Goal: Task Accomplishment & Management: Manage account settings

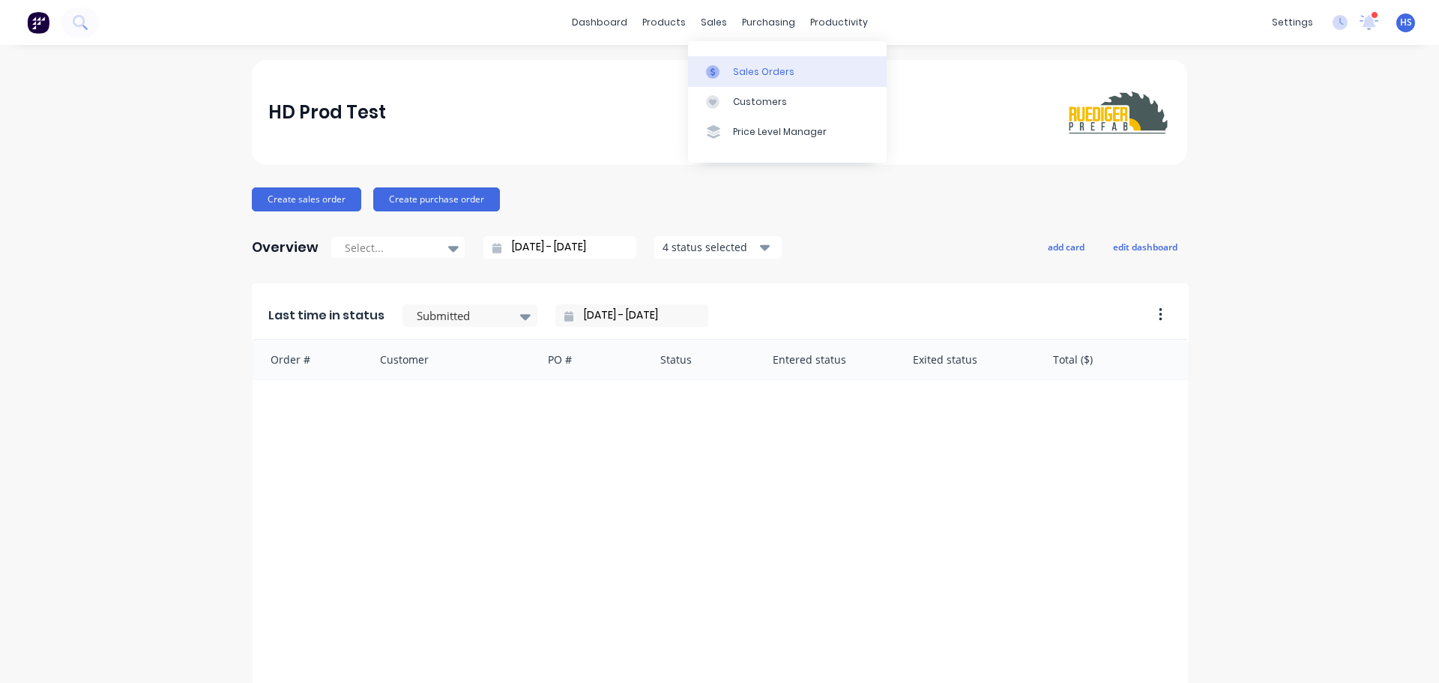
click at [760, 64] on link "Sales Orders" at bounding box center [787, 71] width 199 height 30
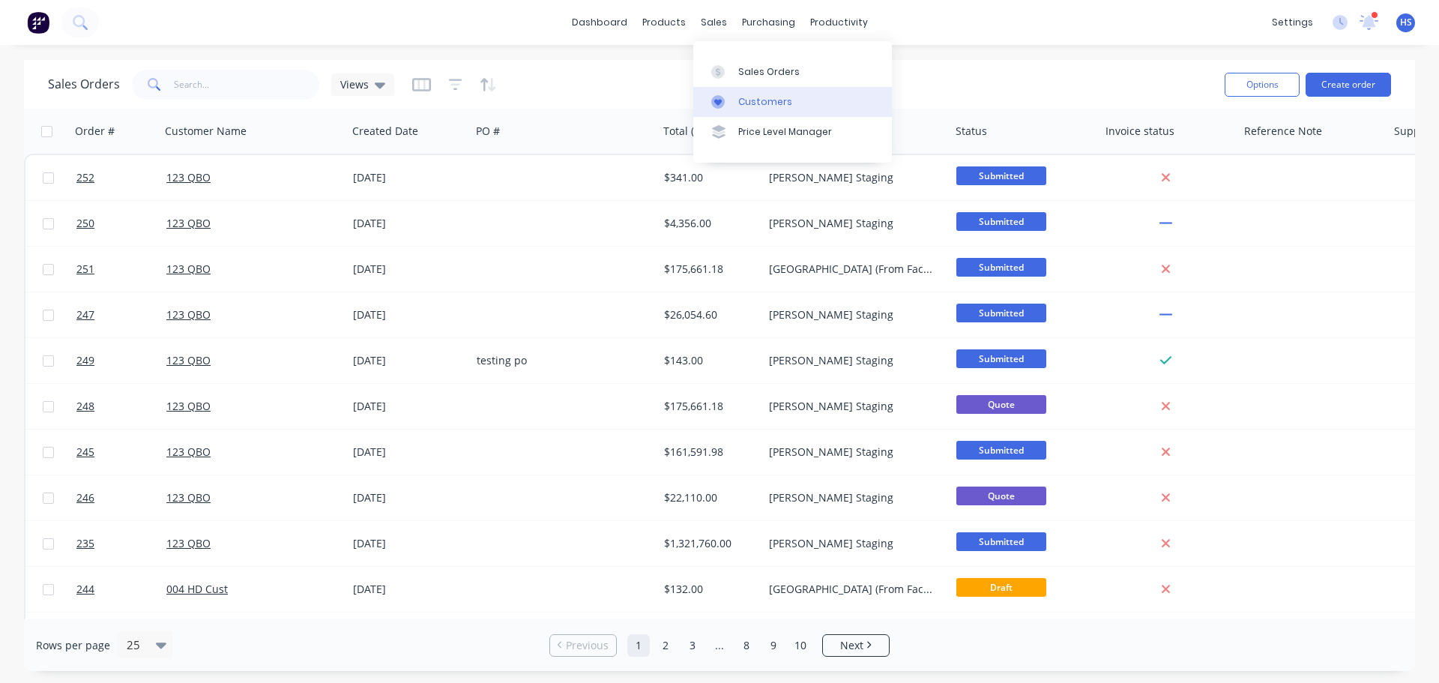
click at [763, 104] on div "Customers" at bounding box center [765, 101] width 54 height 13
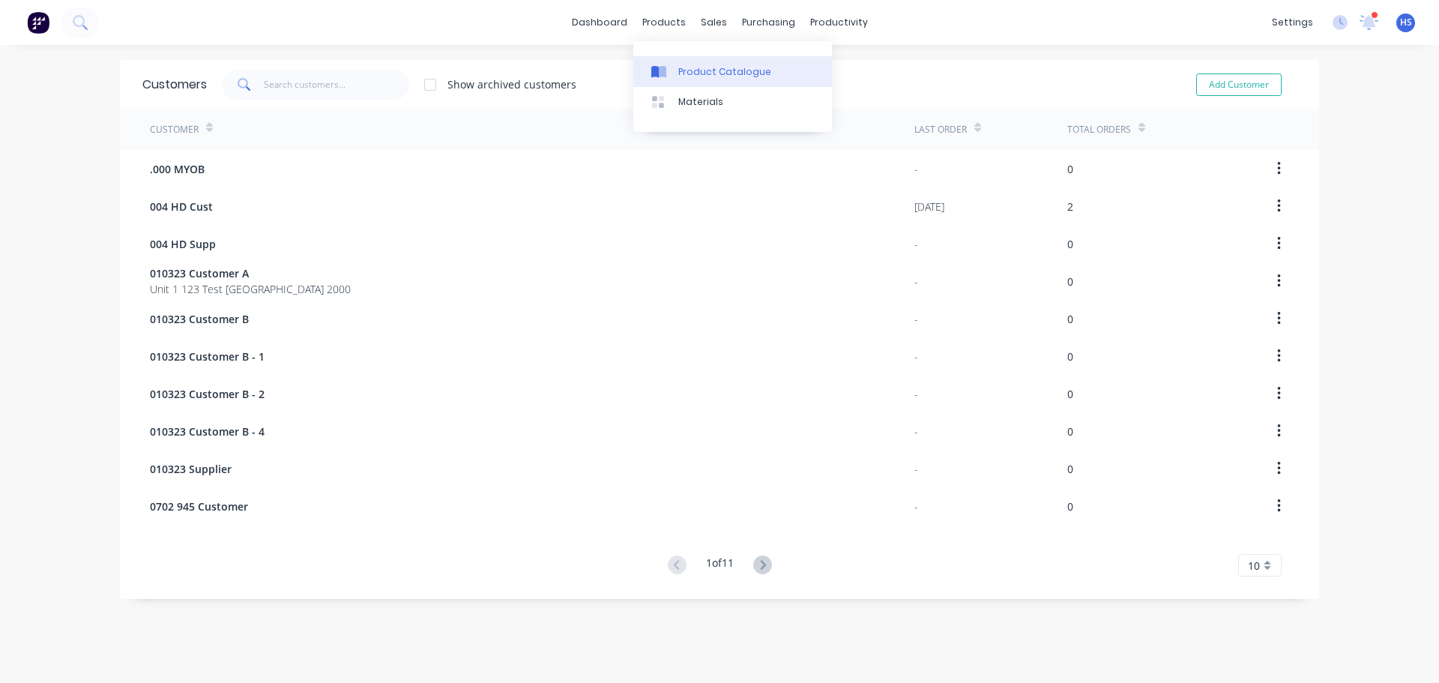
click at [706, 63] on link "Product Catalogue" at bounding box center [732, 71] width 199 height 30
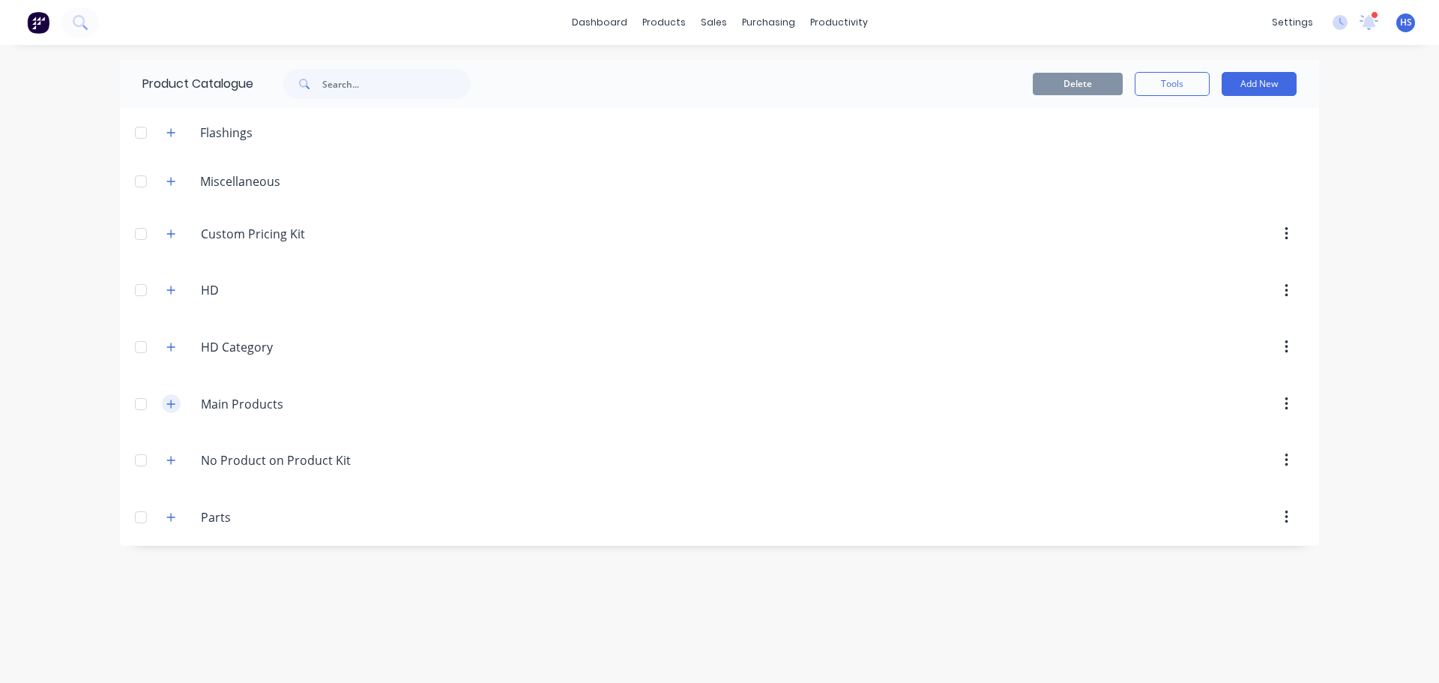
click at [169, 403] on icon "button" at bounding box center [171, 404] width 8 height 8
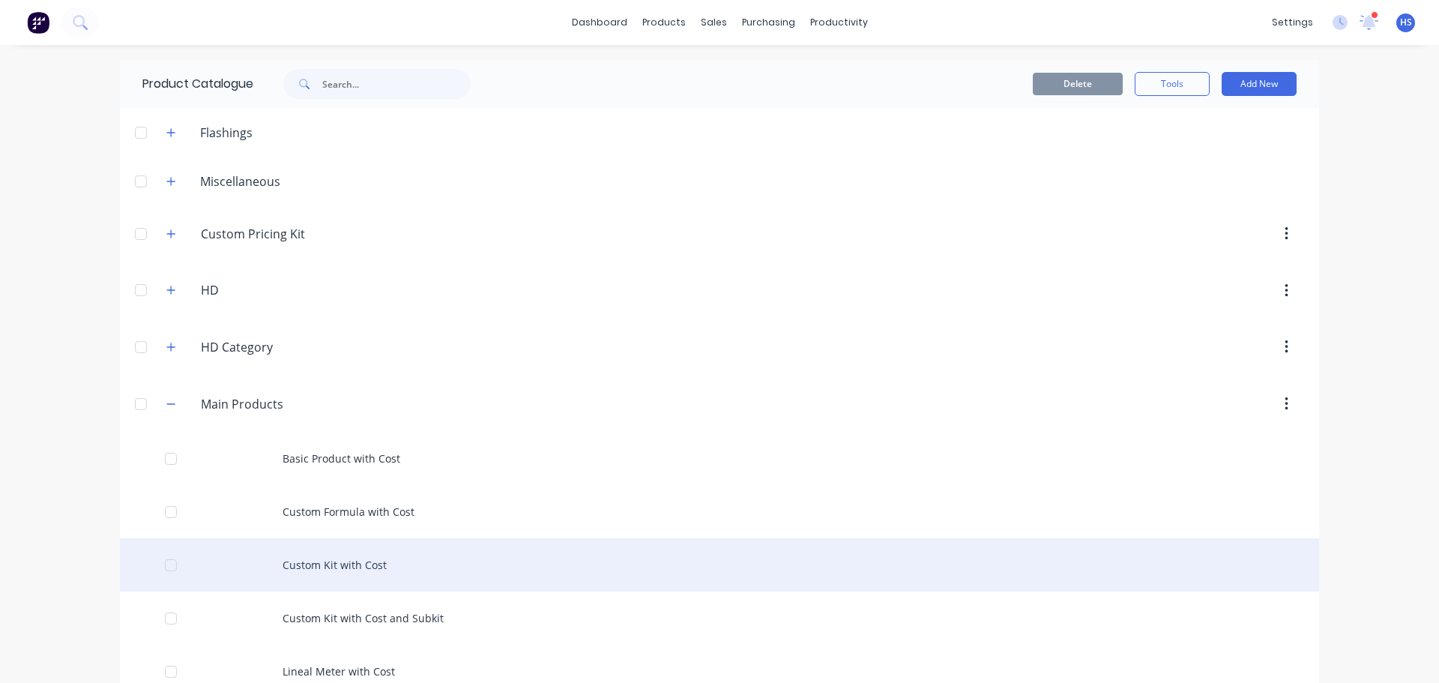
scroll to position [197, 0]
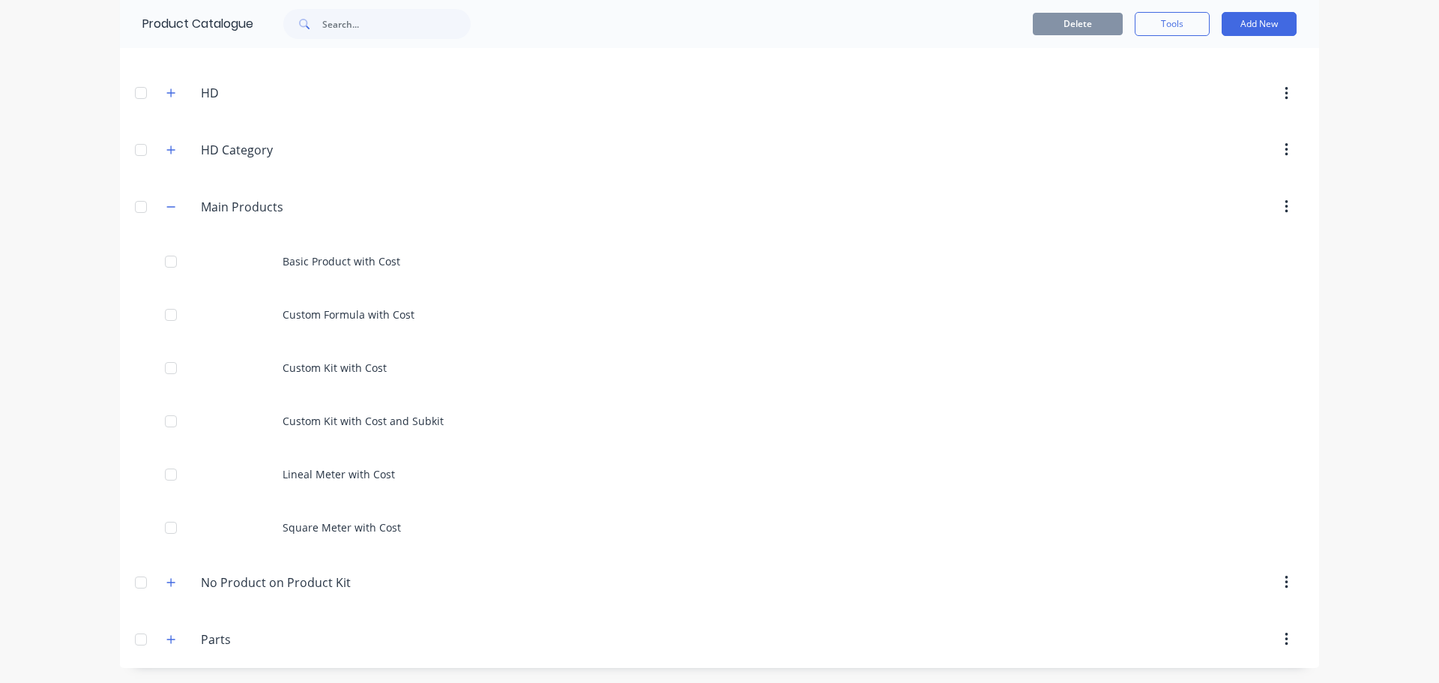
drag, startPoint x: 1265, startPoint y: 22, endPoint x: 1255, endPoint y: 37, distance: 17.3
click at [1263, 22] on button "Add New" at bounding box center [1259, 24] width 75 height 24
click at [1241, 159] on div "Product Kit" at bounding box center [1225, 153] width 115 height 22
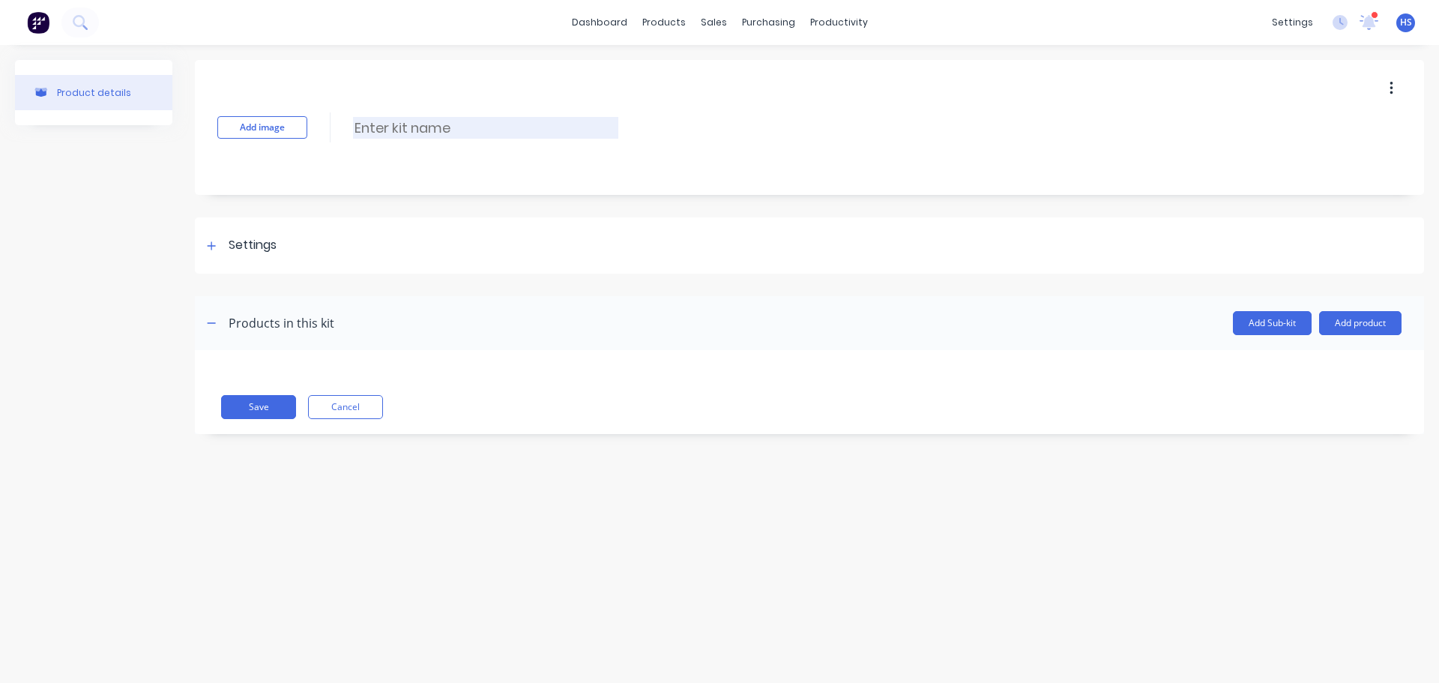
click at [445, 137] on input at bounding box center [485, 128] width 265 height 22
click at [1266, 328] on button "Add Sub-kit" at bounding box center [1272, 323] width 79 height 24
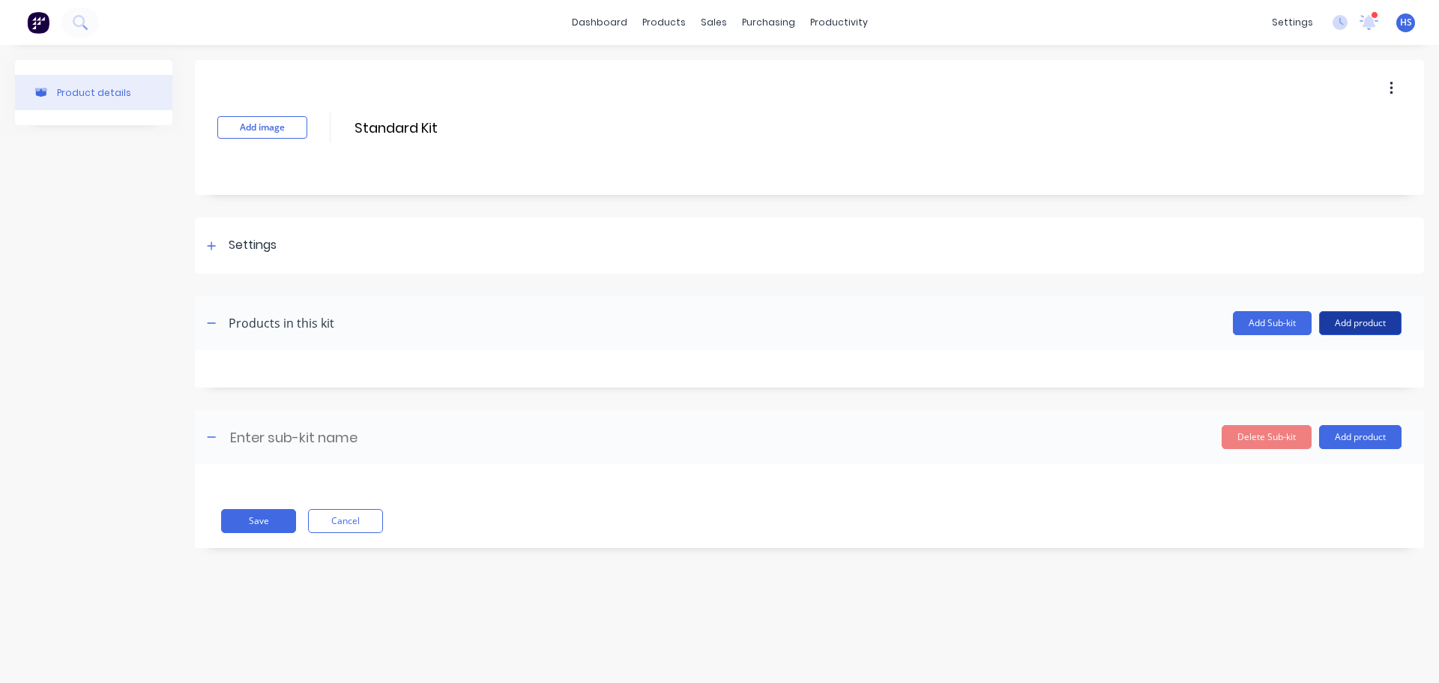
click at [1346, 328] on button "Add product" at bounding box center [1360, 323] width 82 height 24
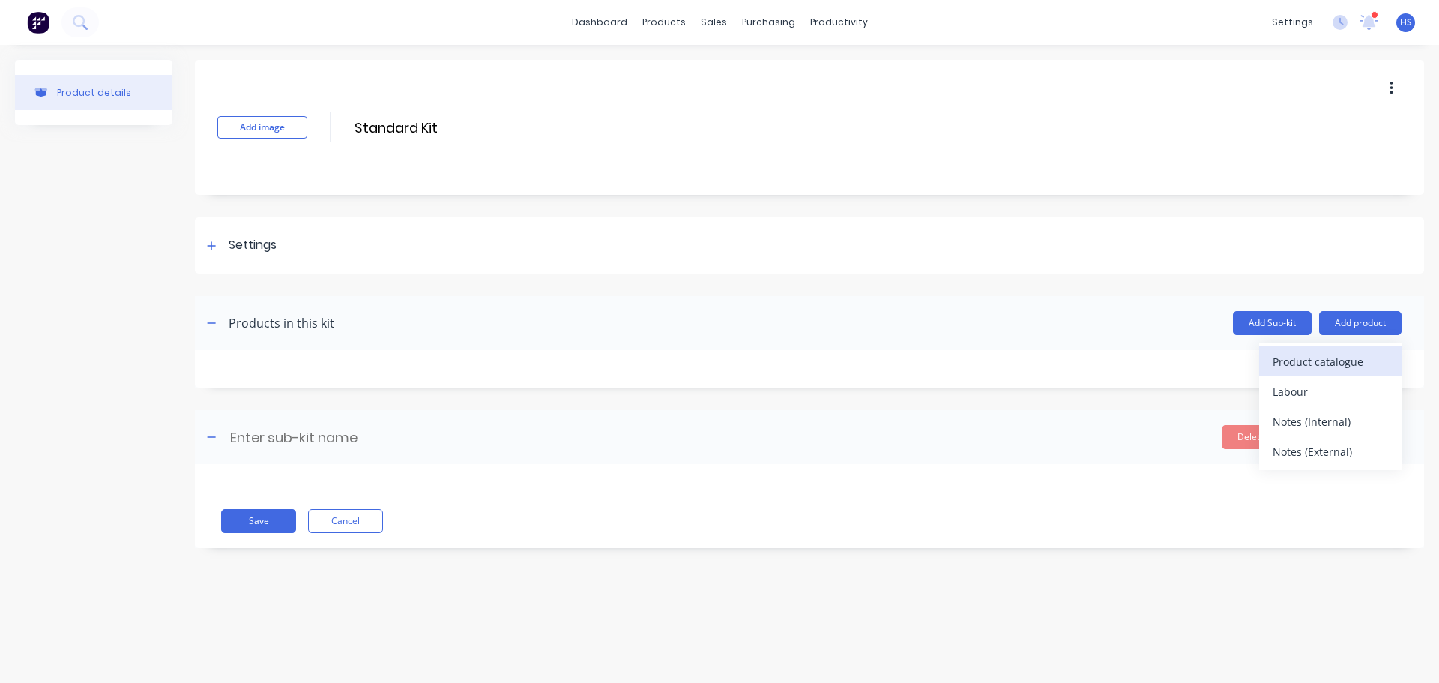
click at [1331, 364] on div "Product catalogue" at bounding box center [1330, 362] width 115 height 22
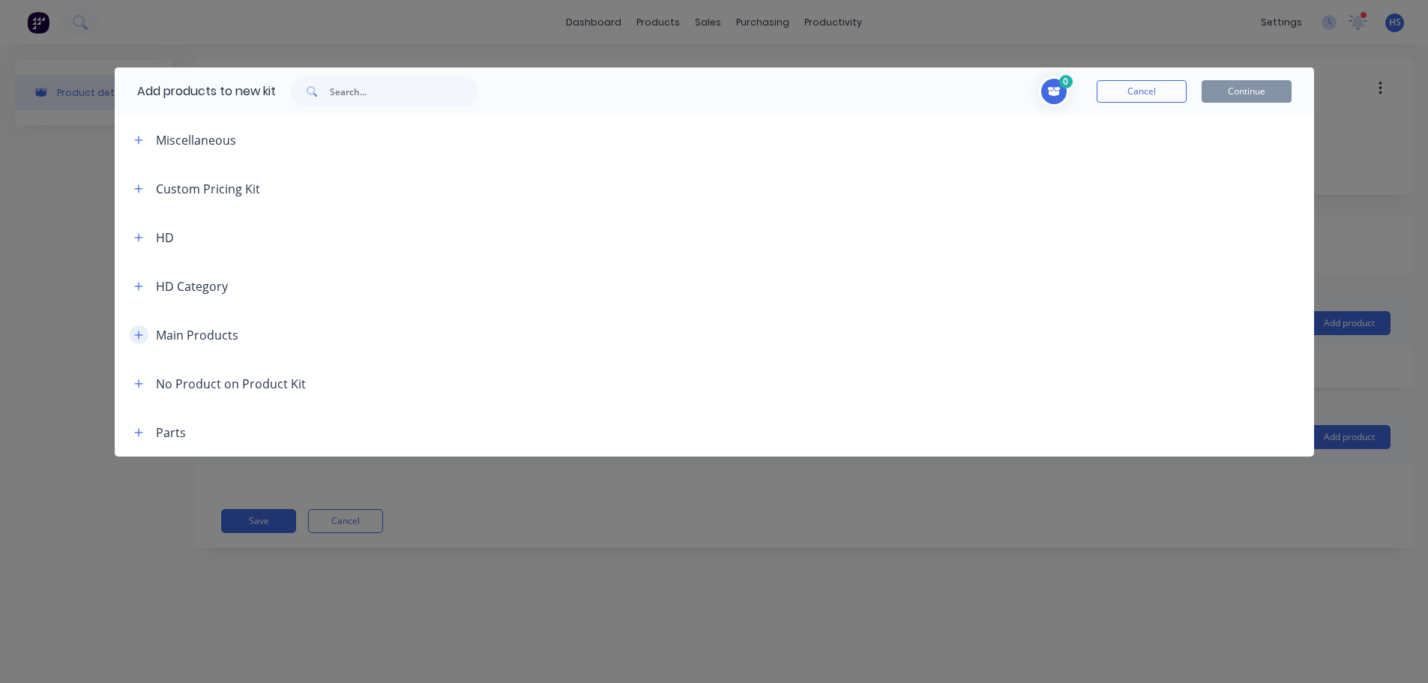
click at [145, 329] on button "button" at bounding box center [139, 334] width 19 height 19
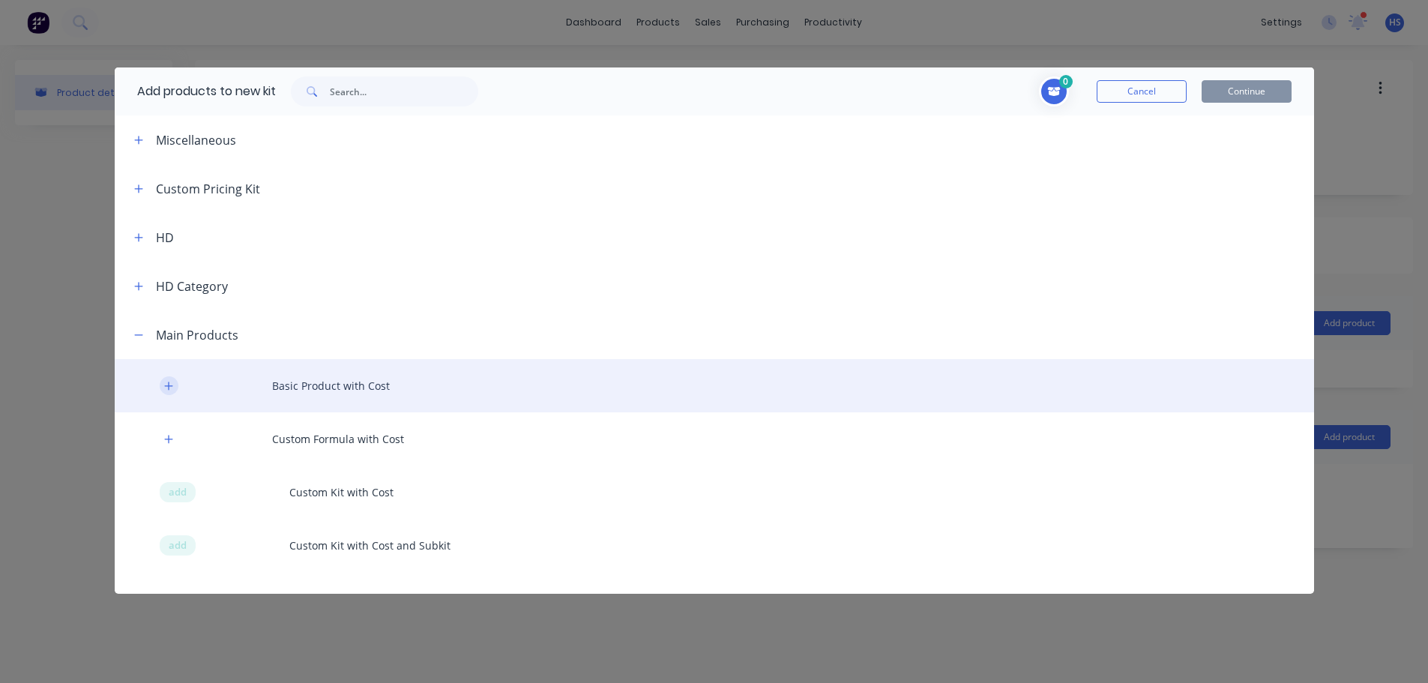
click at [166, 382] on icon "button" at bounding box center [168, 386] width 9 height 10
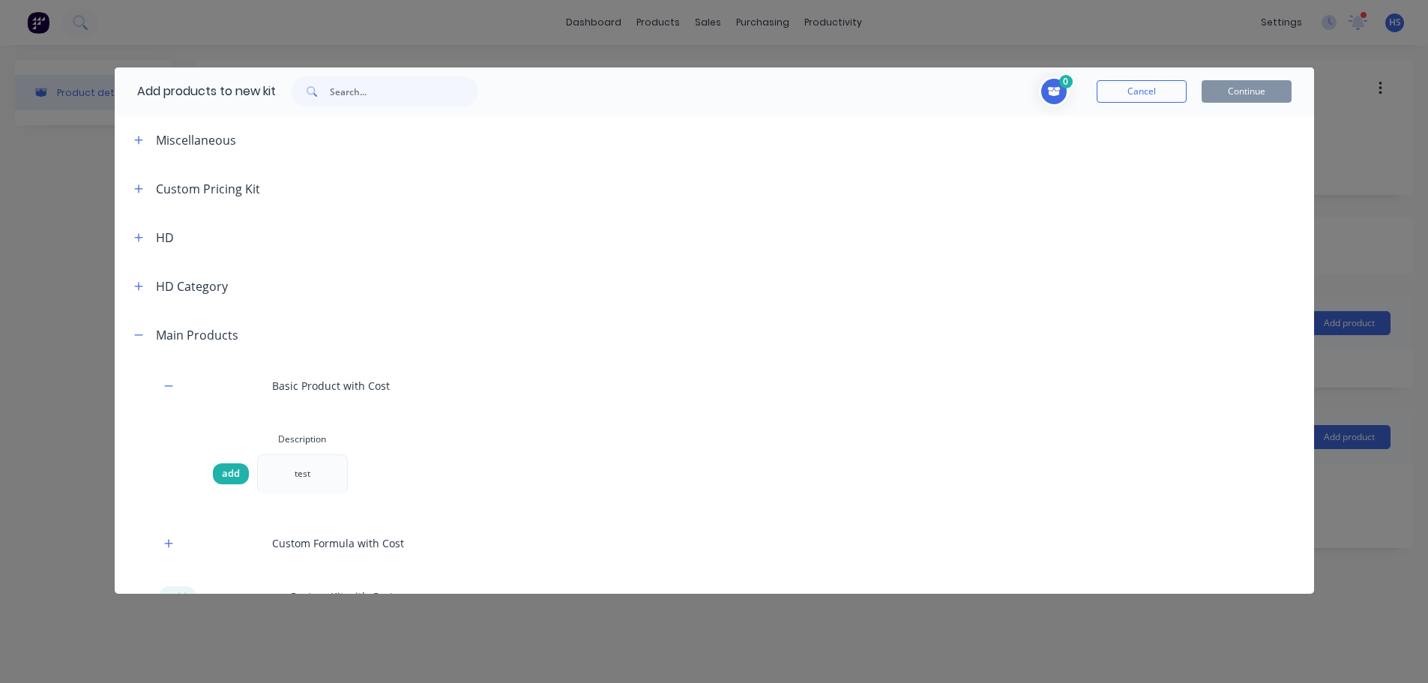
click at [229, 476] on span "add" at bounding box center [231, 473] width 18 height 15
click at [1241, 91] on button "Continue" at bounding box center [1247, 91] width 90 height 22
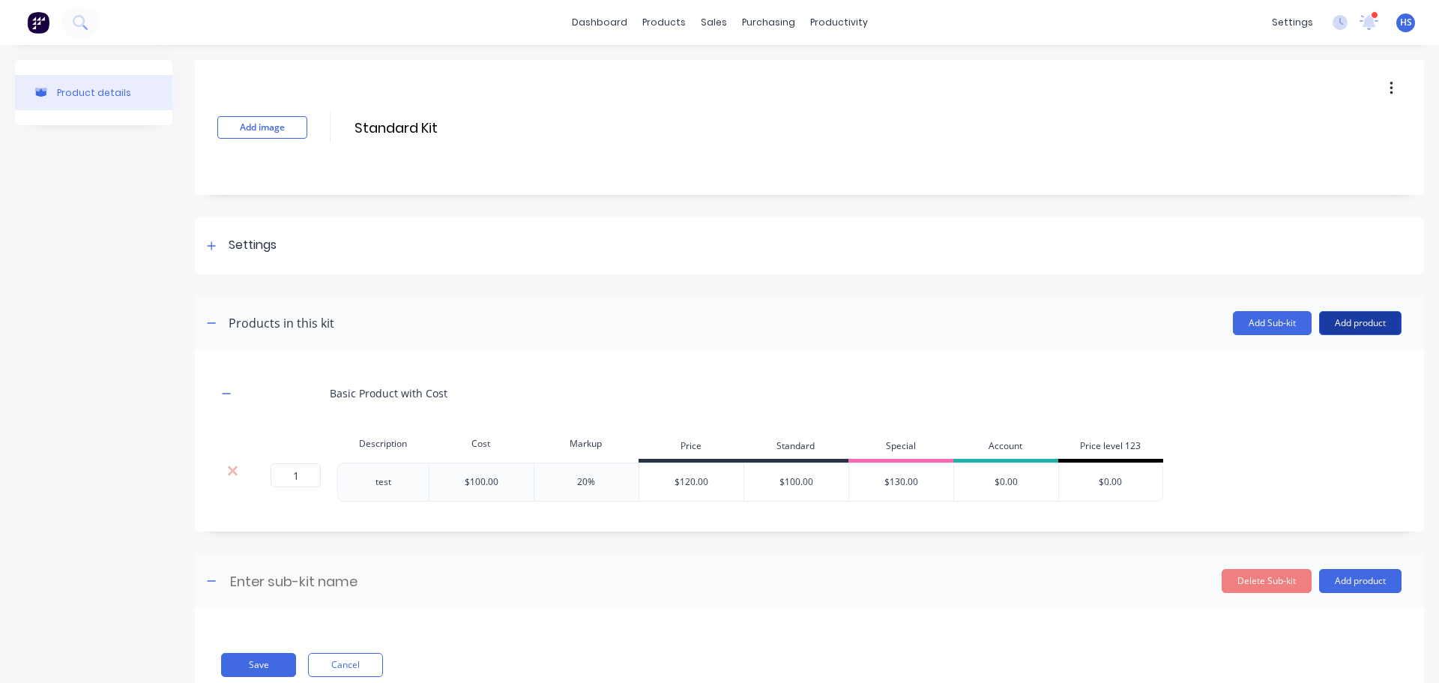
click at [1366, 326] on button "Add product" at bounding box center [1360, 323] width 82 height 24
click at [1315, 394] on div "Labour" at bounding box center [1330, 392] width 115 height 22
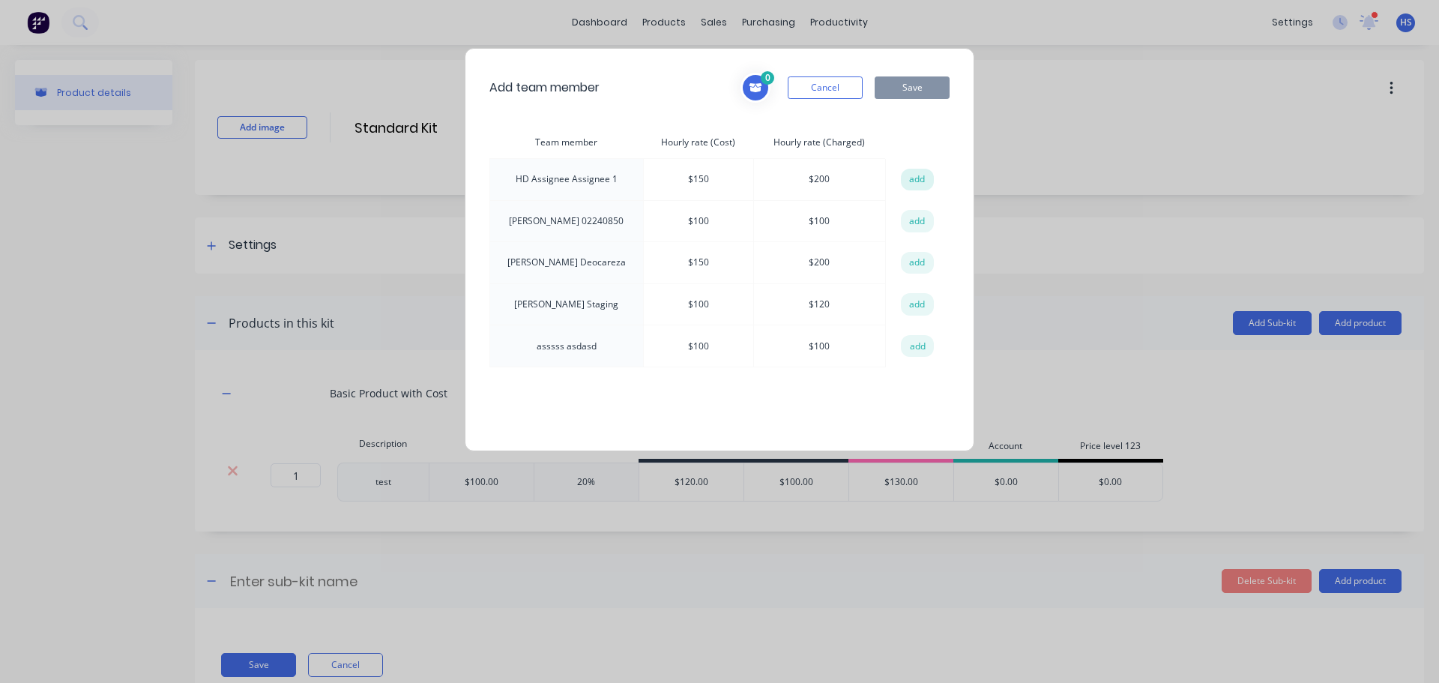
click at [924, 182] on button "add" at bounding box center [917, 180] width 33 height 22
click at [925, 84] on button "Save" at bounding box center [912, 87] width 75 height 22
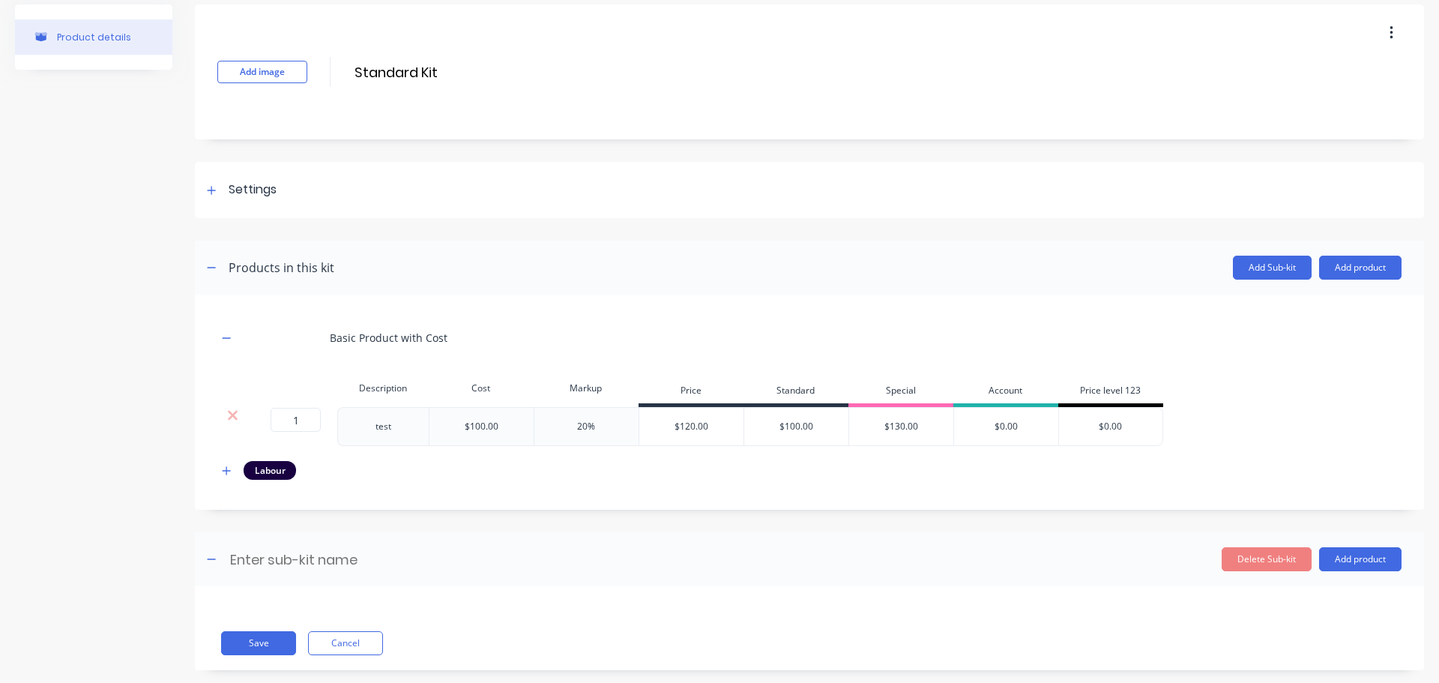
scroll to position [80, 0]
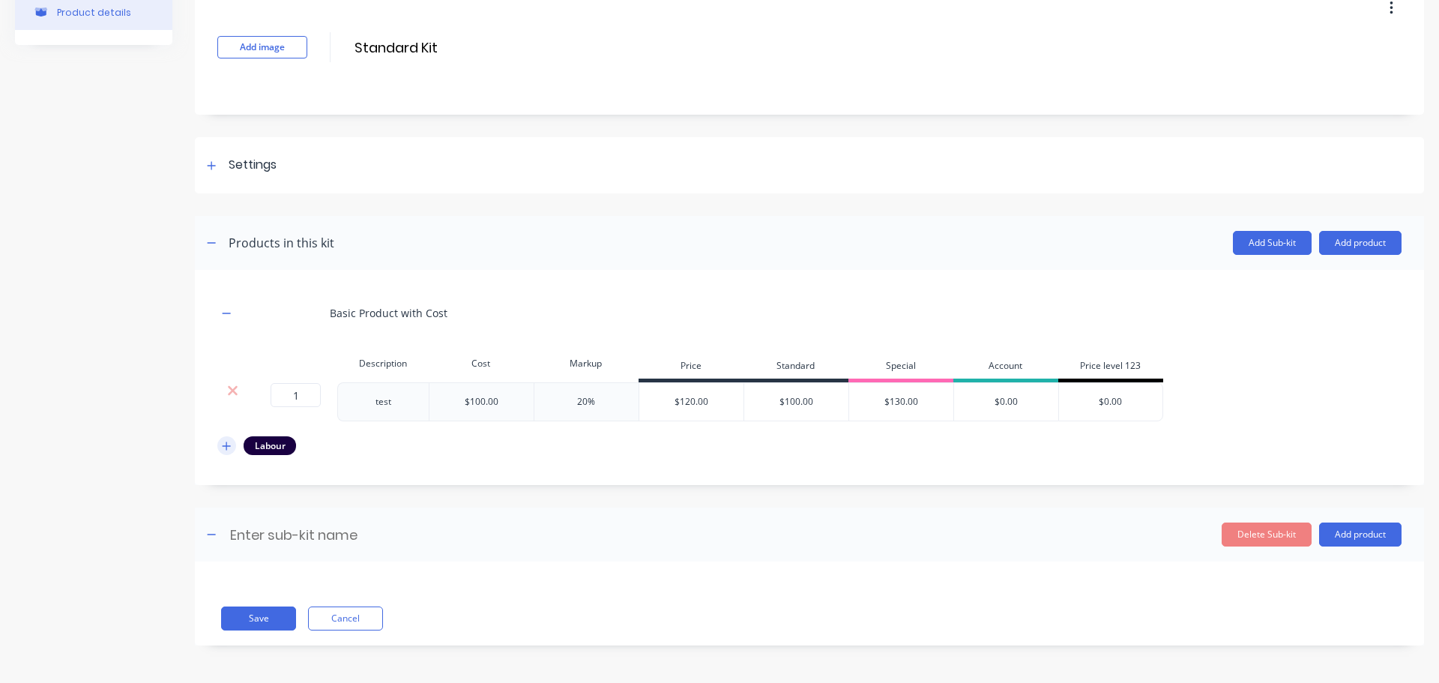
click at [218, 444] on button "button" at bounding box center [226, 445] width 19 height 19
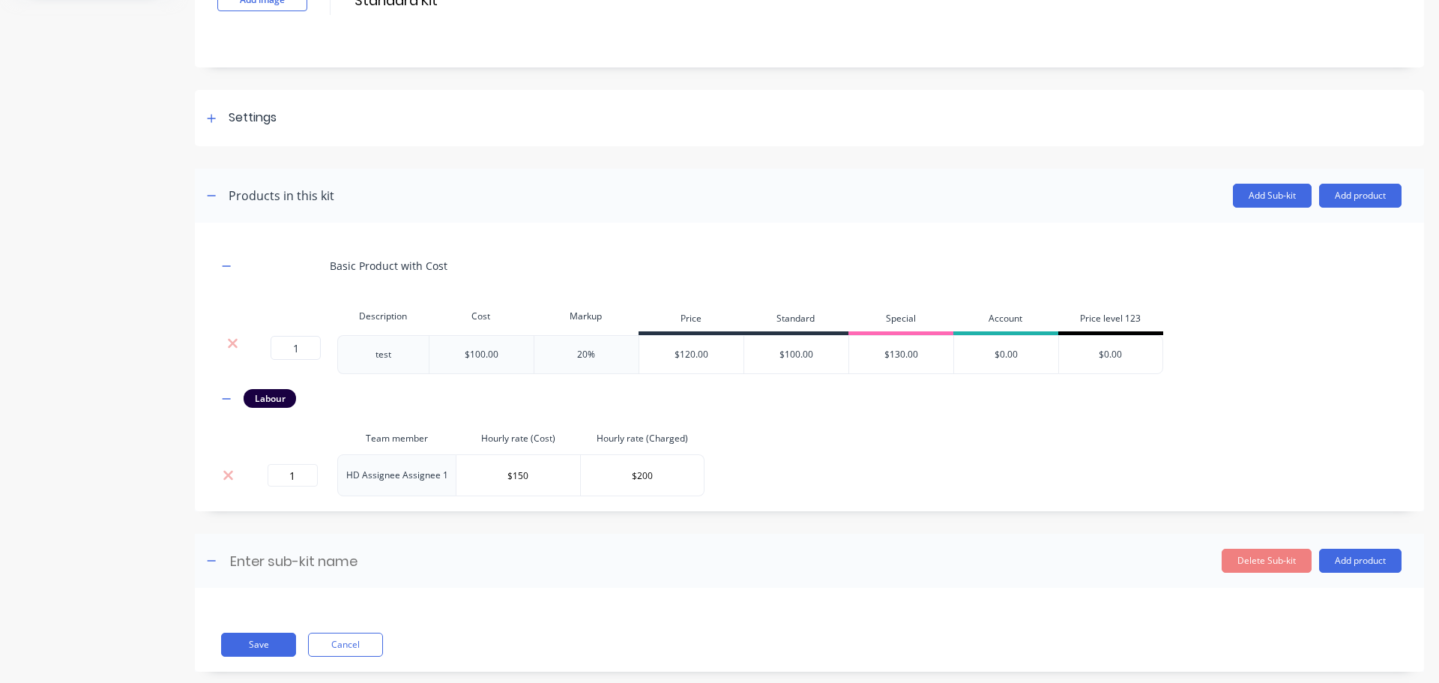
scroll to position [154, 0]
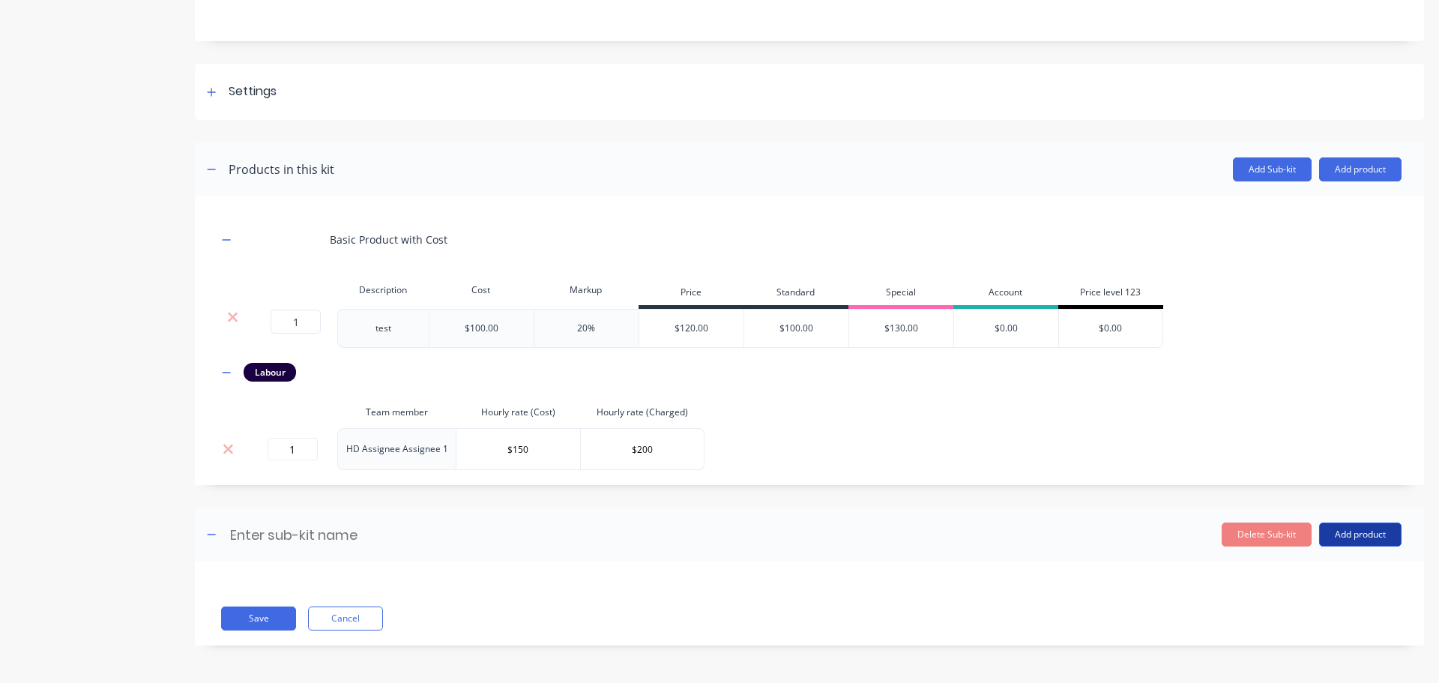
click at [1346, 532] on button "Add product" at bounding box center [1360, 535] width 82 height 24
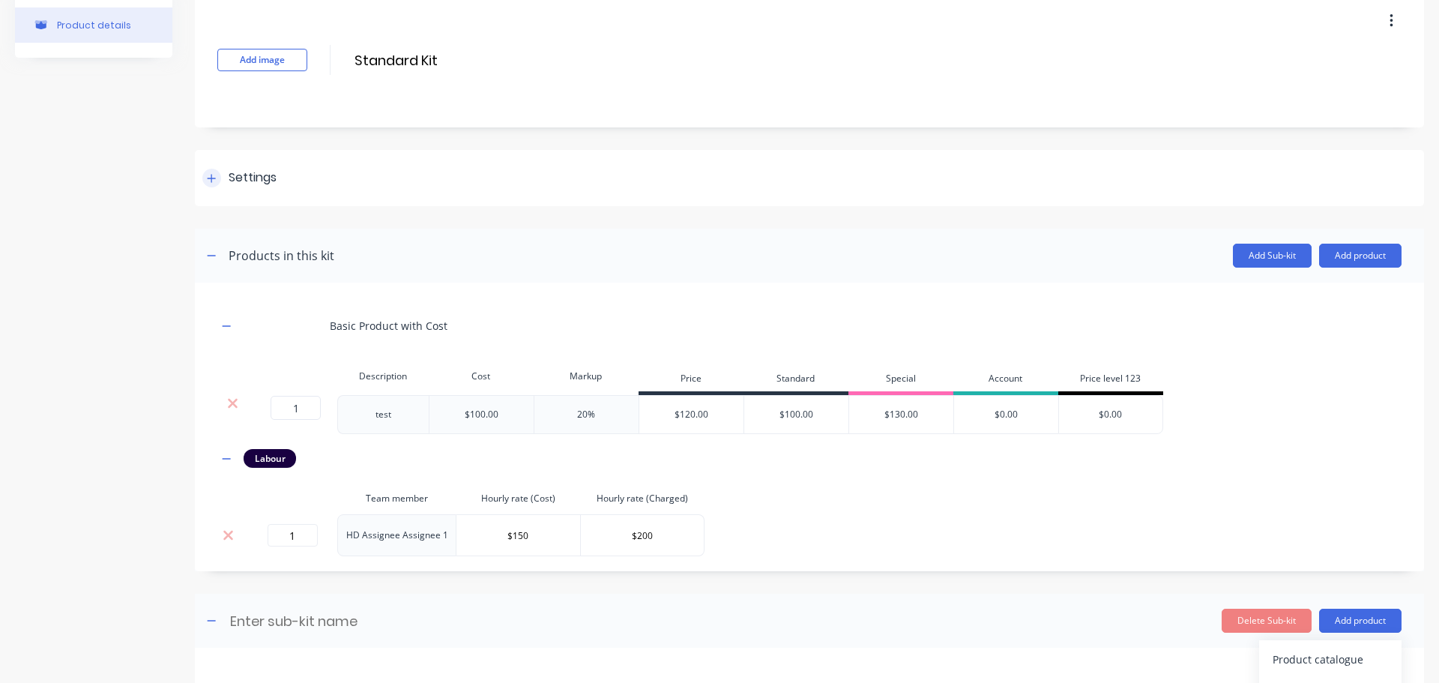
scroll to position [0, 0]
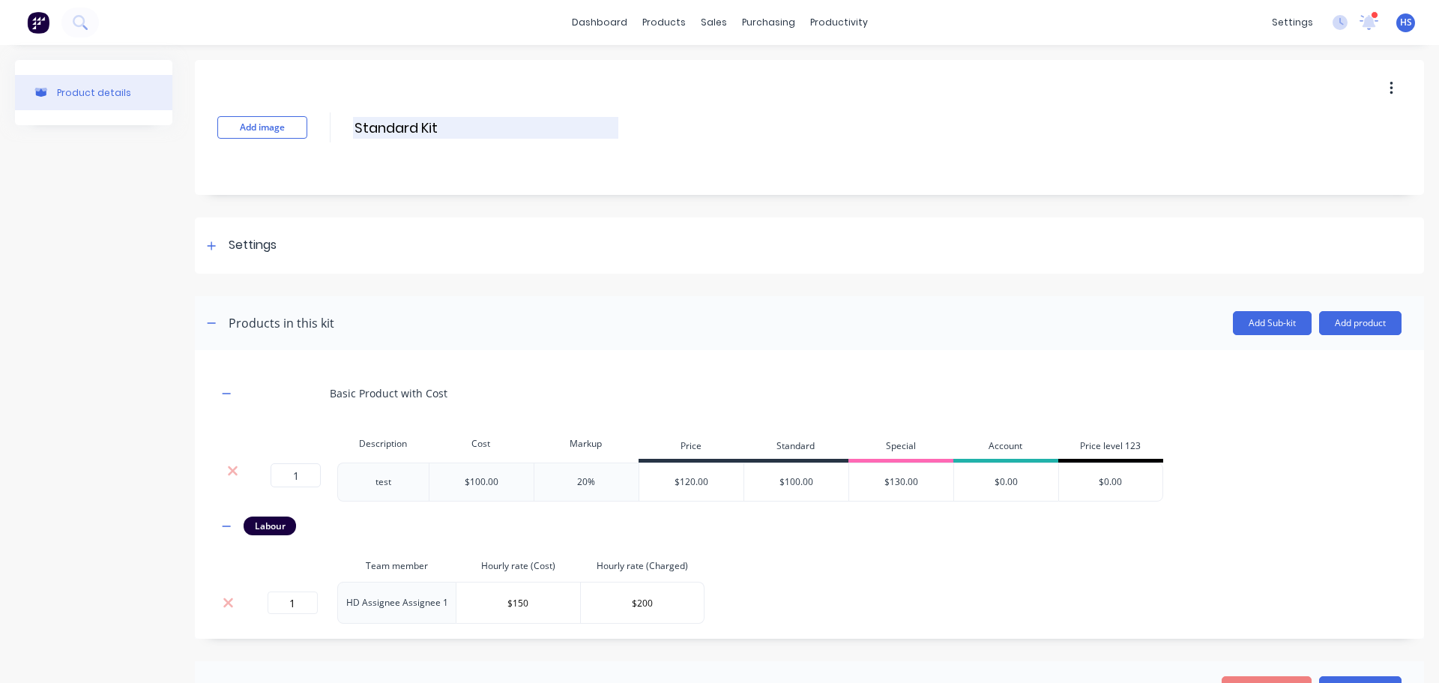
click at [465, 121] on input "Standard Kit" at bounding box center [485, 128] width 265 height 22
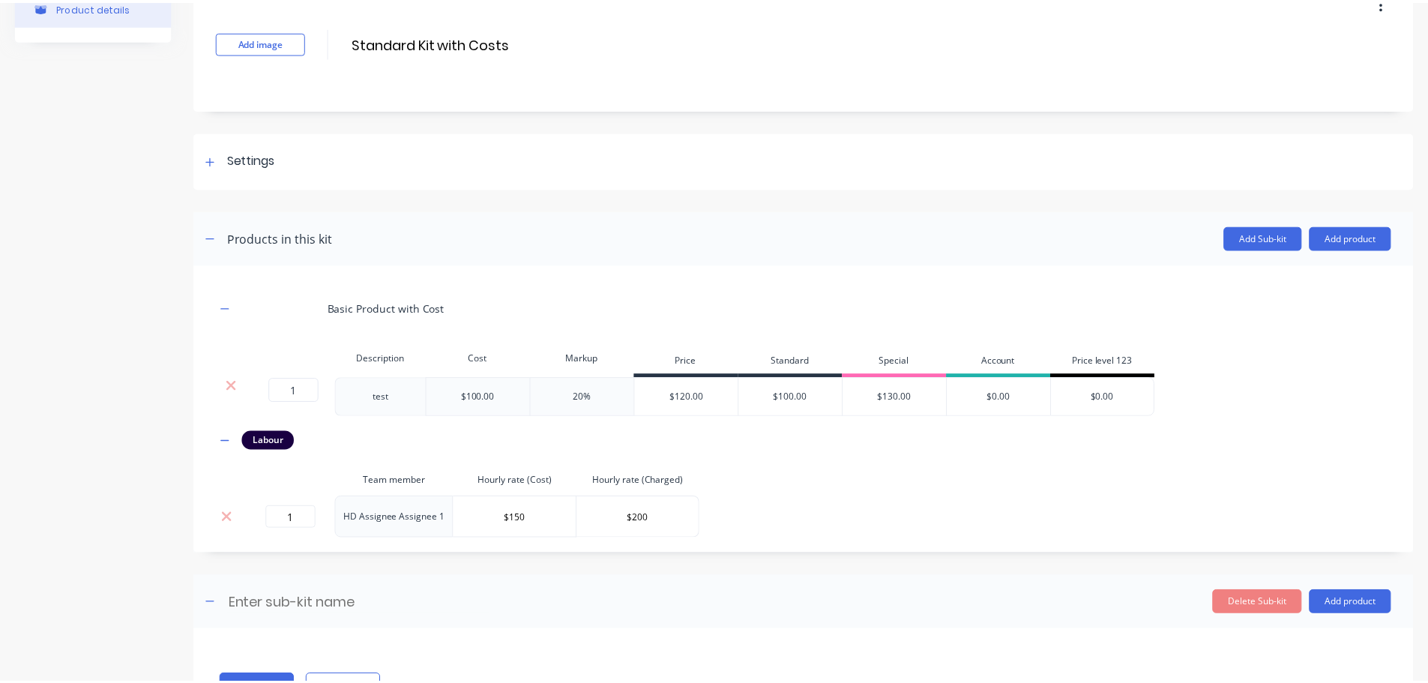
scroll to position [154, 0]
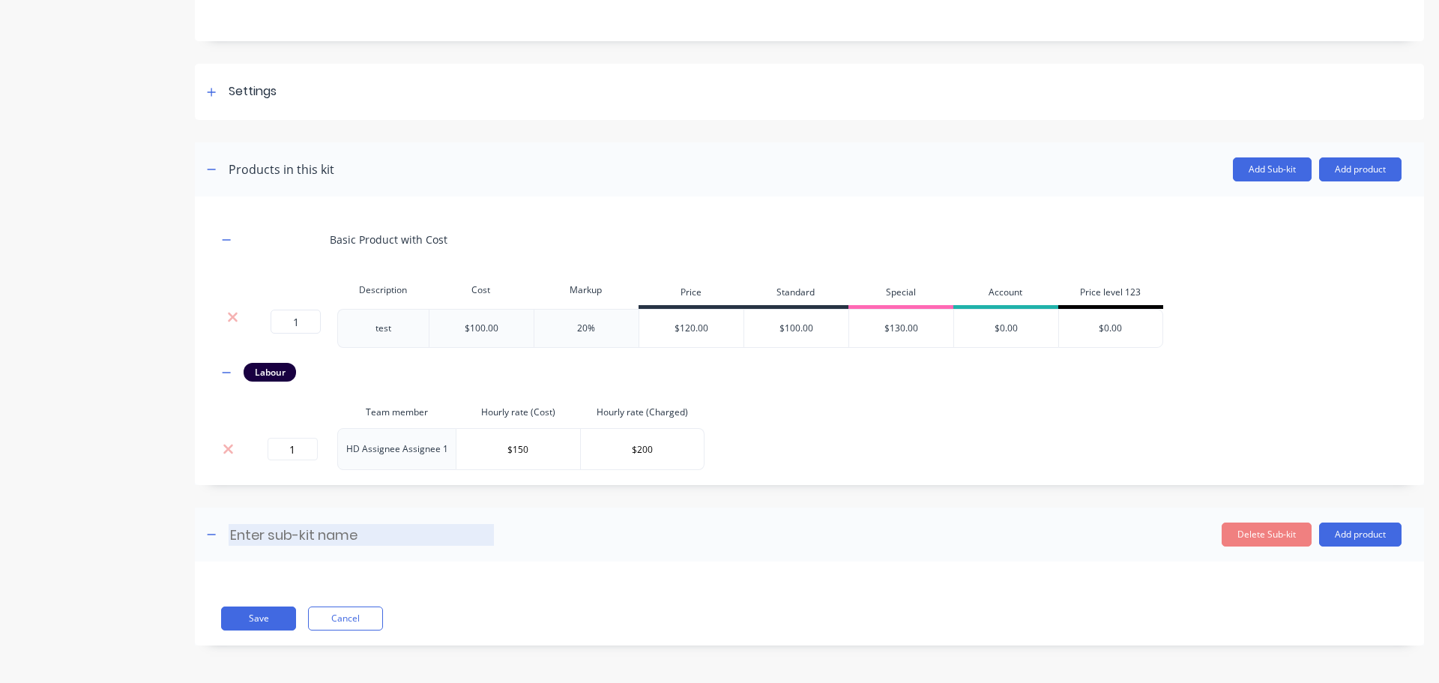
type input "Standard Kit with Costs"
click at [335, 530] on input at bounding box center [361, 535] width 265 height 22
paste input "Standard Kit with Costs"
drag, startPoint x: 288, startPoint y: 529, endPoint x: 126, endPoint y: 517, distance: 162.3
click at [130, 517] on div "Product details Add image Standard Kit with Costs Standard Kit with Costs Enter…" at bounding box center [719, 287] width 1409 height 762
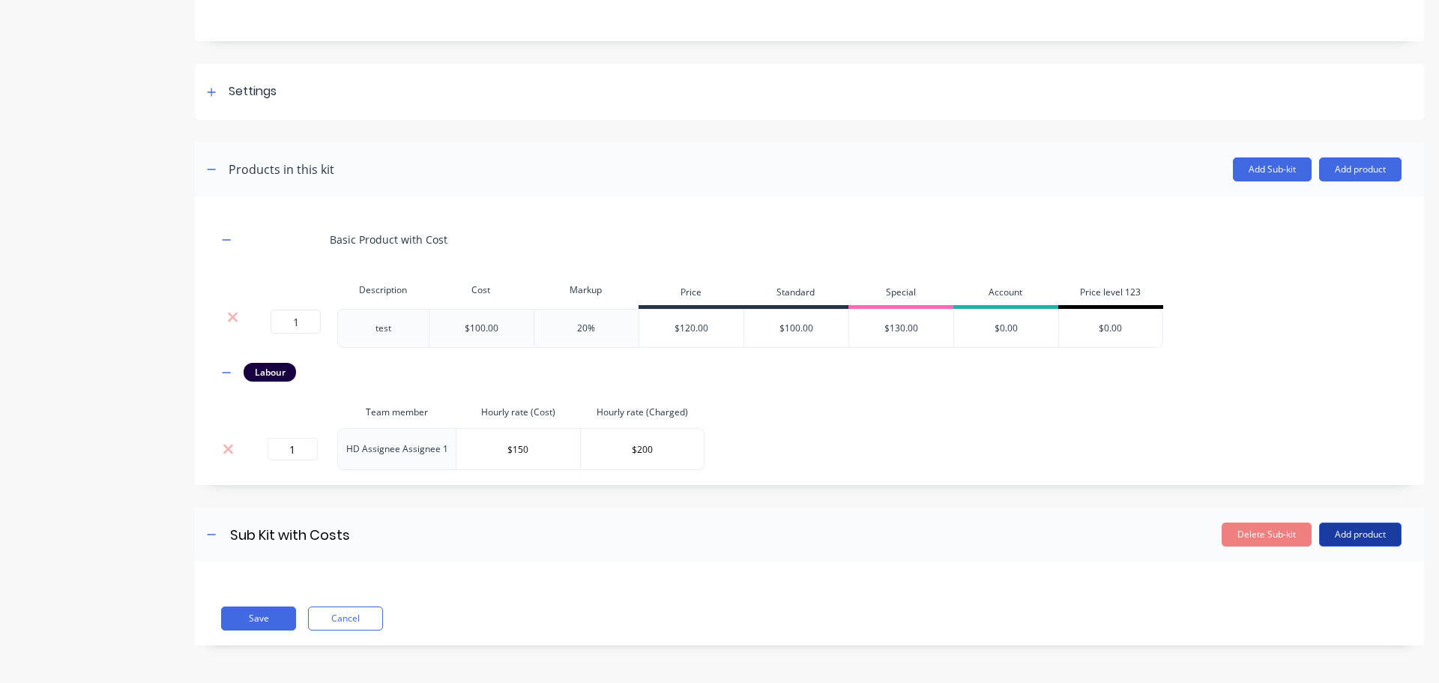
type input "Sub Kit with Costs"
drag, startPoint x: 1343, startPoint y: 537, endPoint x: 1340, endPoint y: 551, distance: 13.8
click at [1343, 538] on button "Add product" at bounding box center [1360, 535] width 82 height 24
click at [1325, 576] on div "Product catalogue" at bounding box center [1330, 573] width 115 height 22
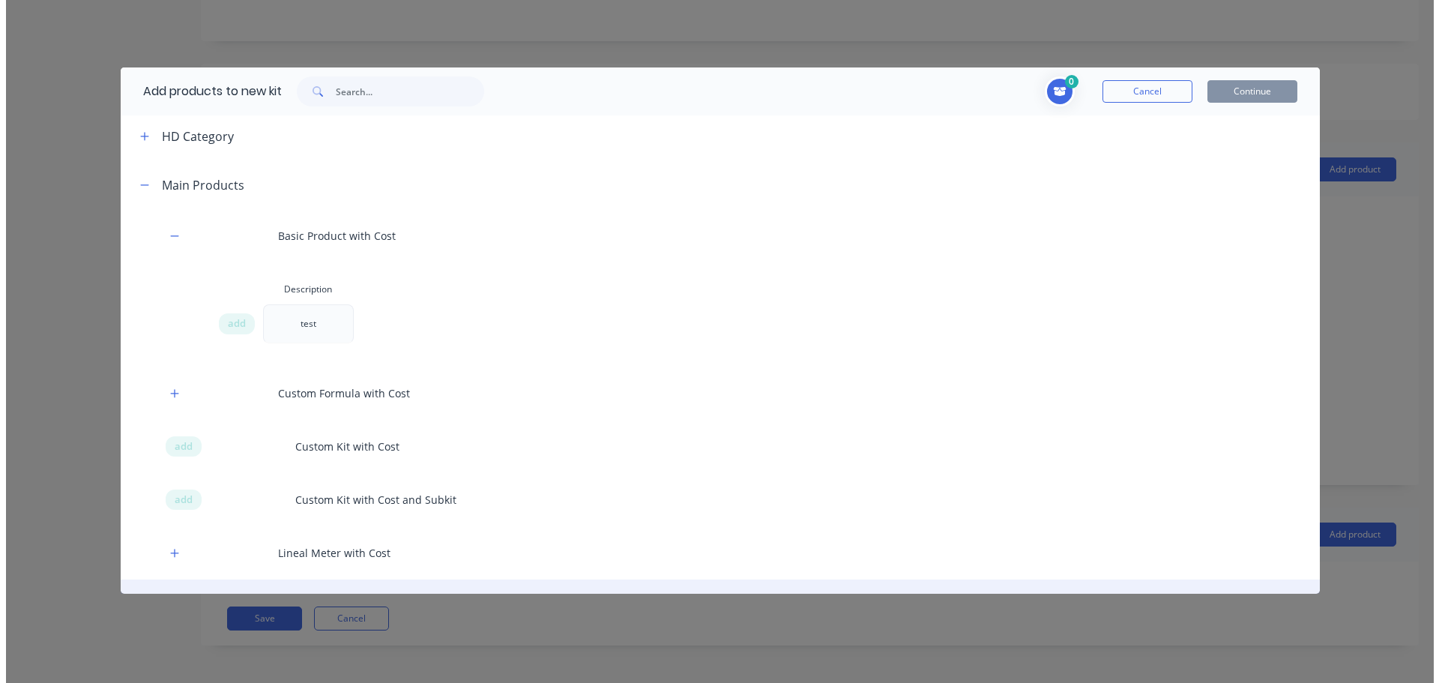
scroll to position [286, 0]
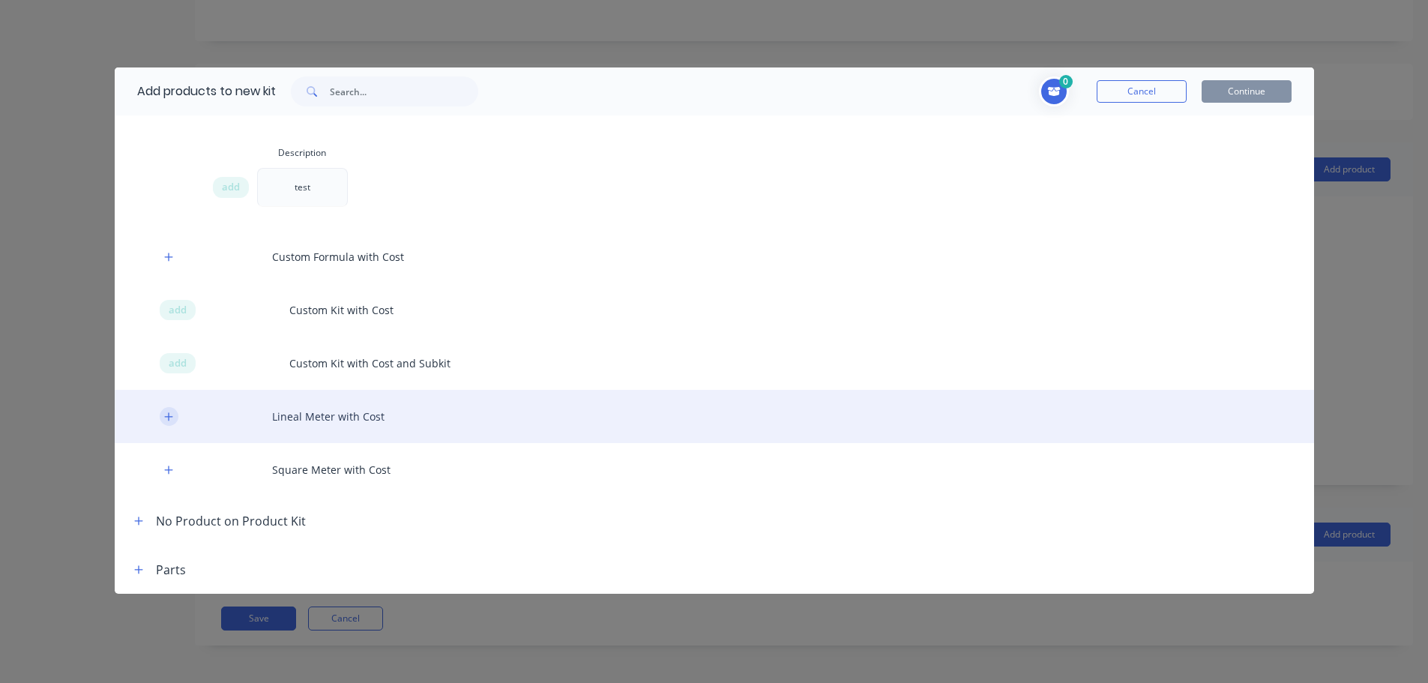
click at [171, 419] on icon "button" at bounding box center [168, 417] width 9 height 10
click at [175, 409] on button "button" at bounding box center [169, 416] width 19 height 19
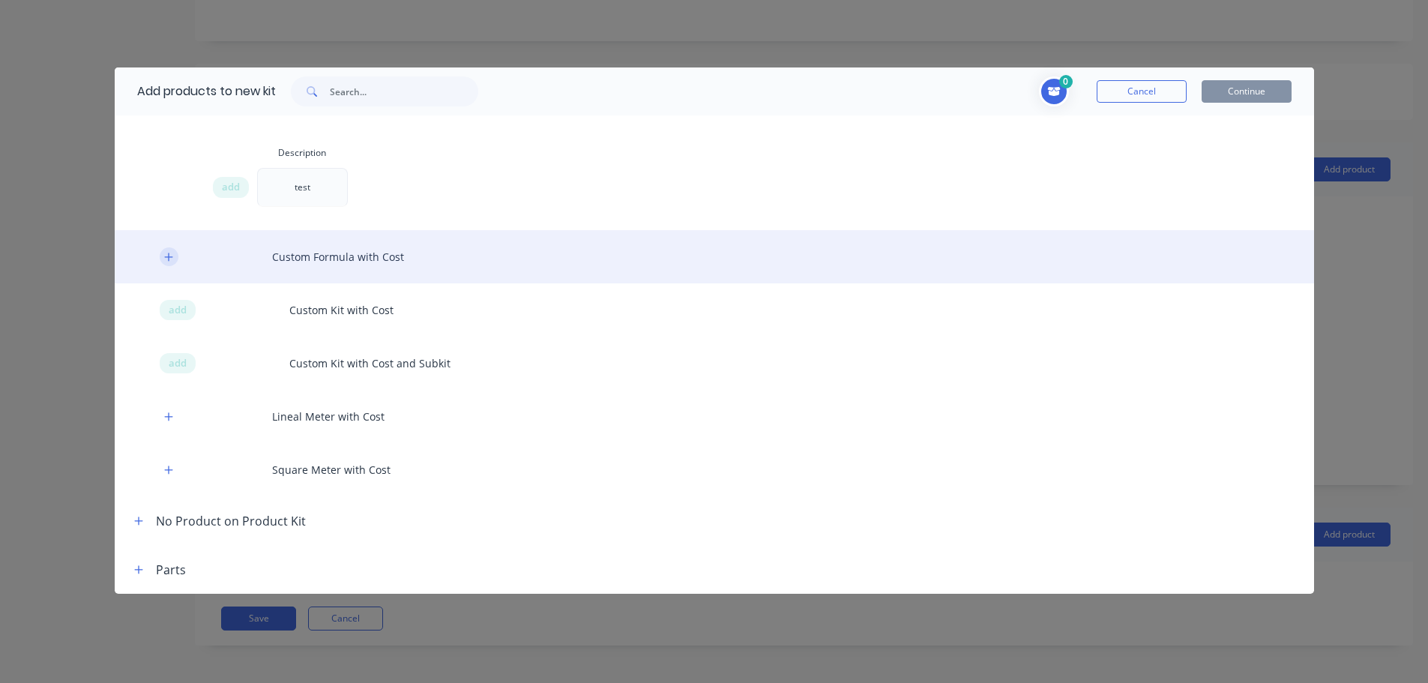
click at [168, 258] on icon "button" at bounding box center [168, 257] width 9 height 10
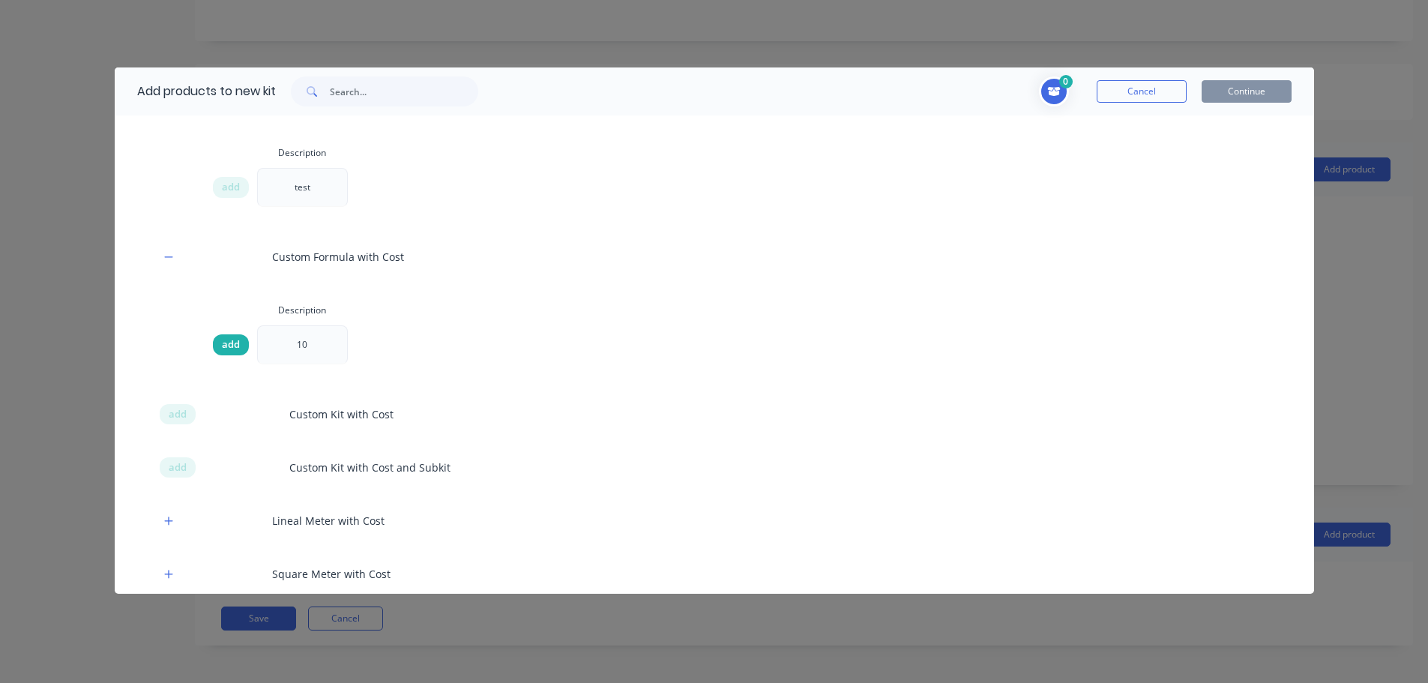
click at [229, 345] on span "add" at bounding box center [231, 344] width 18 height 15
click at [1259, 96] on button "Continue" at bounding box center [1247, 91] width 90 height 22
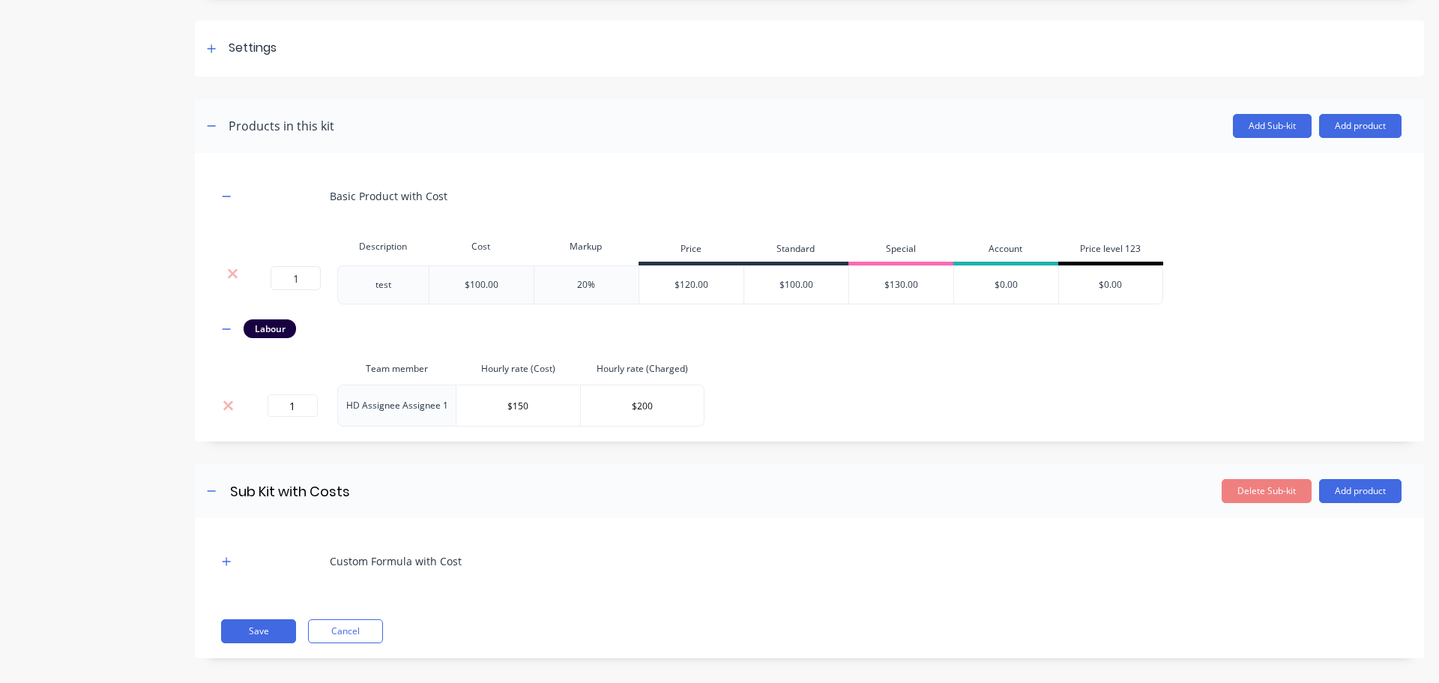
scroll to position [210, 0]
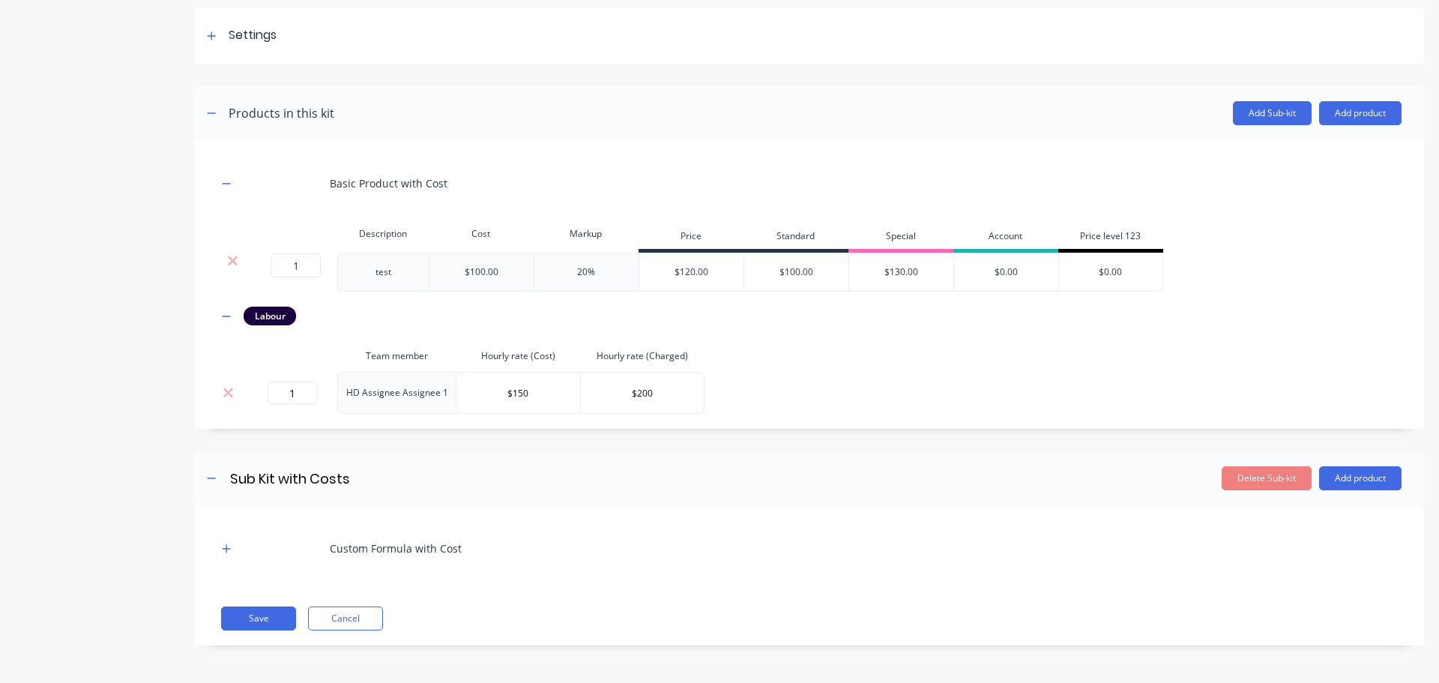
drag, startPoint x: 1343, startPoint y: 479, endPoint x: 1331, endPoint y: 495, distance: 20.3
click at [1344, 479] on button "Add product" at bounding box center [1360, 478] width 82 height 24
click at [1298, 542] on div "Labour" at bounding box center [1330, 547] width 115 height 22
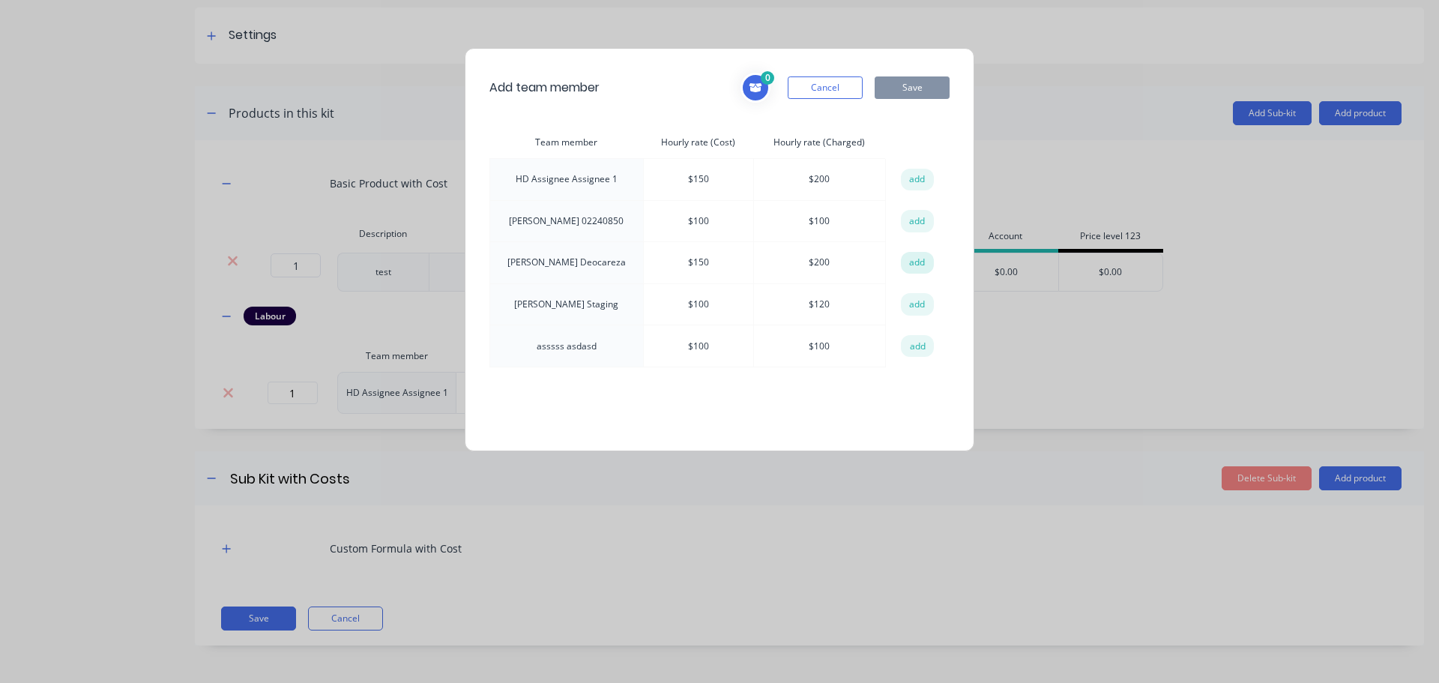
click at [911, 270] on button "add" at bounding box center [917, 263] width 33 height 22
click at [915, 88] on button "Save" at bounding box center [912, 87] width 75 height 22
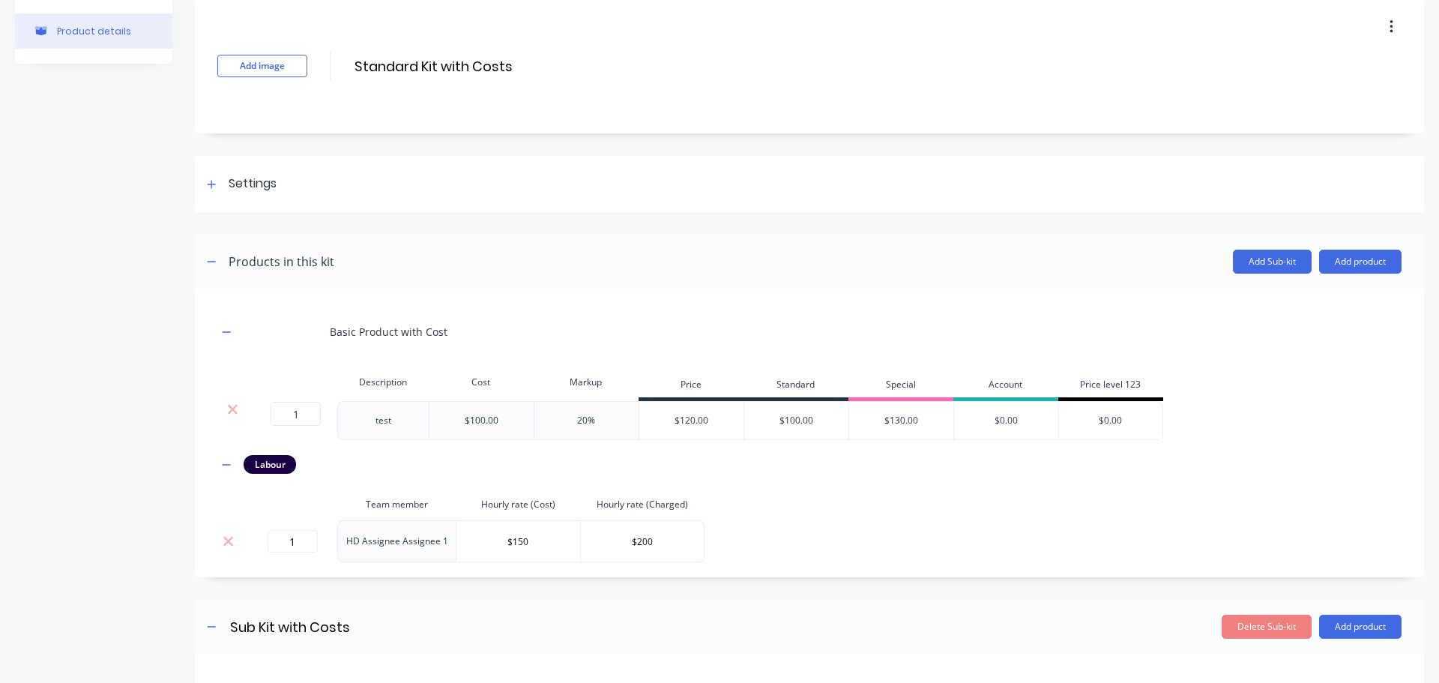
scroll to position [0, 0]
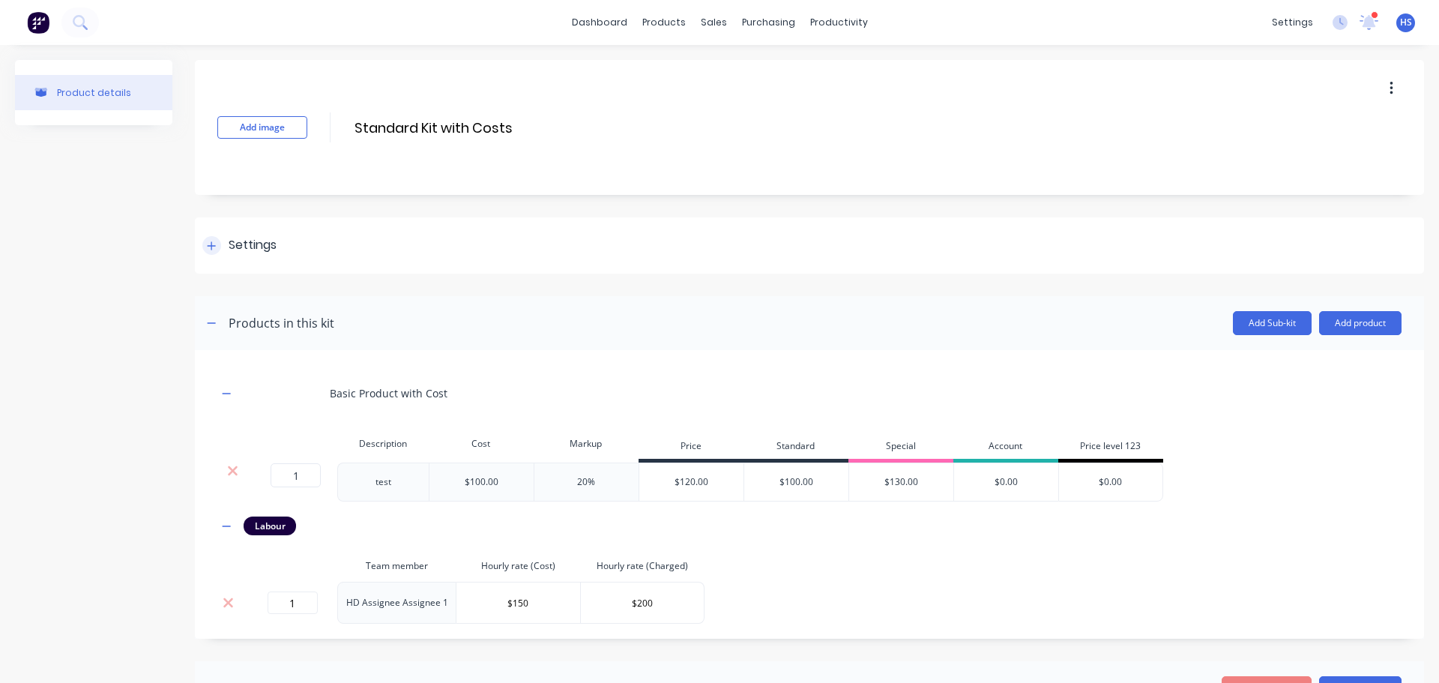
click at [220, 248] on div at bounding box center [211, 245] width 19 height 19
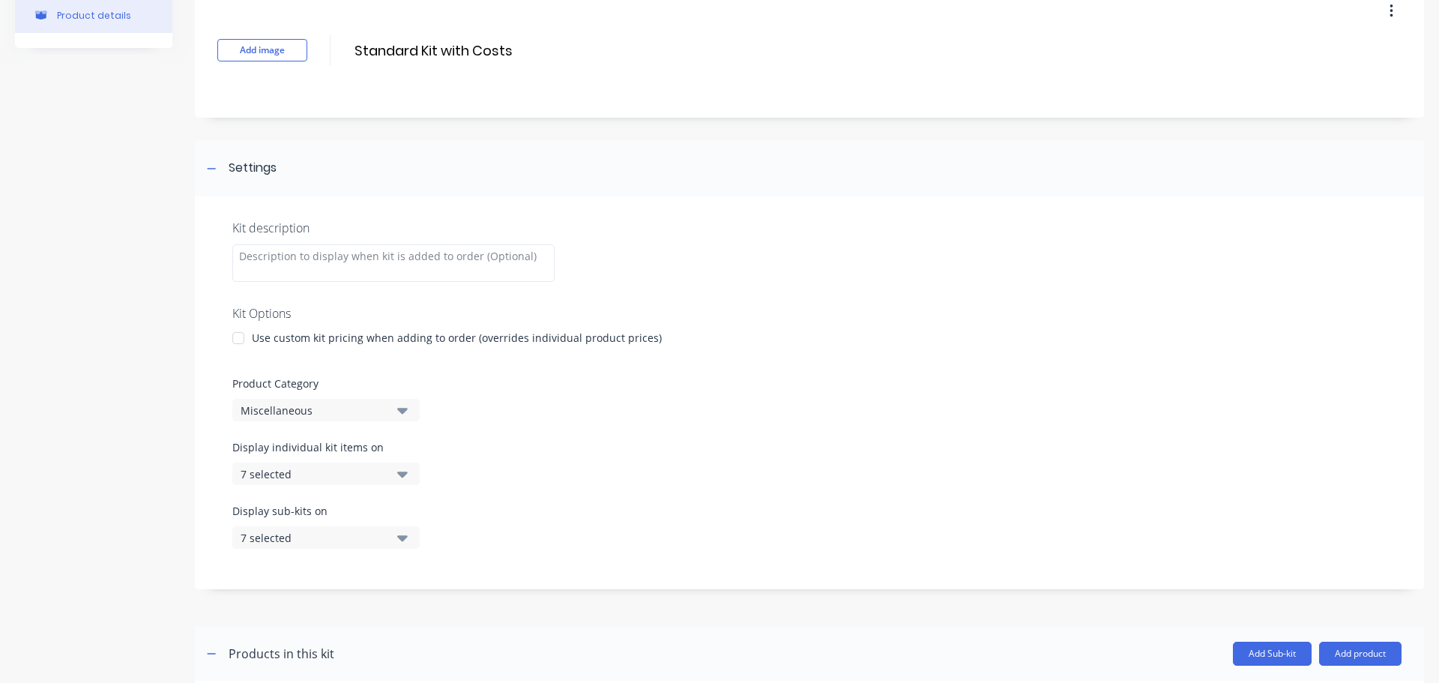
scroll to position [150, 0]
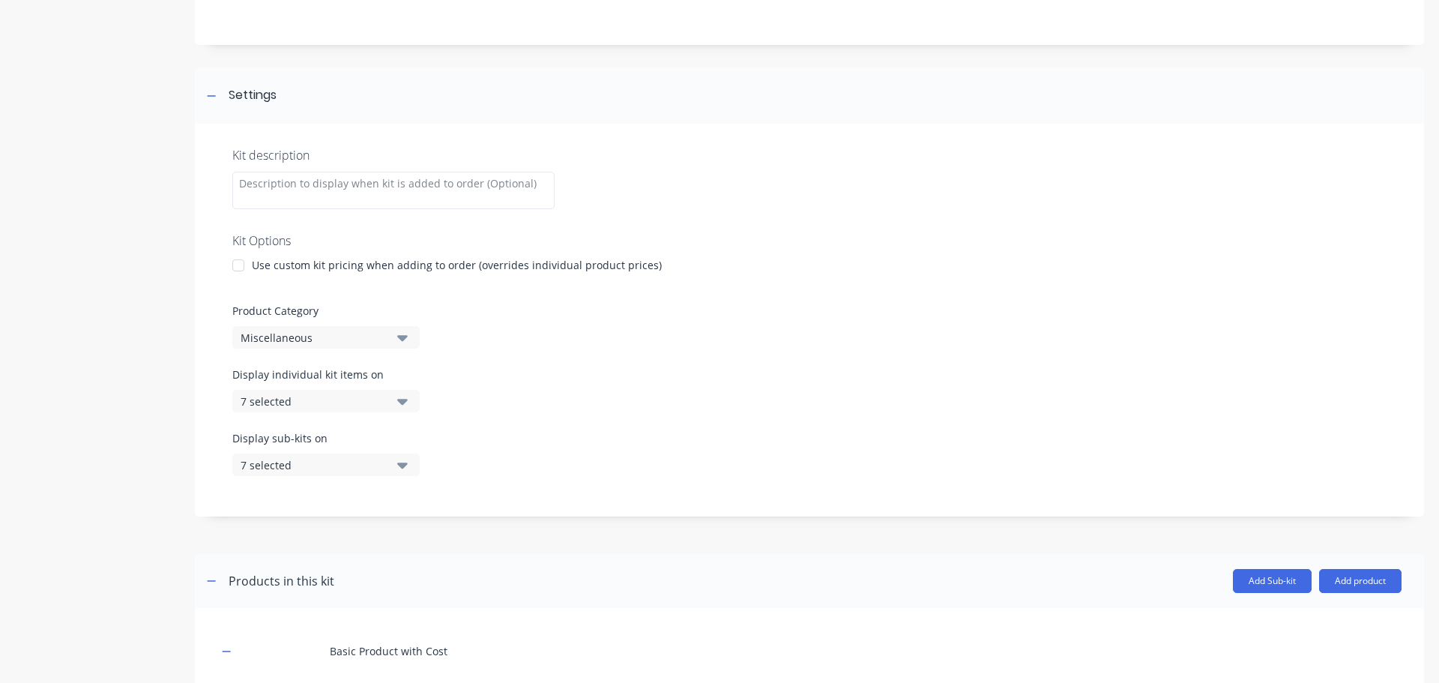
click at [360, 340] on div "Miscellaneous" at bounding box center [313, 338] width 145 height 16
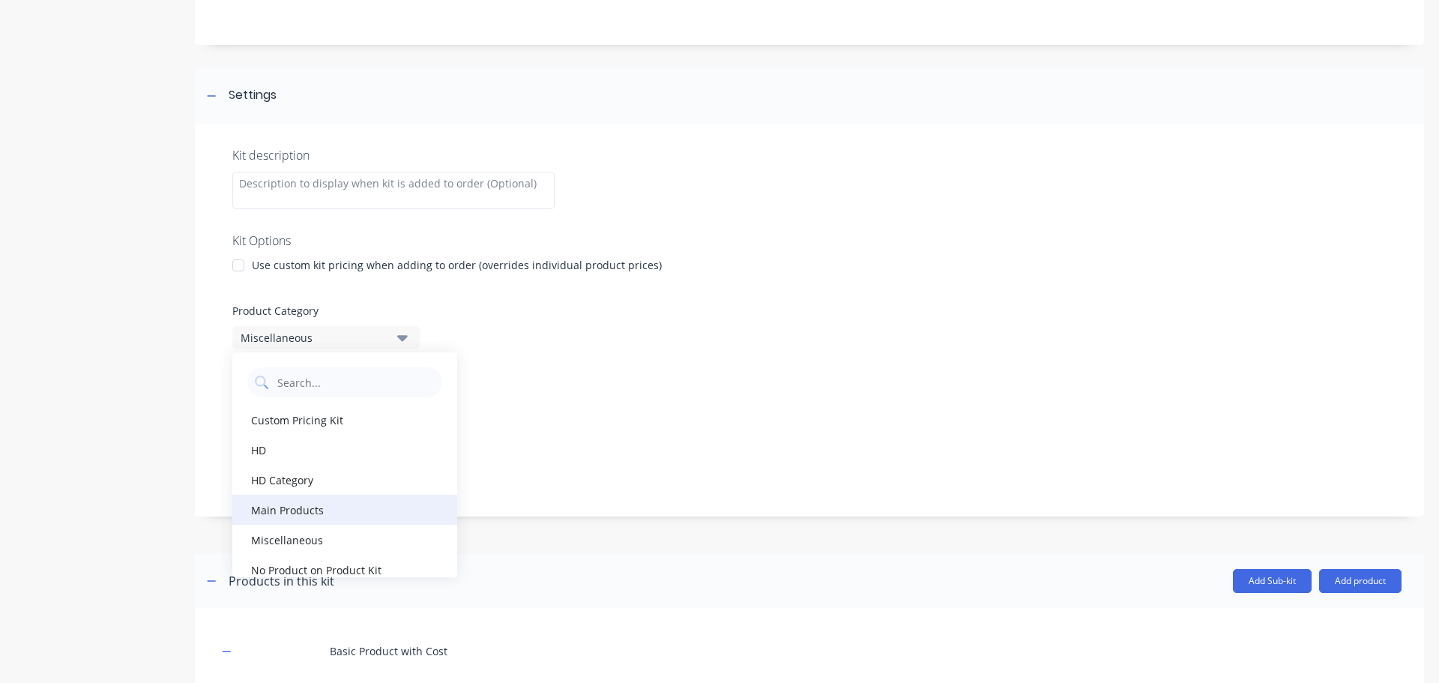
click at [328, 514] on div "Main Products" at bounding box center [344, 510] width 225 height 30
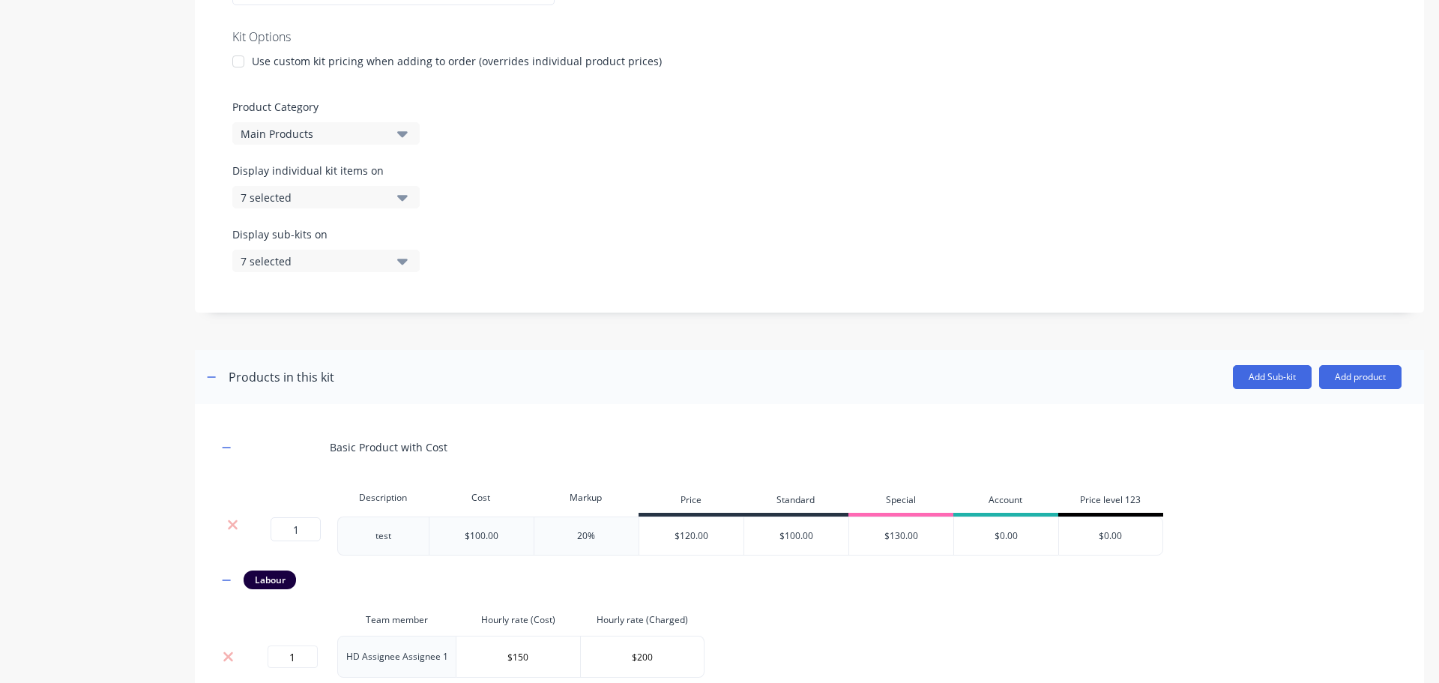
scroll to position [651, 0]
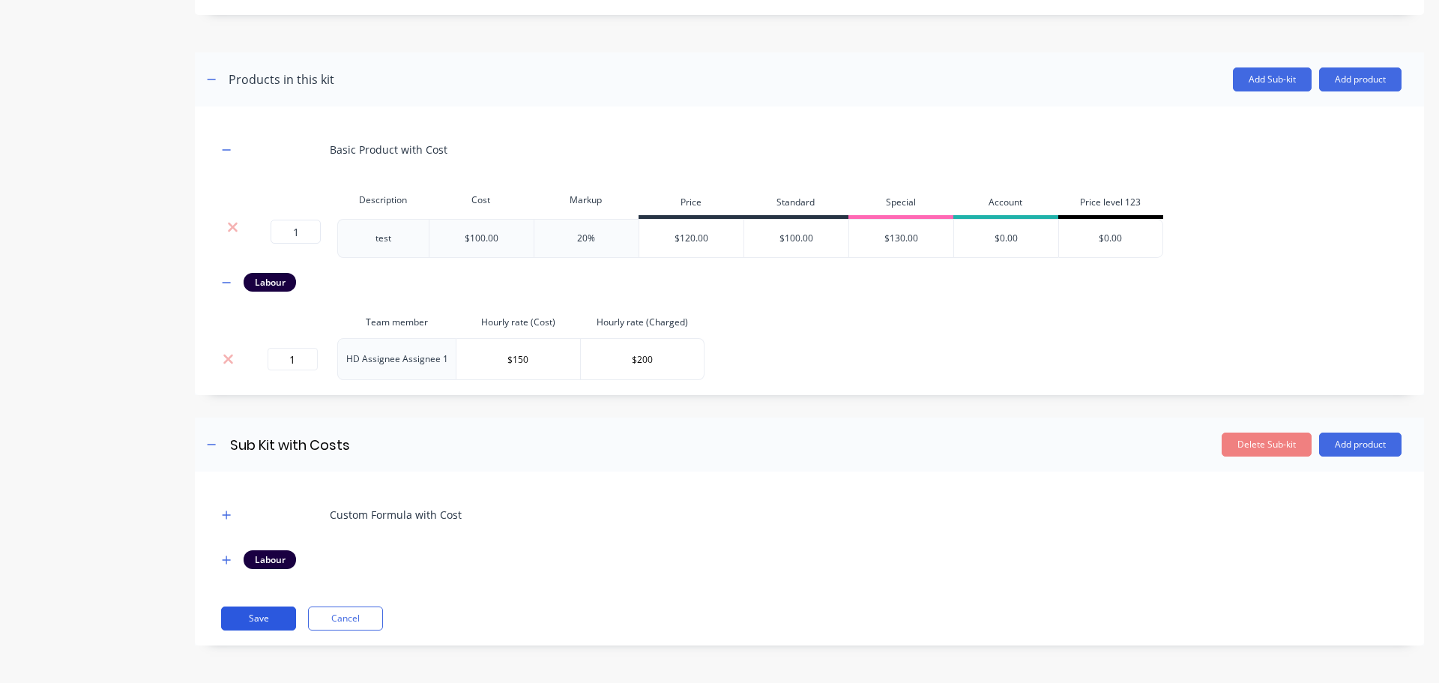
click at [241, 606] on button "Save" at bounding box center [258, 618] width 75 height 24
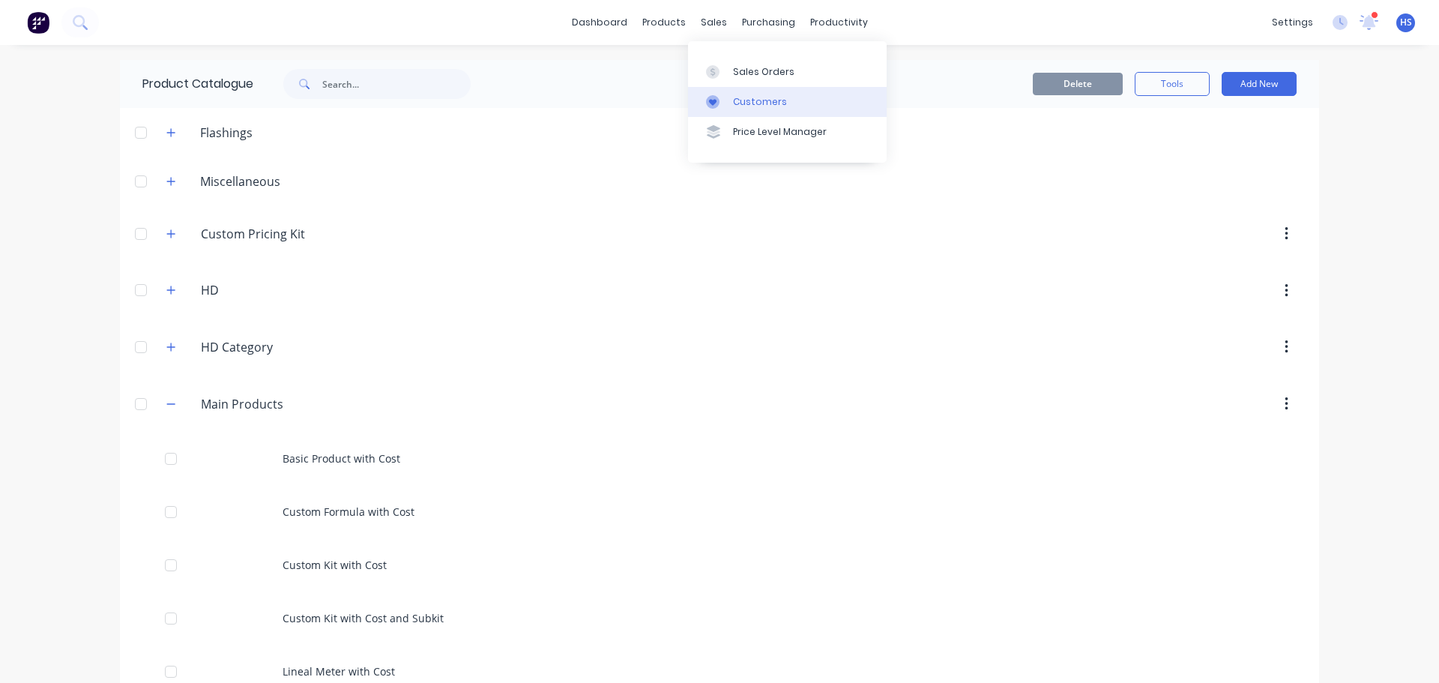
click at [768, 100] on div "Customers" at bounding box center [760, 101] width 54 height 13
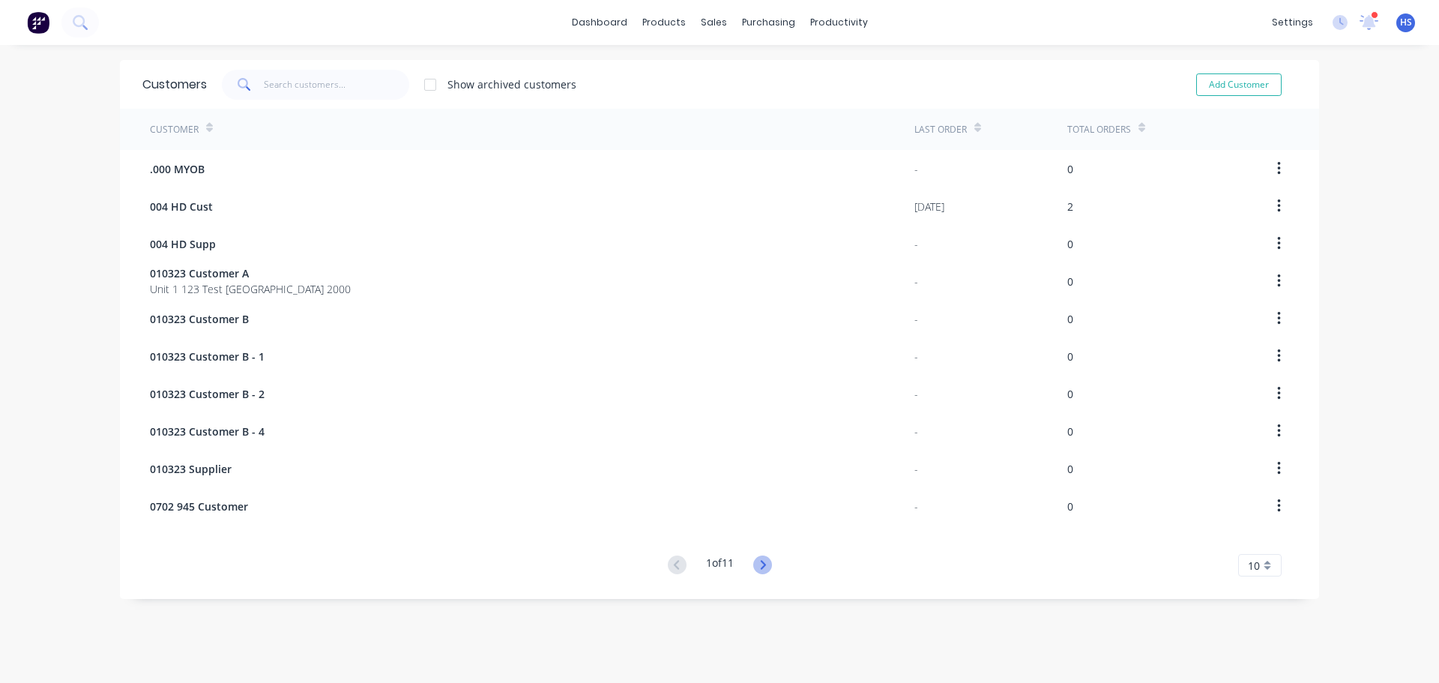
click at [766, 564] on icon at bounding box center [762, 564] width 19 height 19
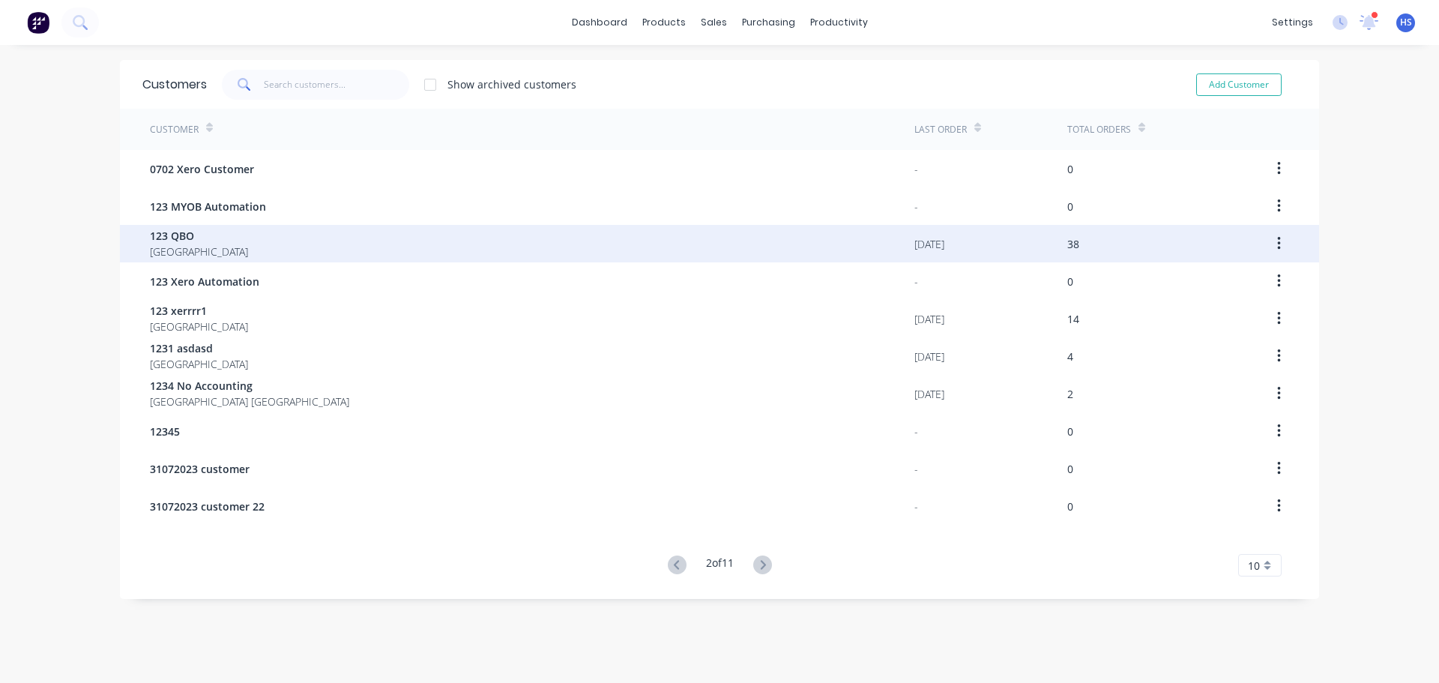
click at [394, 238] on div "123 QBO [GEOGRAPHIC_DATA]" at bounding box center [532, 243] width 765 height 37
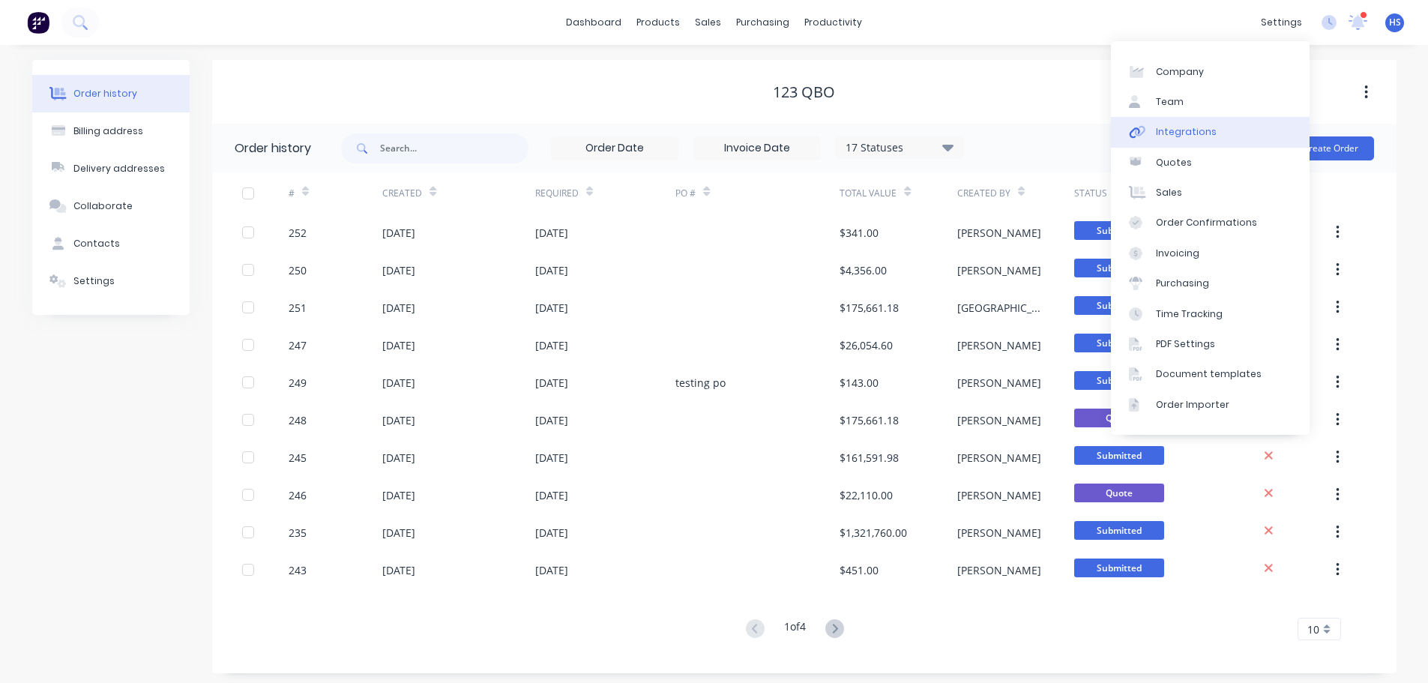
click at [1227, 117] on link "Integrations" at bounding box center [1210, 132] width 199 height 30
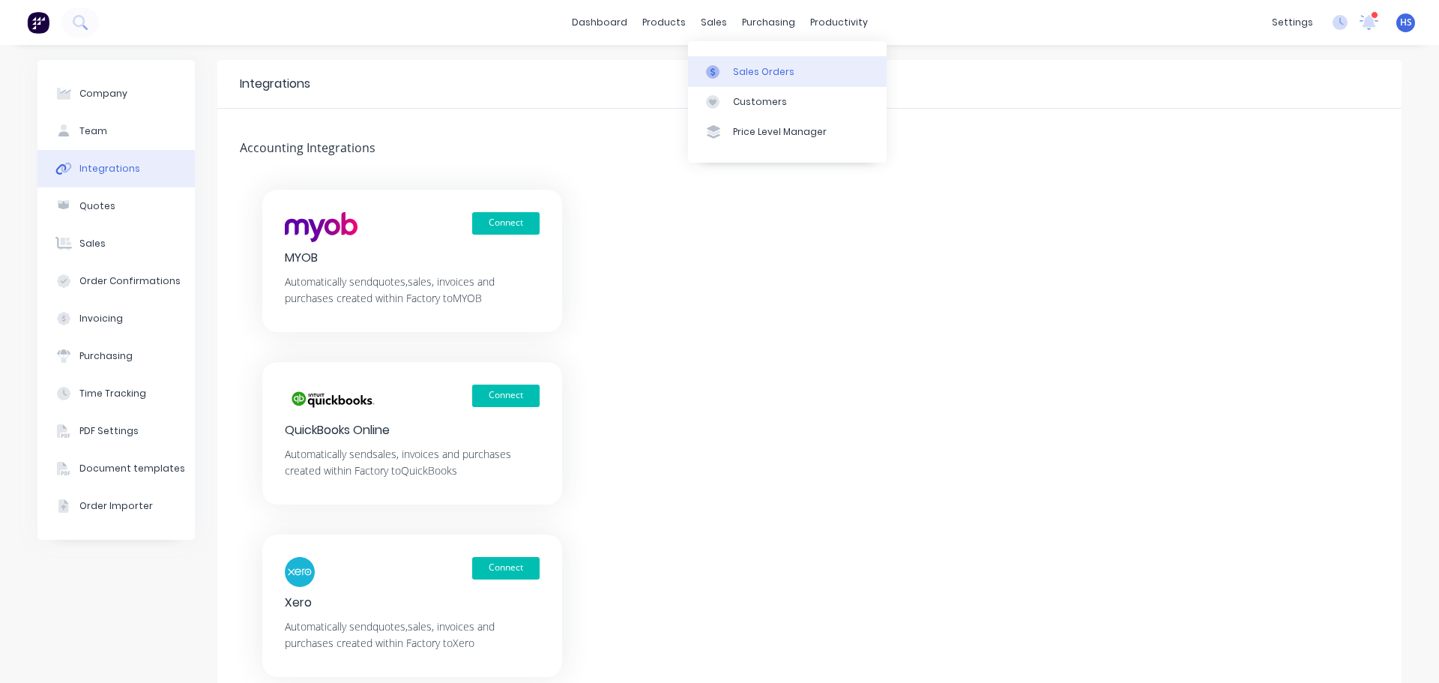
click at [753, 66] on div "Sales Orders" at bounding box center [763, 71] width 61 height 13
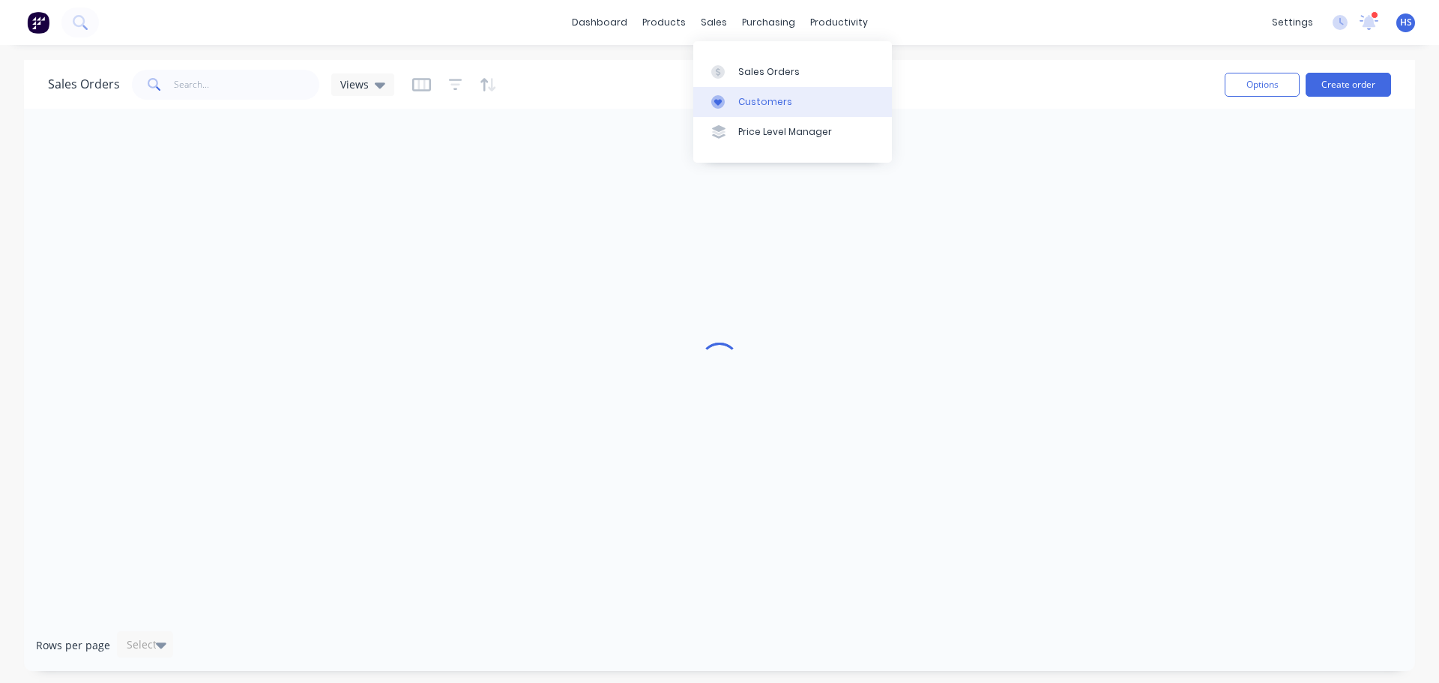
click at [759, 96] on div "Customers" at bounding box center [765, 101] width 54 height 13
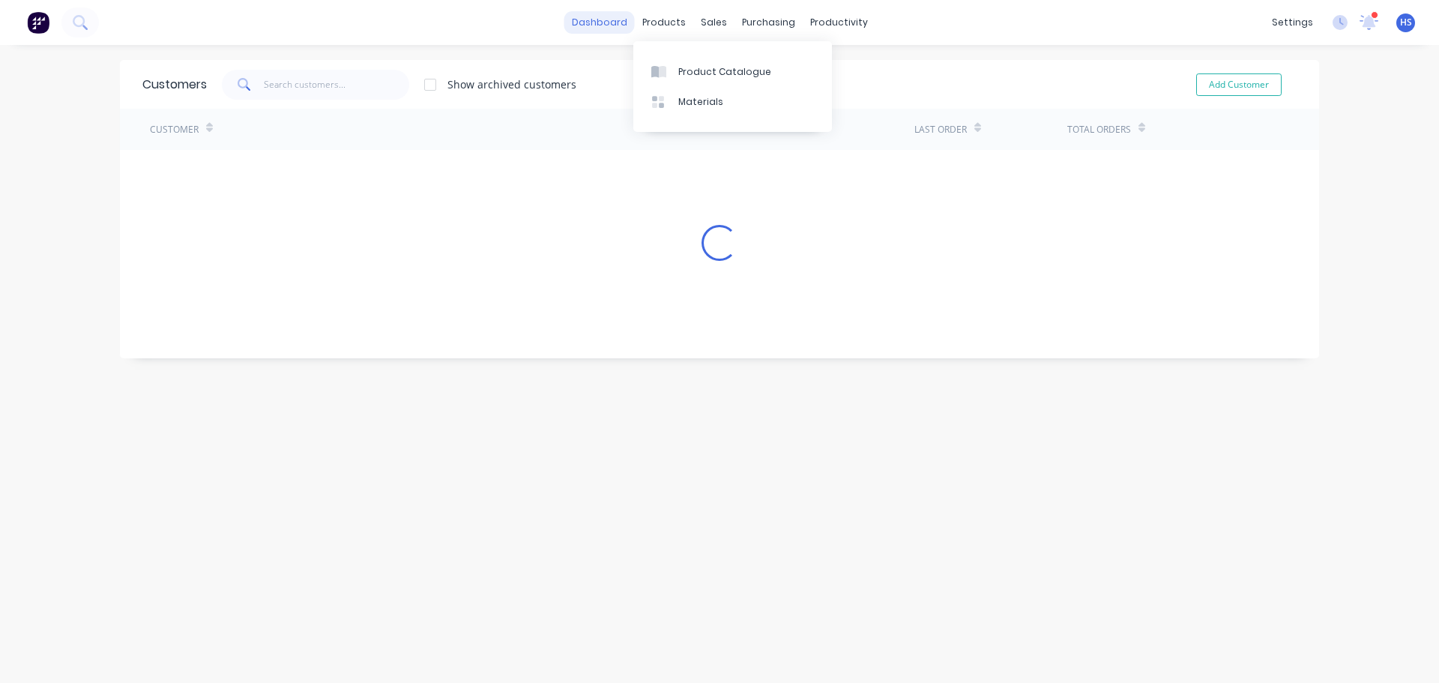
click at [590, 29] on link "dashboard" at bounding box center [599, 22] width 70 height 22
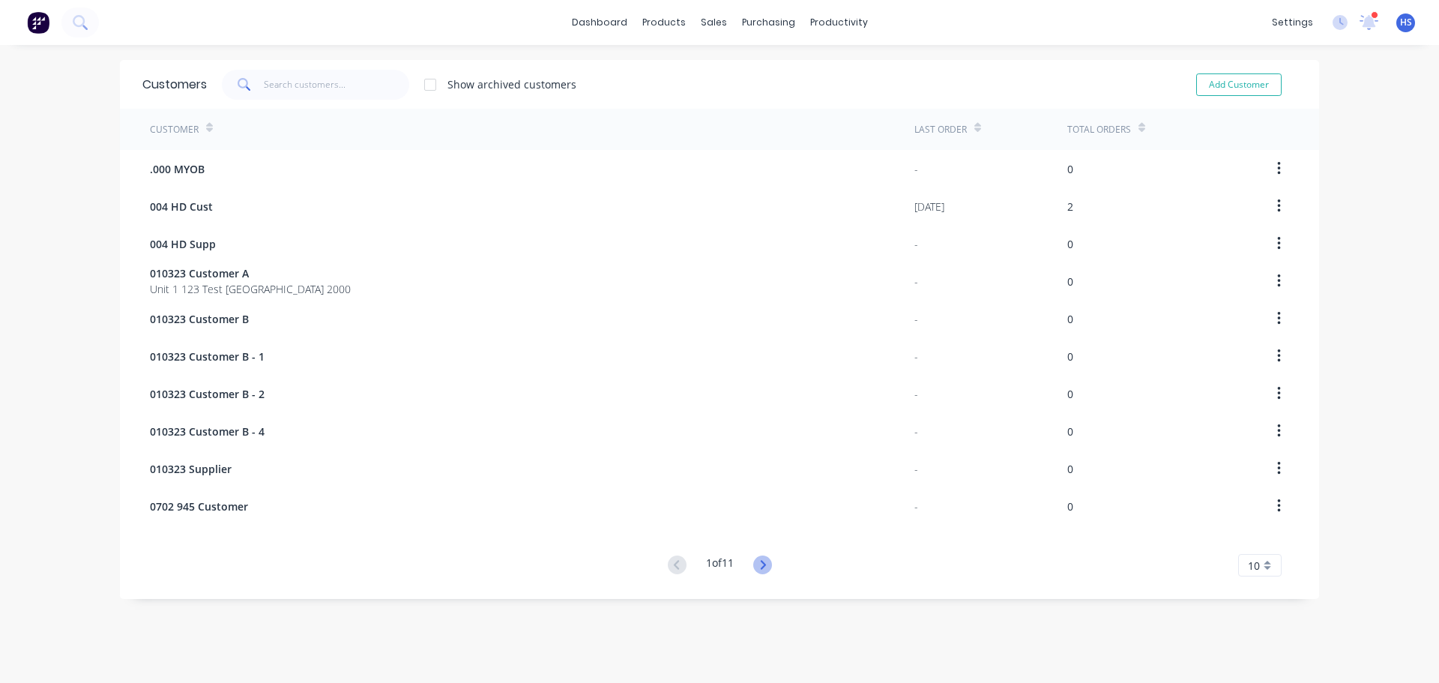
click at [761, 567] on icon at bounding box center [762, 564] width 19 height 19
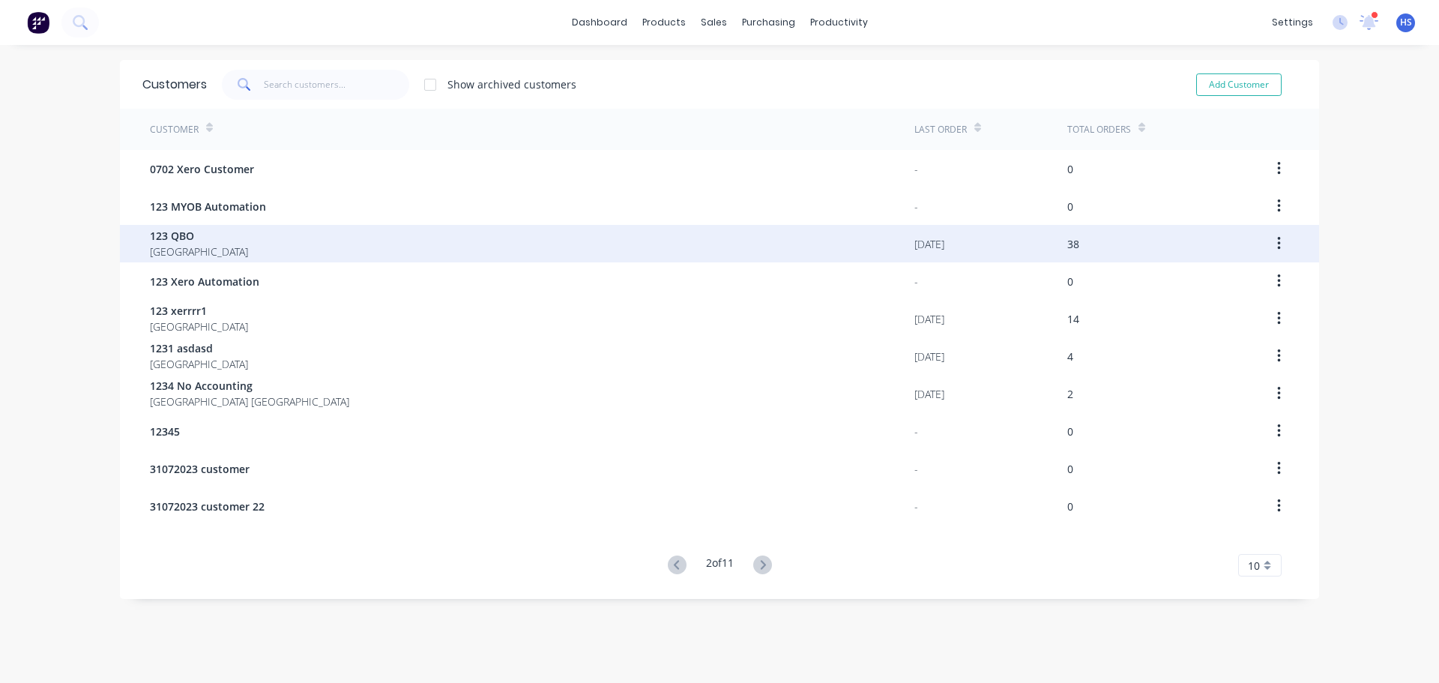
click at [234, 232] on div "123 QBO [GEOGRAPHIC_DATA]" at bounding box center [532, 243] width 765 height 37
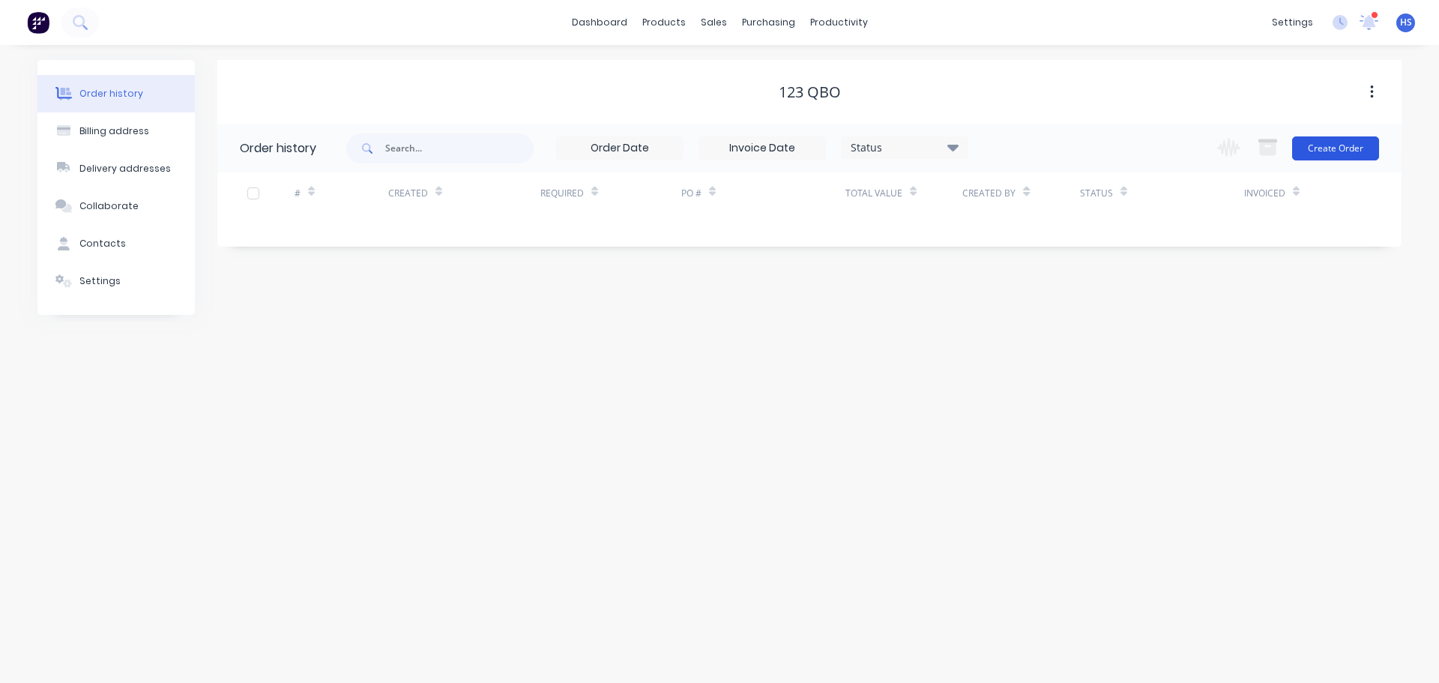
click at [1339, 139] on button "Create Order" at bounding box center [1335, 148] width 87 height 24
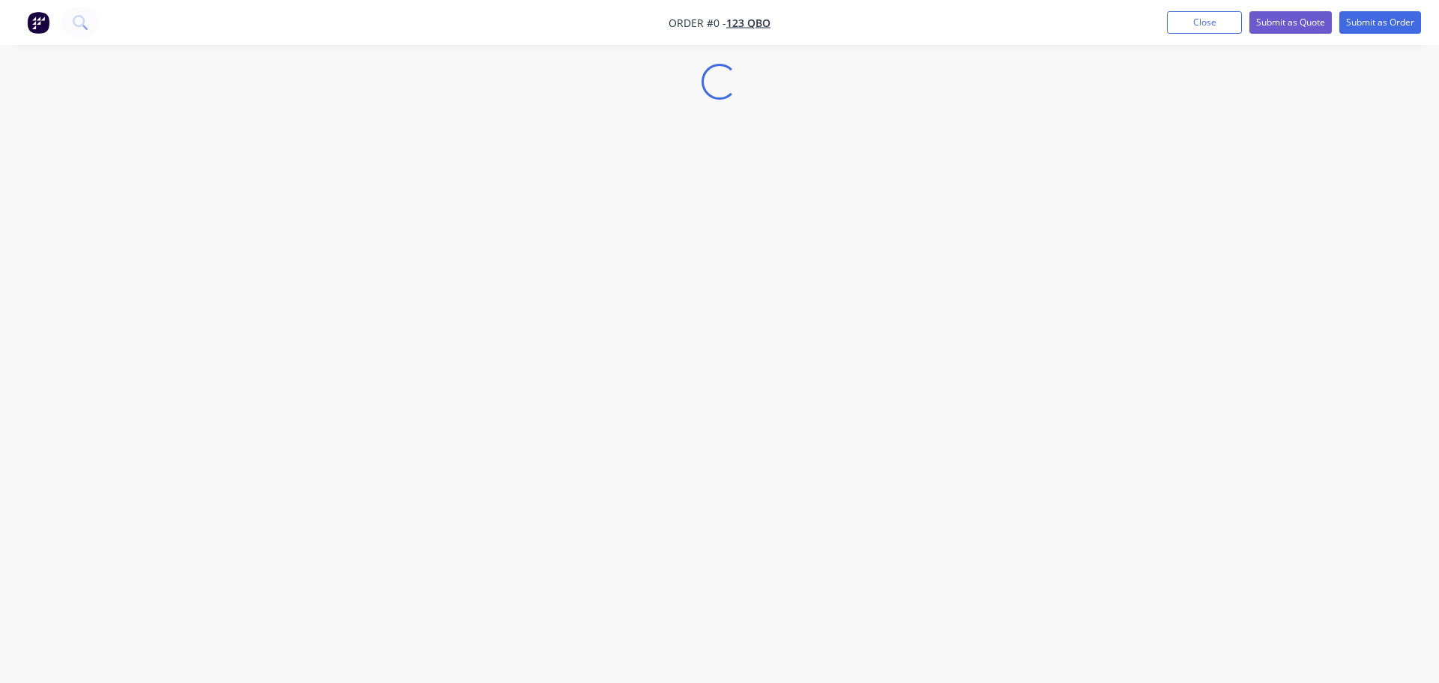
click at [1016, 338] on div "Loading..." at bounding box center [719, 341] width 1439 height 683
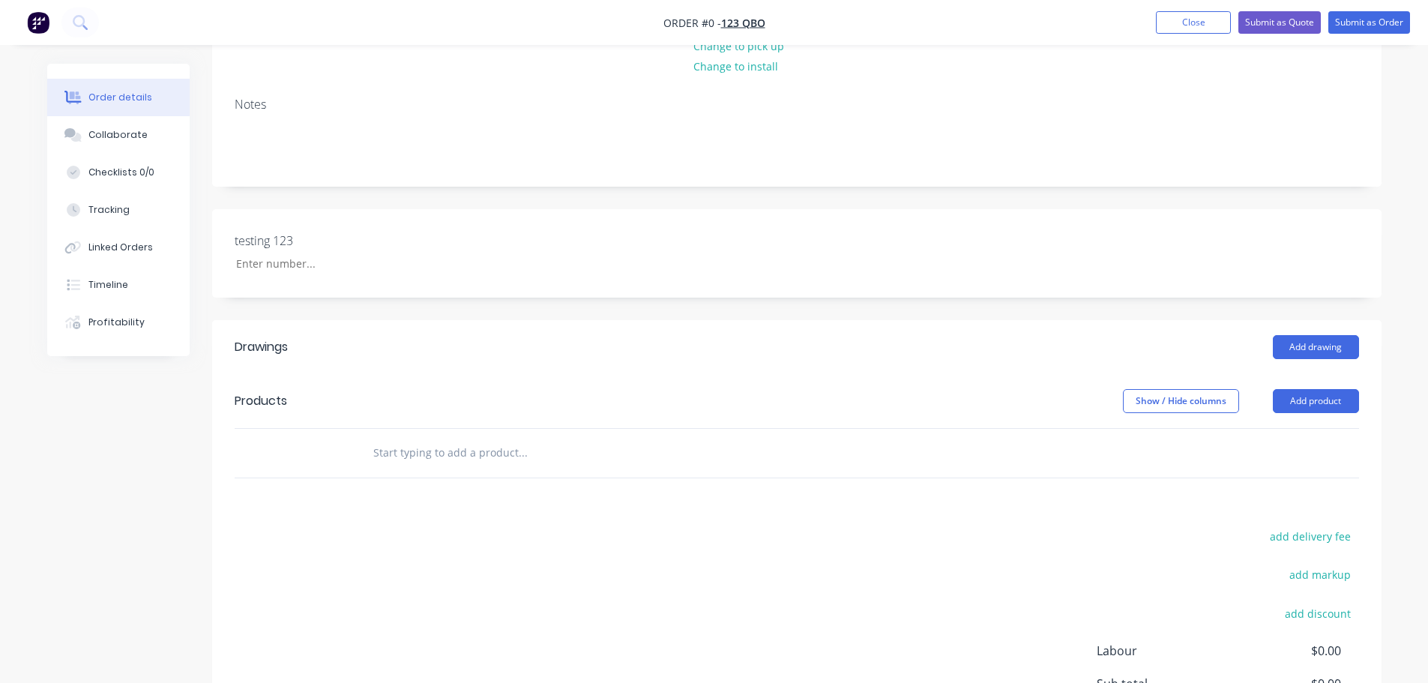
scroll to position [300, 0]
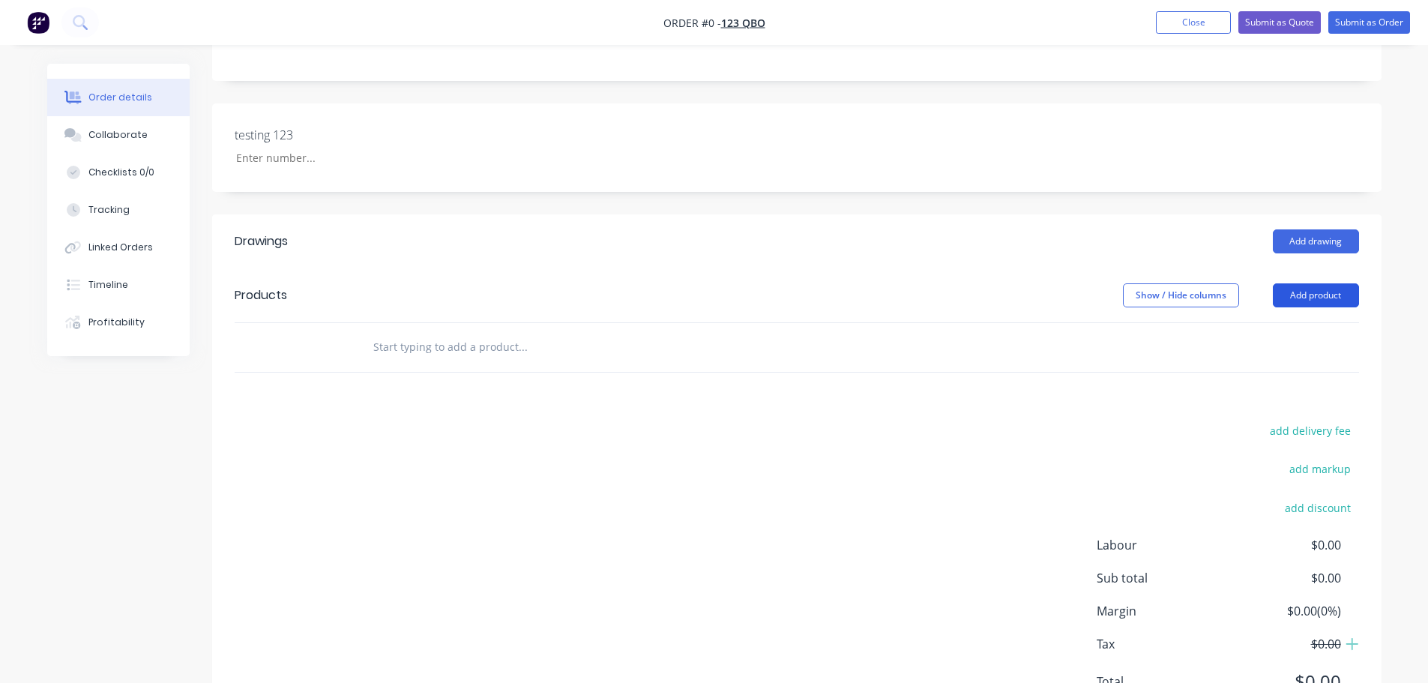
click at [1337, 299] on button "Add product" at bounding box center [1316, 295] width 86 height 24
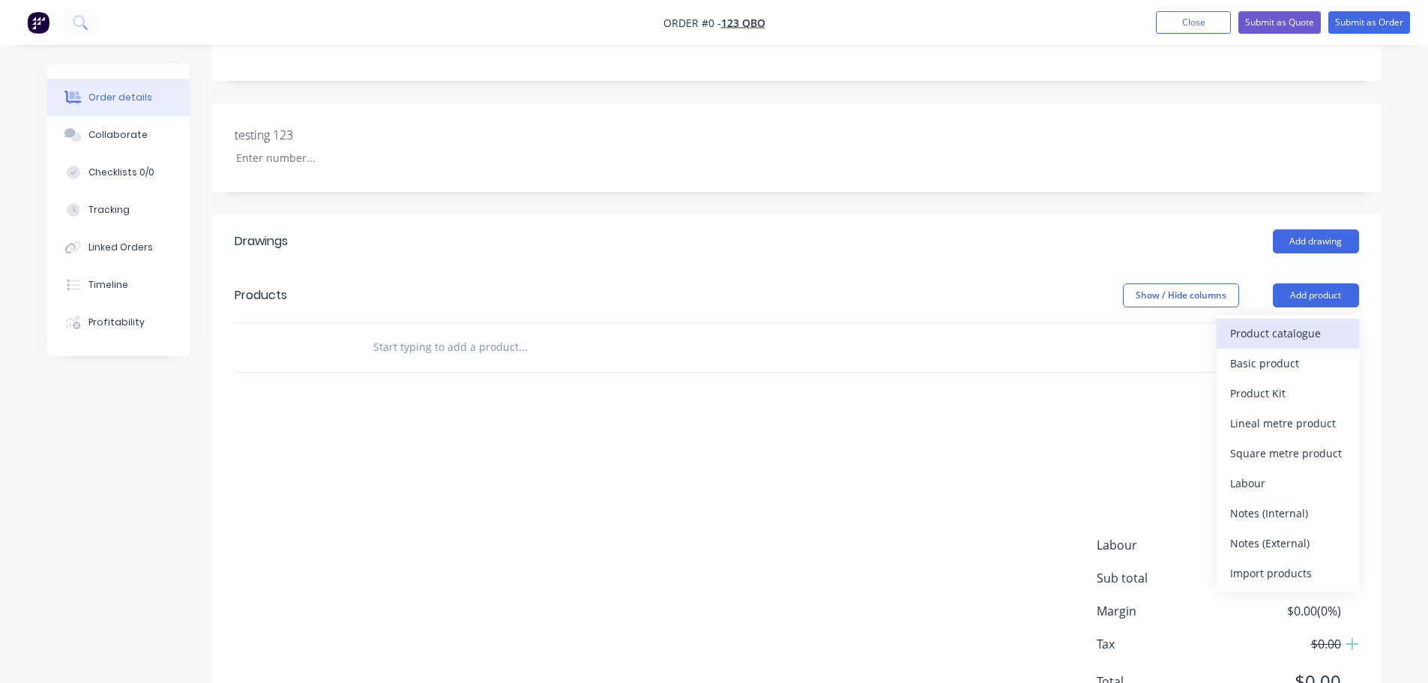
click at [1291, 334] on div "Product catalogue" at bounding box center [1287, 333] width 115 height 22
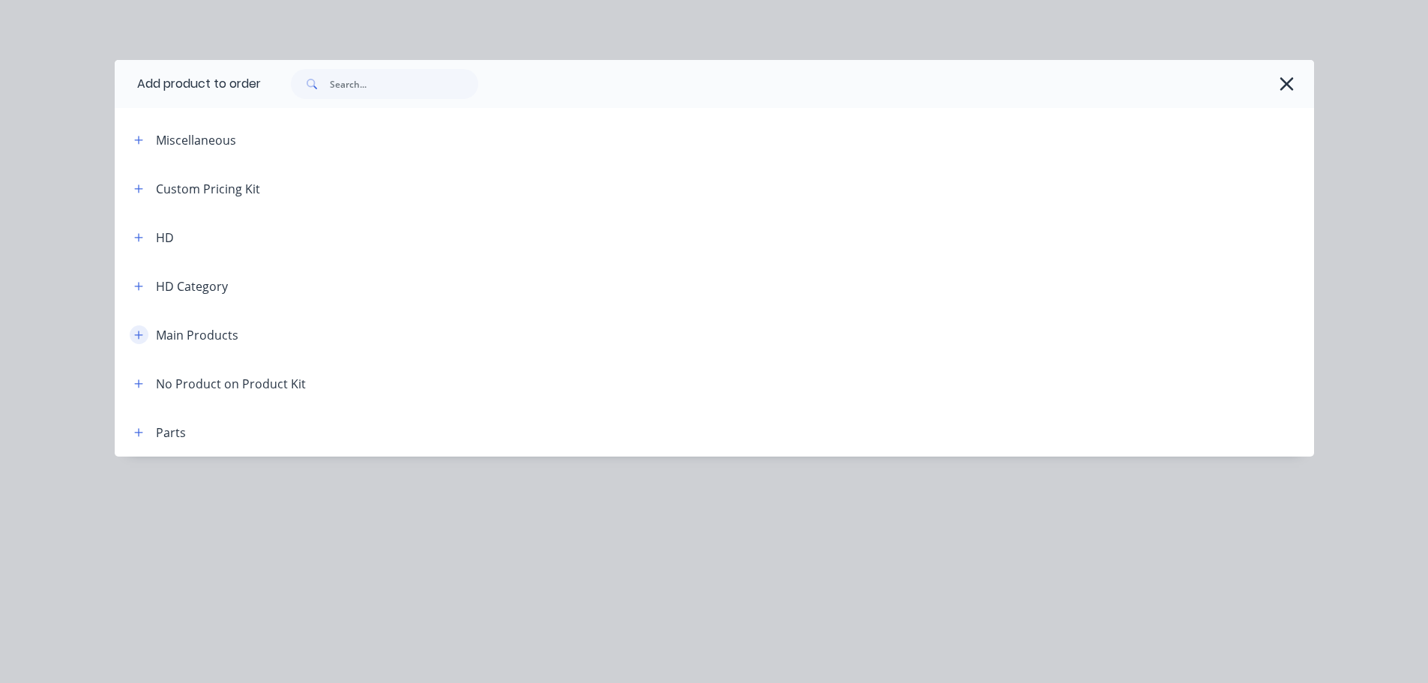
click at [131, 331] on button "button" at bounding box center [139, 334] width 19 height 19
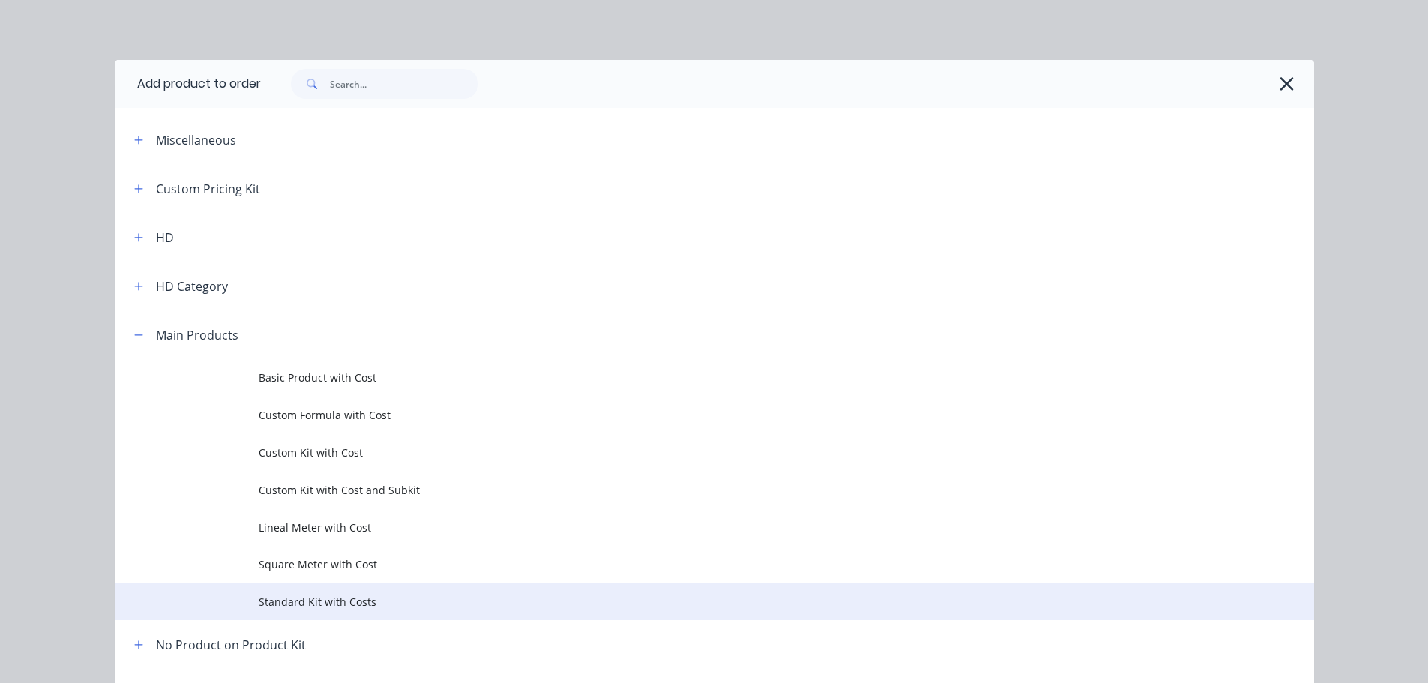
click at [355, 594] on span "Standard Kit with Costs" at bounding box center [681, 602] width 844 height 16
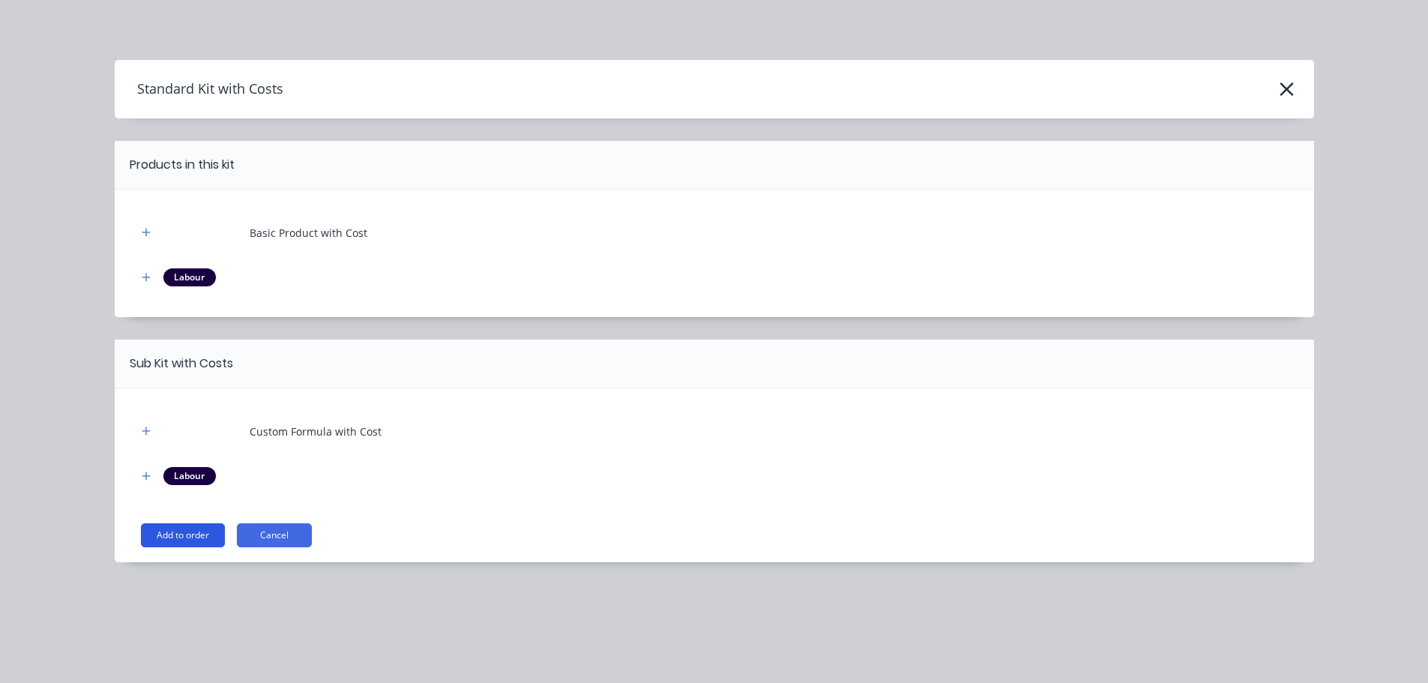
click at [184, 540] on button "Add to order" at bounding box center [183, 535] width 84 height 24
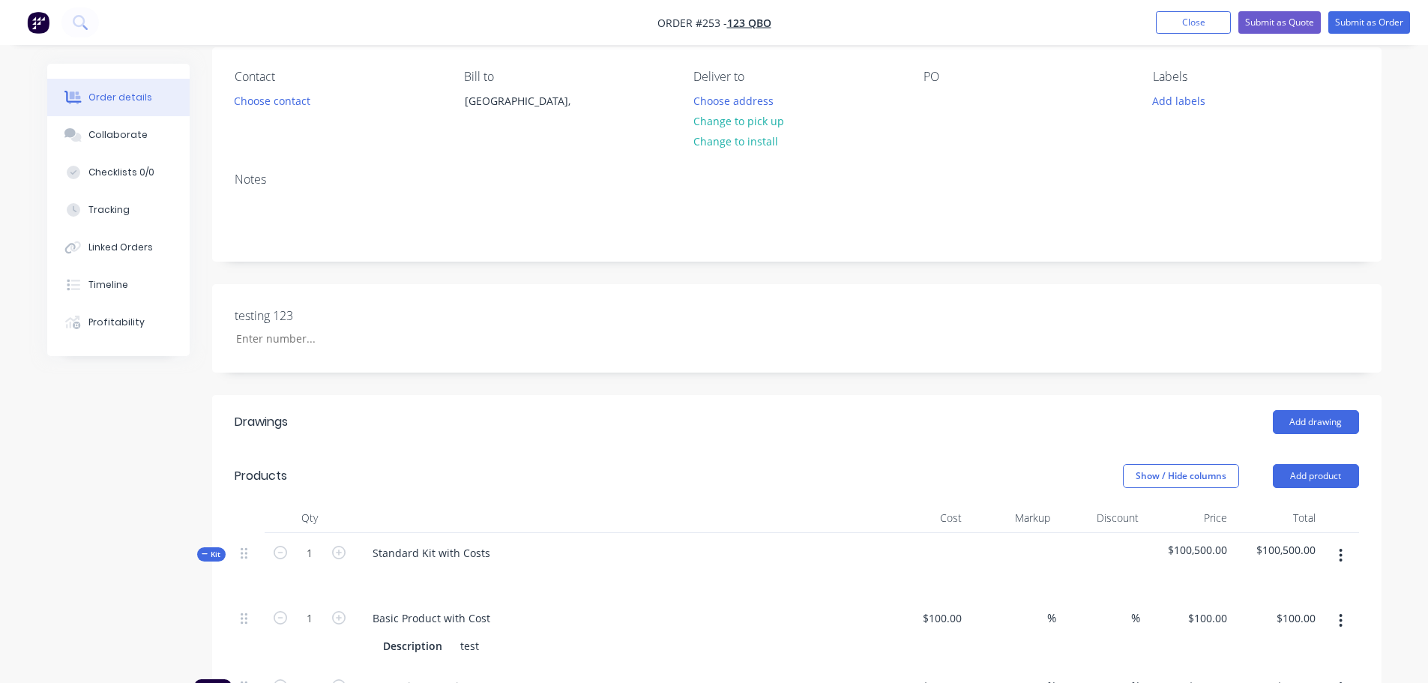
scroll to position [300, 0]
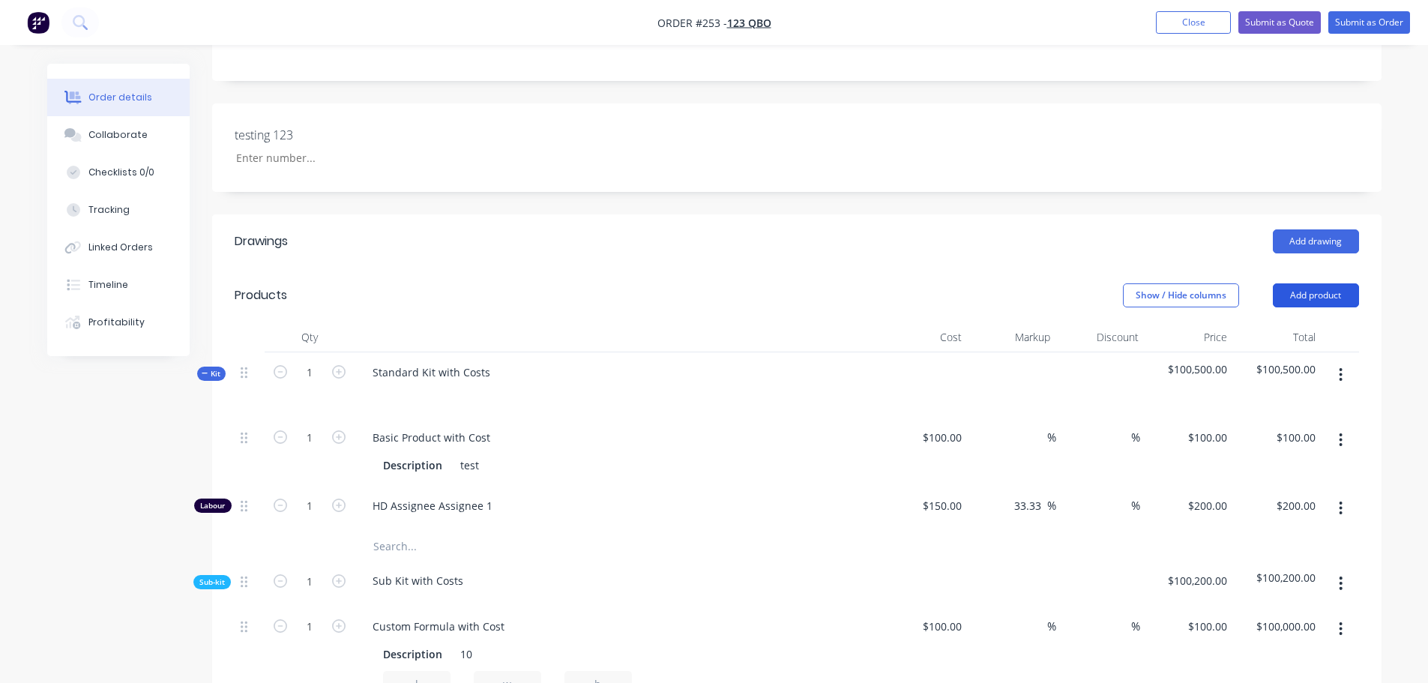
click at [1338, 287] on button "Add product" at bounding box center [1316, 295] width 86 height 24
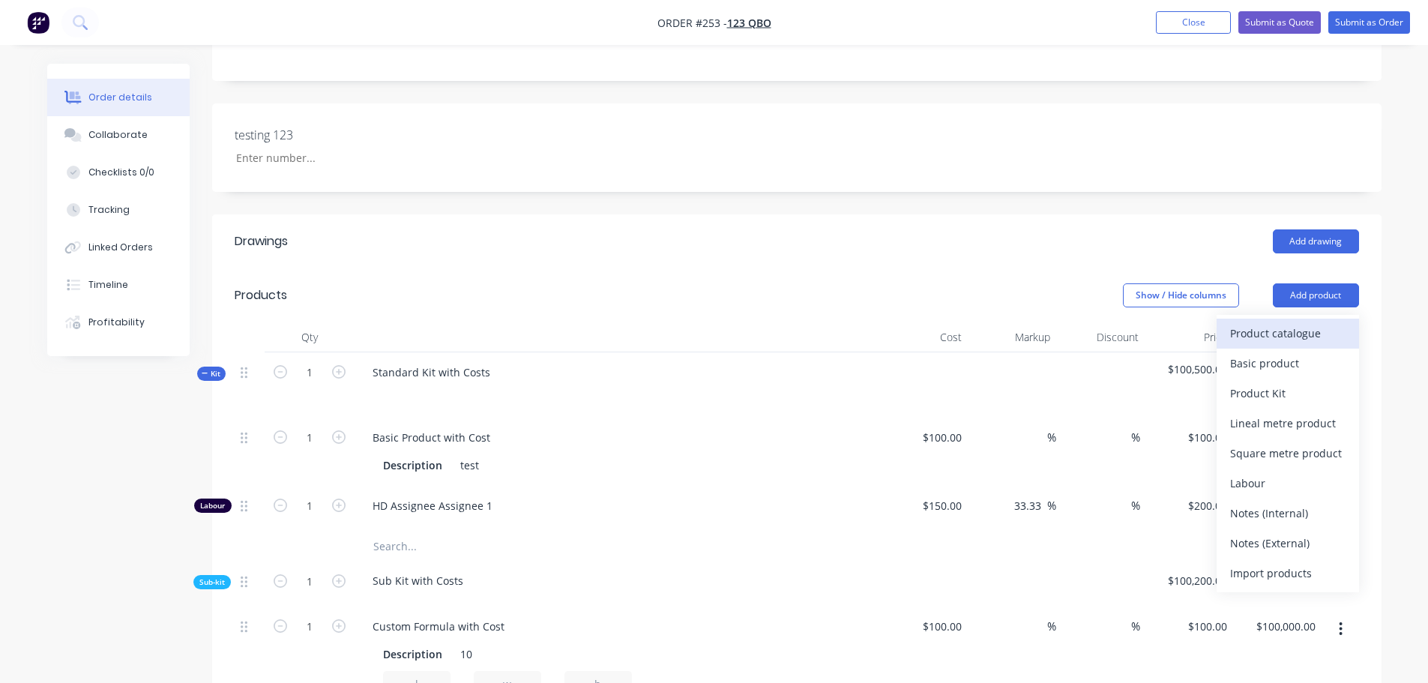
click at [1267, 336] on div "Product catalogue" at bounding box center [1287, 333] width 115 height 22
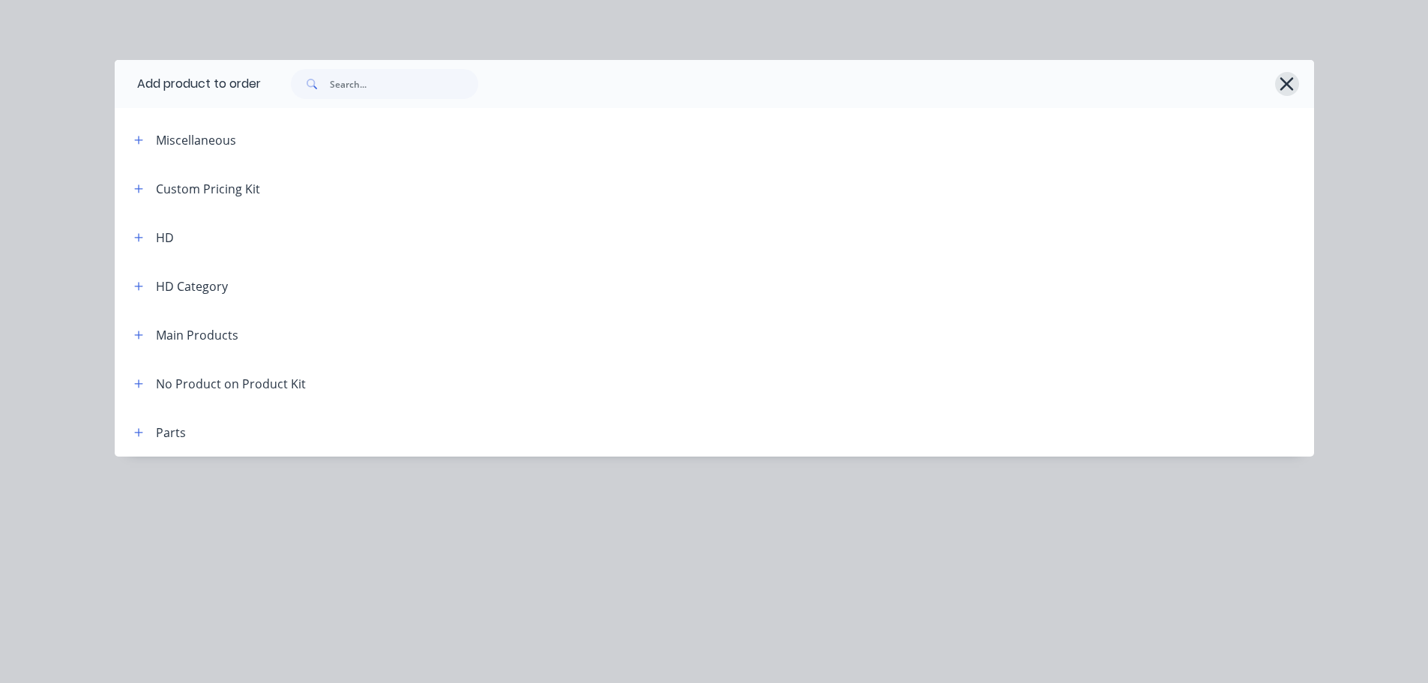
click at [1279, 81] on icon "button" at bounding box center [1287, 83] width 16 height 21
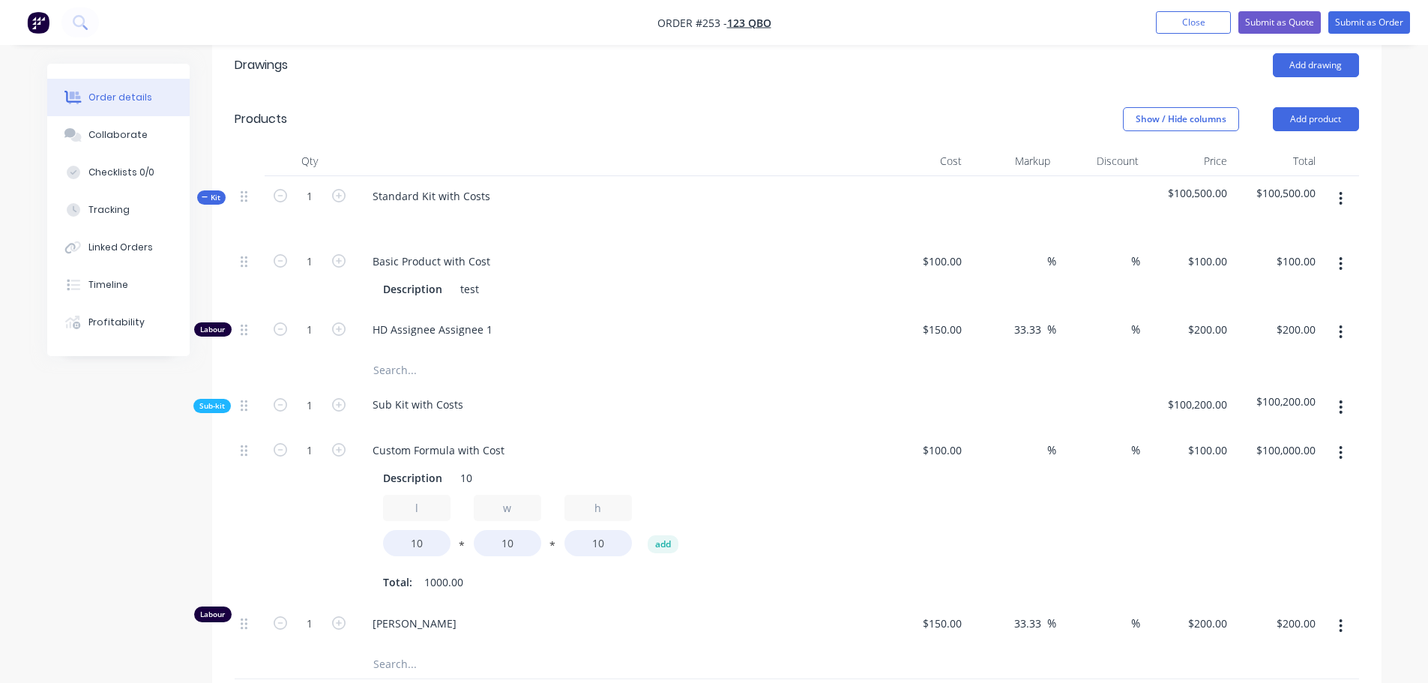
scroll to position [450, 0]
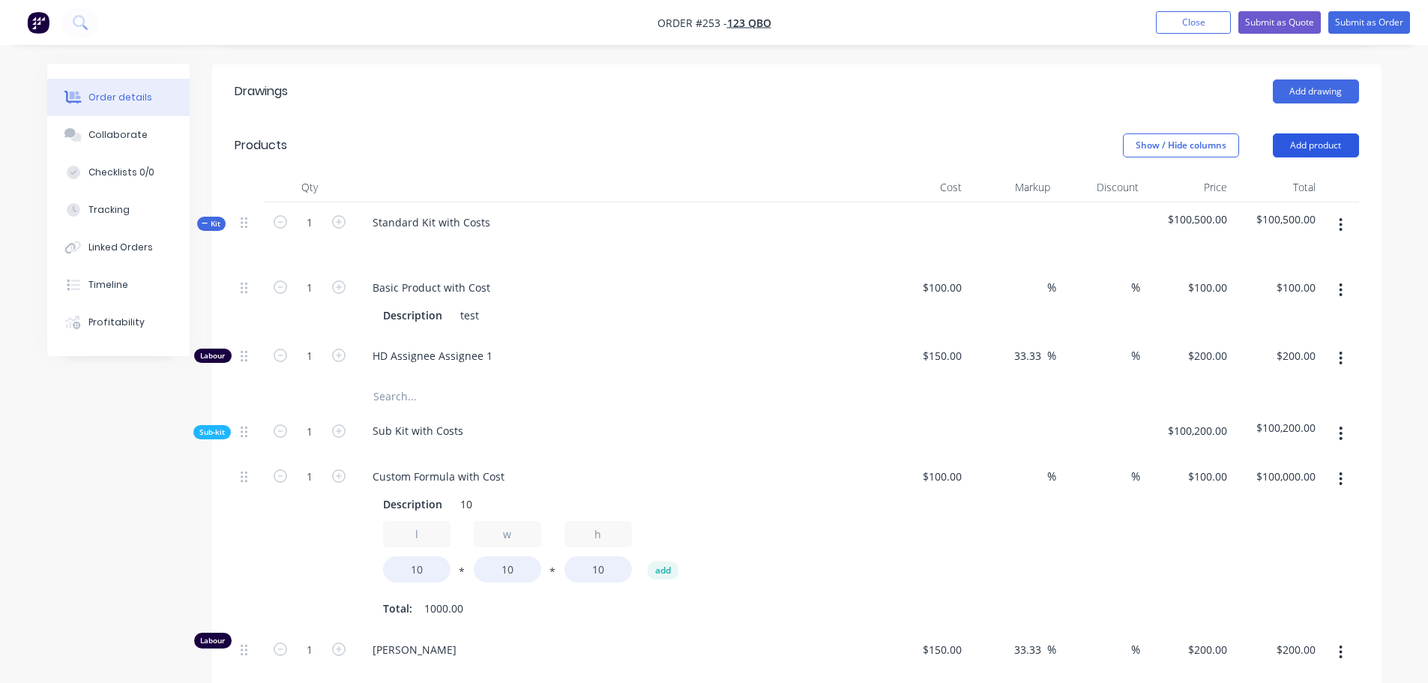
click at [1325, 139] on button "Add product" at bounding box center [1316, 145] width 86 height 24
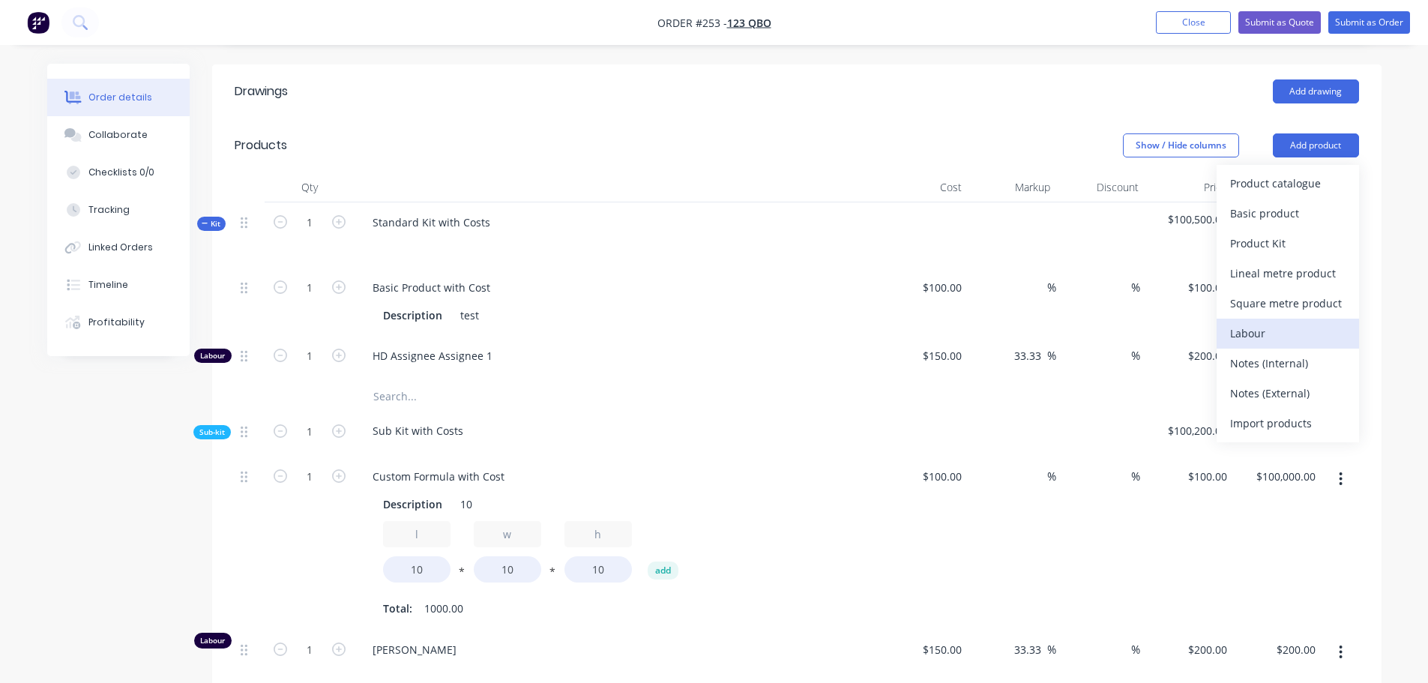
click at [1279, 334] on div "Labour" at bounding box center [1287, 333] width 115 height 22
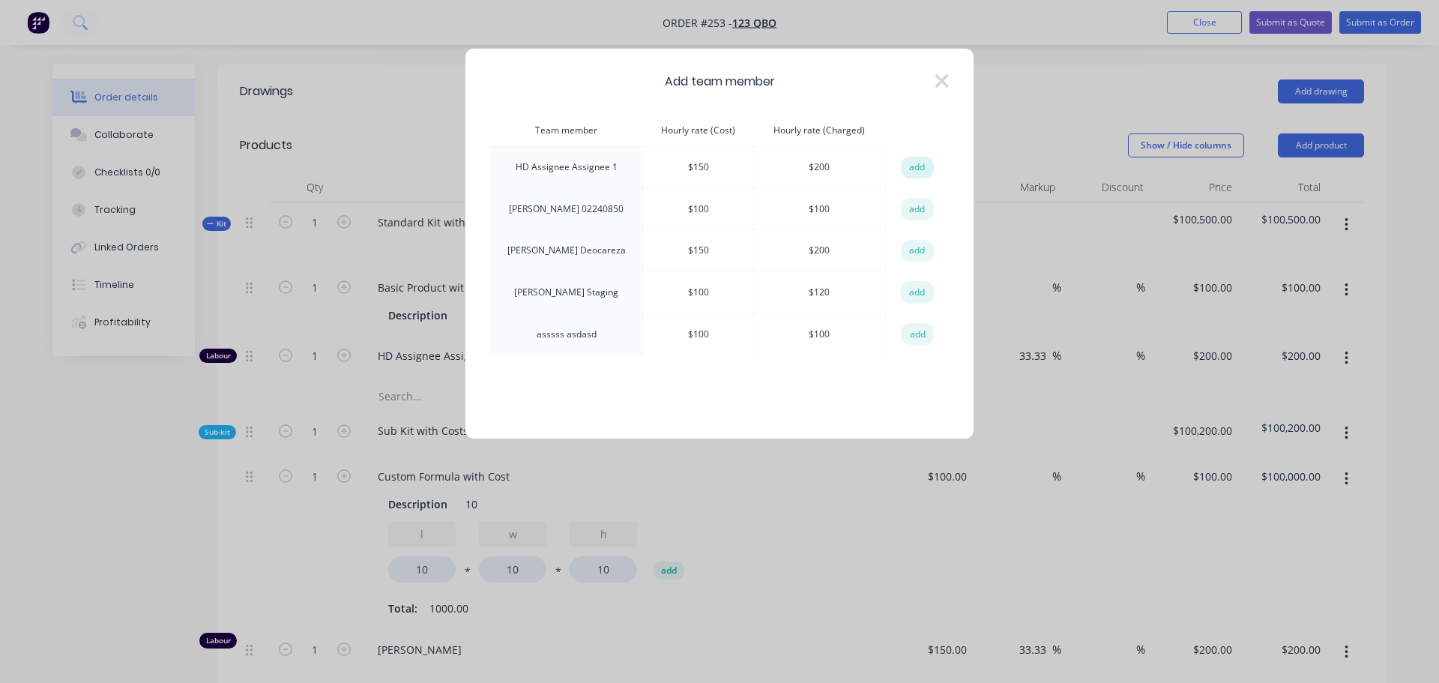
click at [912, 166] on button "add" at bounding box center [917, 168] width 33 height 22
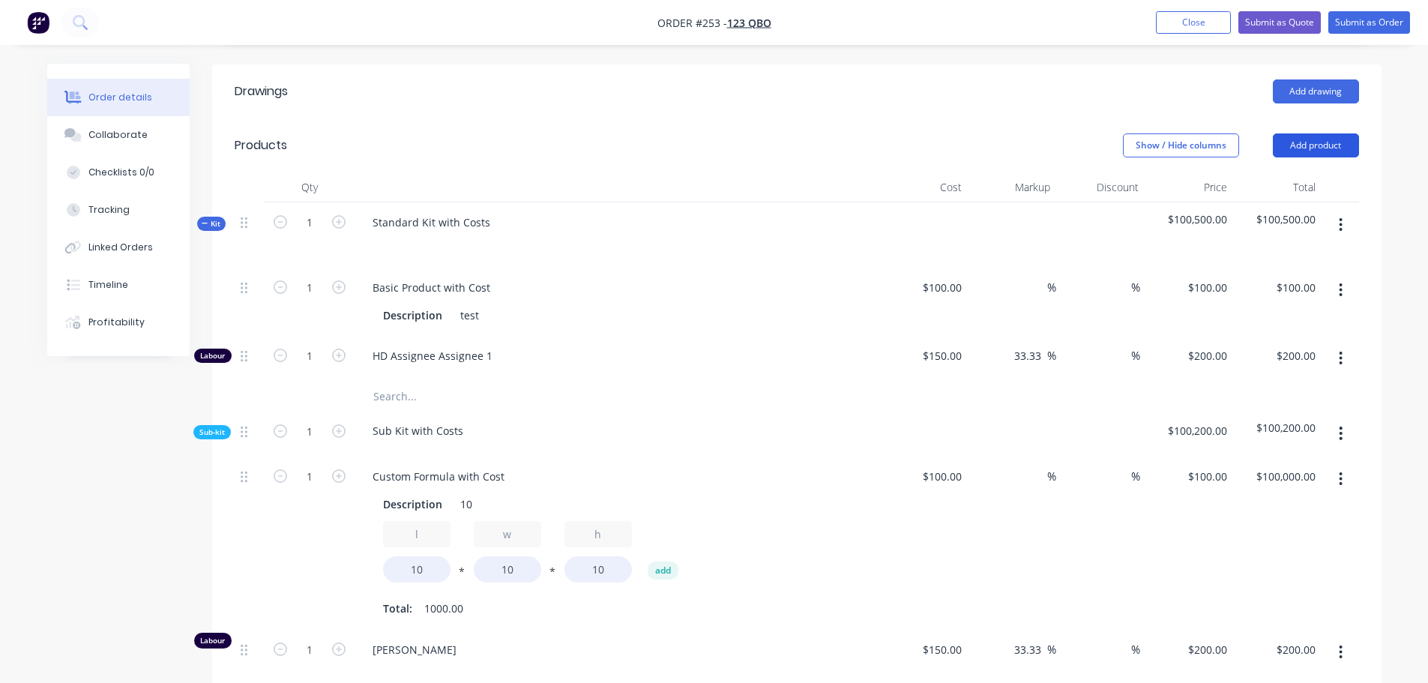
click at [1333, 152] on button "Add product" at bounding box center [1316, 145] width 86 height 24
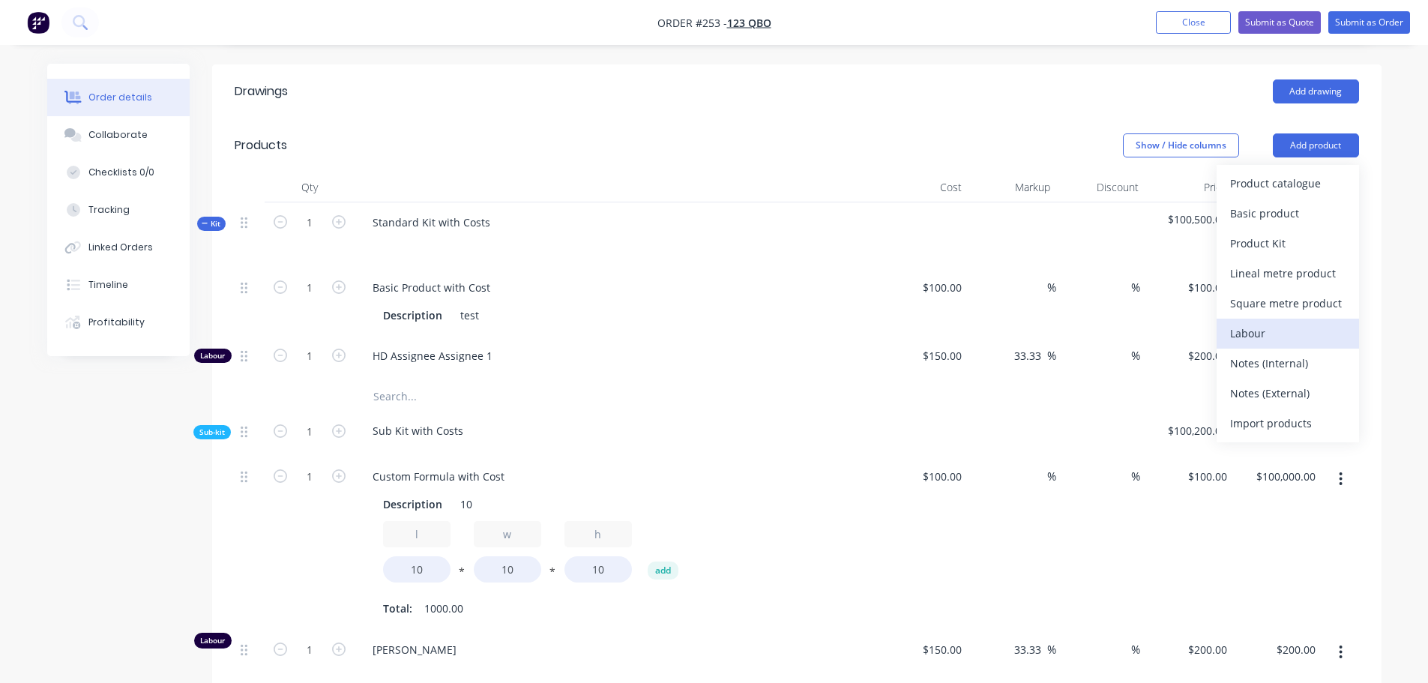
click at [1274, 333] on div "Labour" at bounding box center [1287, 333] width 115 height 22
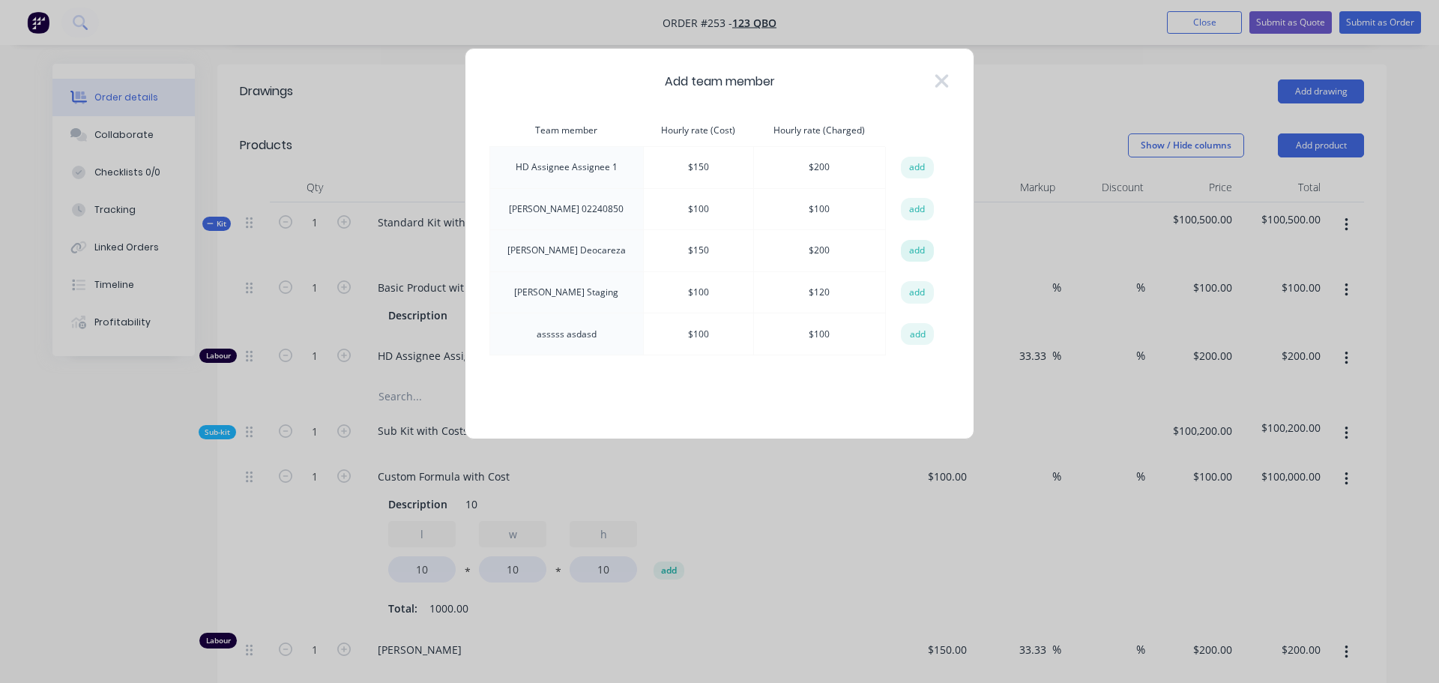
click at [915, 250] on button "add" at bounding box center [917, 251] width 33 height 22
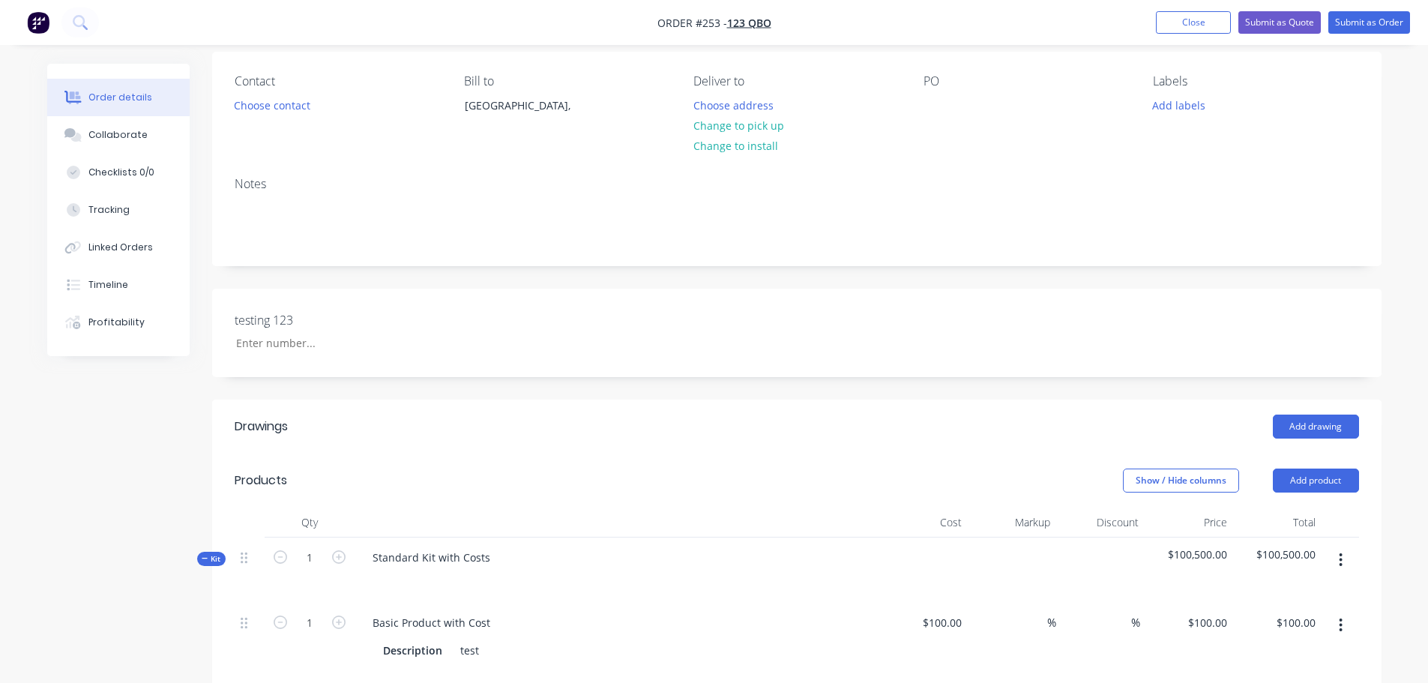
scroll to position [0, 0]
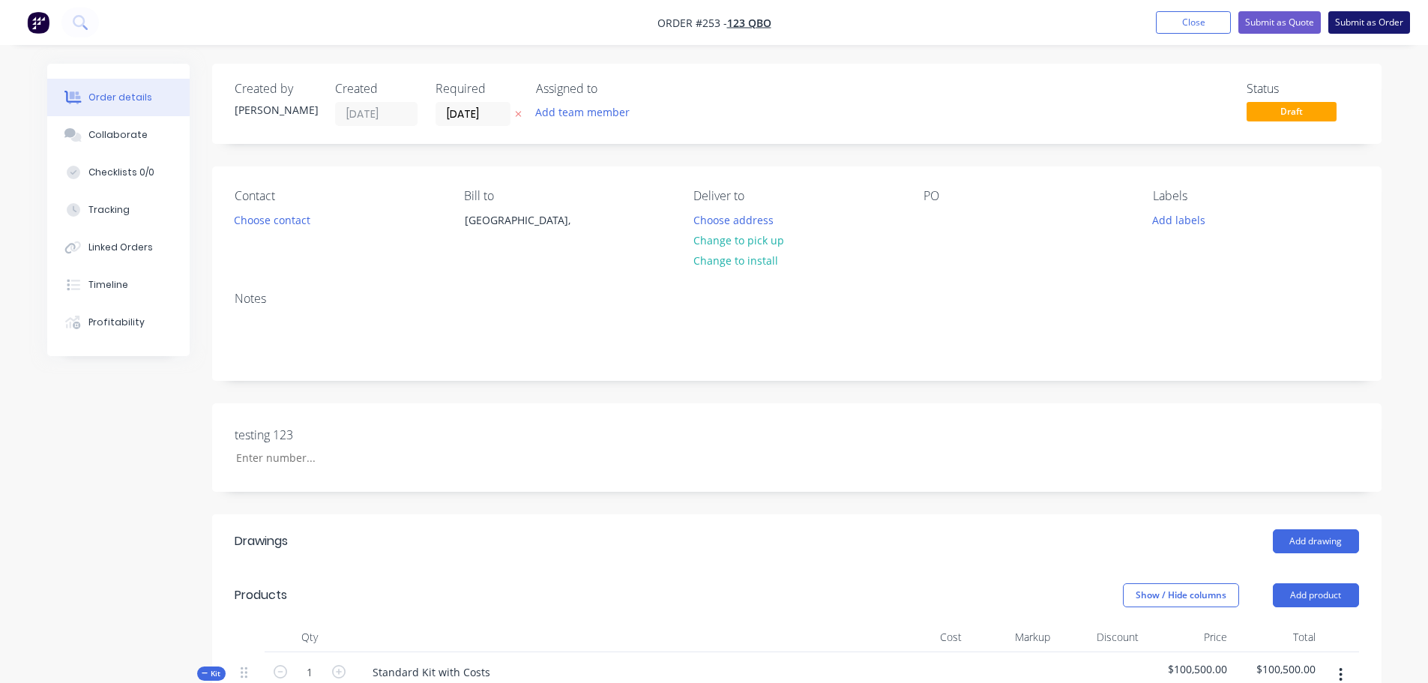
click at [1391, 17] on button "Submit as Order" at bounding box center [1369, 22] width 82 height 22
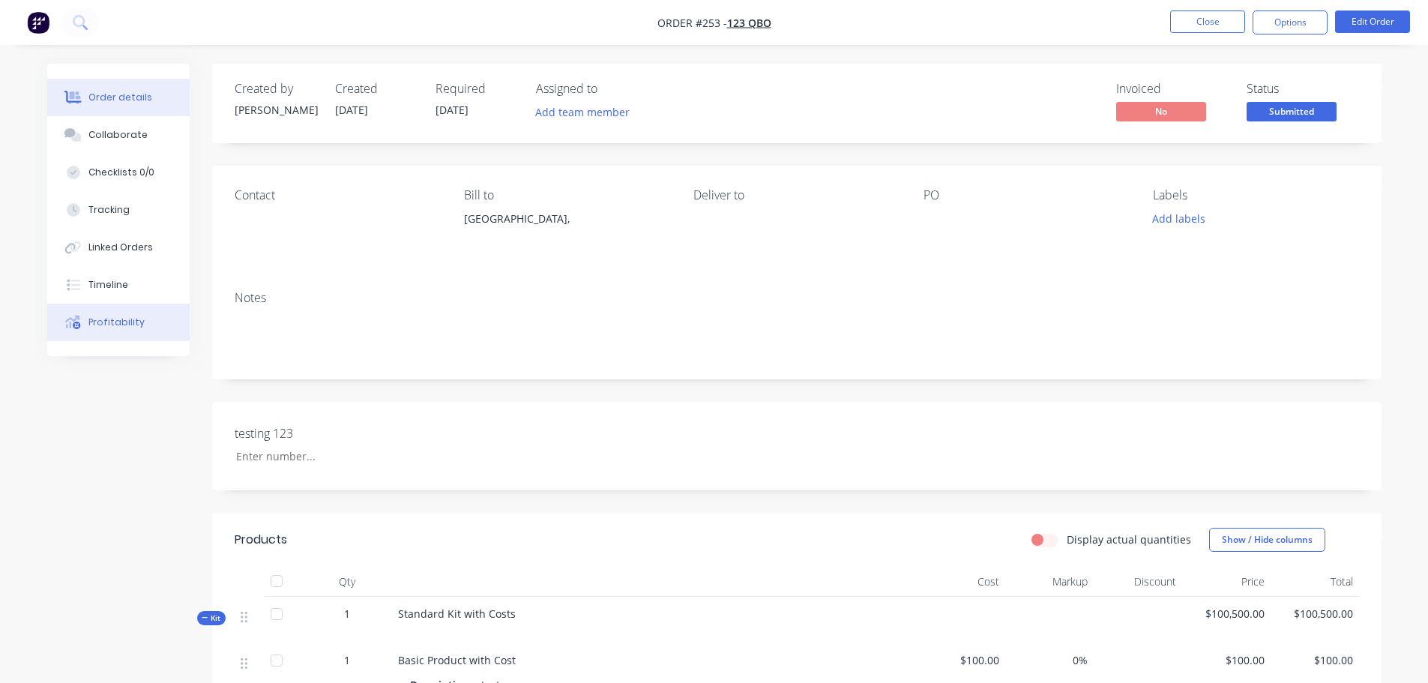
click at [115, 315] on button "Profitability" at bounding box center [118, 322] width 142 height 37
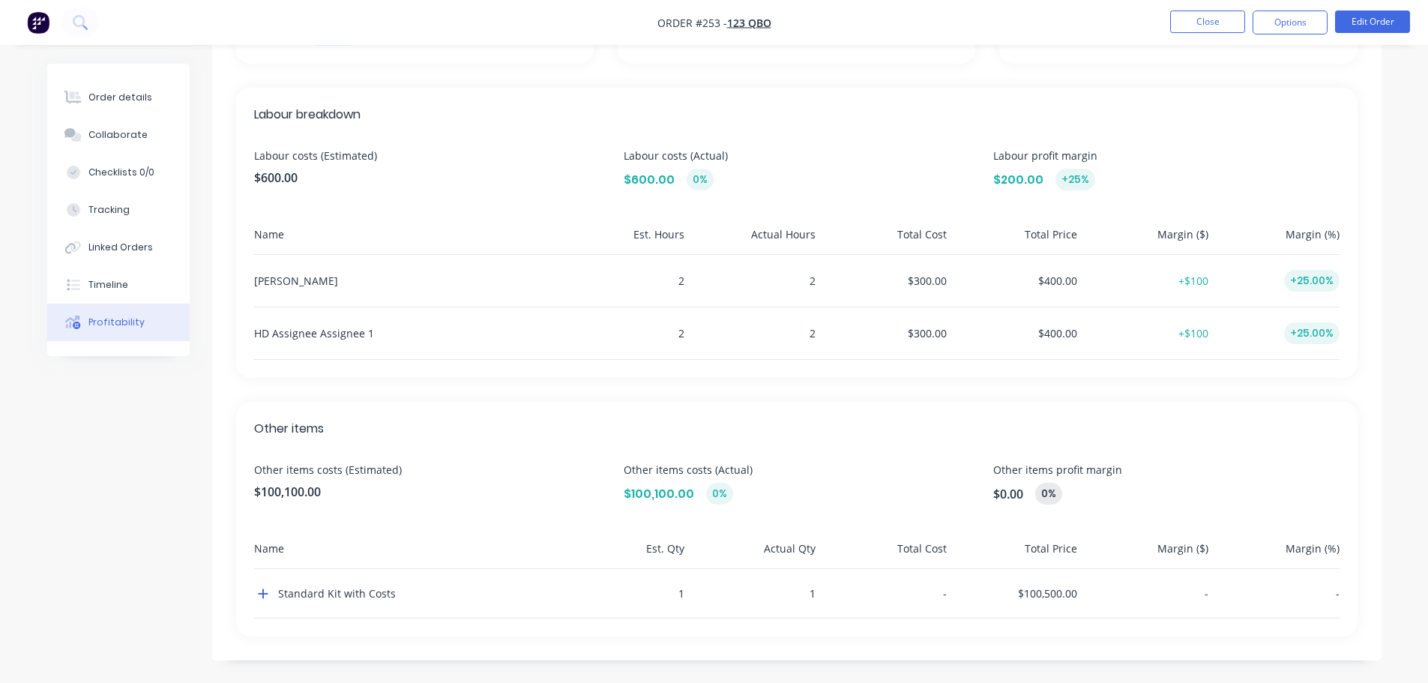
scroll to position [370, 0]
click at [265, 594] on icon "button" at bounding box center [263, 592] width 10 height 12
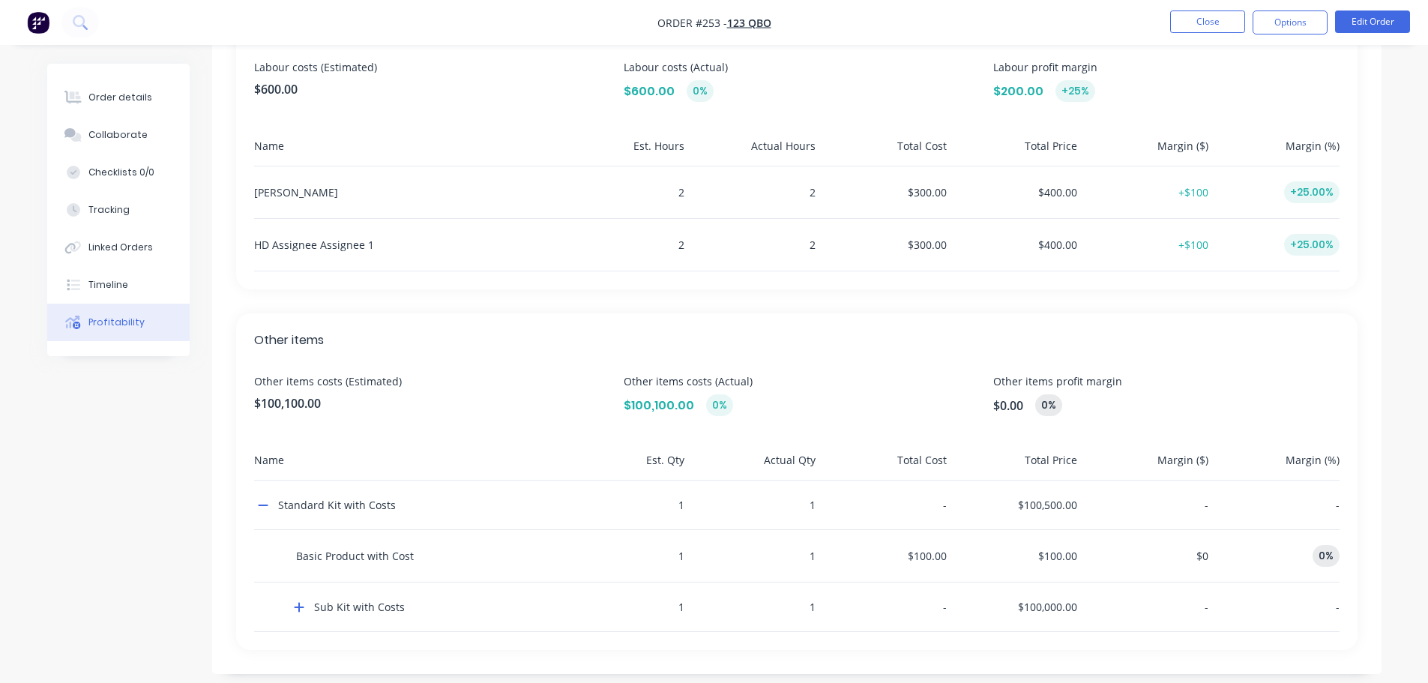
scroll to position [472, 0]
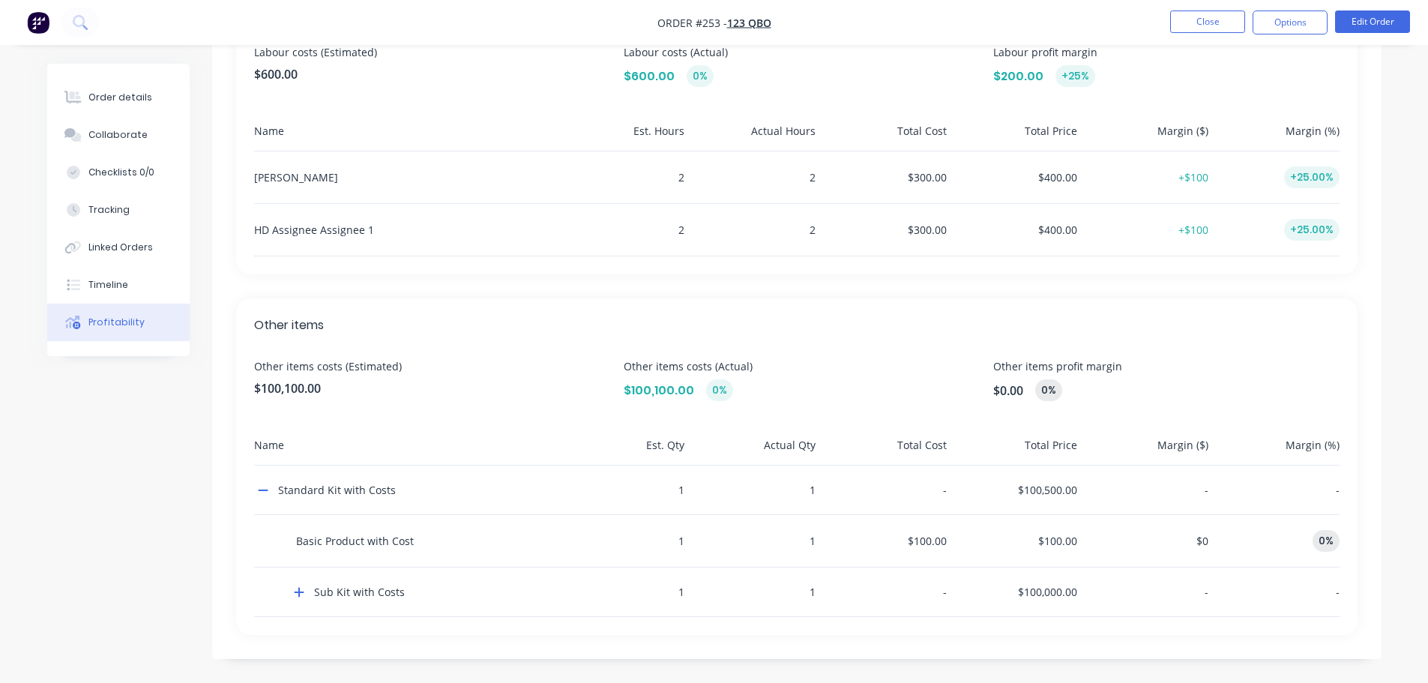
click at [304, 584] on div "Sub Kit with Costs" at bounding box center [404, 591] width 300 height 49
click at [307, 589] on button "button" at bounding box center [299, 592] width 18 height 18
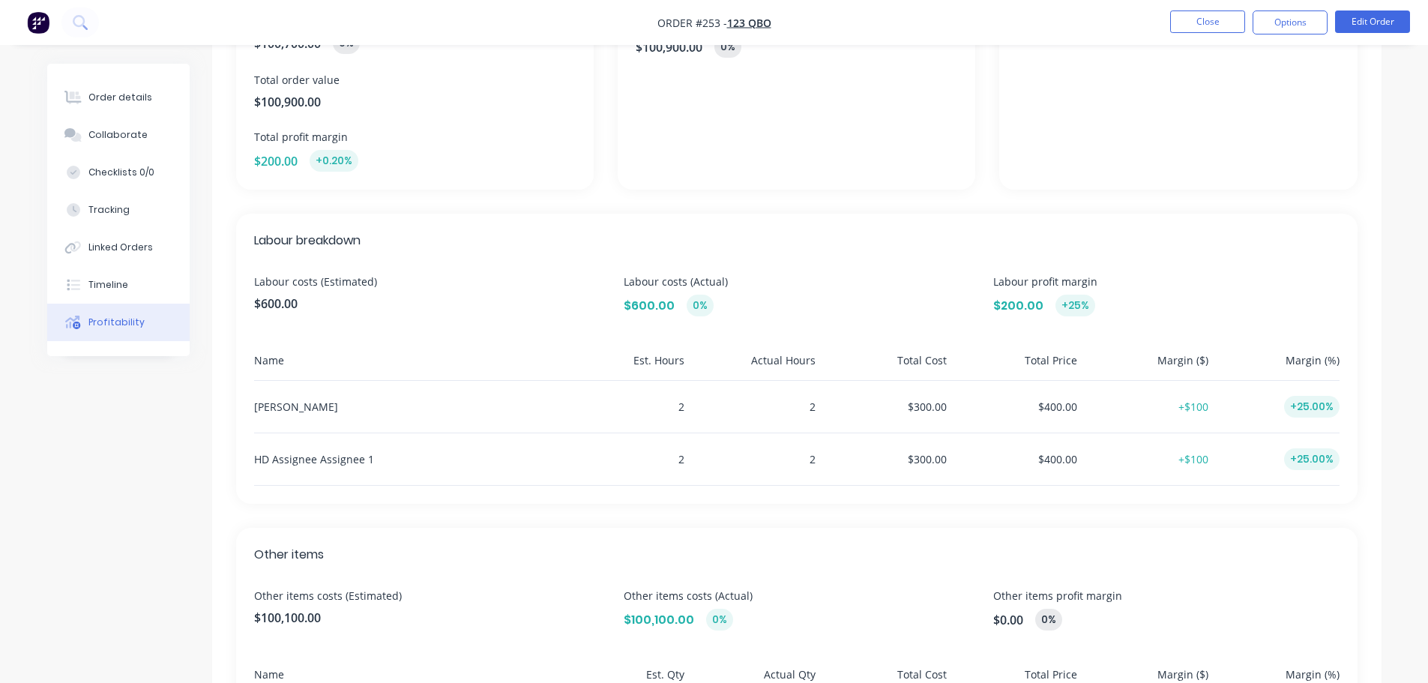
scroll to position [0, 0]
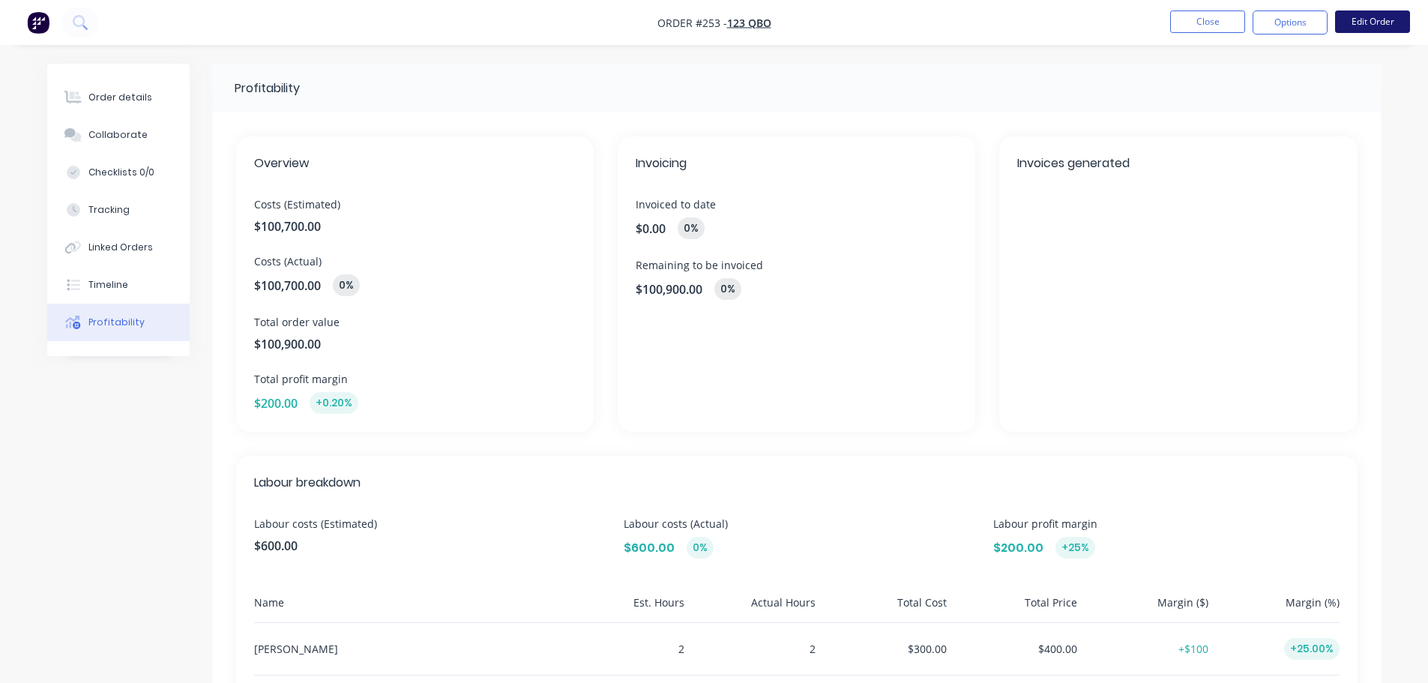
click at [1380, 18] on button "Edit Order" at bounding box center [1372, 21] width 75 height 22
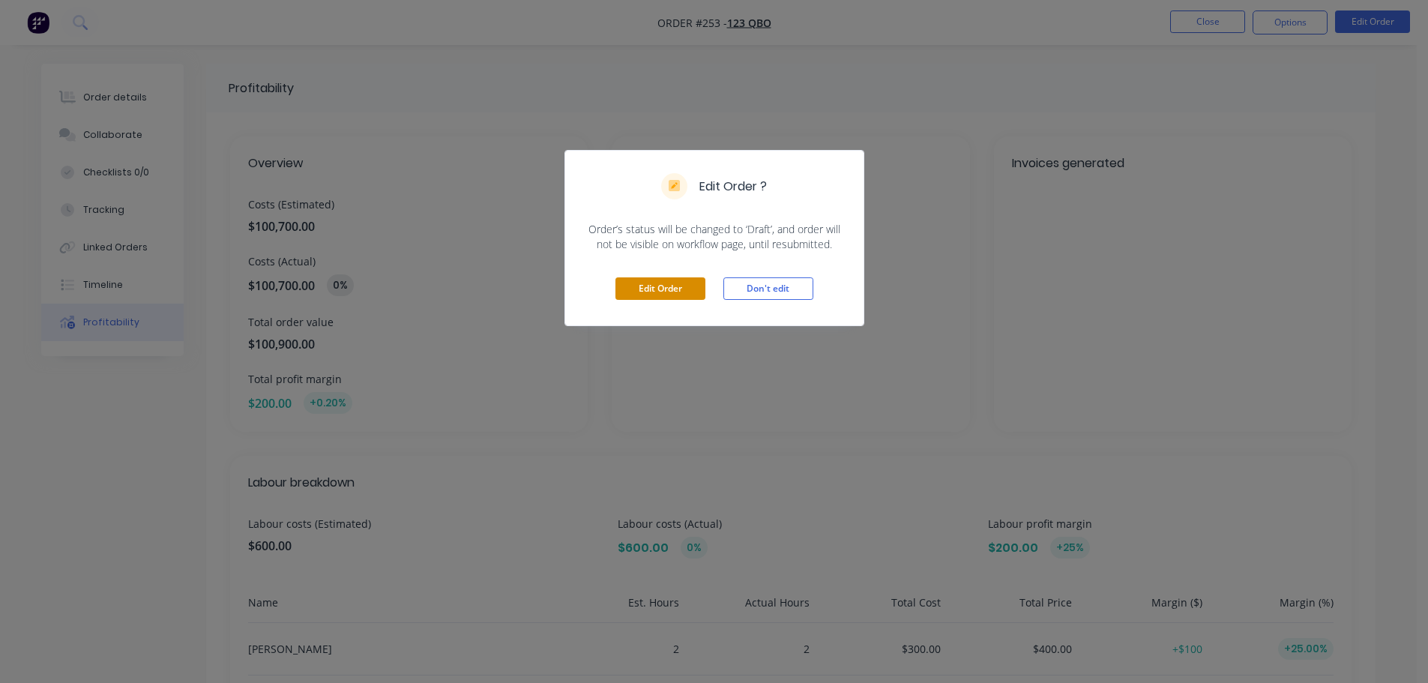
drag, startPoint x: 680, startPoint y: 289, endPoint x: 627, endPoint y: 286, distance: 53.3
click at [679, 289] on button "Edit Order" at bounding box center [660, 288] width 90 height 22
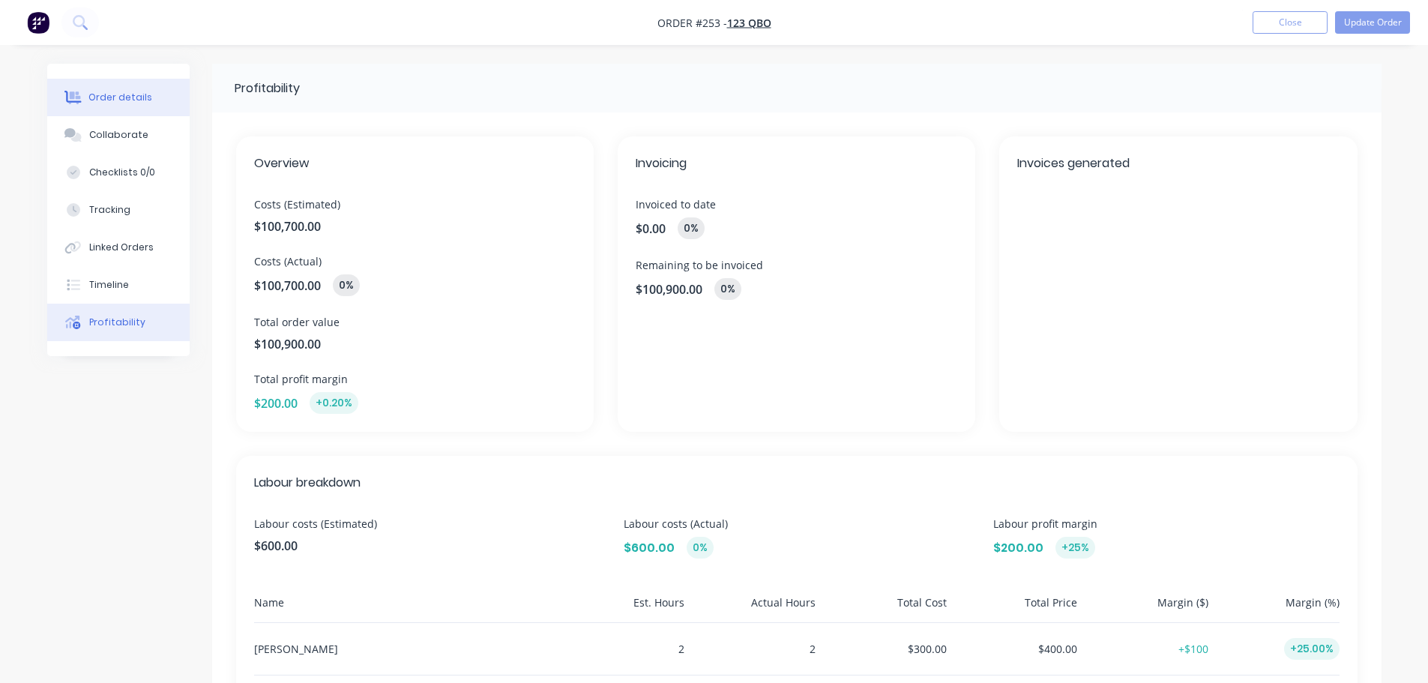
click at [111, 97] on div "Order details" at bounding box center [120, 97] width 64 height 13
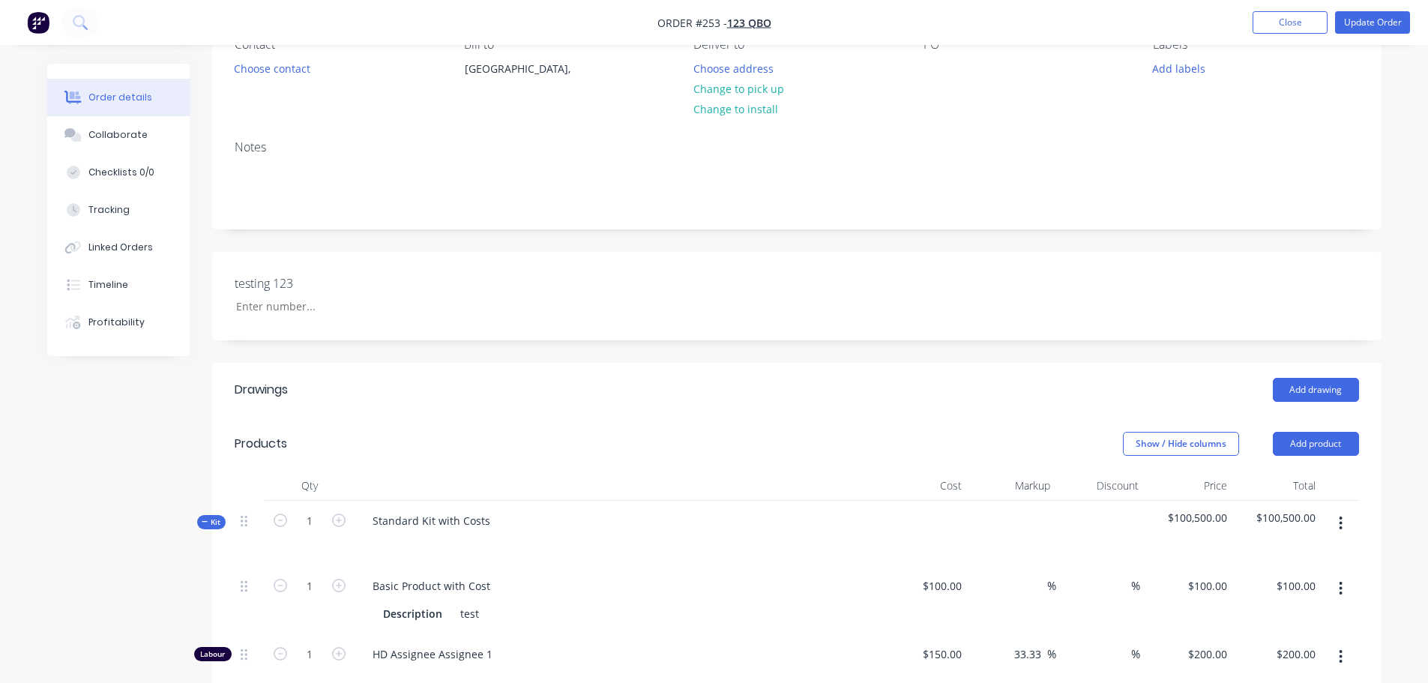
scroll to position [225, 0]
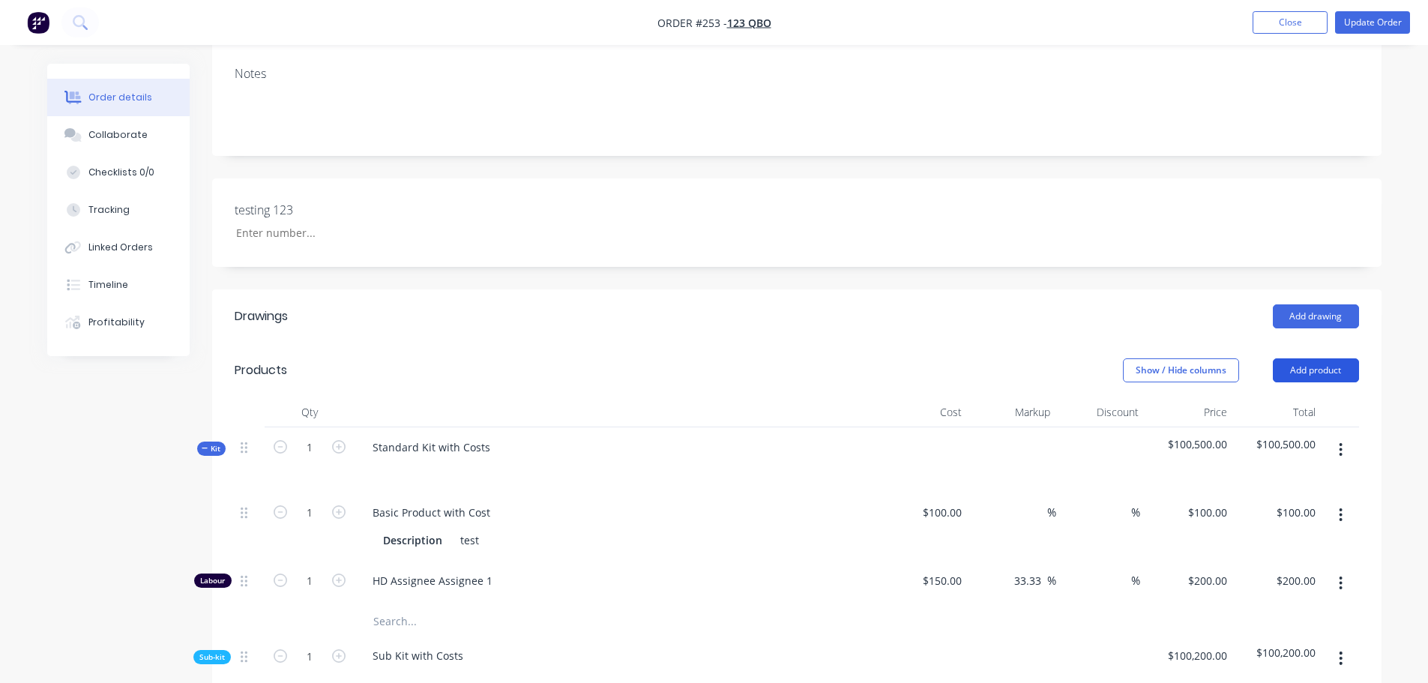
click at [1325, 369] on button "Add product" at bounding box center [1316, 370] width 86 height 24
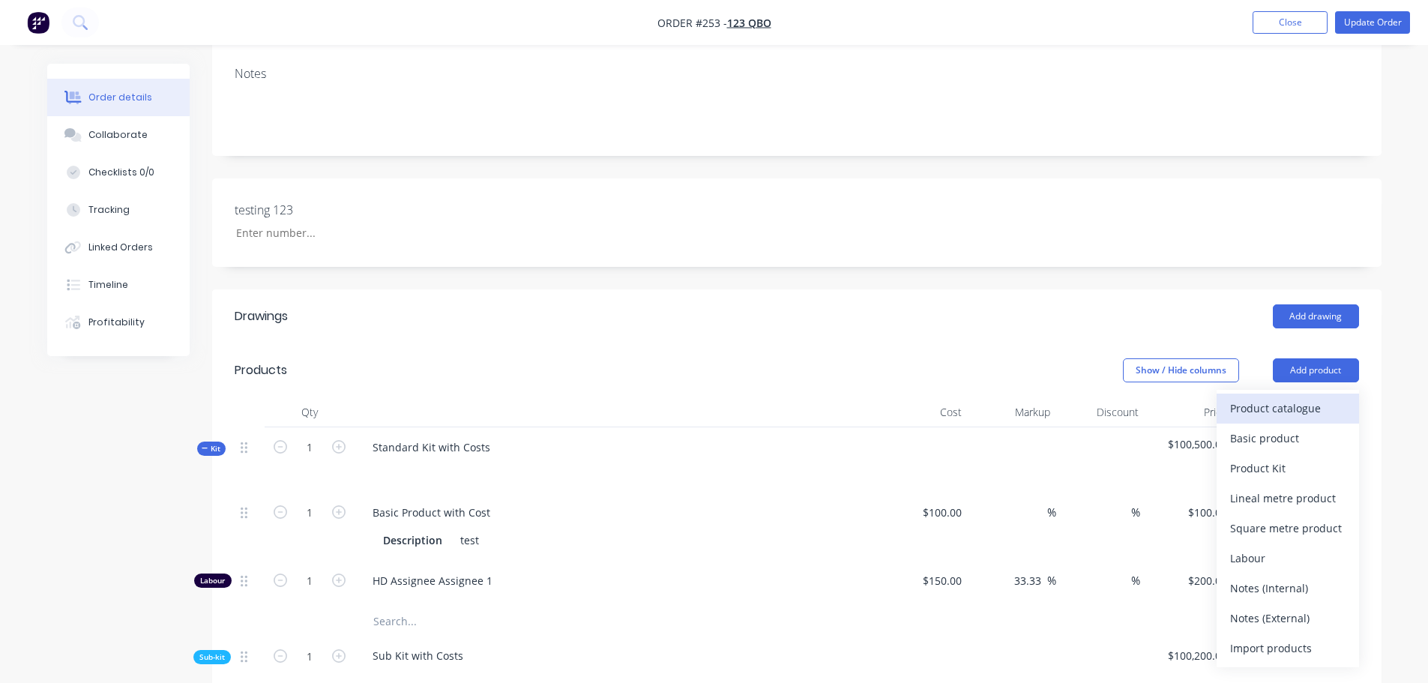
click at [1290, 403] on div "Product catalogue" at bounding box center [1287, 408] width 115 height 22
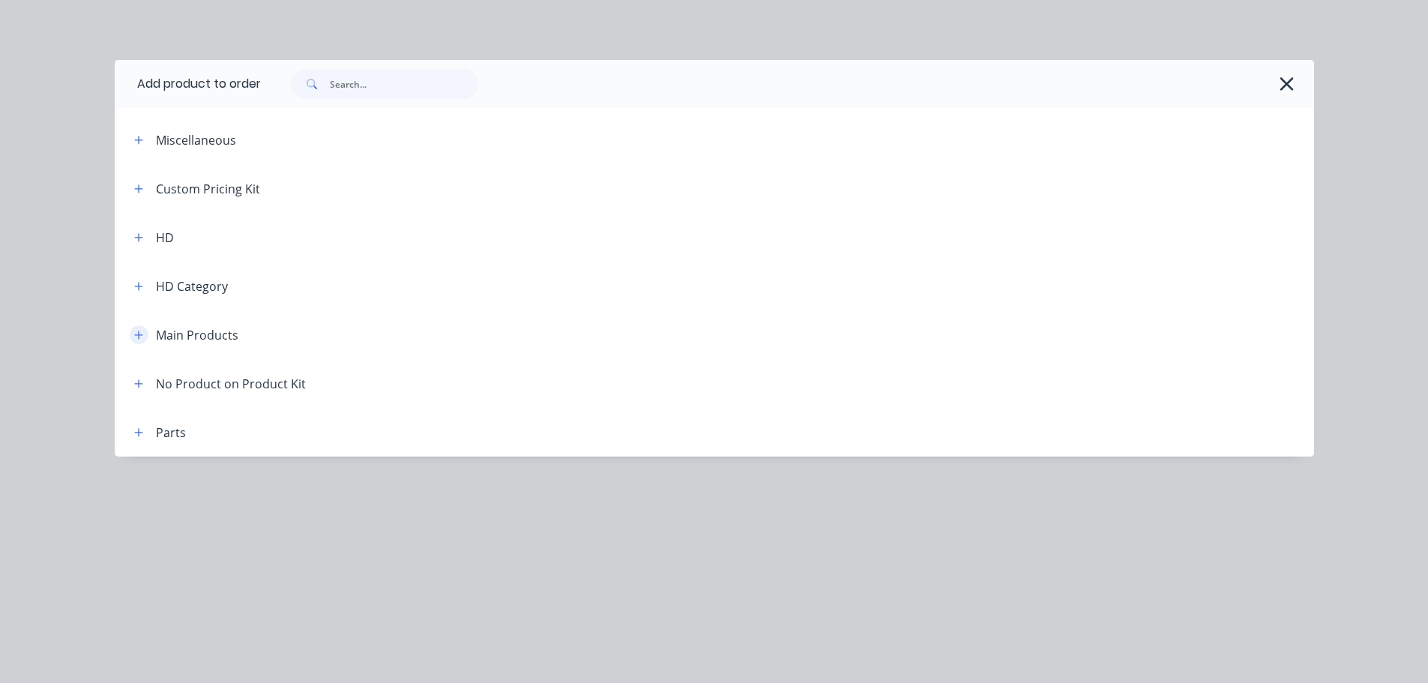
click at [136, 340] on icon "button" at bounding box center [138, 335] width 9 height 10
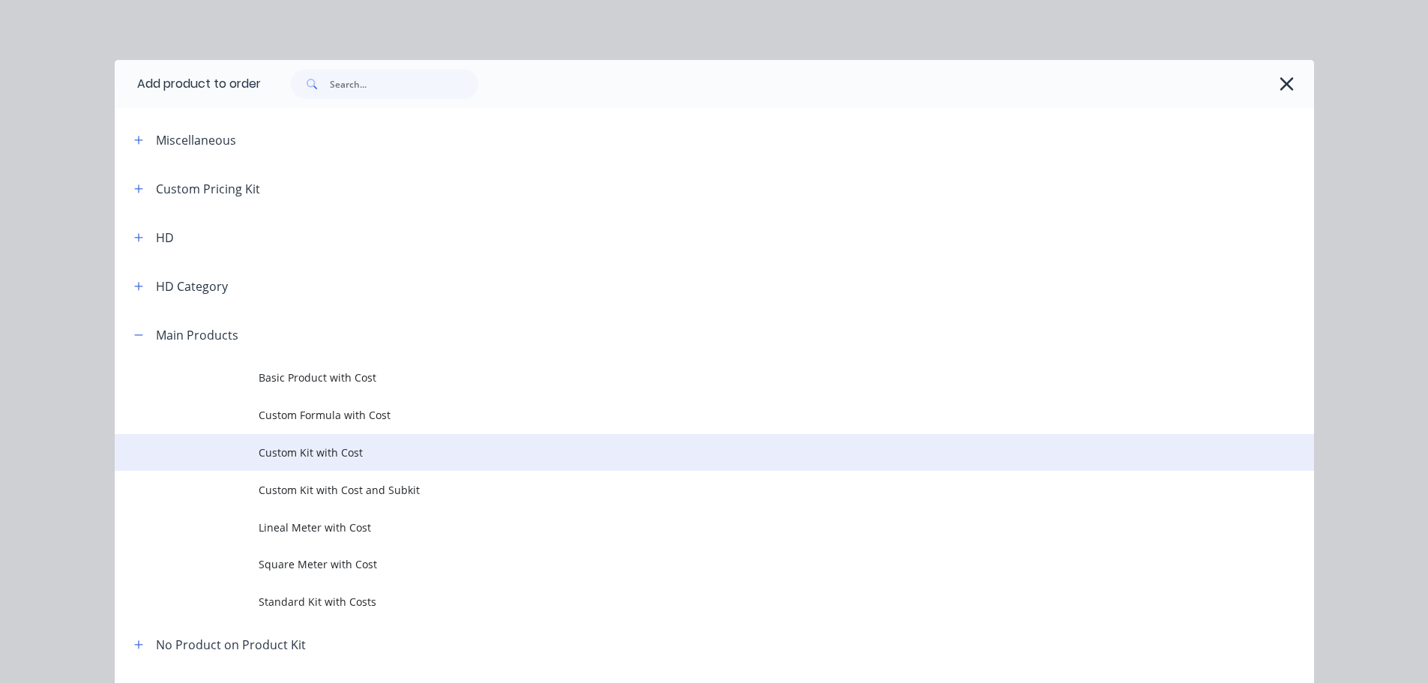
click at [363, 452] on span "Custom Kit with Cost" at bounding box center [681, 453] width 844 height 16
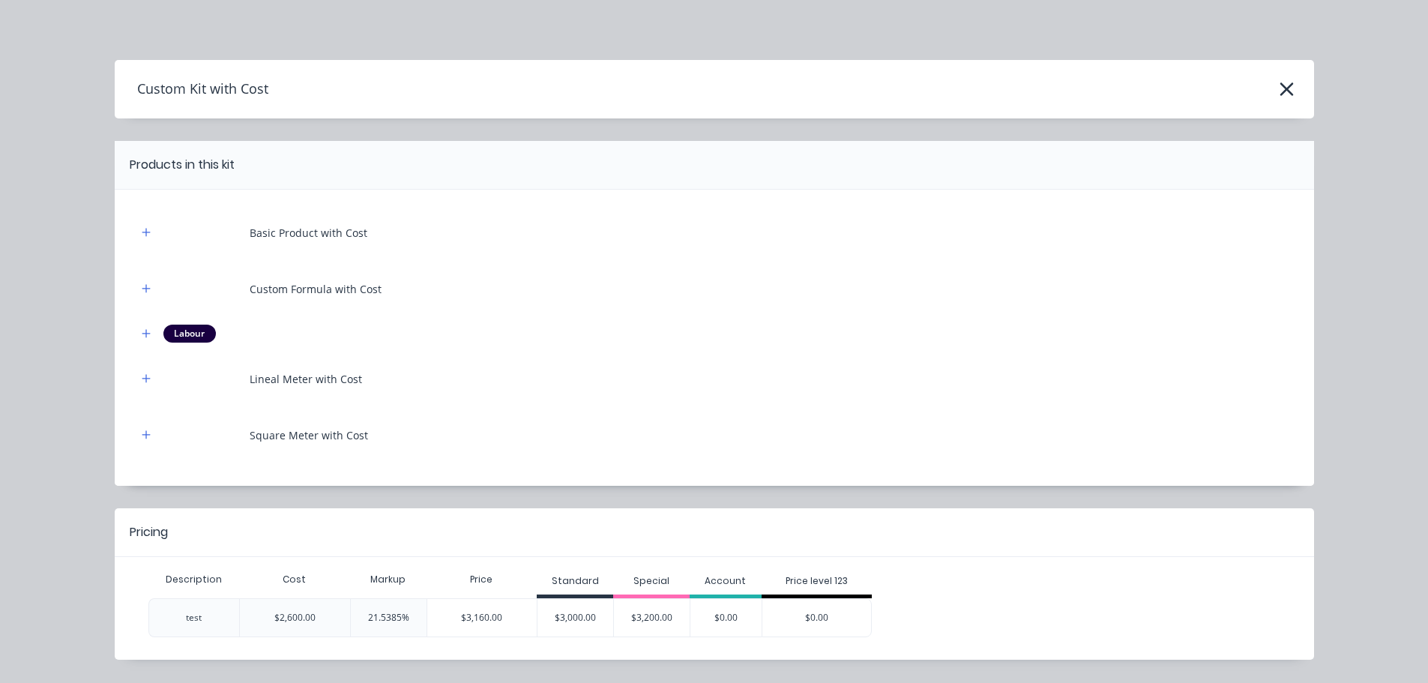
scroll to position [43, 0]
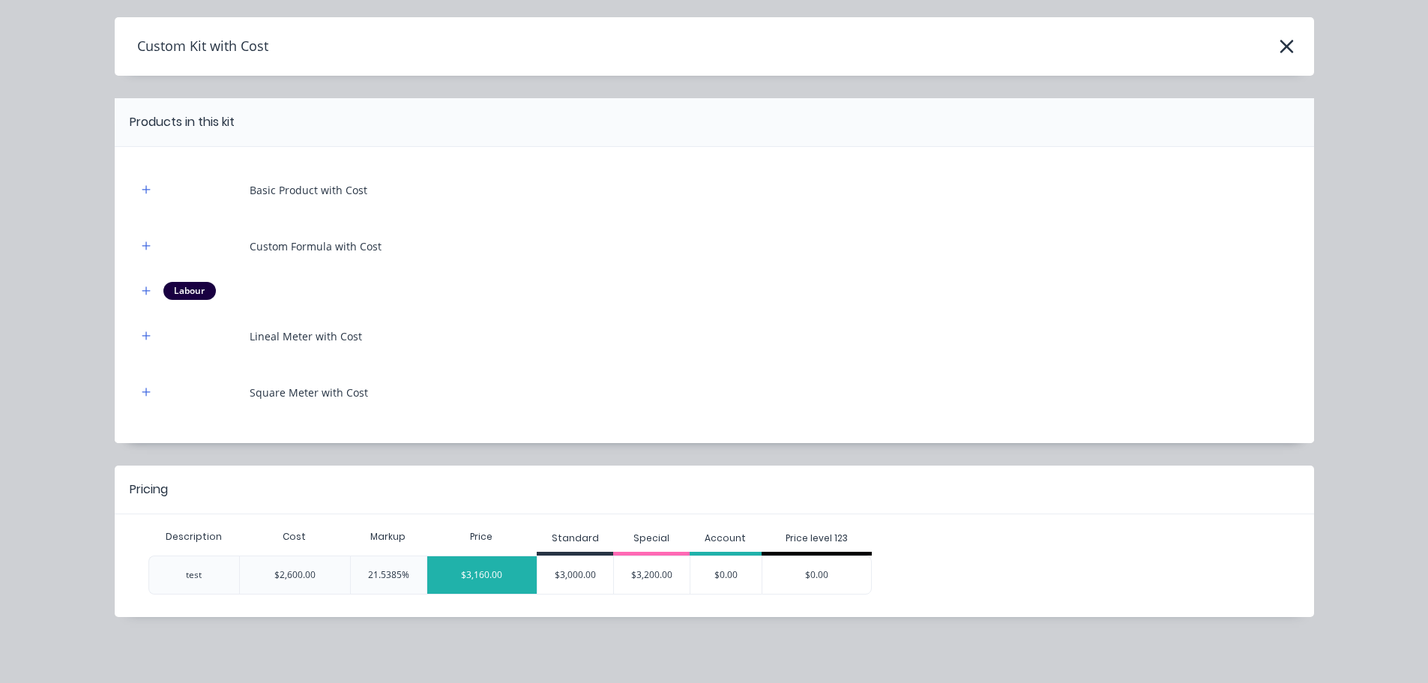
click at [491, 578] on div "$3,160.00" at bounding box center [482, 574] width 110 height 37
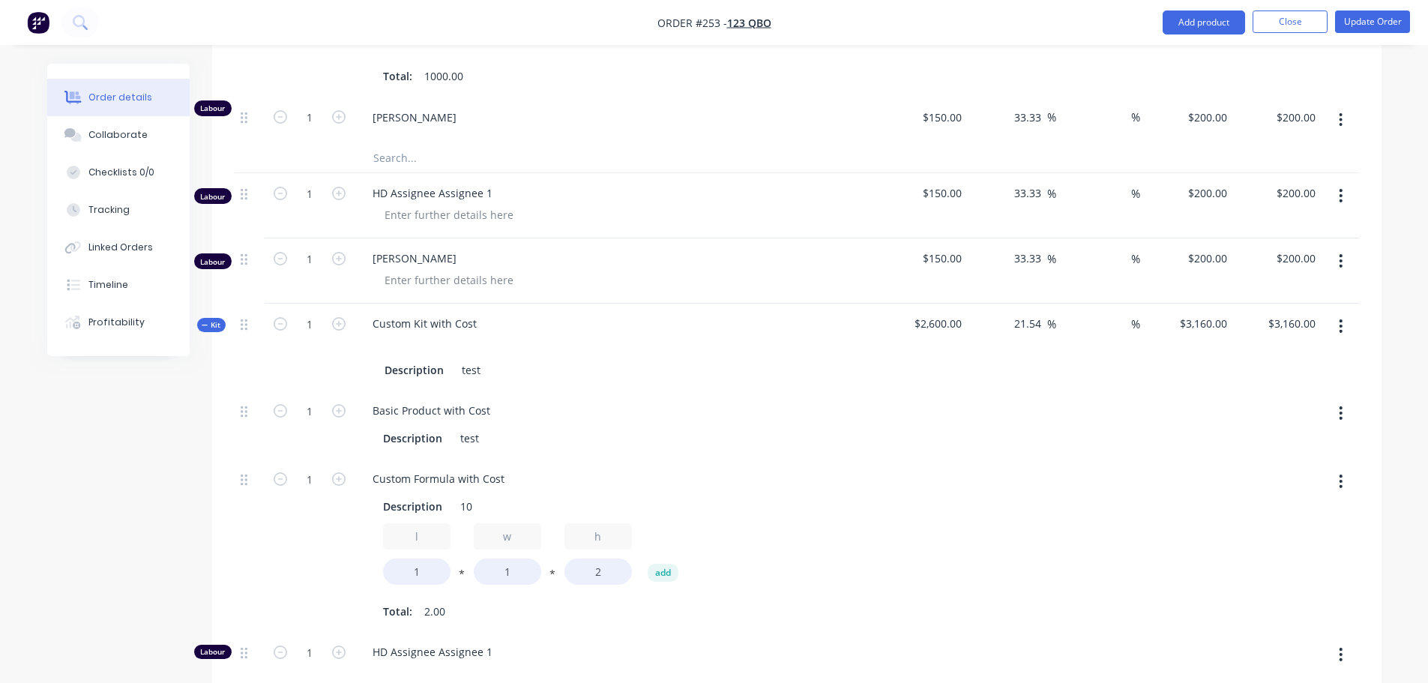
scroll to position [975, 0]
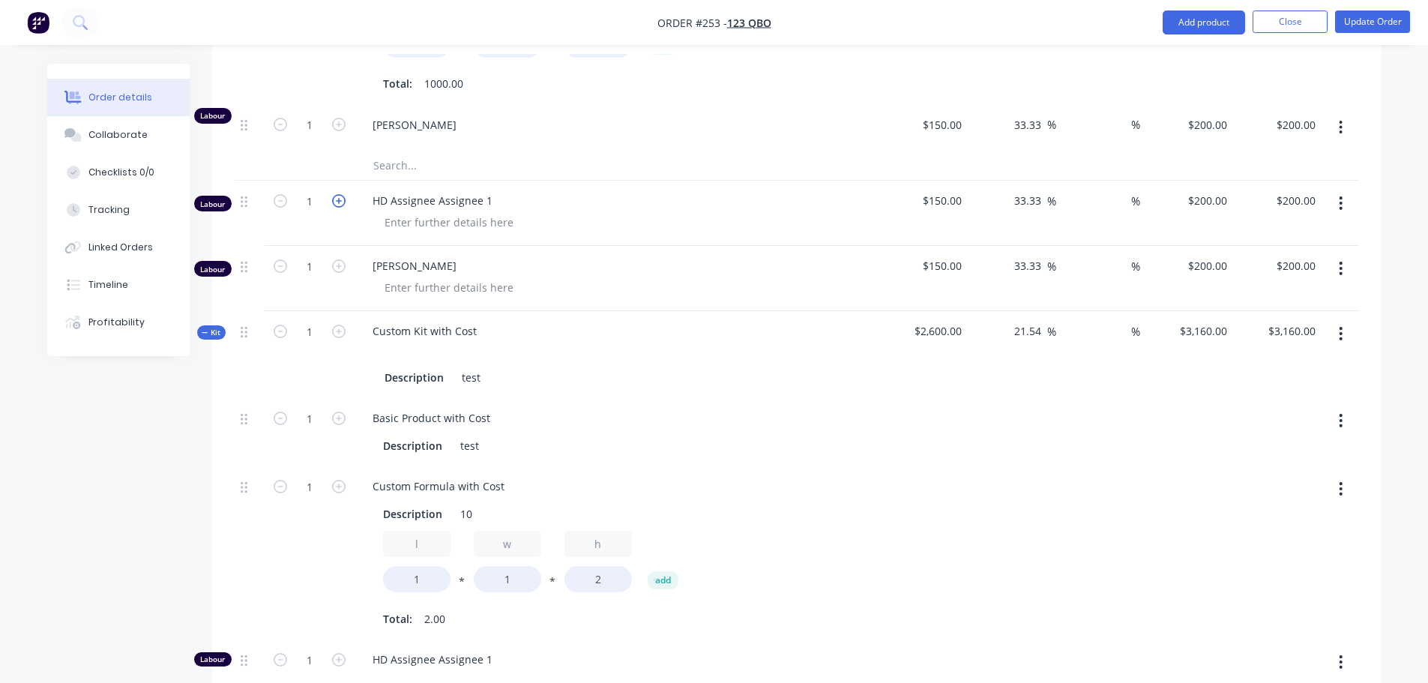
click at [340, 201] on icon "button" at bounding box center [338, 200] width 13 height 13
type input "2"
type input "$400.00"
drag, startPoint x: 340, startPoint y: 259, endPoint x: 326, endPoint y: 302, distance: 44.8
click at [338, 260] on icon "button" at bounding box center [338, 265] width 13 height 13
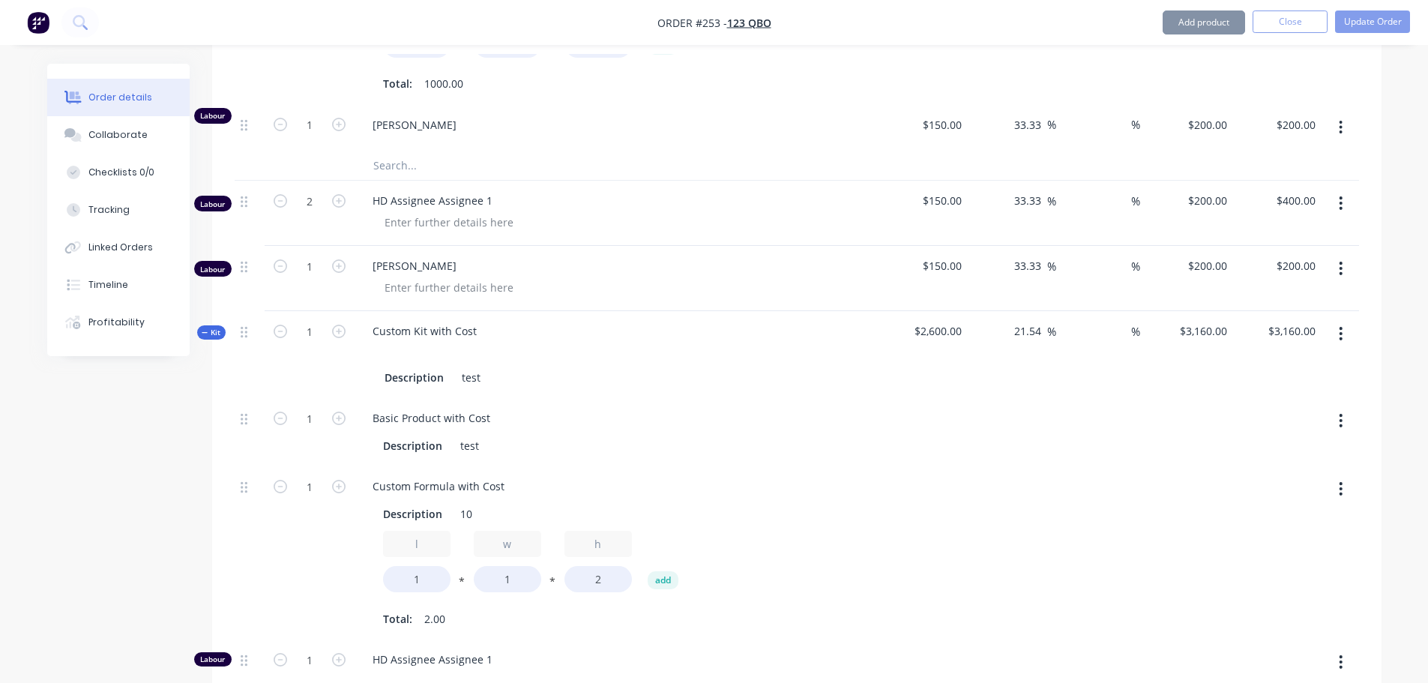
type input "2"
type input "$400.00"
click at [339, 331] on icon "button" at bounding box center [338, 331] width 13 height 13
type input "2"
type input "$6,320.00"
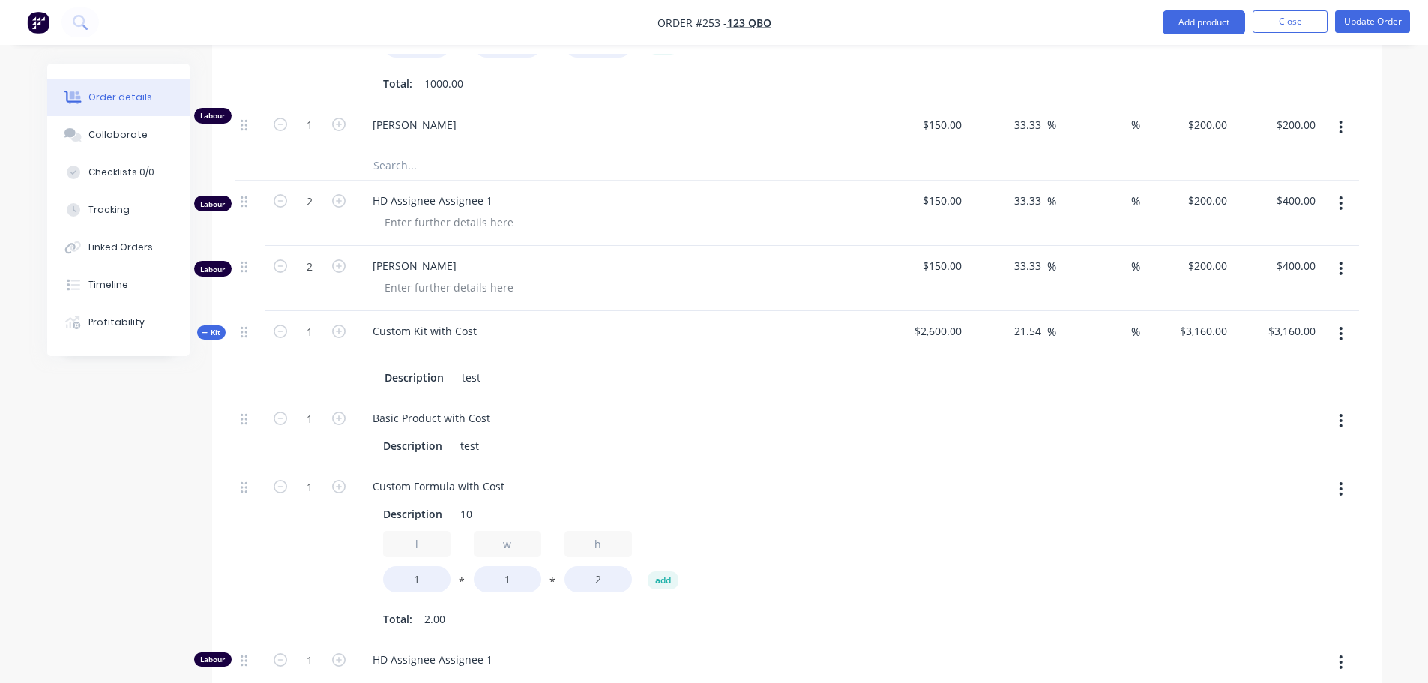
type input "2"
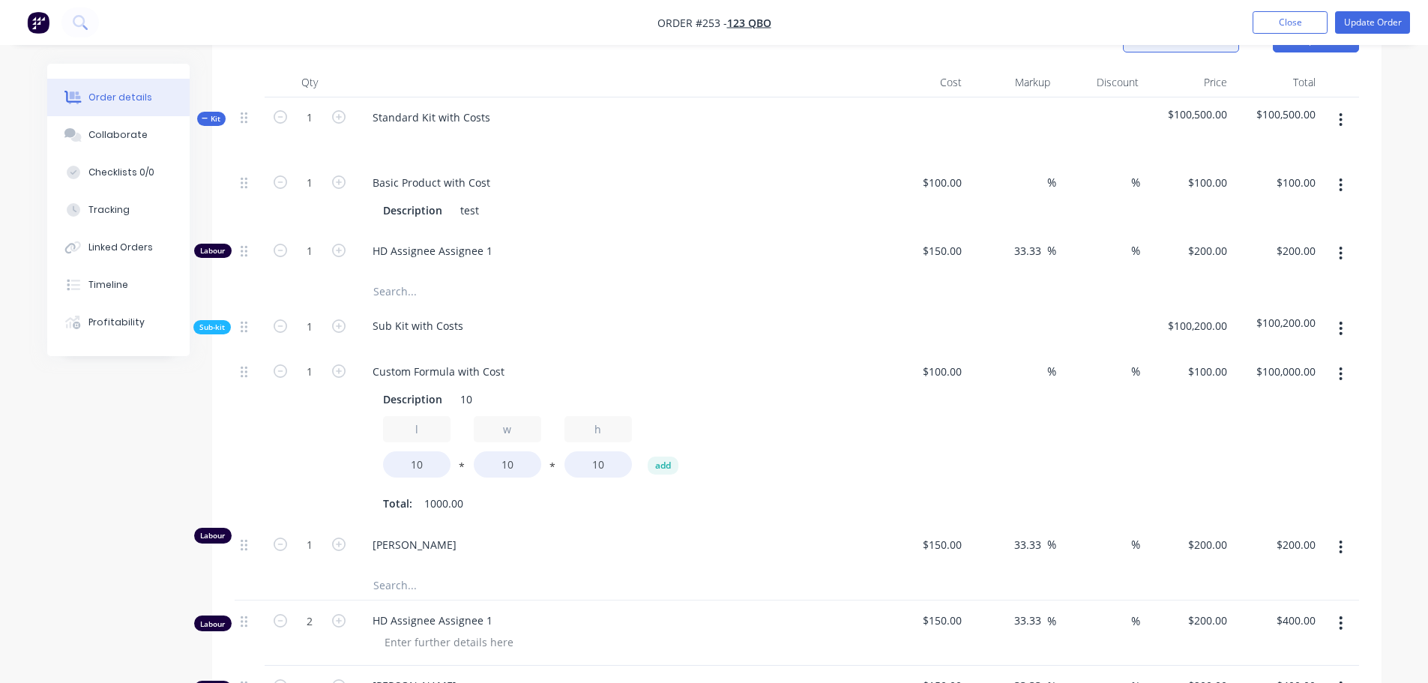
scroll to position [375, 0]
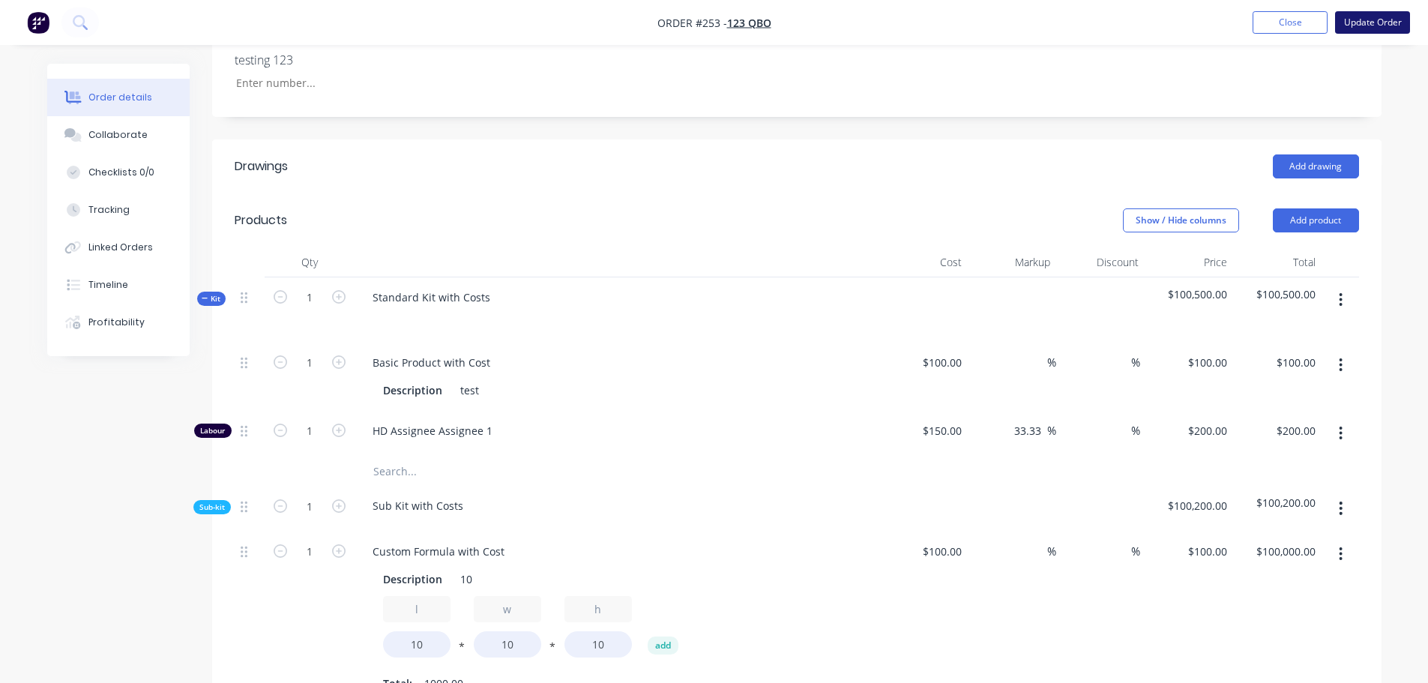
click at [1373, 28] on button "Update Order" at bounding box center [1372, 22] width 75 height 22
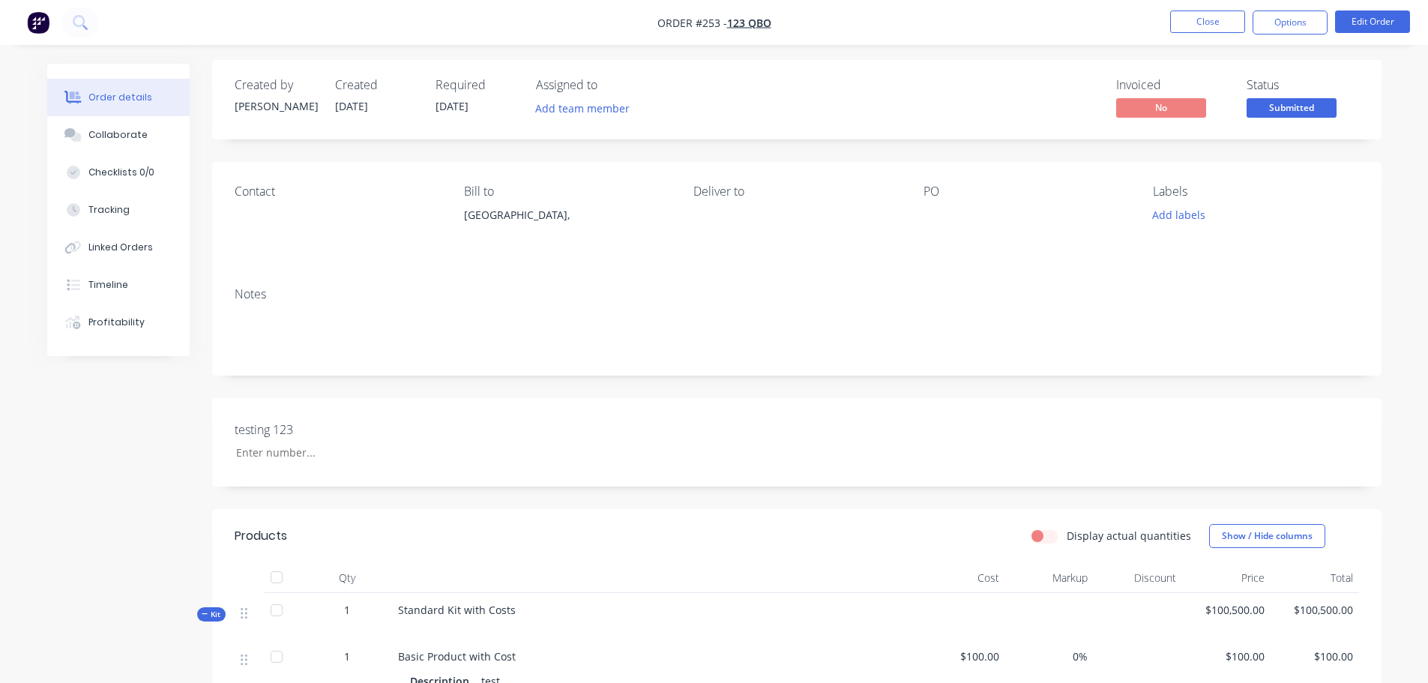
scroll to position [0, 0]
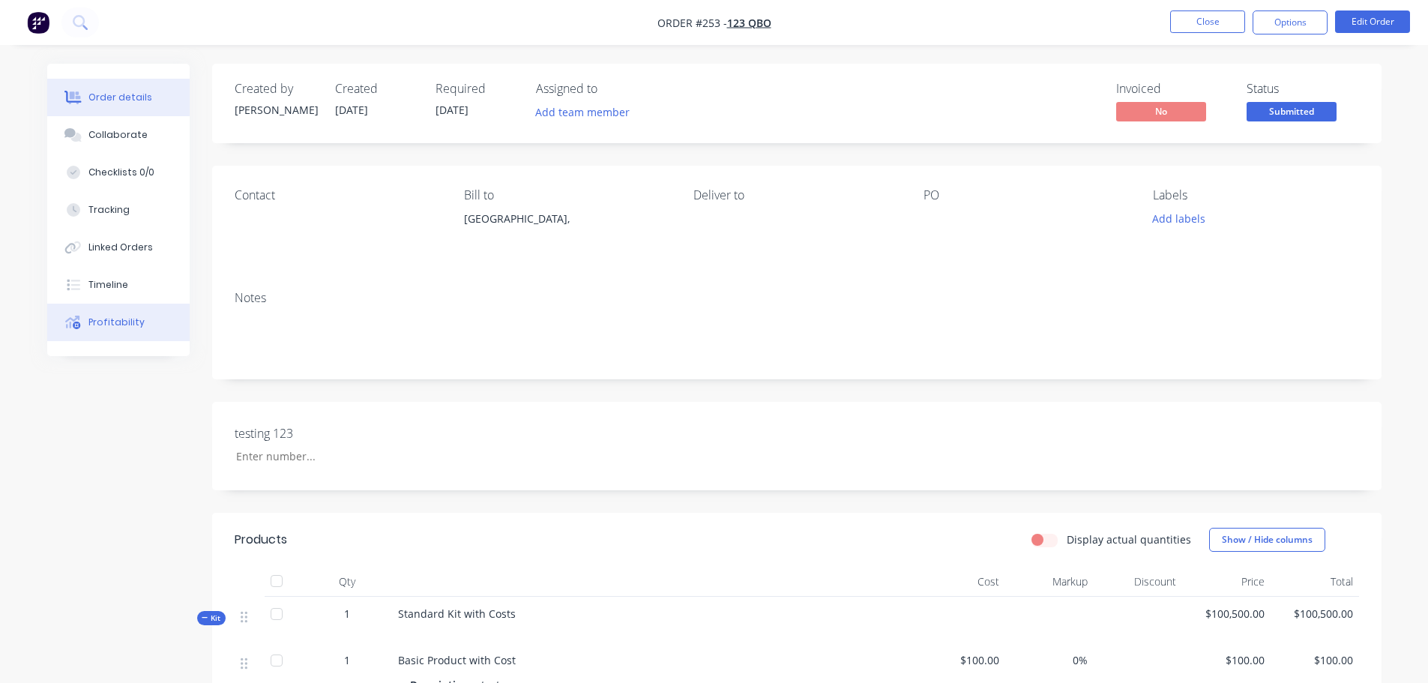
click at [121, 315] on button "Profitability" at bounding box center [118, 322] width 142 height 37
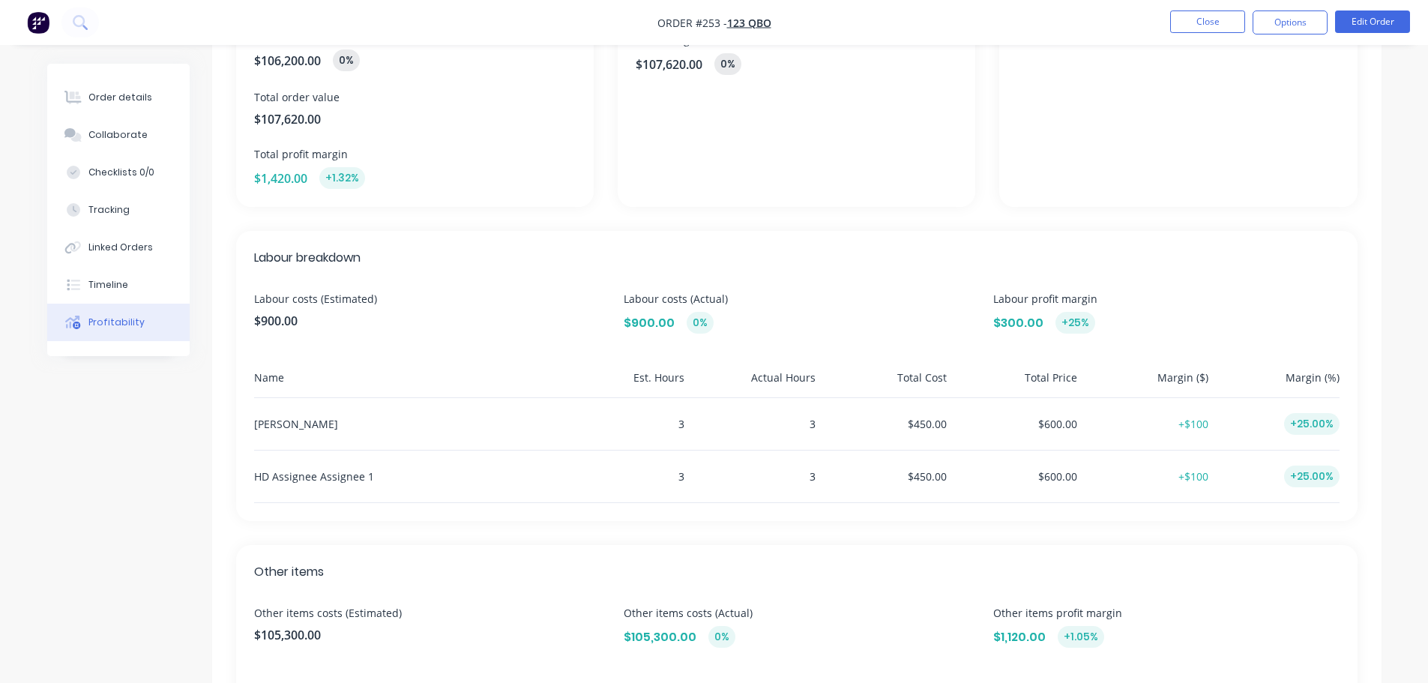
scroll to position [422, 0]
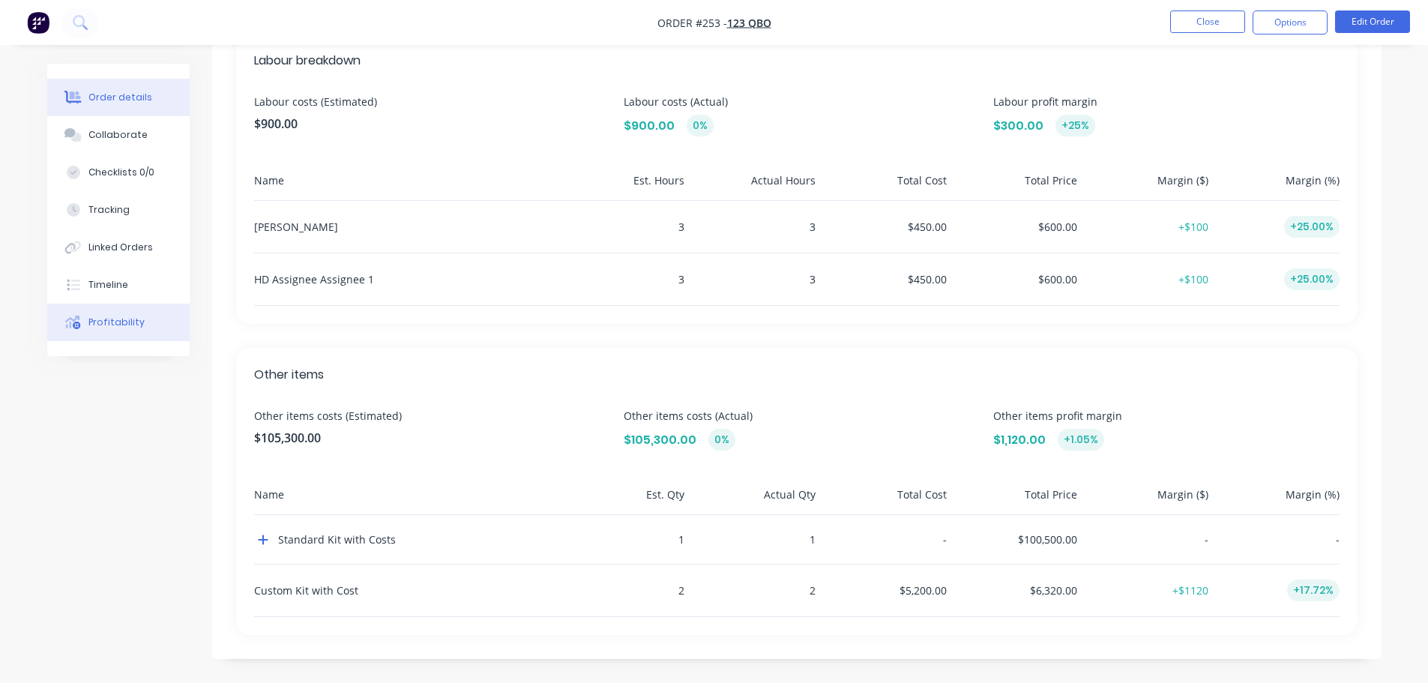
click at [133, 91] on div "Order details" at bounding box center [120, 97] width 64 height 13
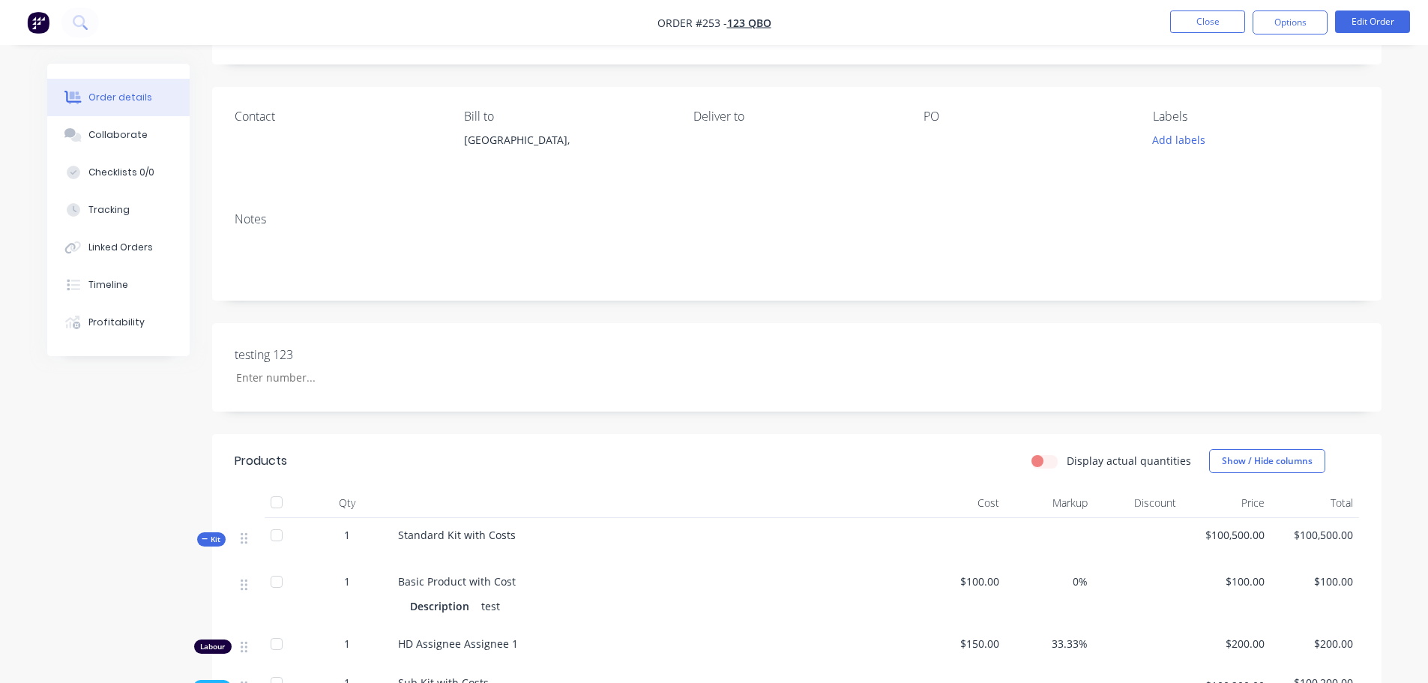
scroll to position [150, 0]
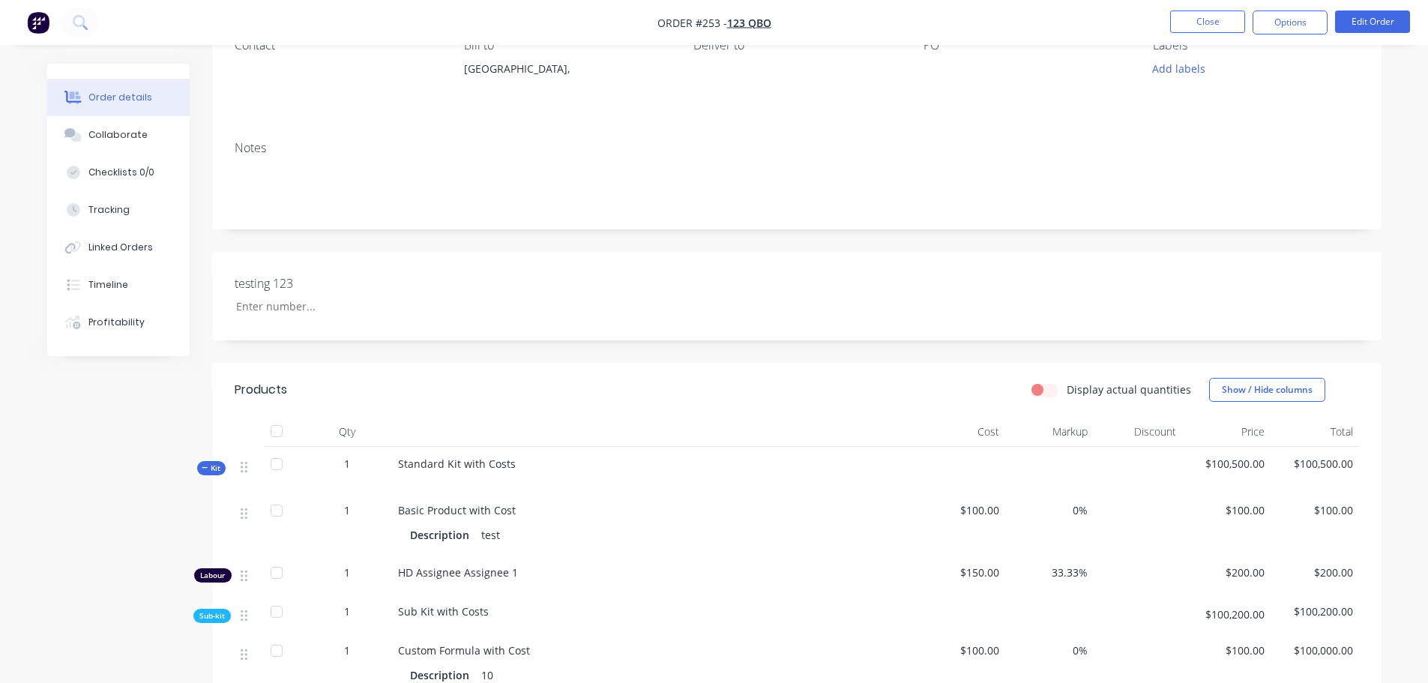
click at [1067, 397] on label "Display actual quantities" at bounding box center [1129, 390] width 124 height 16
click at [1044, 396] on input "Display actual quantities" at bounding box center [1038, 389] width 12 height 14
checkbox input "true"
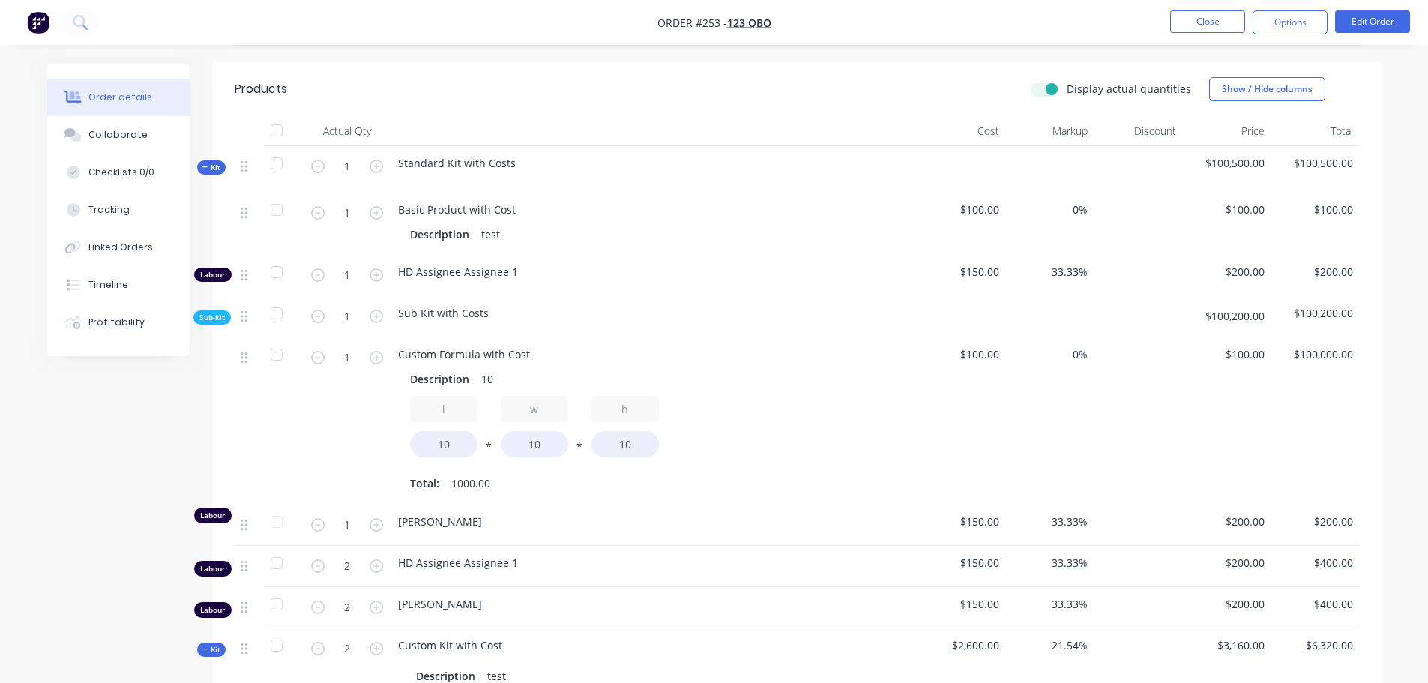
scroll to position [450, 0]
click at [376, 171] on icon "button" at bounding box center [376, 166] width 13 height 13
type input "2"
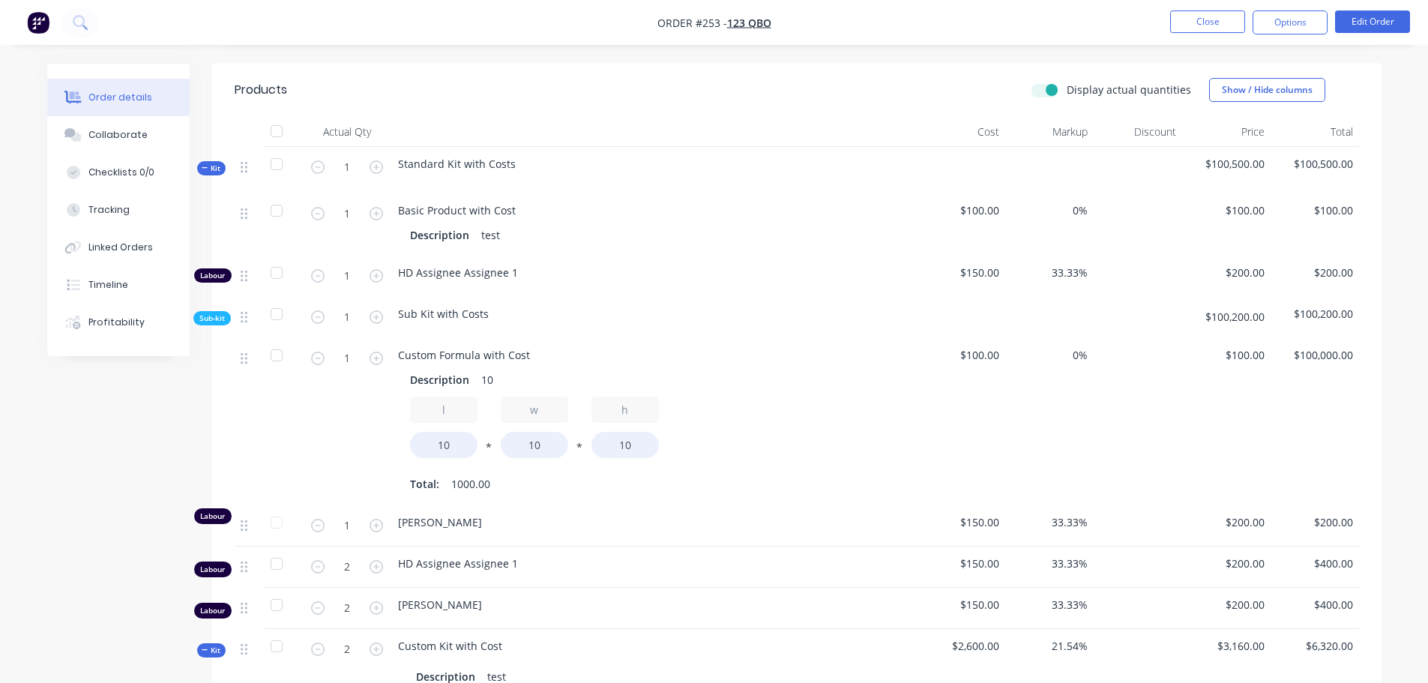
type input "2"
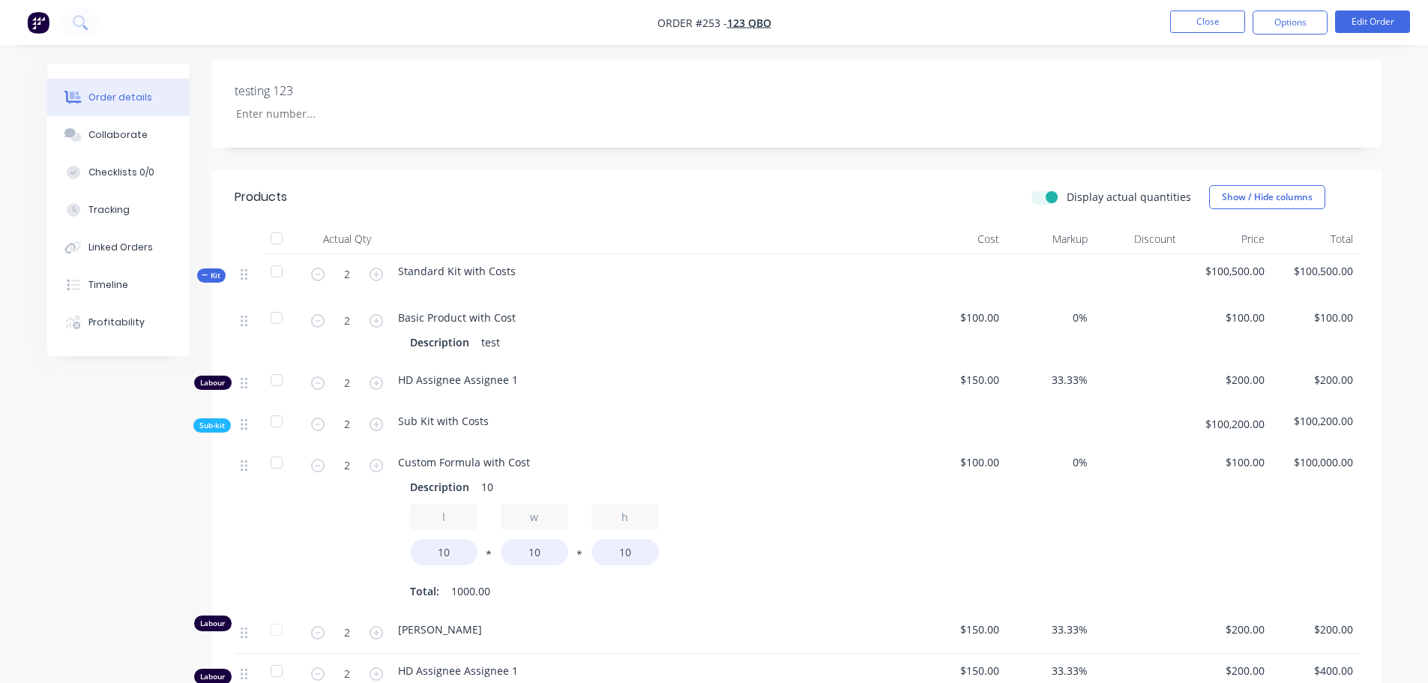
scroll to position [75, 0]
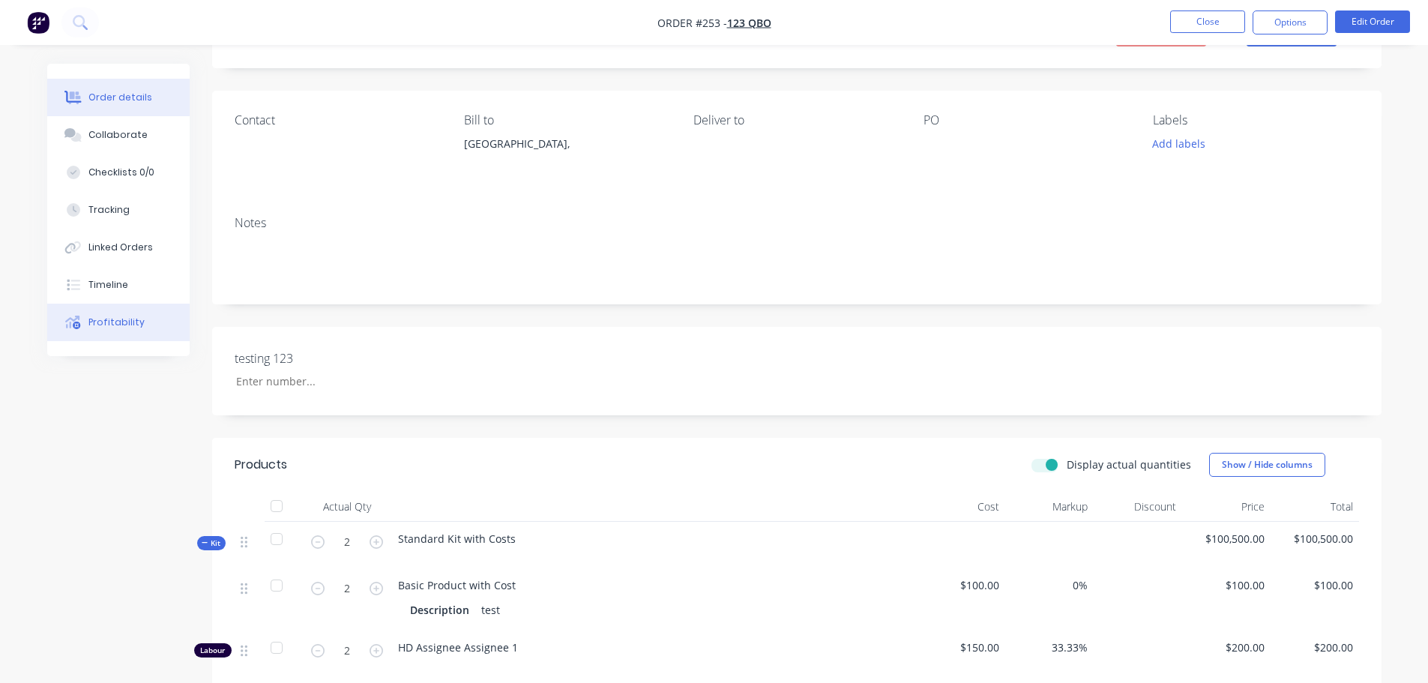
click at [120, 325] on div "Profitability" at bounding box center [116, 322] width 56 height 13
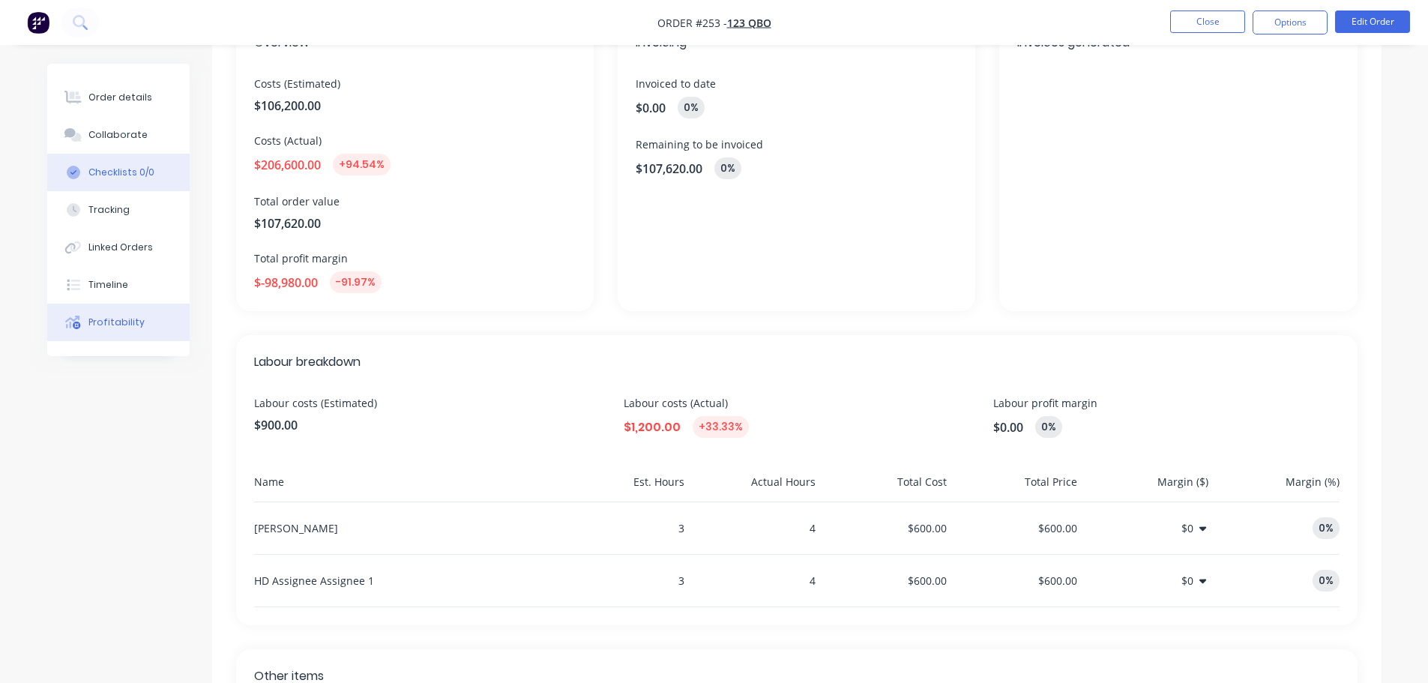
scroll to position [47, 0]
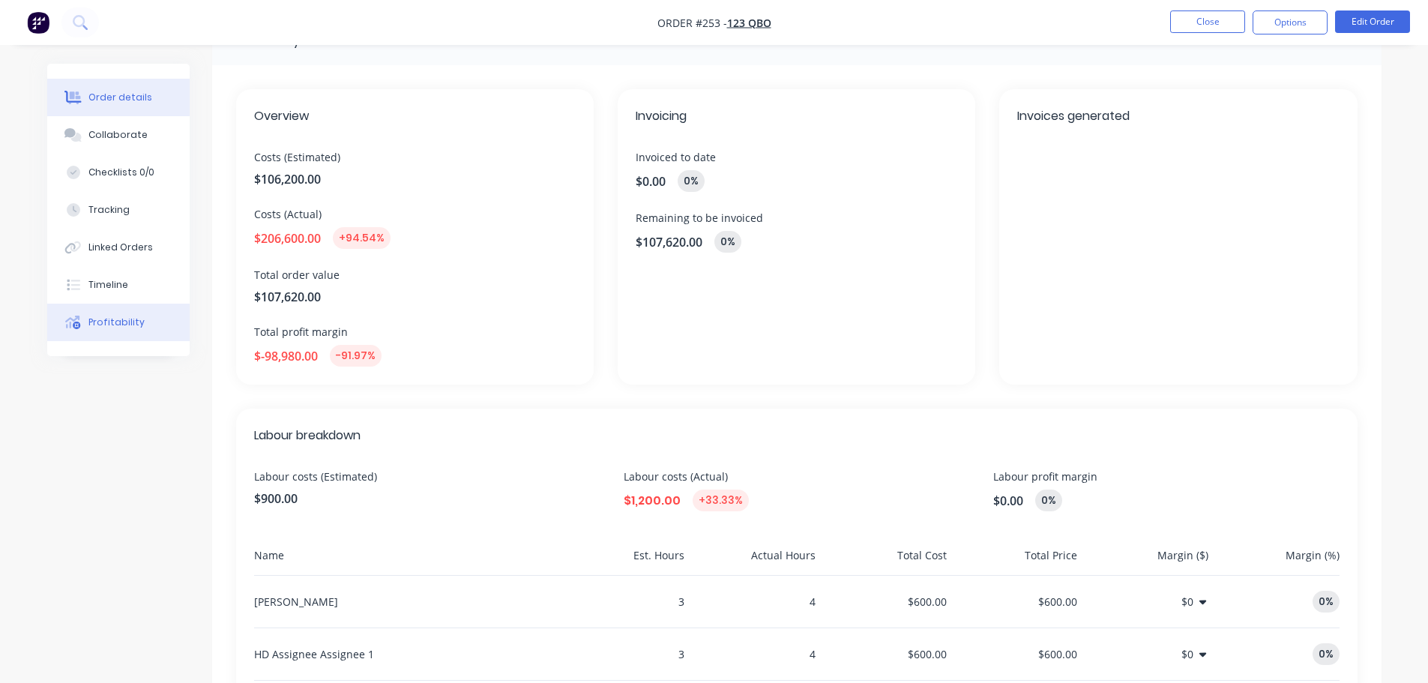
click at [156, 97] on button "Order details" at bounding box center [118, 97] width 142 height 37
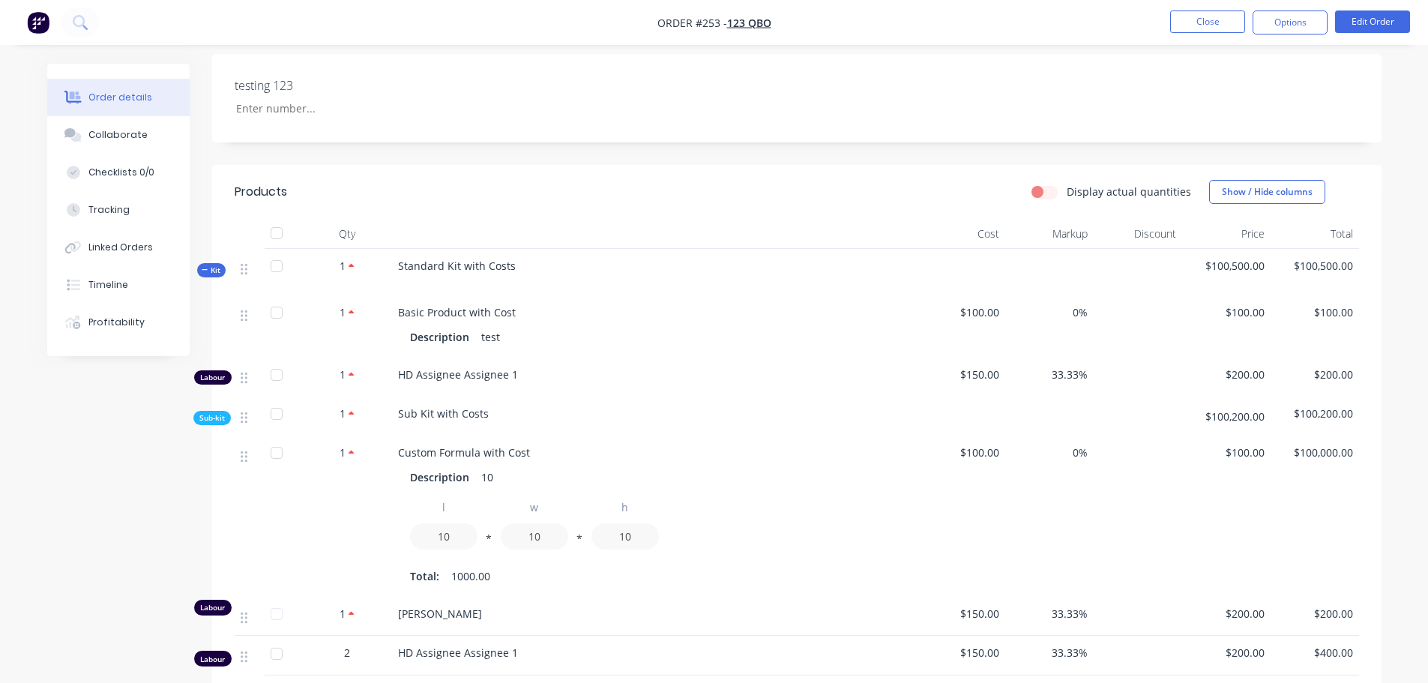
scroll to position [347, 0]
click at [1067, 190] on label "Display actual quantities" at bounding box center [1129, 192] width 124 height 16
click at [1036, 190] on input "Display actual quantities" at bounding box center [1038, 191] width 12 height 14
checkbox input "true"
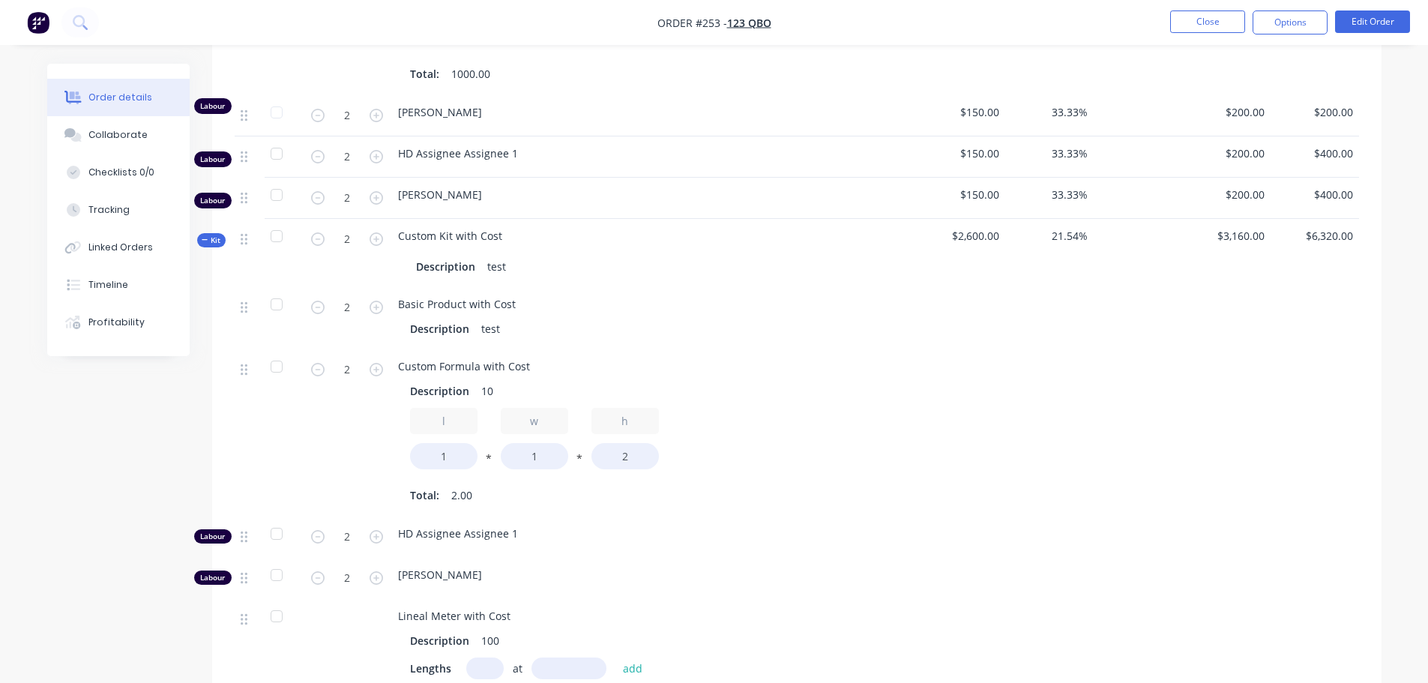
scroll to position [872, 0]
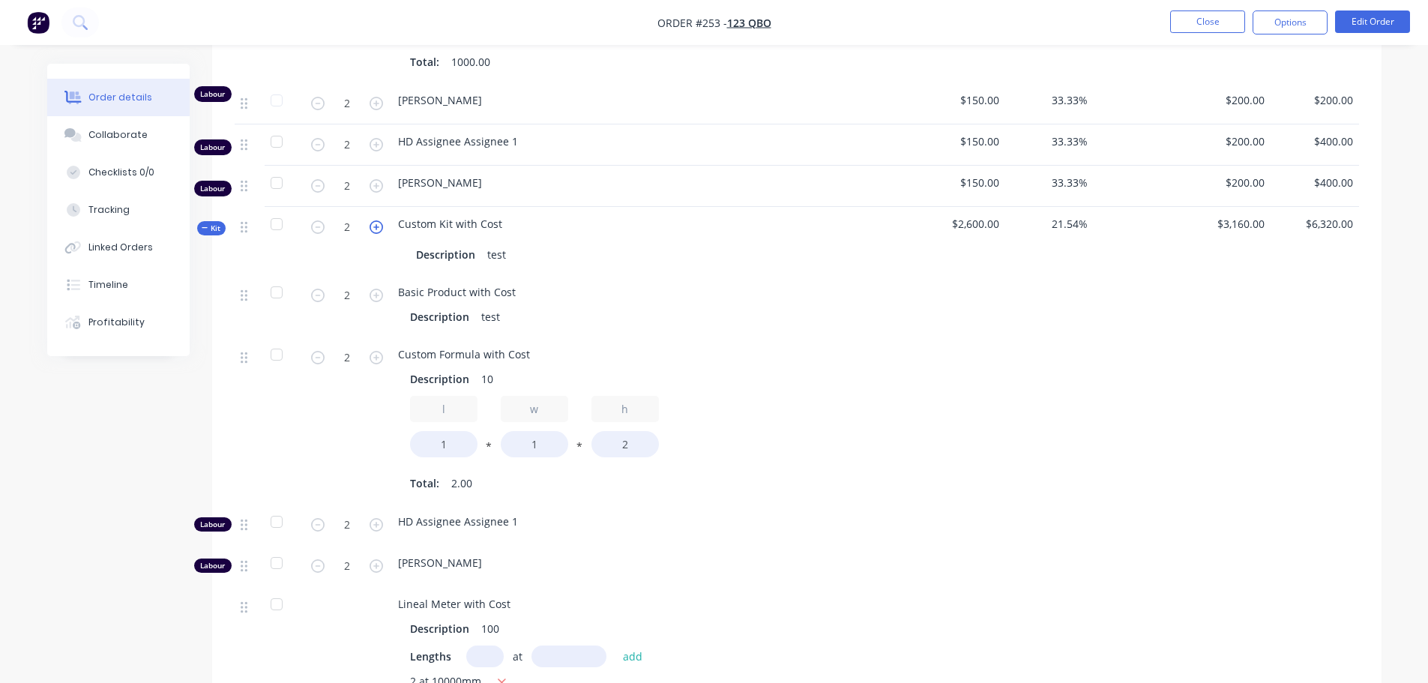
click at [379, 229] on icon "button" at bounding box center [376, 226] width 13 height 13
type input "3"
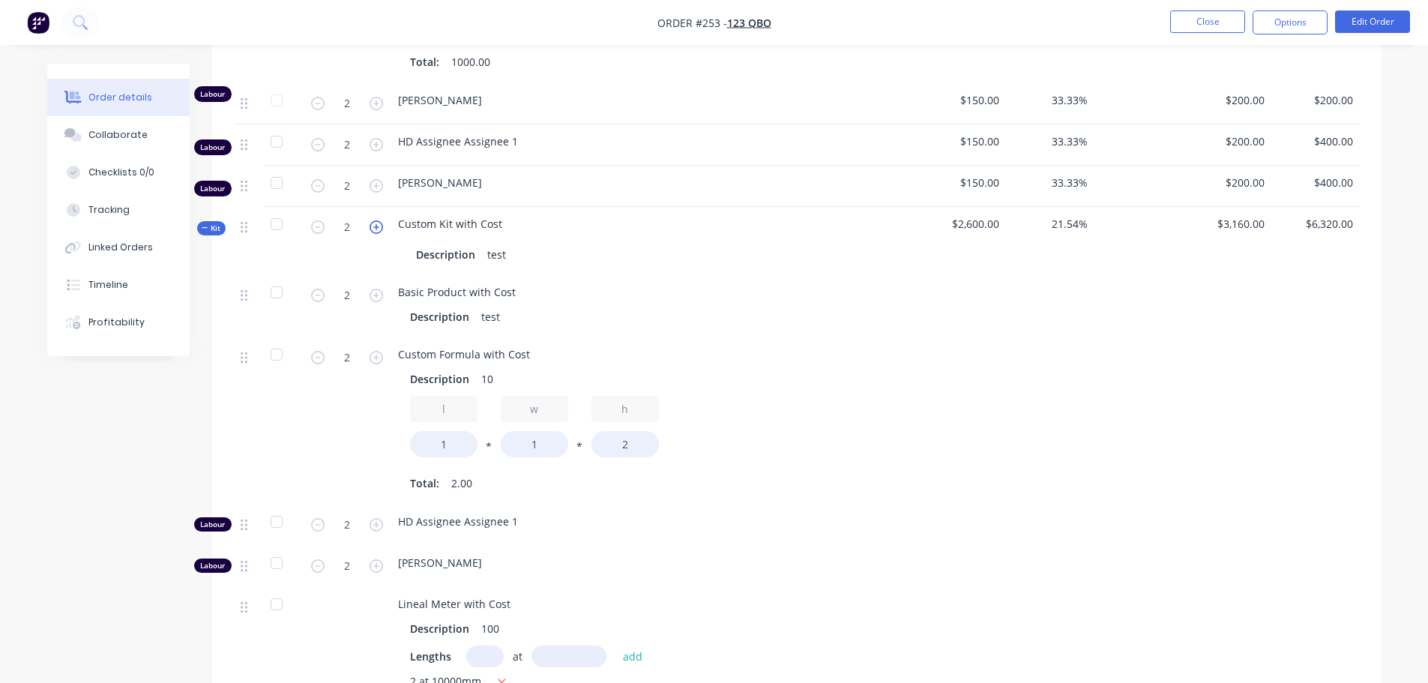
type input "3"
click at [131, 320] on div "Profitability" at bounding box center [116, 322] width 56 height 13
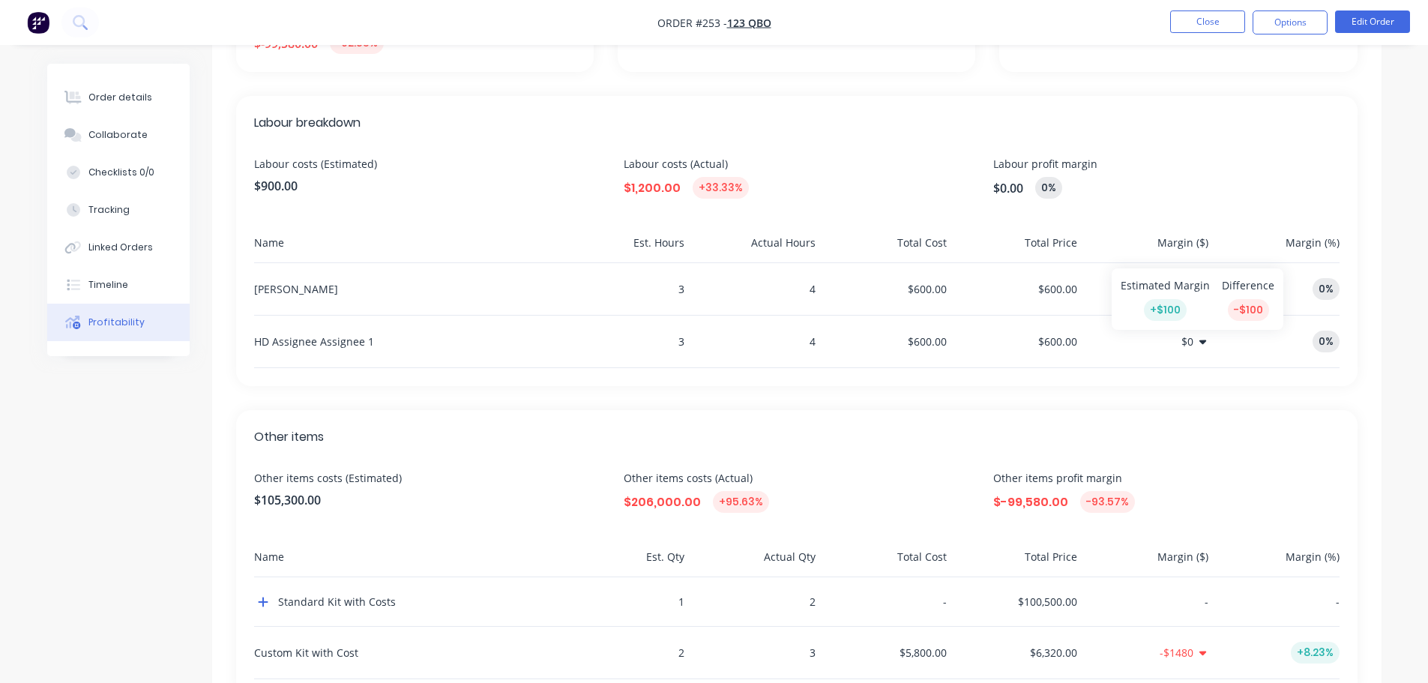
scroll to position [347, 0]
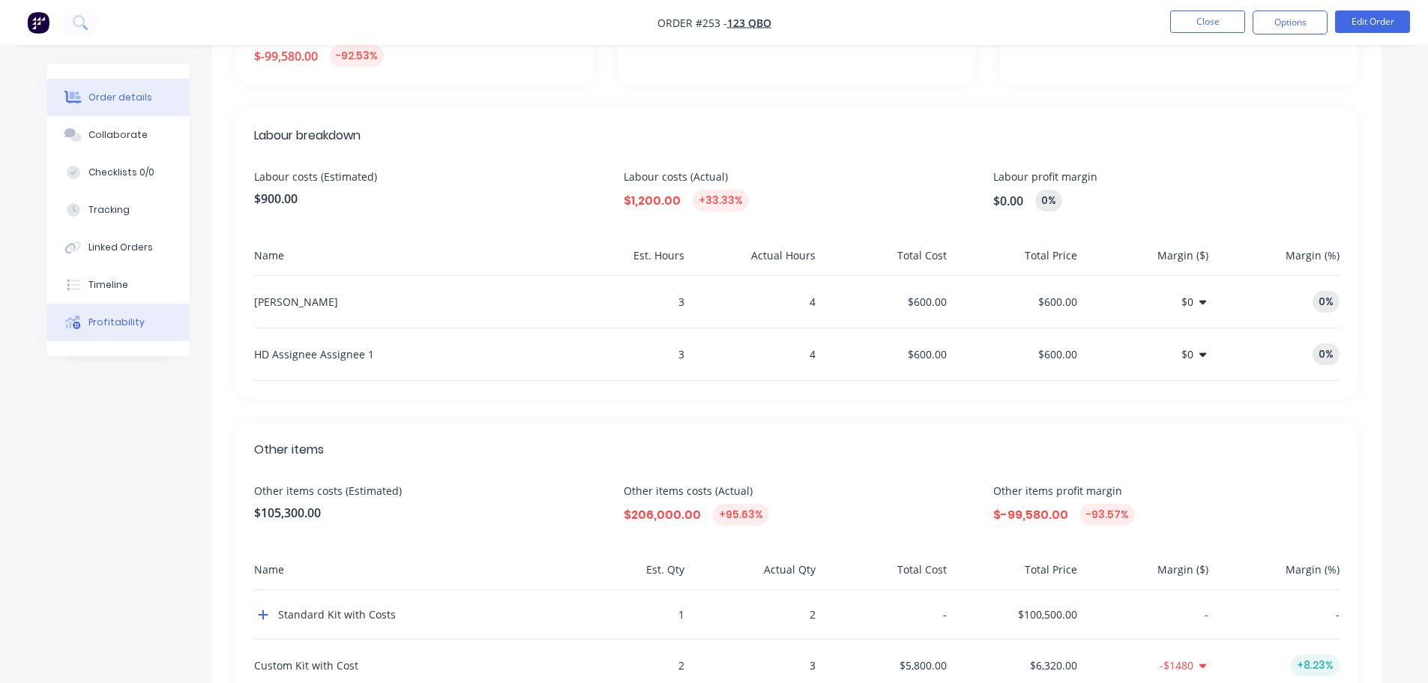
click at [143, 85] on button "Order details" at bounding box center [118, 97] width 142 height 37
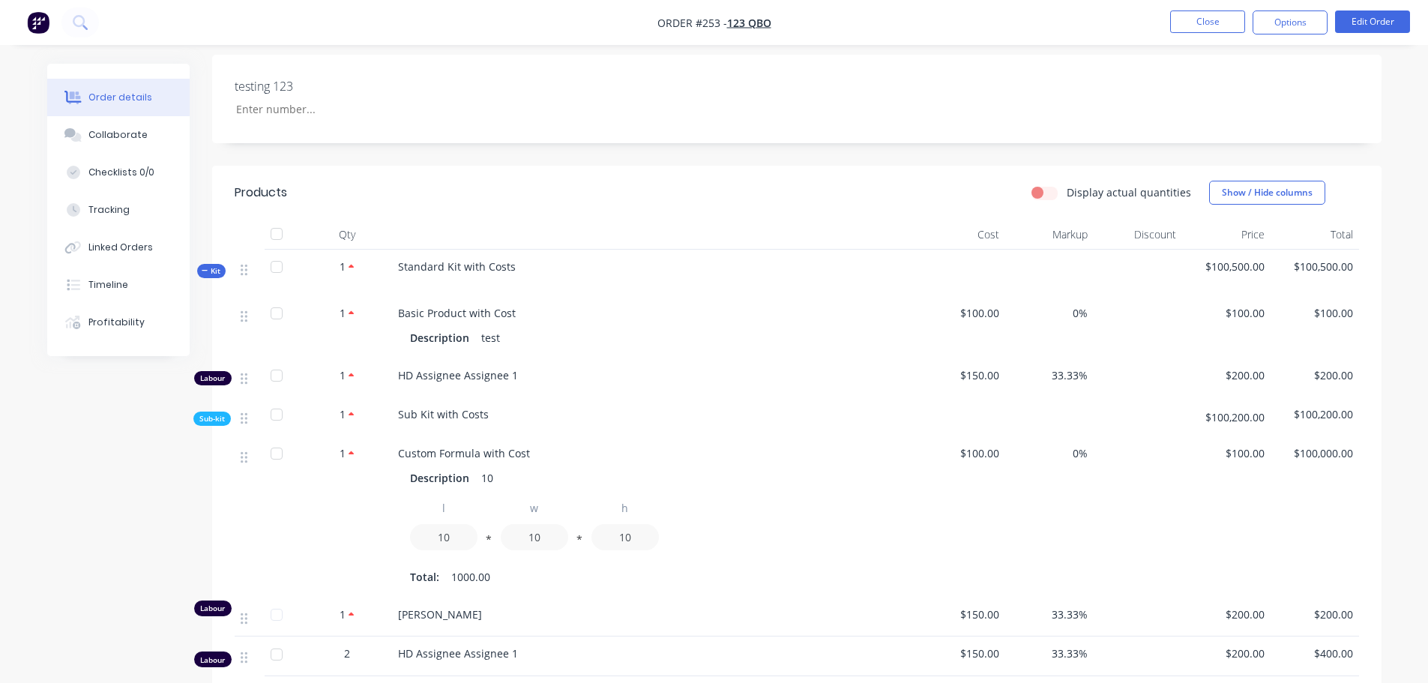
click at [1067, 190] on label "Display actual quantities" at bounding box center [1129, 192] width 124 height 16
click at [1042, 190] on input "Display actual quantities" at bounding box center [1038, 191] width 12 height 14
checkbox input "true"
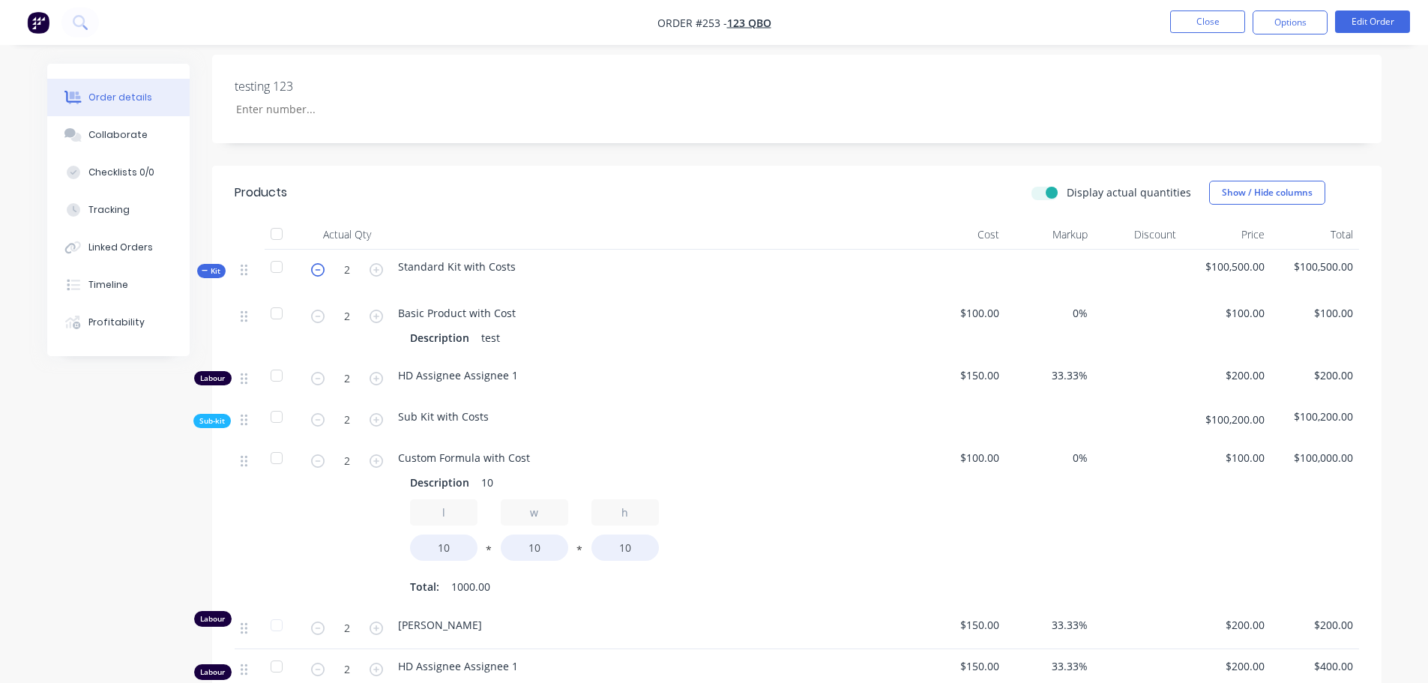
click at [319, 270] on icon "button" at bounding box center [317, 269] width 13 height 13
type input "1"
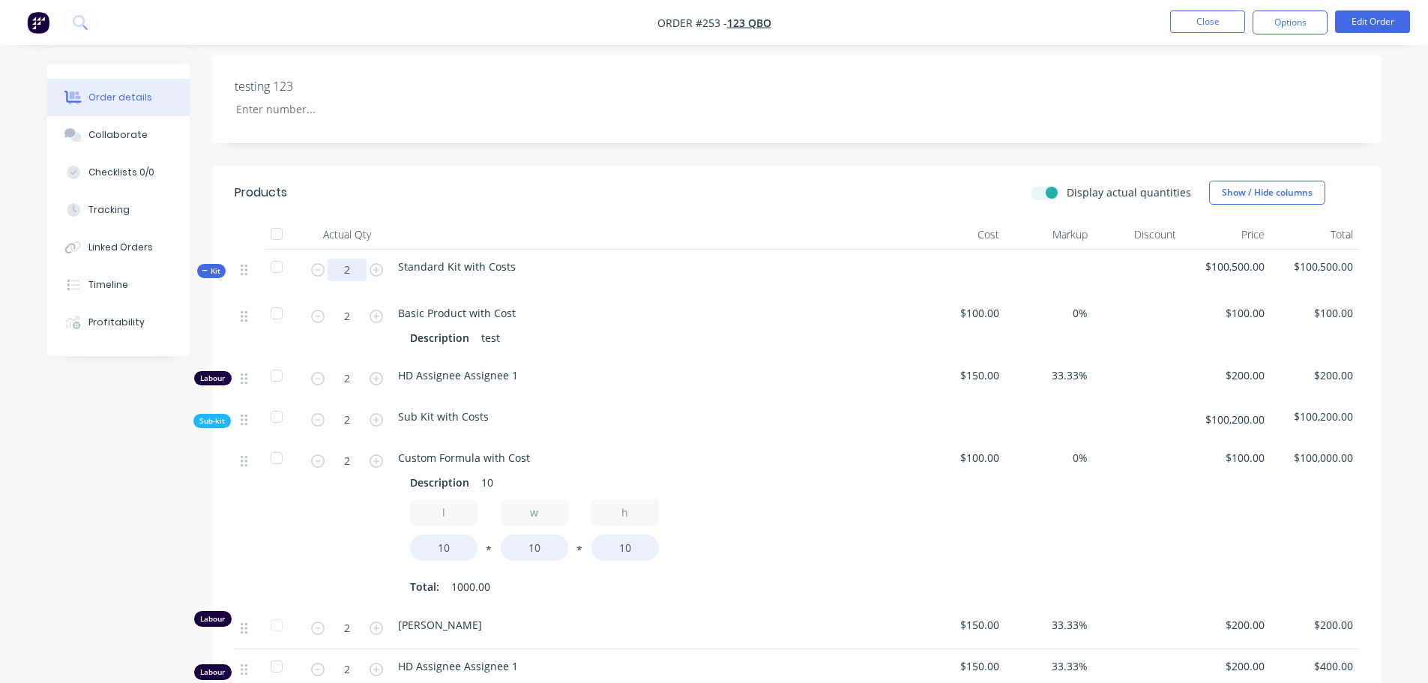
type input "1"
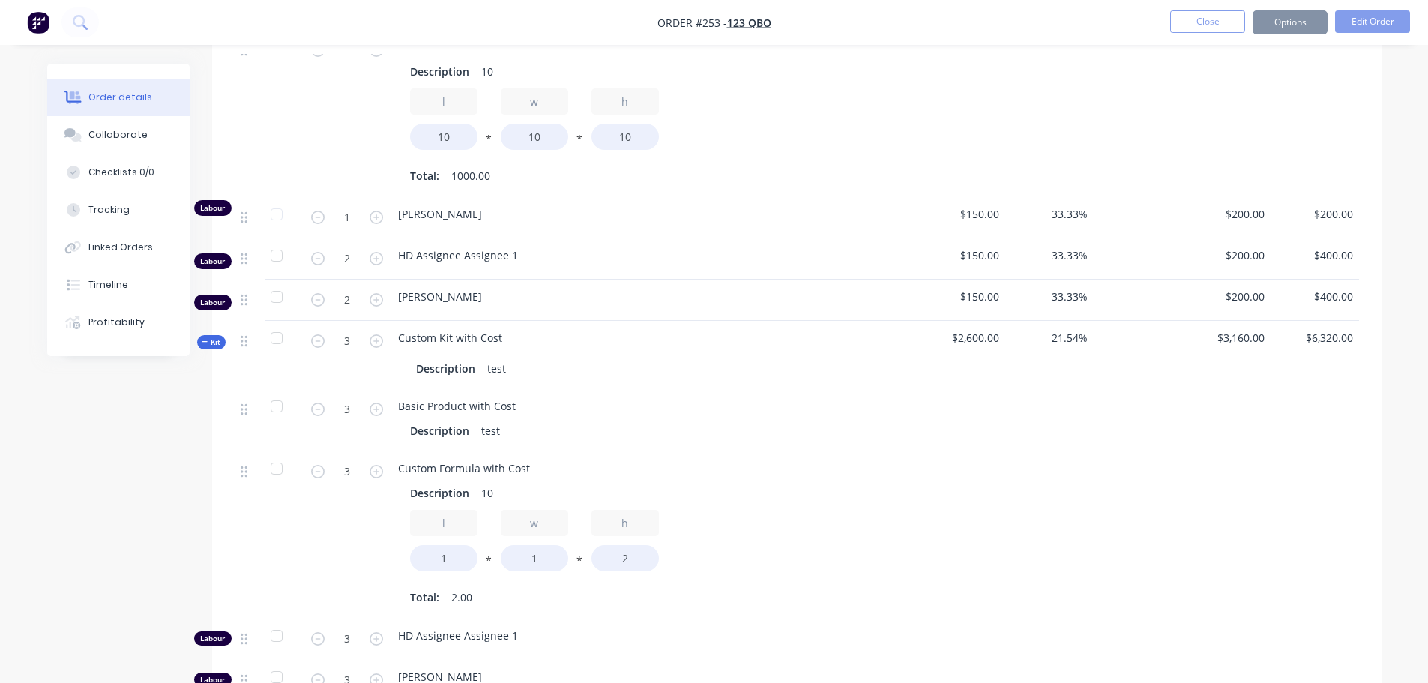
scroll to position [872, 0]
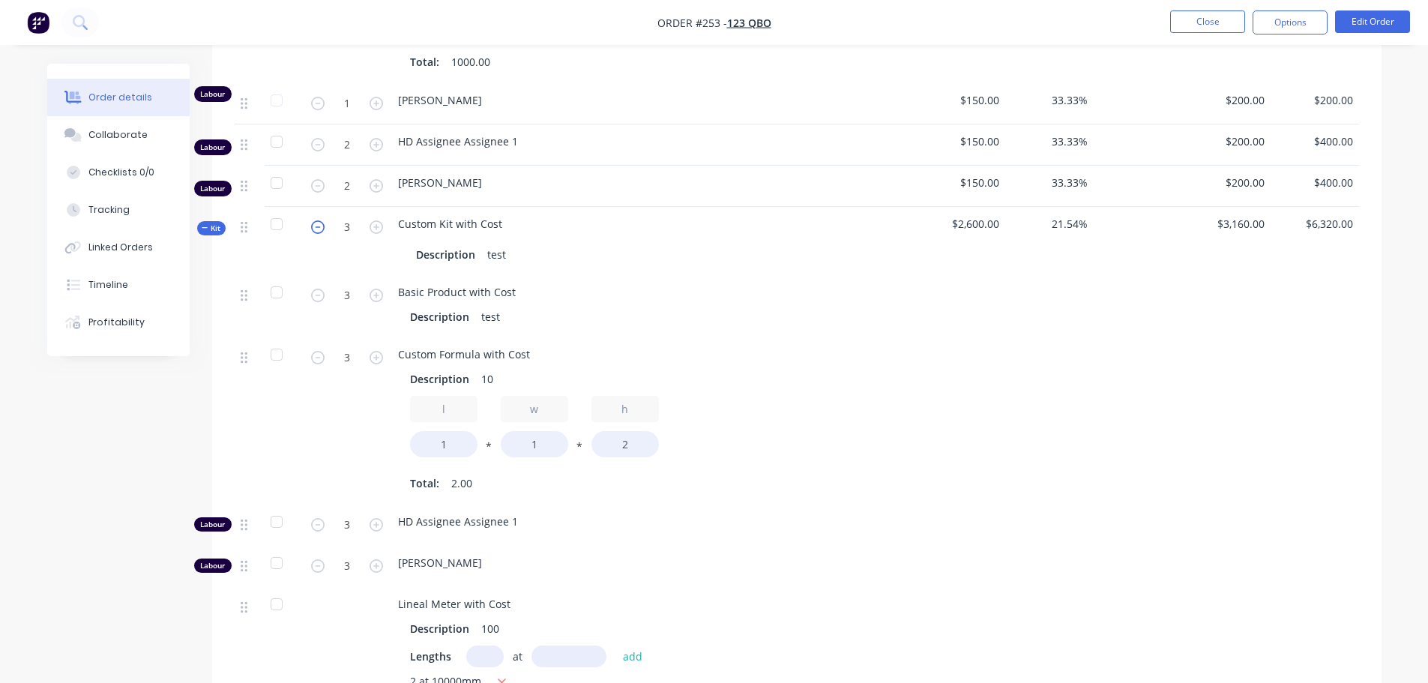
click at [319, 227] on icon "button" at bounding box center [317, 226] width 13 height 13
type input "2"
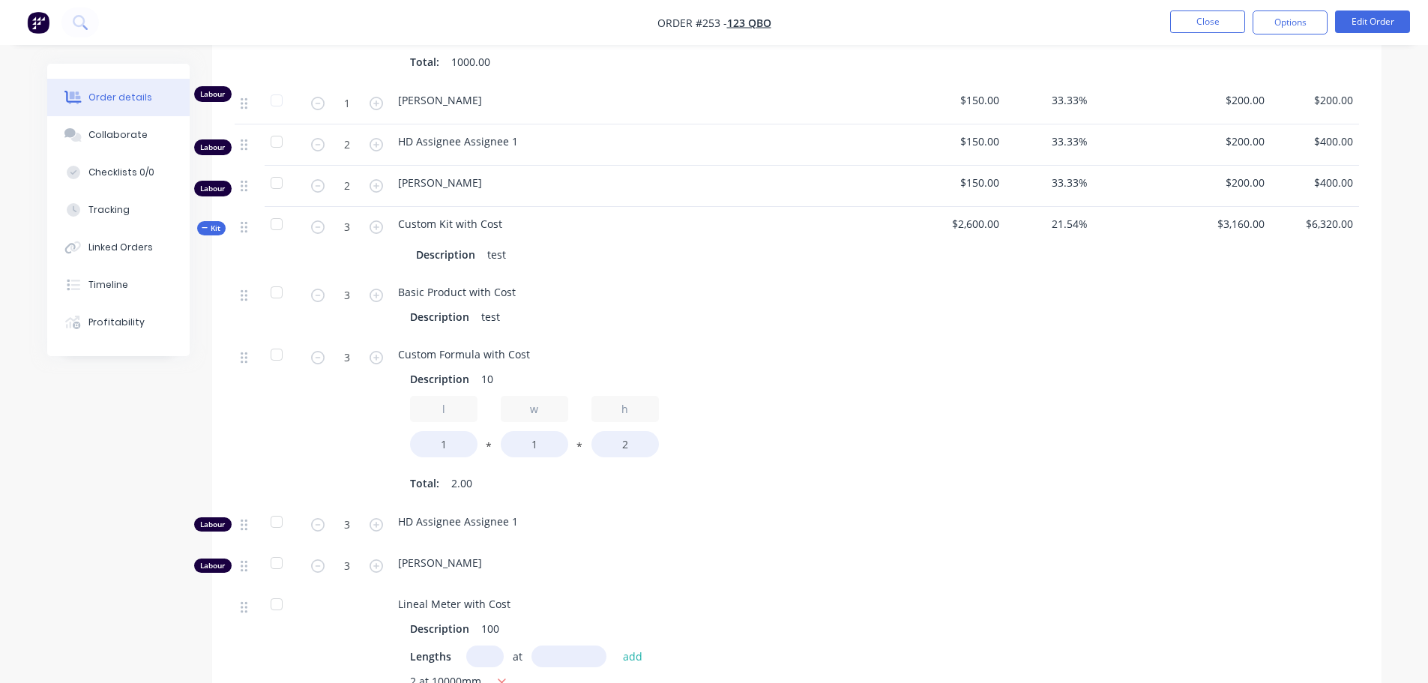
type input "2"
click at [729, 307] on div "Description test" at bounding box center [654, 317] width 489 height 22
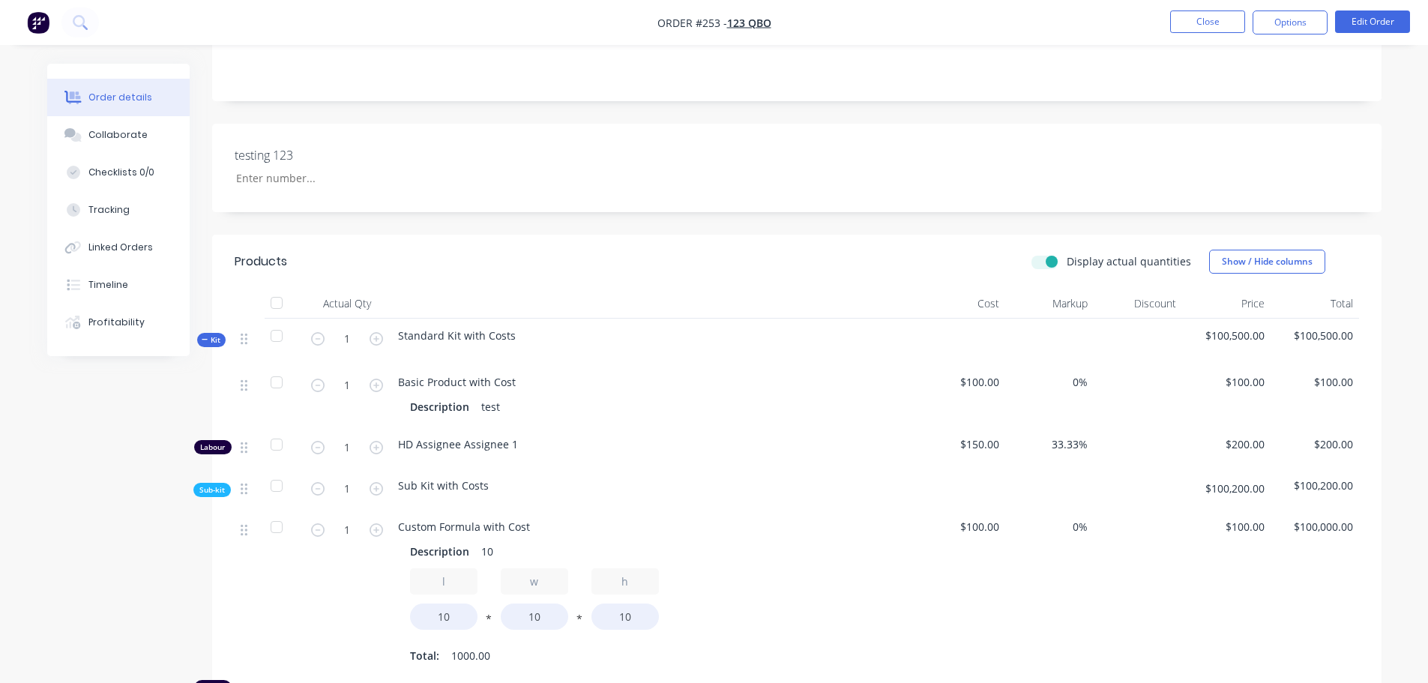
scroll to position [272, 0]
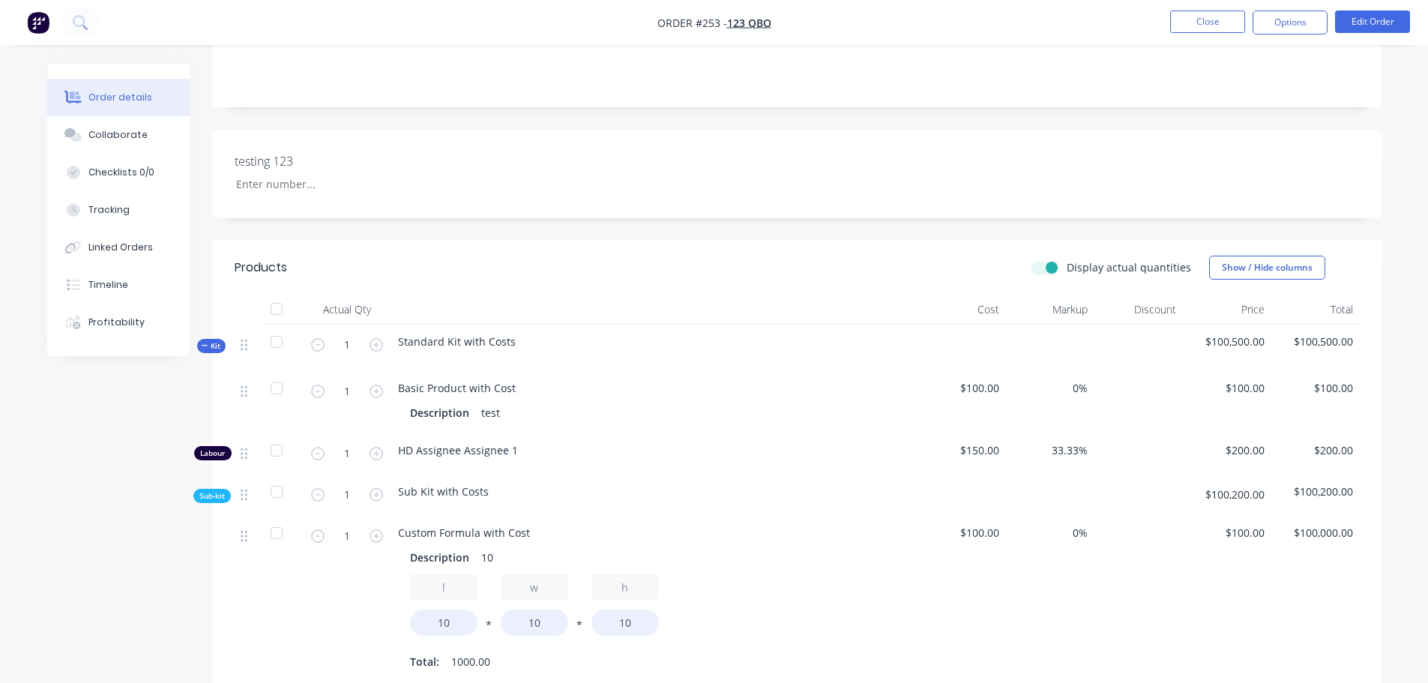
click at [1067, 268] on label "Display actual quantities" at bounding box center [1129, 267] width 124 height 16
click at [1044, 268] on input "Display actual quantities" at bounding box center [1038, 266] width 12 height 14
checkbox input "false"
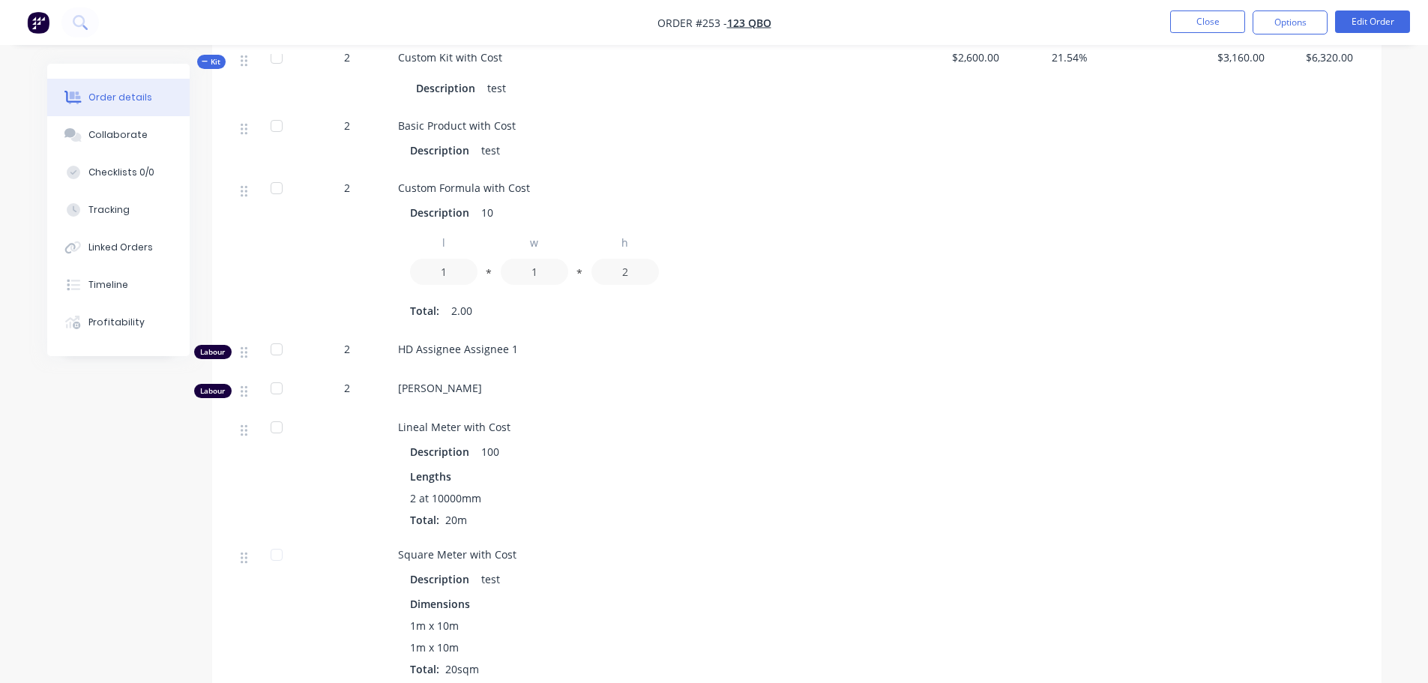
scroll to position [1247, 0]
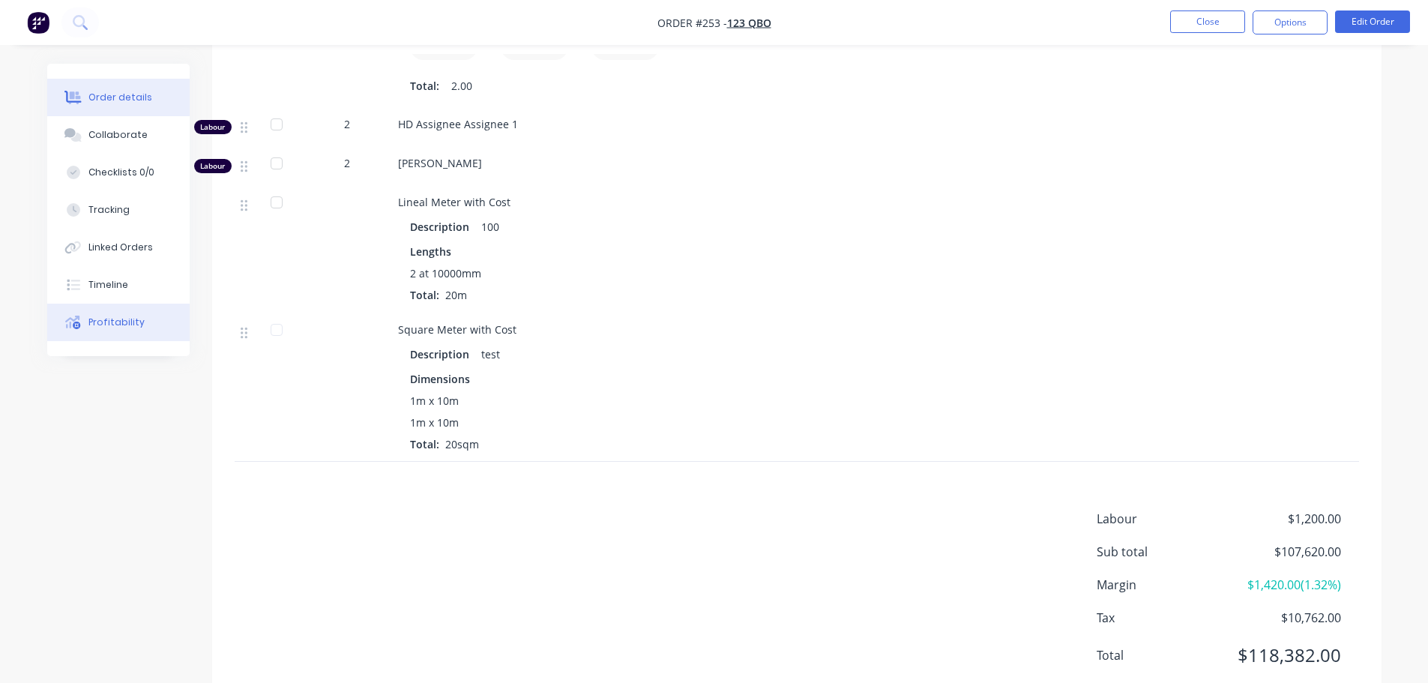
click at [130, 317] on div "Profitability" at bounding box center [116, 322] width 56 height 13
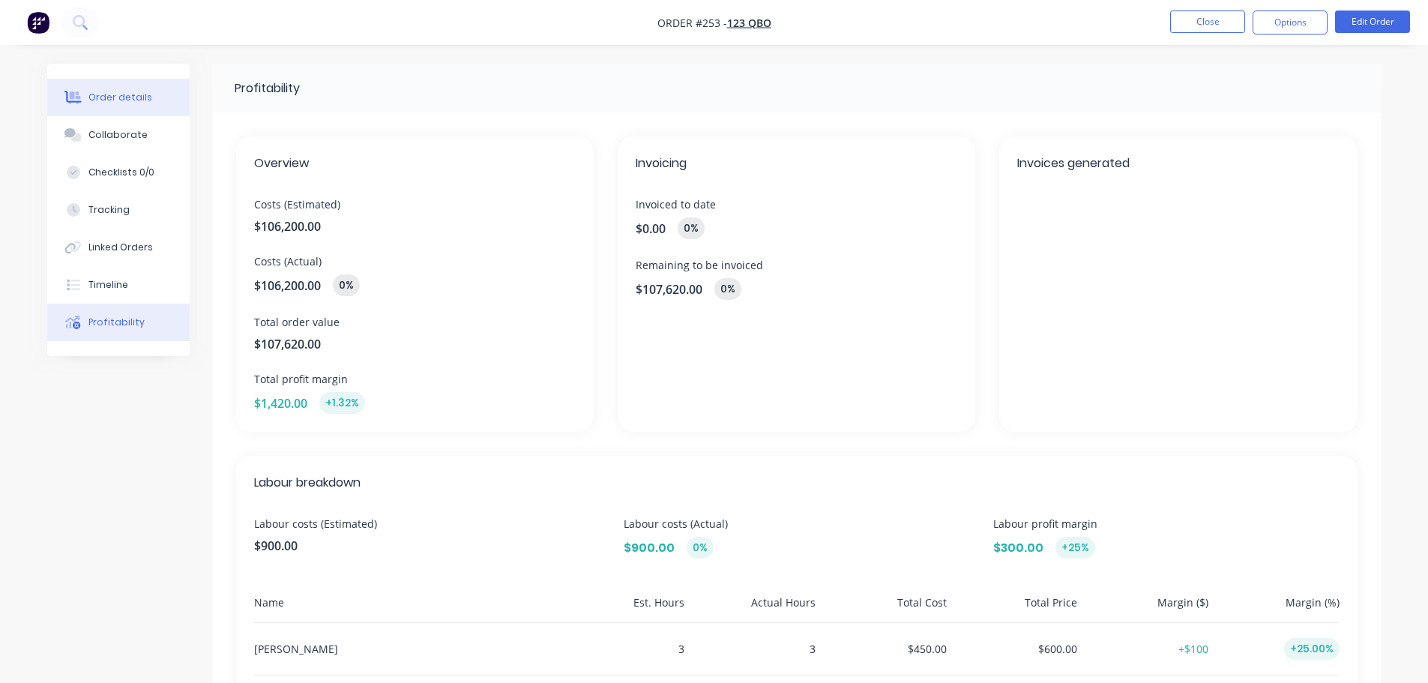
click at [143, 94] on div "Order details" at bounding box center [120, 97] width 64 height 13
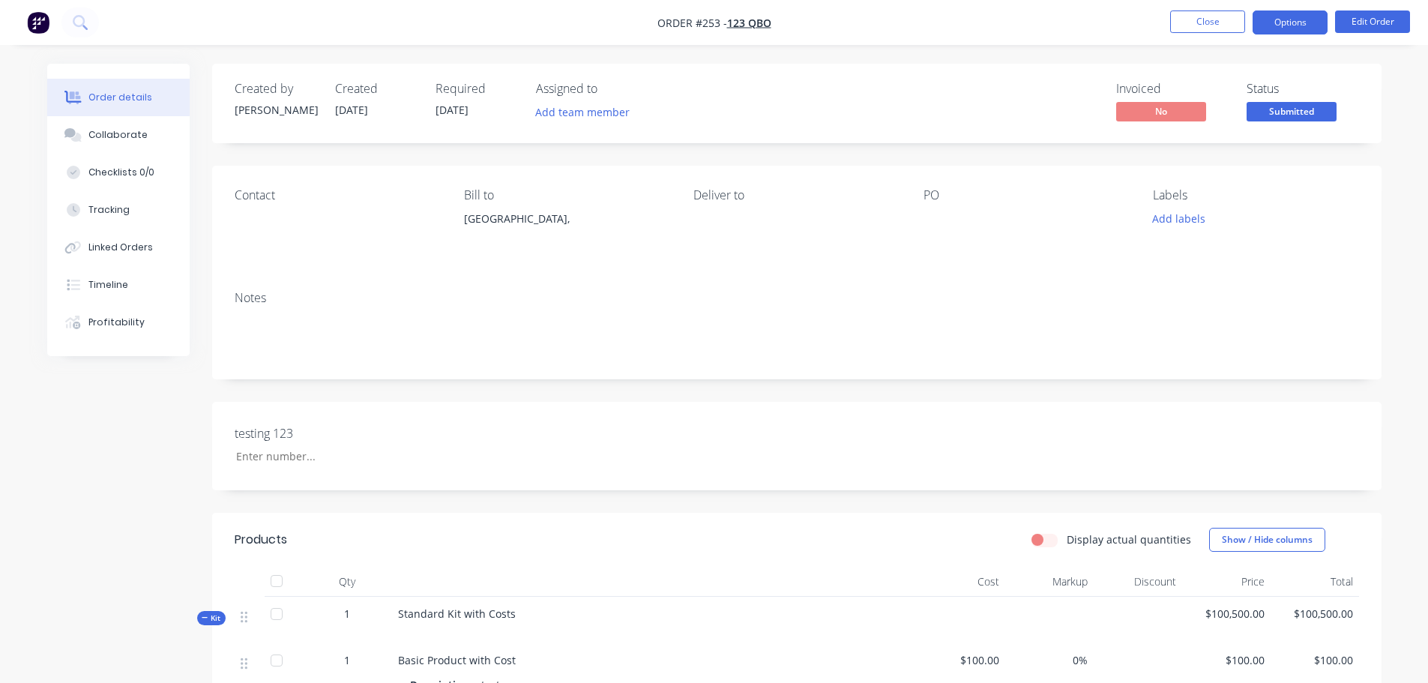
click at [1283, 21] on button "Options" at bounding box center [1290, 22] width 75 height 24
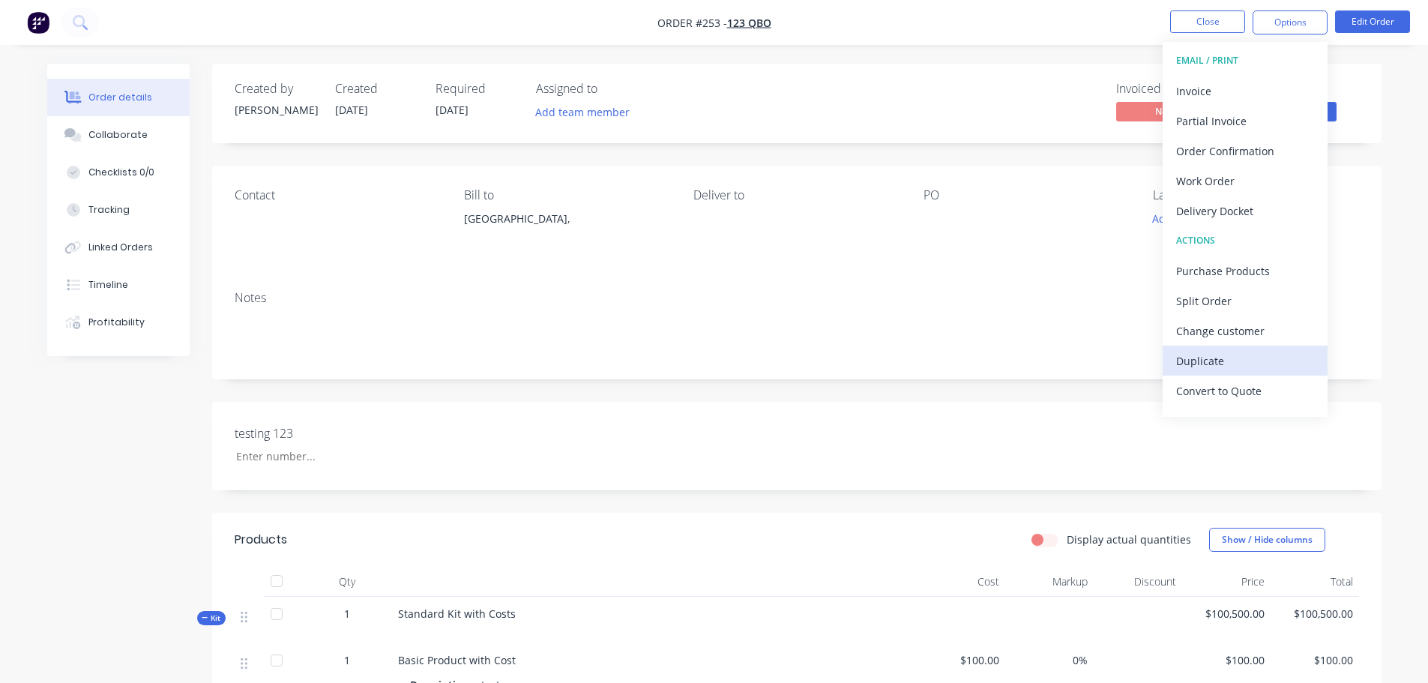
click at [1228, 355] on div "Duplicate" at bounding box center [1245, 361] width 138 height 22
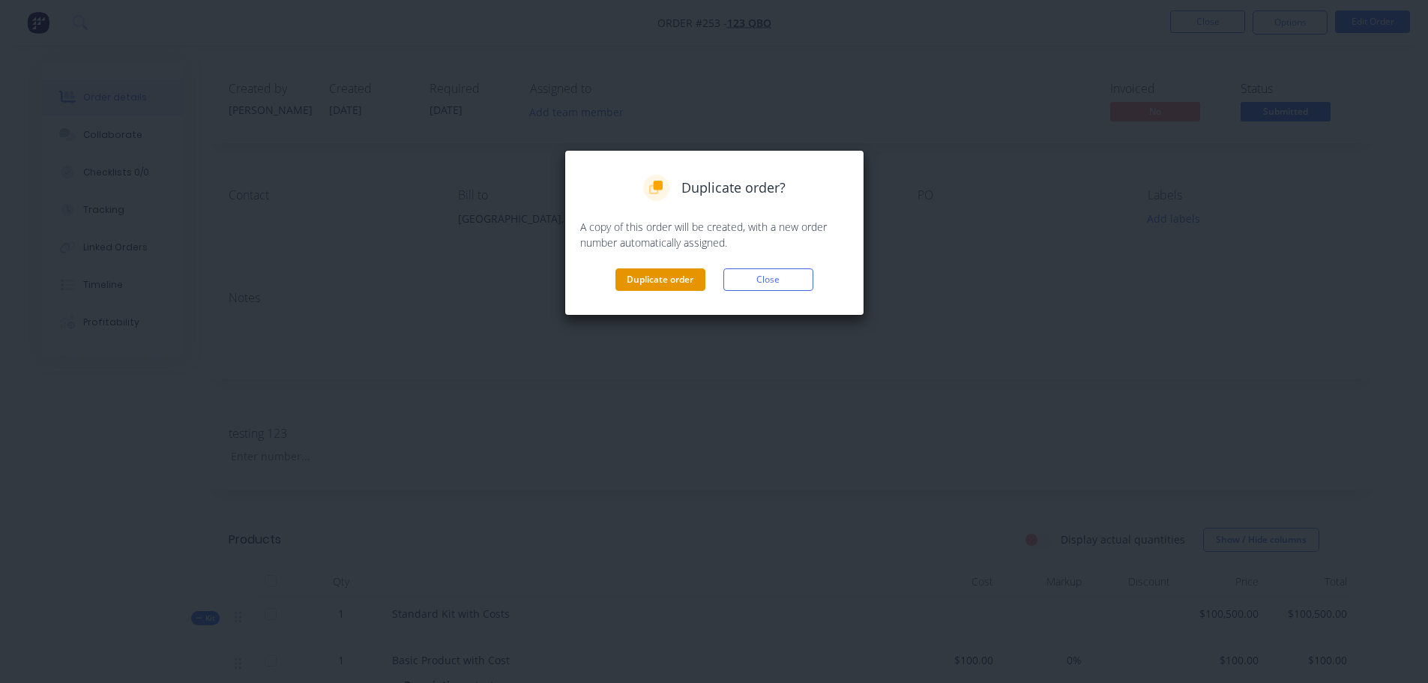
click at [647, 286] on button "Duplicate order" at bounding box center [660, 279] width 90 height 22
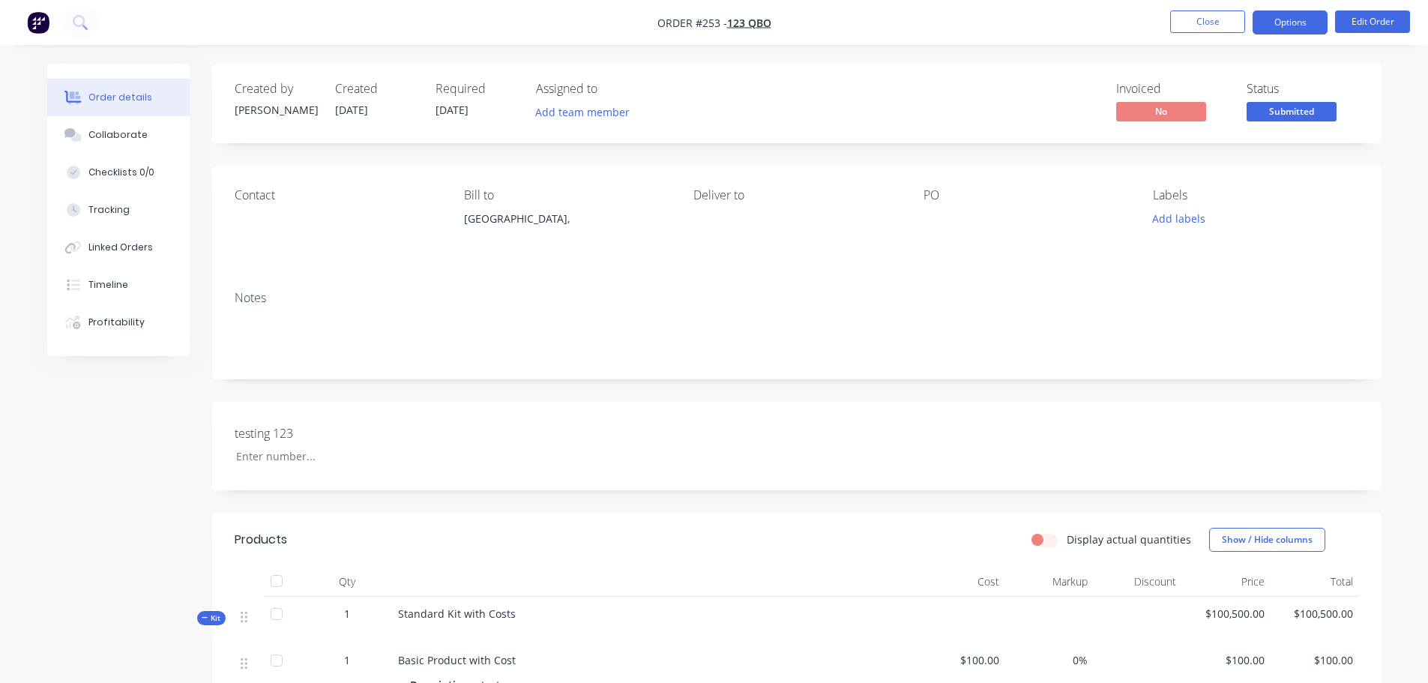
drag, startPoint x: 1293, startPoint y: 18, endPoint x: 1283, endPoint y: 22, distance: 10.7
click at [1292, 18] on button "Options" at bounding box center [1290, 22] width 75 height 24
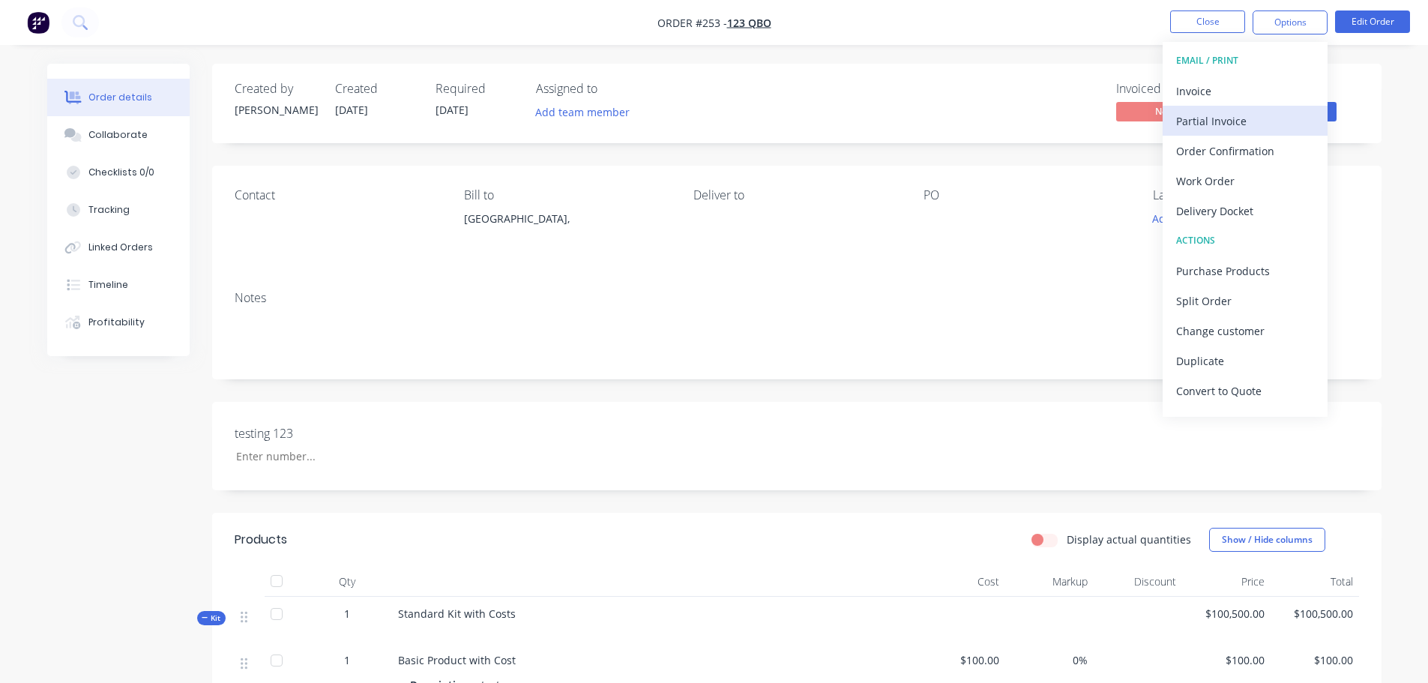
click at [1209, 117] on div "Partial Invoice" at bounding box center [1245, 121] width 138 height 22
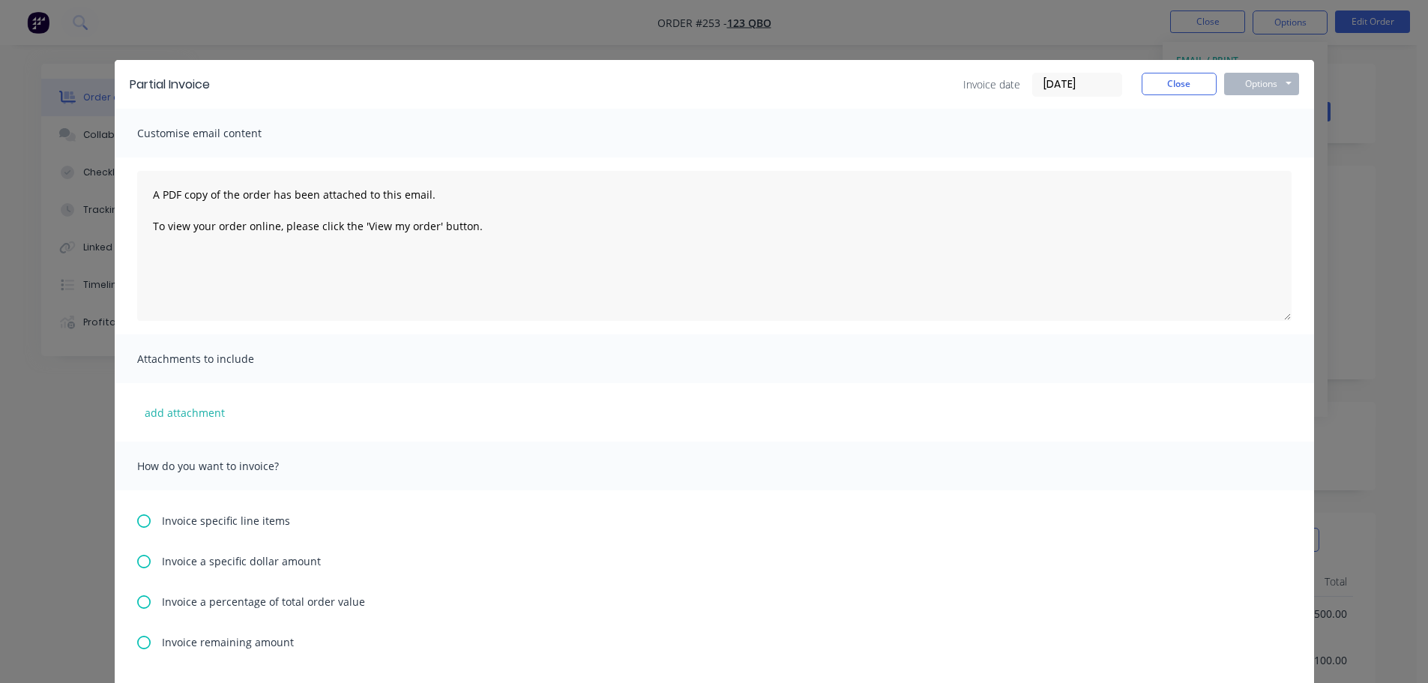
click at [138, 559] on icon at bounding box center [143, 561] width 13 height 13
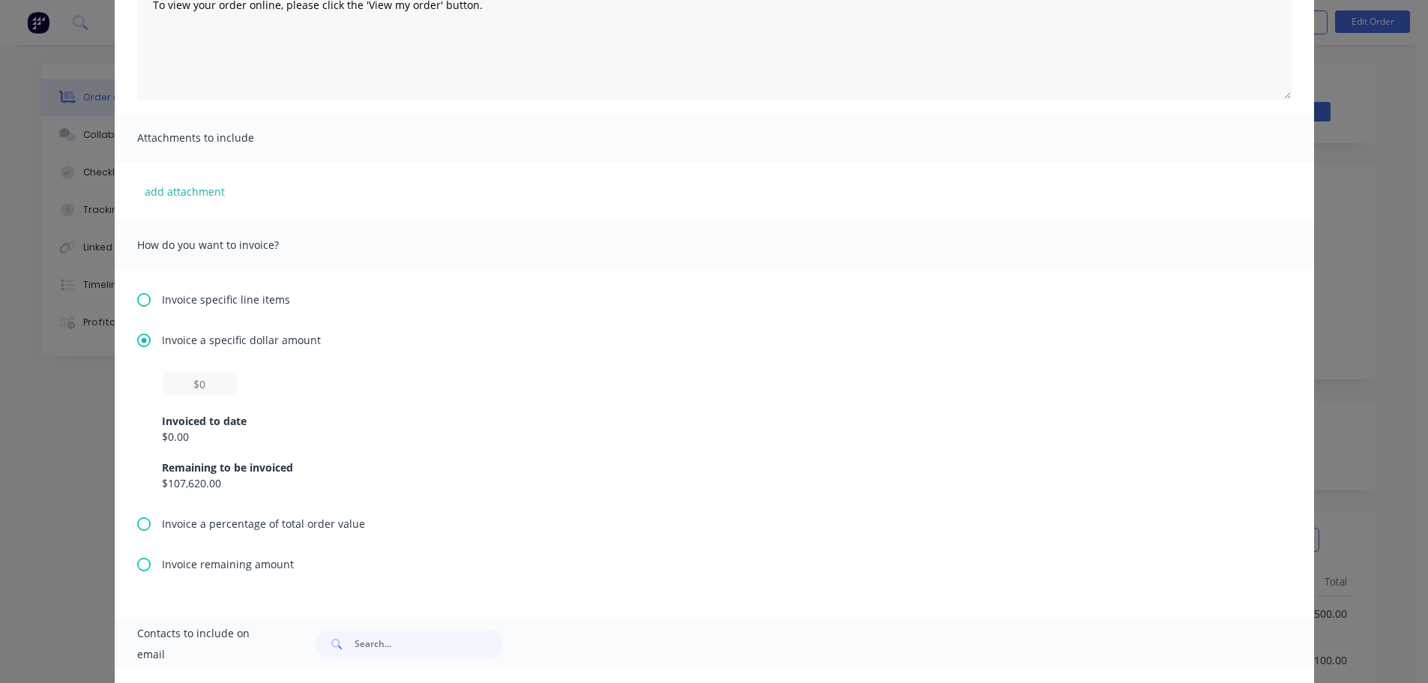
scroll to position [225, 0]
click at [218, 382] on input "text" at bounding box center [200, 380] width 76 height 22
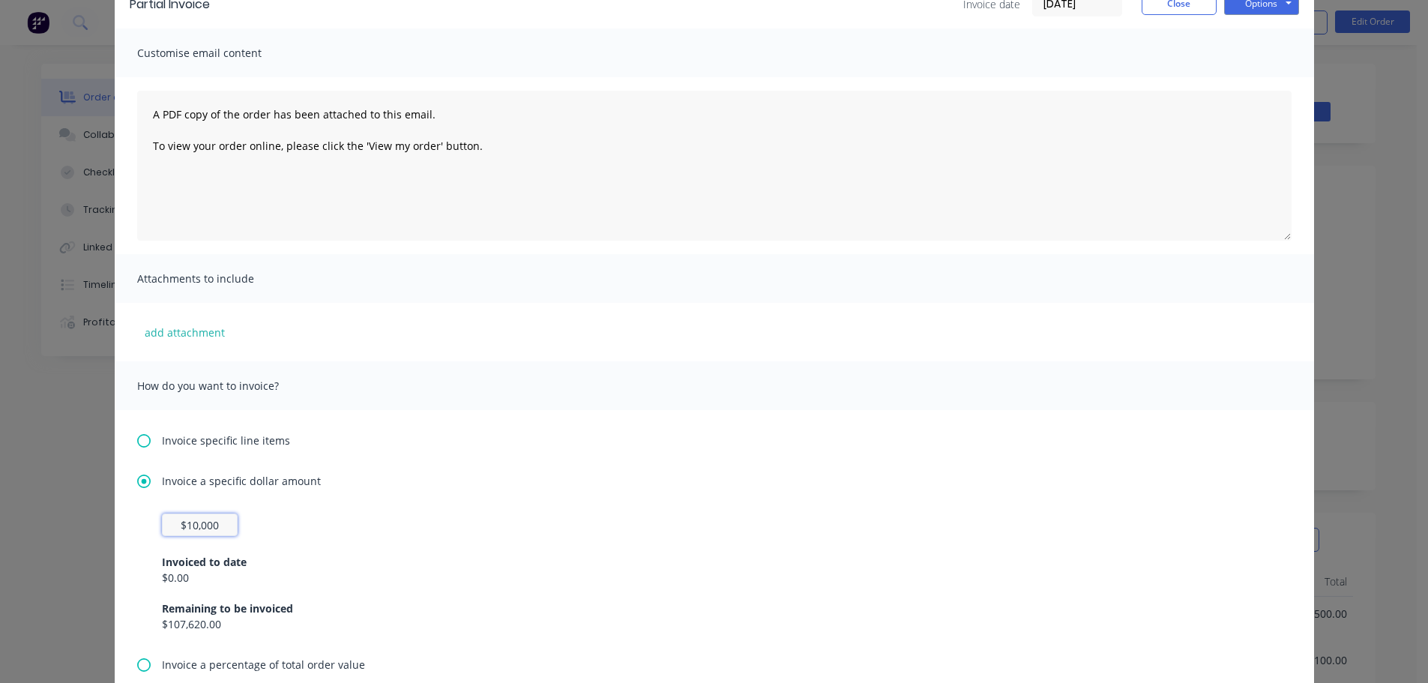
scroll to position [0, 0]
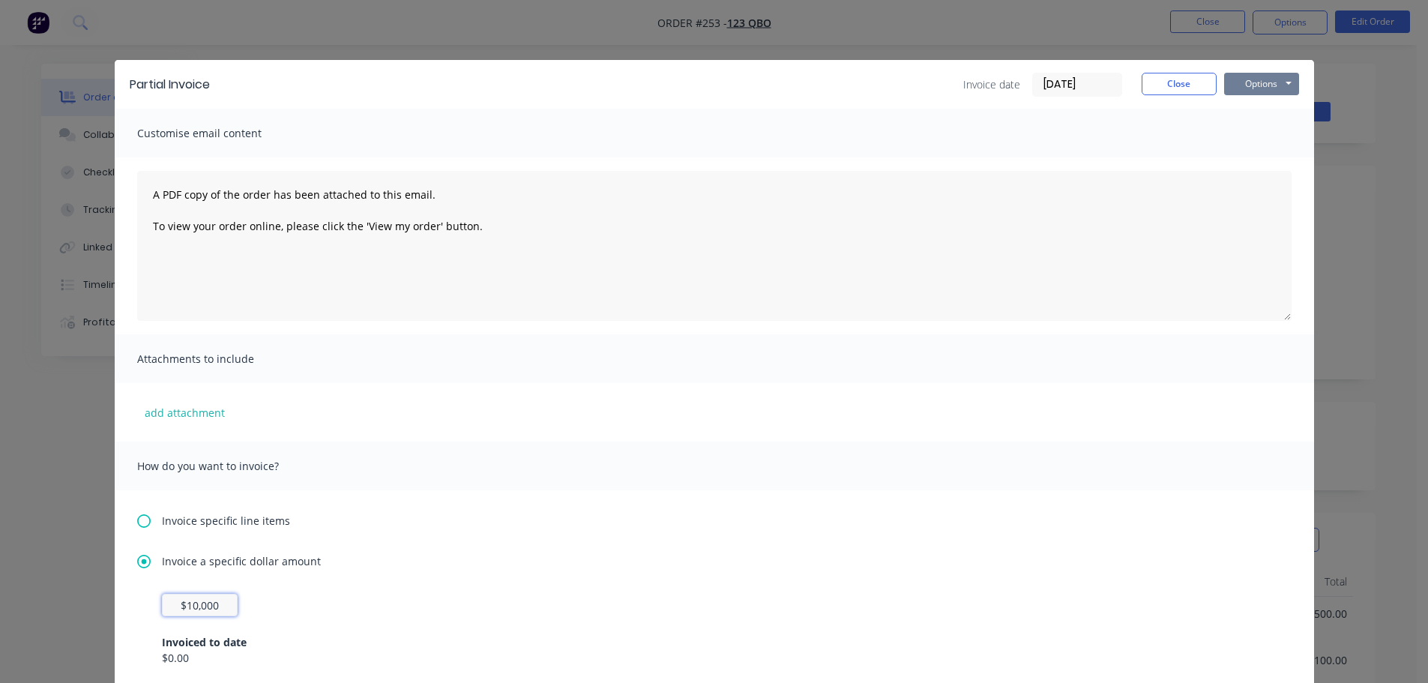
type input "$10,000"
click at [1240, 88] on button "Options" at bounding box center [1261, 84] width 75 height 22
click at [1261, 135] on button "Print" at bounding box center [1272, 135] width 96 height 25
click at [1190, 84] on button "Close" at bounding box center [1179, 84] width 75 height 22
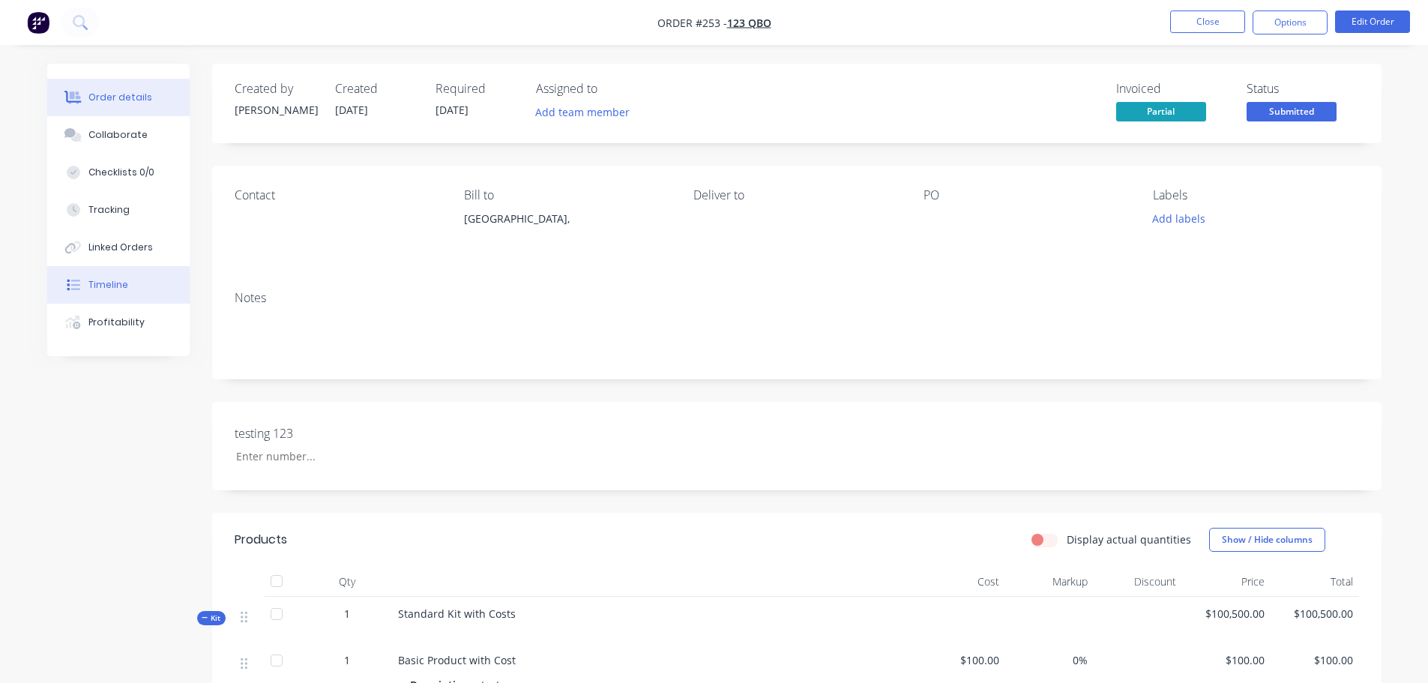
click at [134, 301] on button "Timeline" at bounding box center [118, 284] width 142 height 37
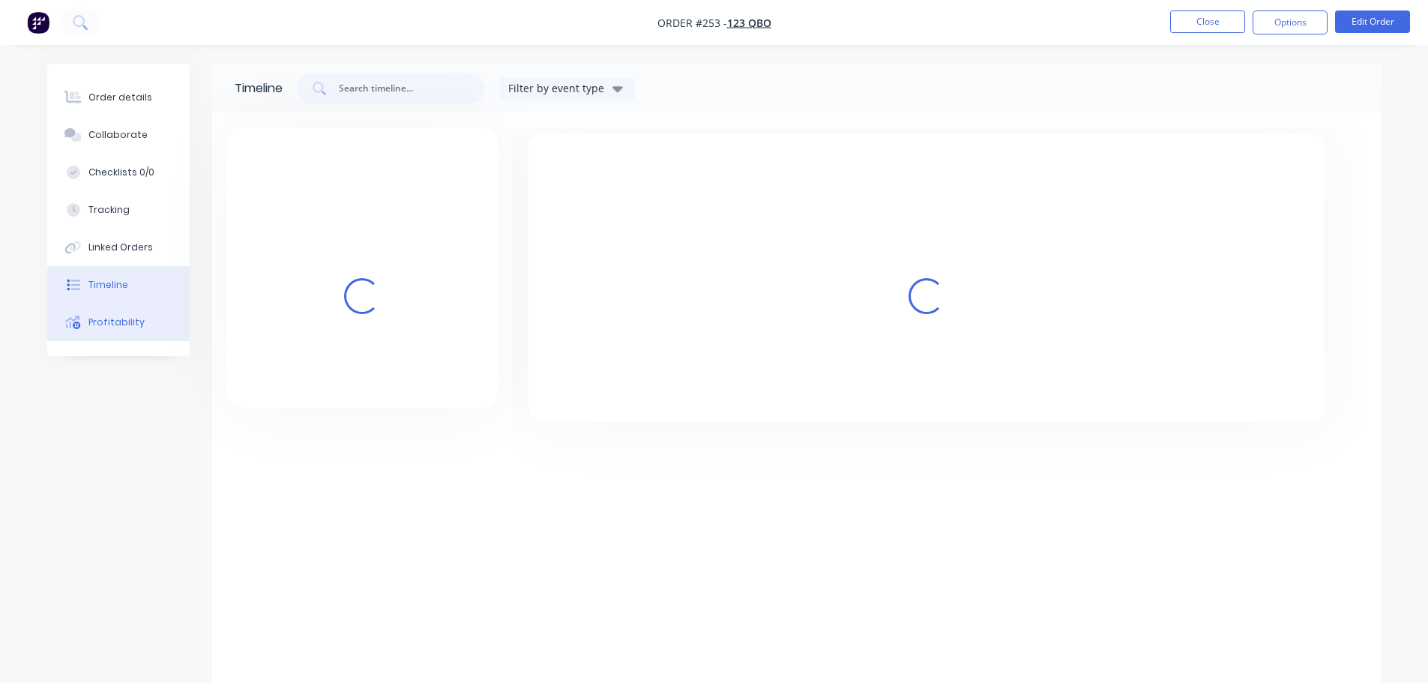
click at [130, 311] on button "Profitability" at bounding box center [118, 322] width 142 height 37
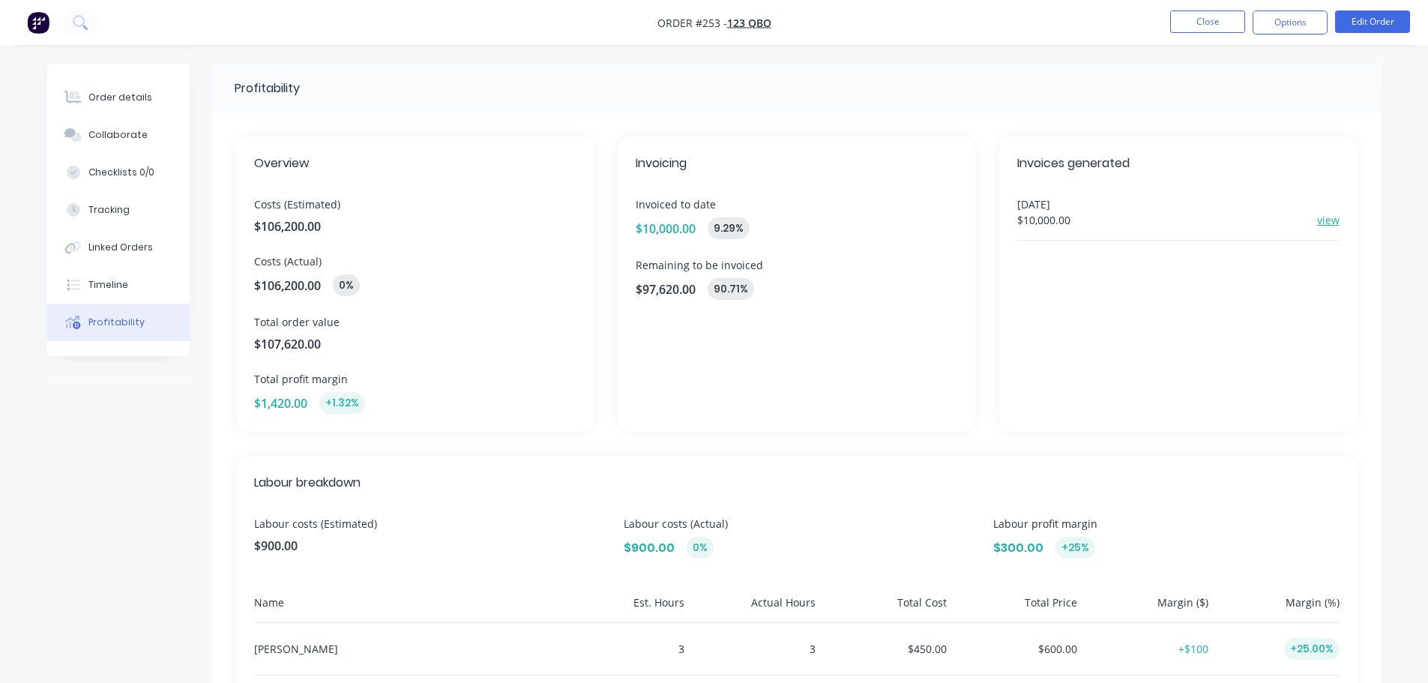
click at [1327, 216] on link "view" at bounding box center [1328, 220] width 22 height 16
click at [166, 103] on button "Order details" at bounding box center [118, 97] width 142 height 37
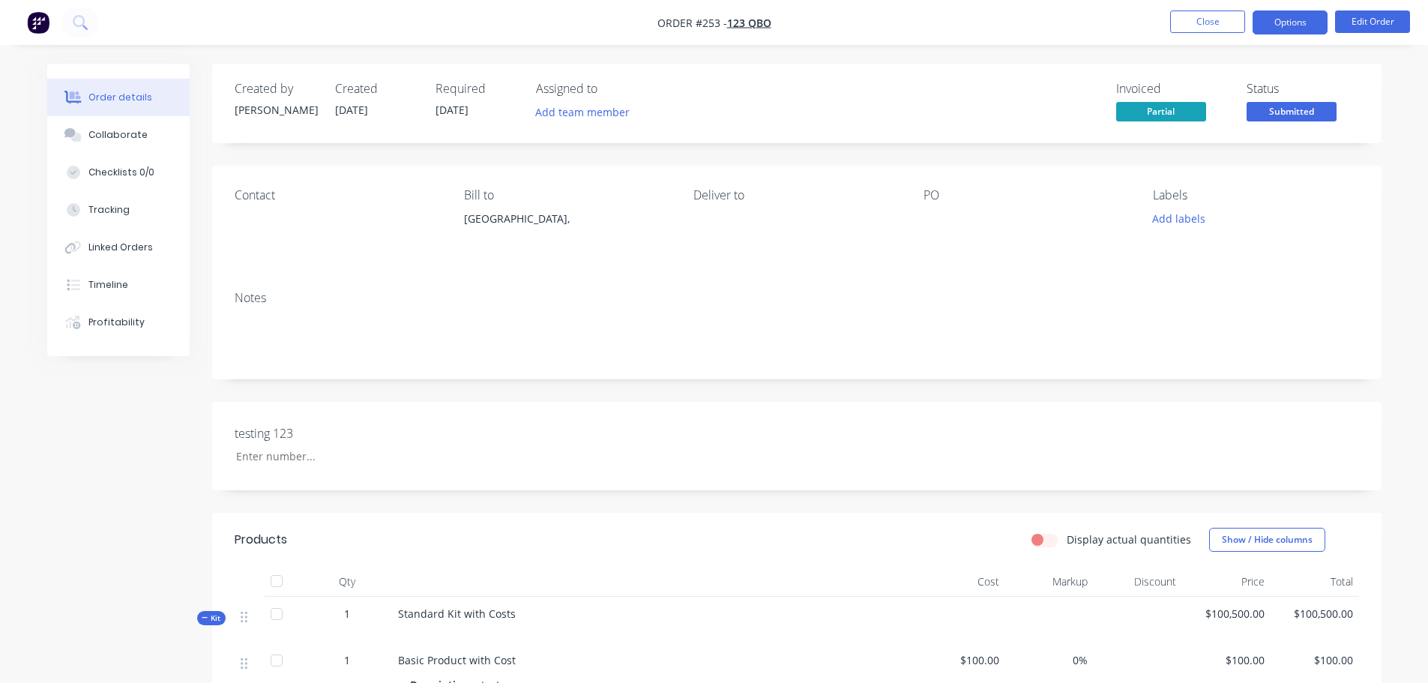
click at [1268, 26] on button "Options" at bounding box center [1290, 22] width 75 height 24
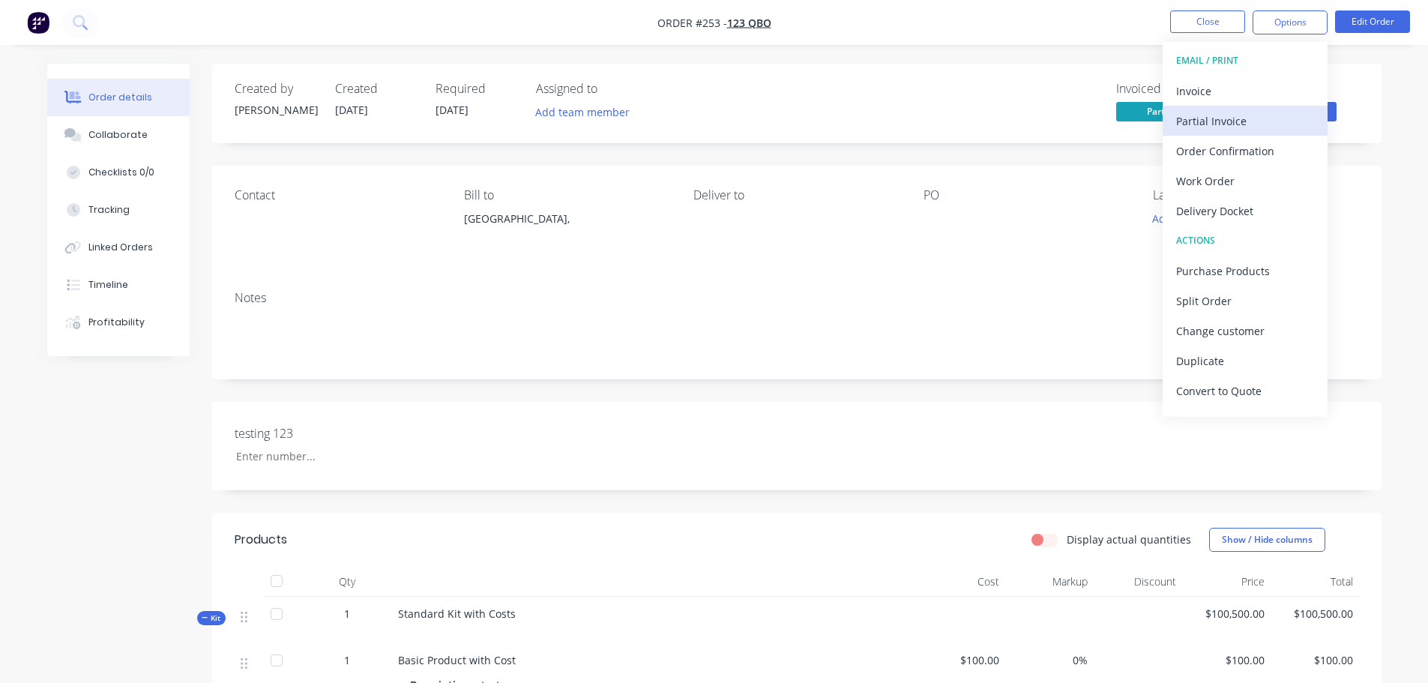
click at [1234, 118] on div "Partial Invoice" at bounding box center [1245, 121] width 138 height 22
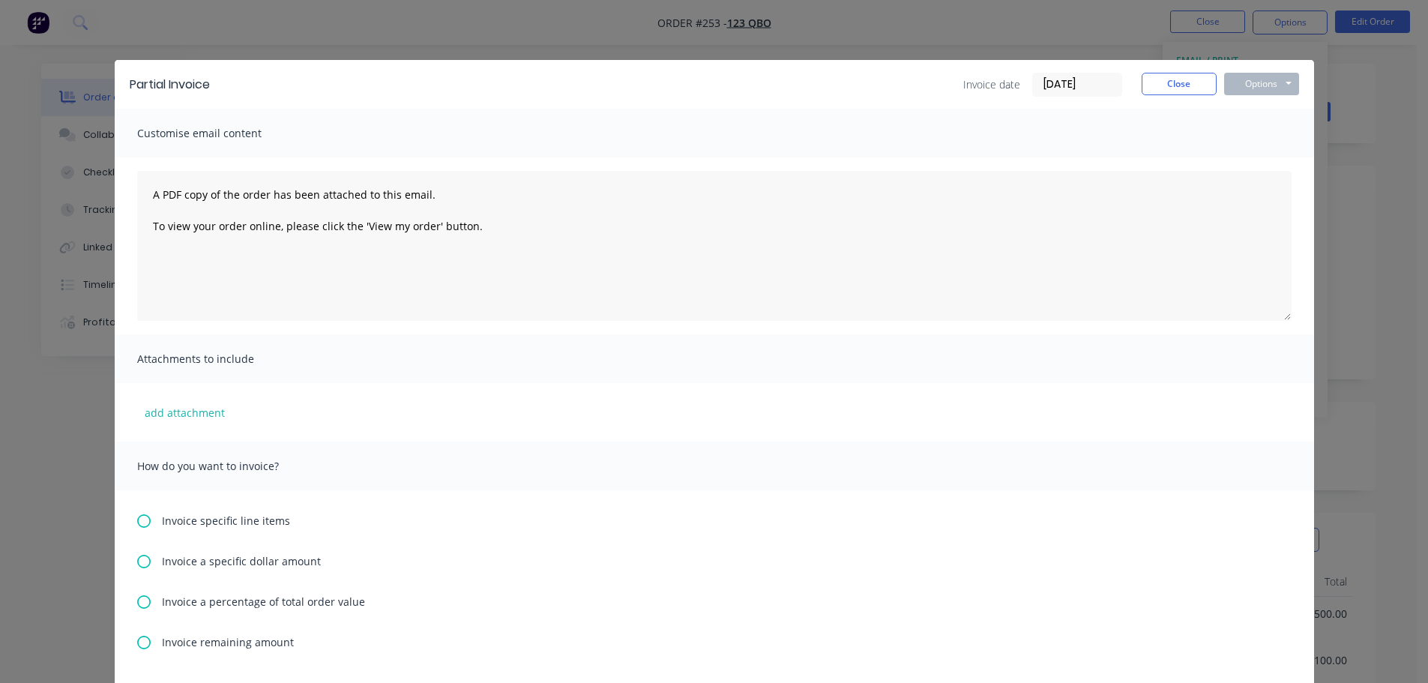
click at [141, 603] on icon at bounding box center [143, 601] width 13 height 13
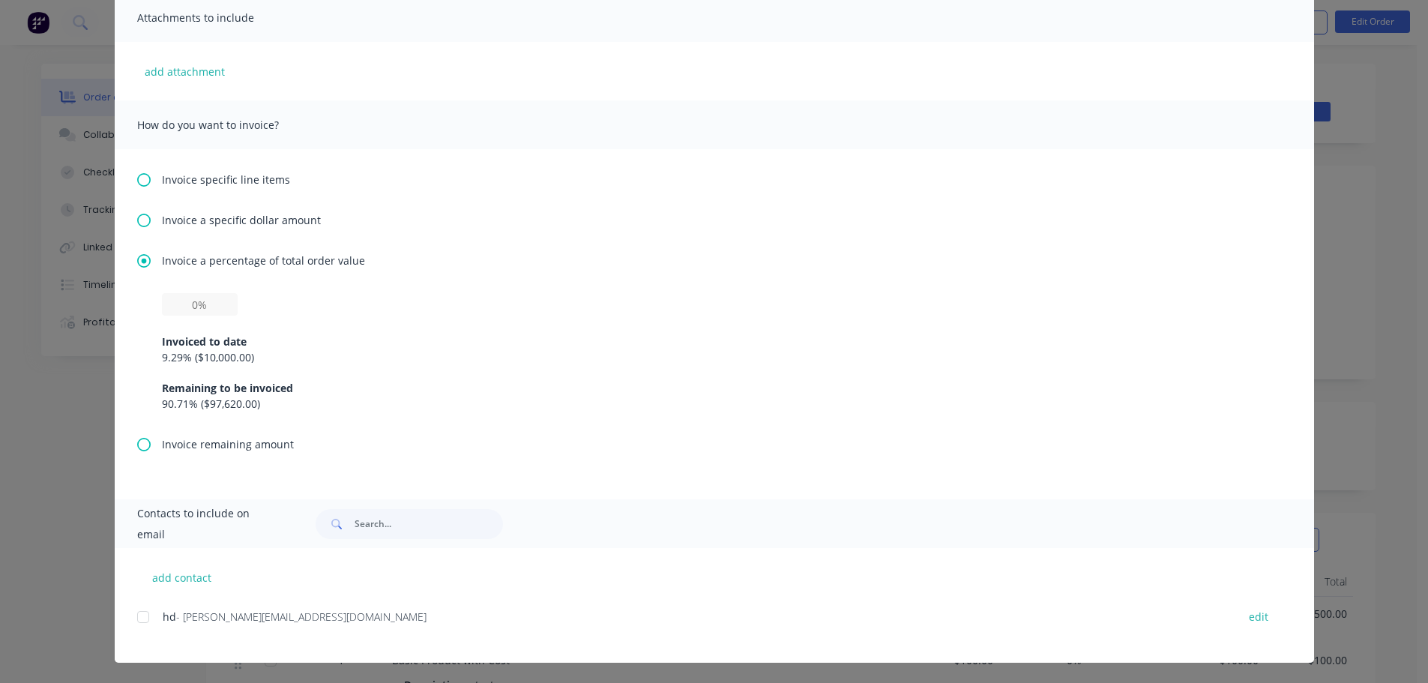
scroll to position [342, 0]
click at [210, 295] on input "text" at bounding box center [200, 303] width 76 height 22
type input "9.29%"
click at [1050, 322] on div "Invoiced to date 9.29 % ( $10,000.00 ) Remaining to be invoiced 90.71 % ( $97,6…" at bounding box center [714, 363] width 1105 height 96
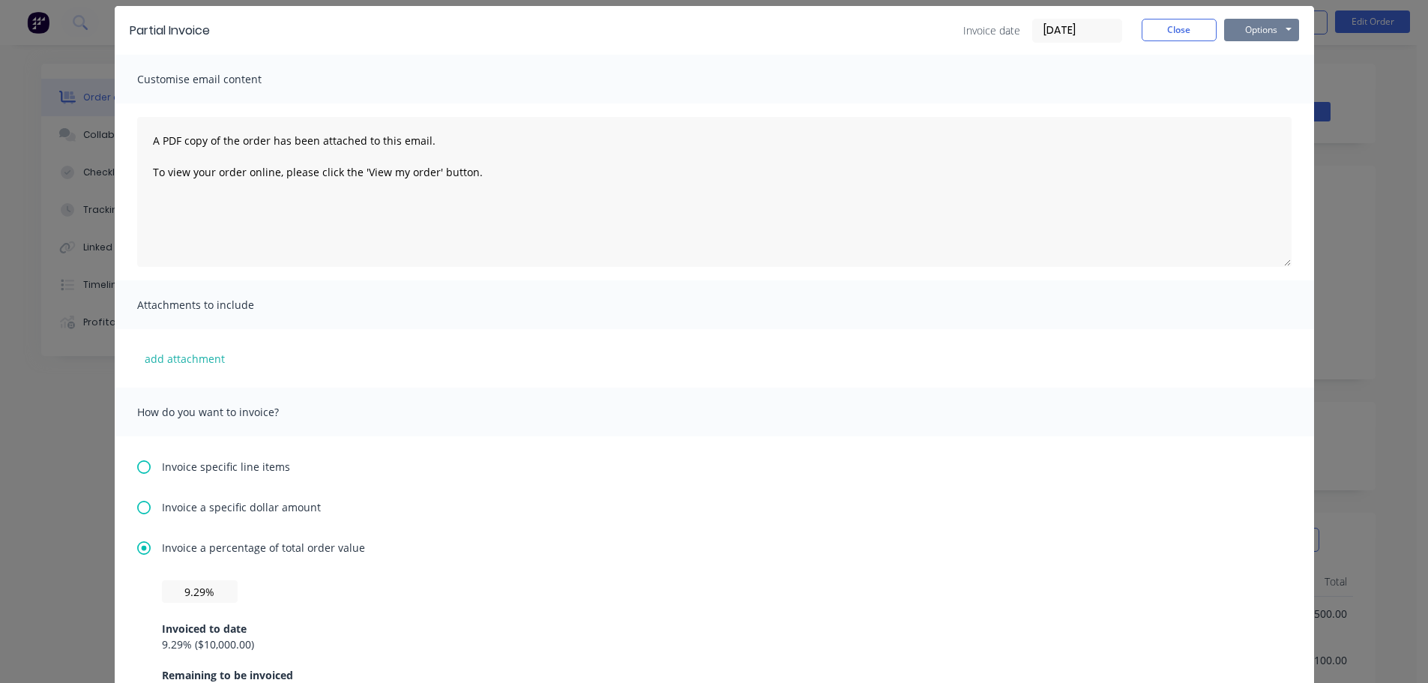
scroll to position [0, 0]
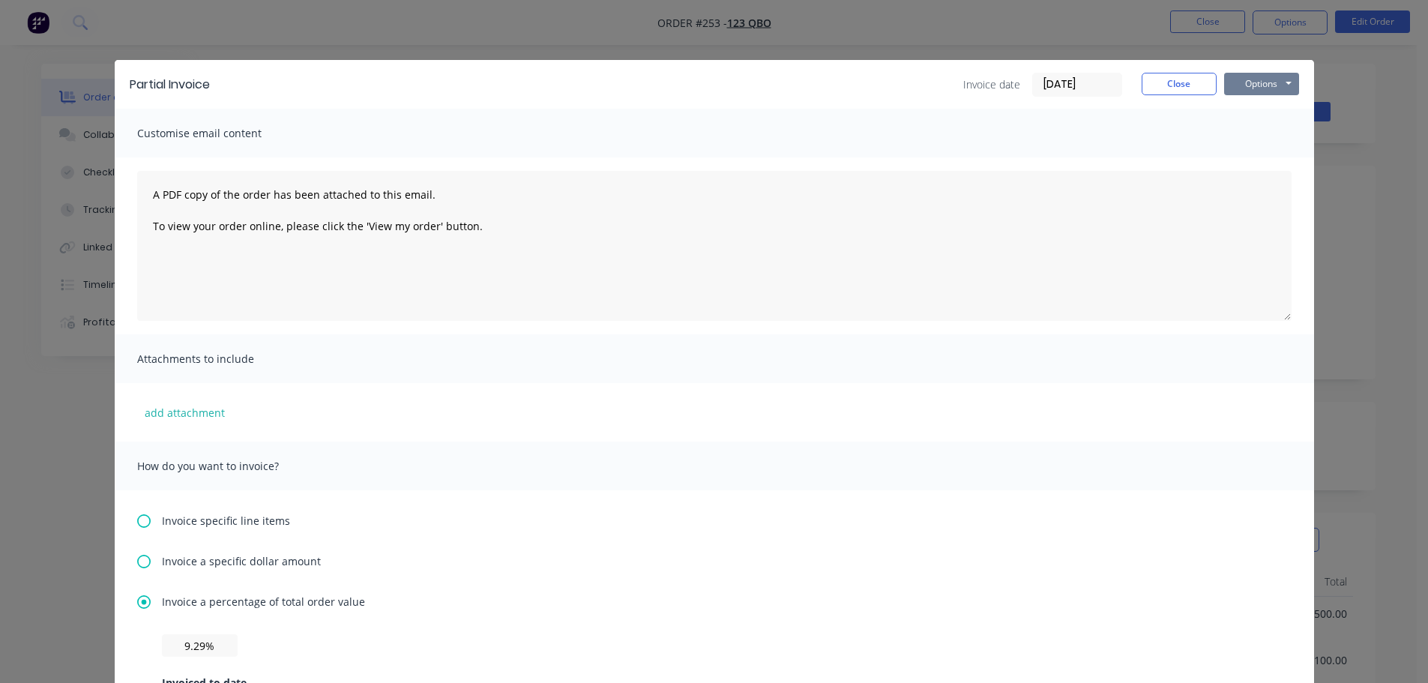
click at [1240, 73] on button "Options" at bounding box center [1261, 84] width 75 height 22
click at [1236, 130] on button "Print" at bounding box center [1272, 135] width 96 height 25
click at [1184, 79] on button "Close" at bounding box center [1179, 84] width 75 height 22
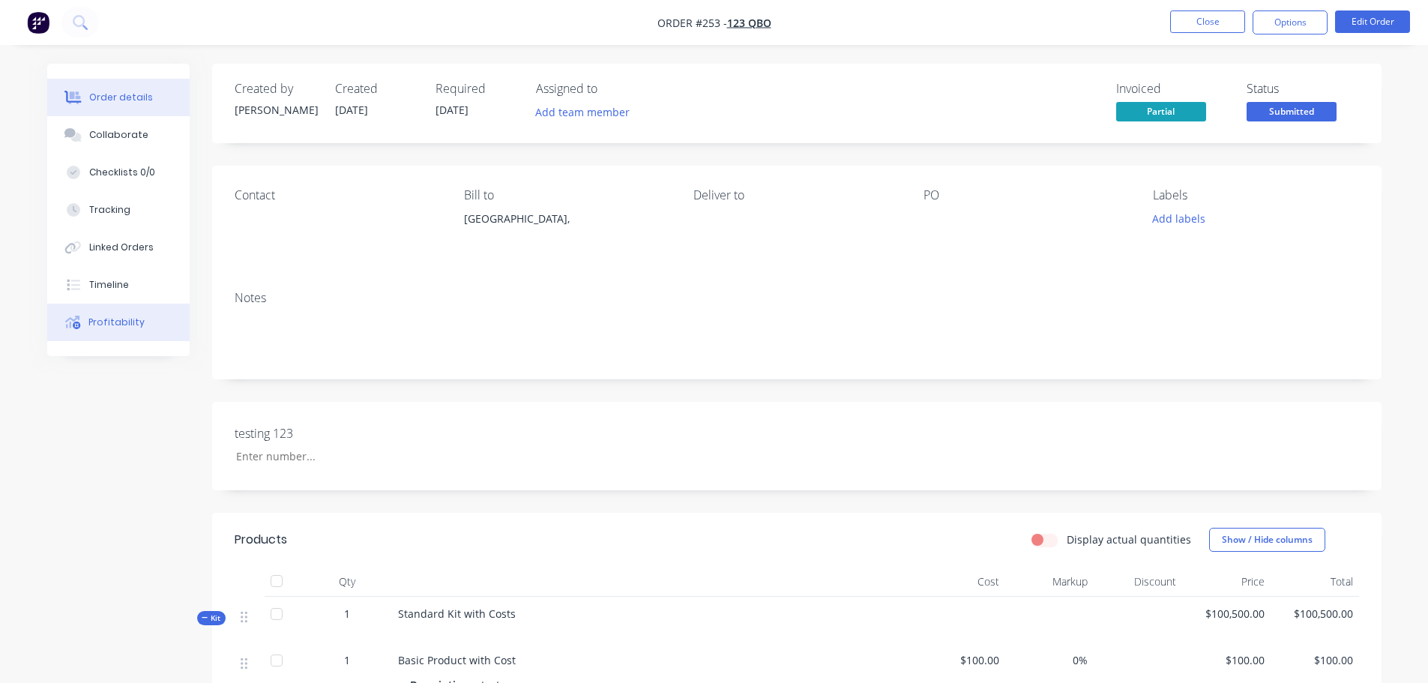
click at [109, 320] on div "Profitability" at bounding box center [116, 322] width 56 height 13
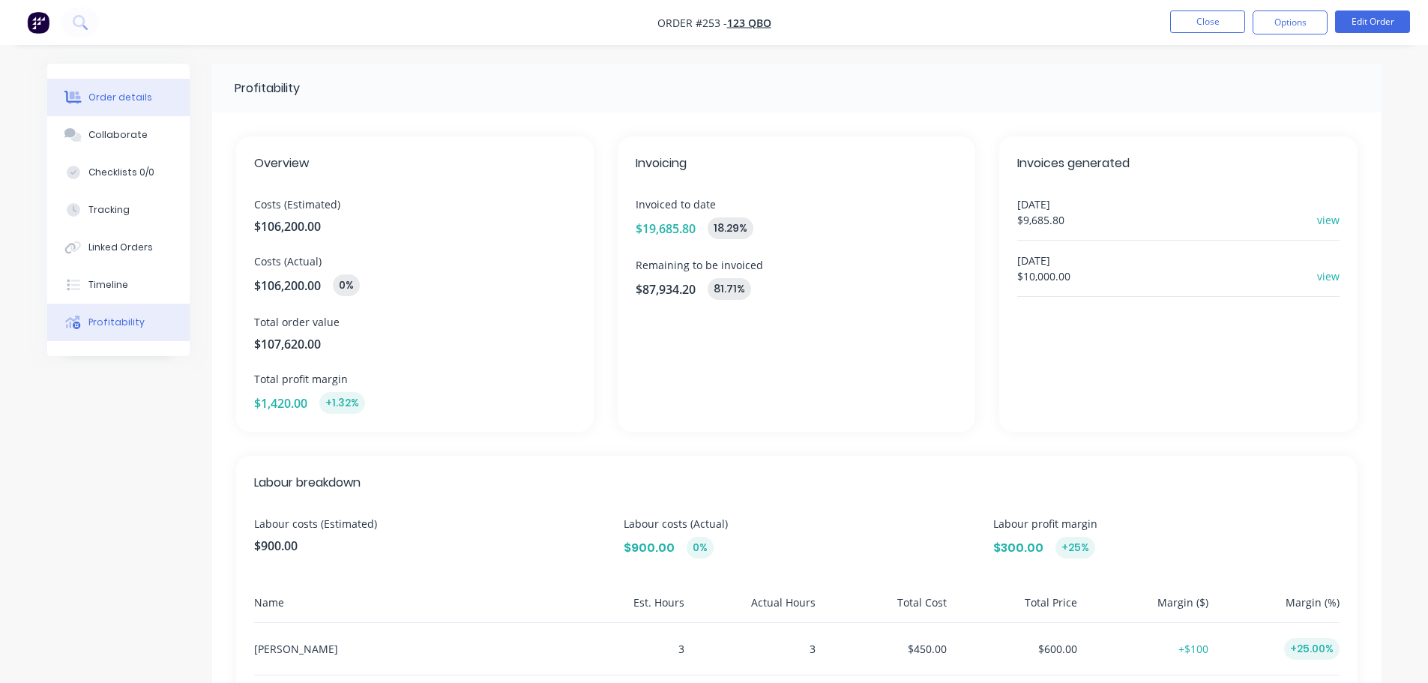
drag, startPoint x: 112, startPoint y: 79, endPoint x: 143, endPoint y: 86, distance: 32.2
click at [112, 80] on button "Order details" at bounding box center [118, 97] width 142 height 37
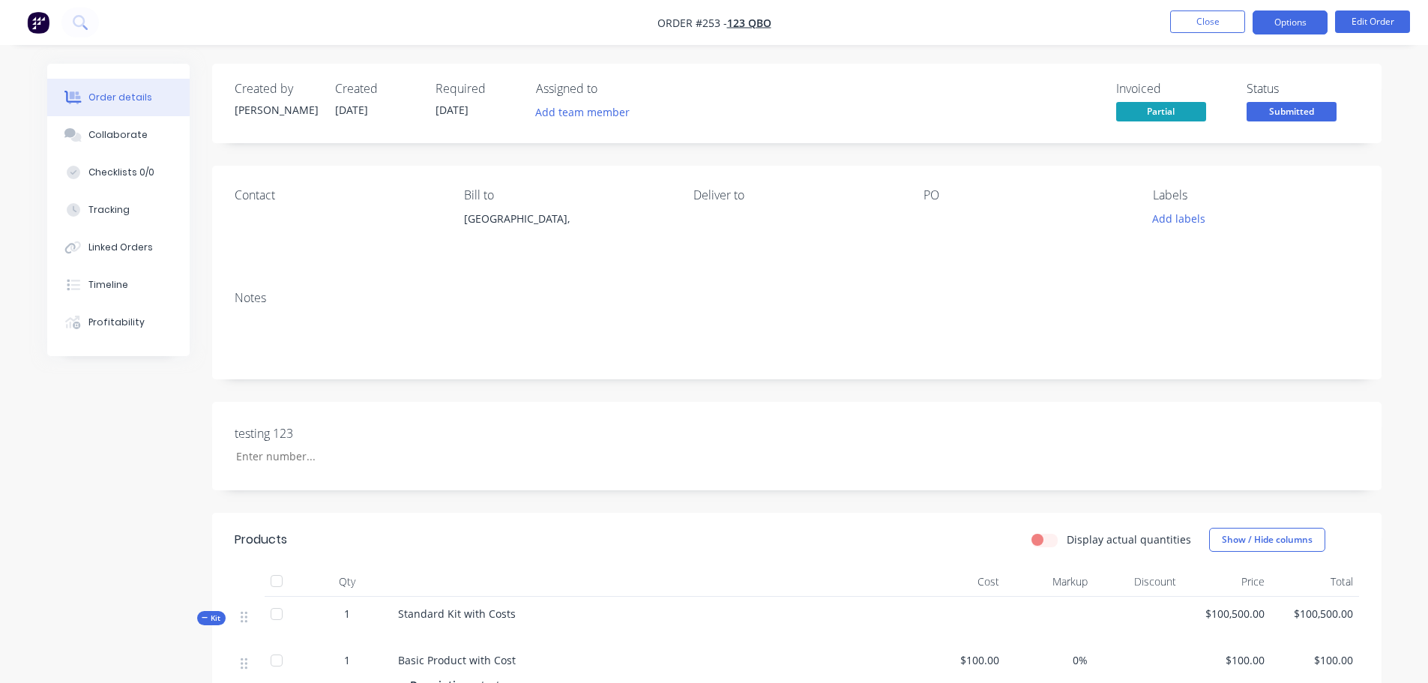
click at [1321, 31] on button "Options" at bounding box center [1290, 22] width 75 height 24
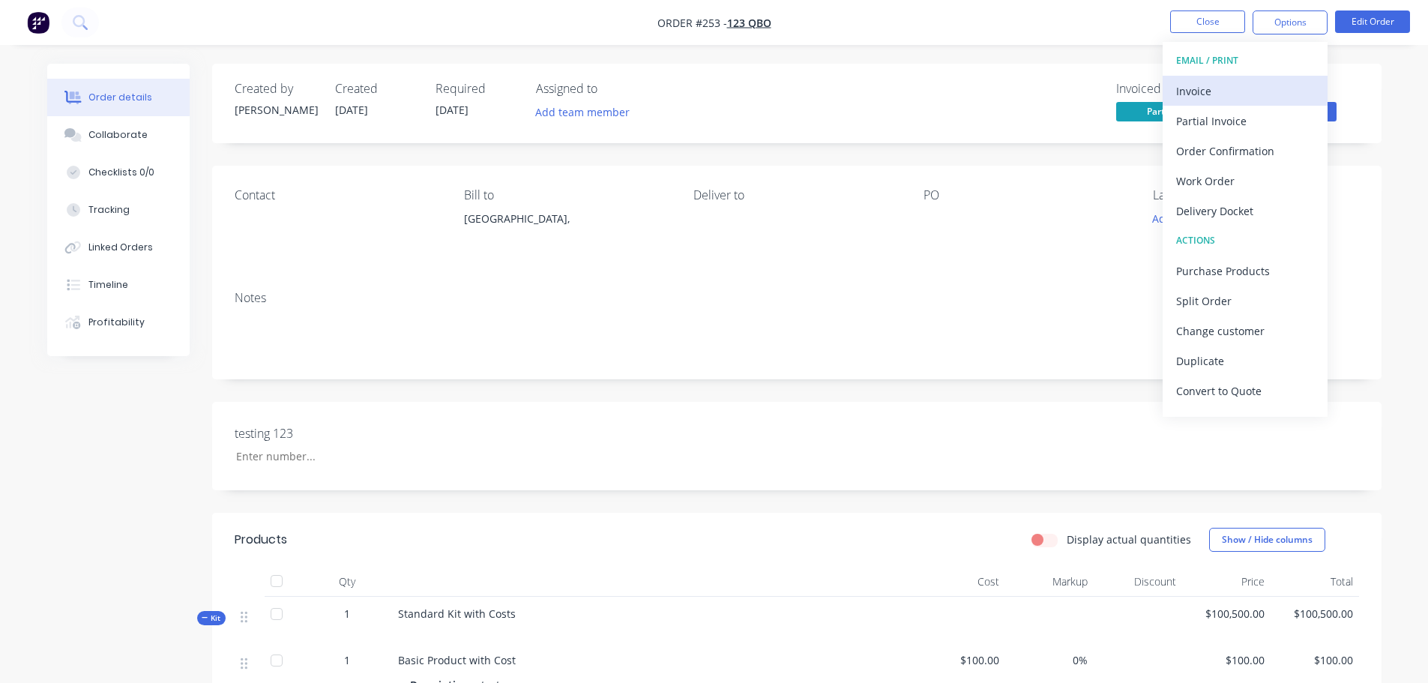
click at [1254, 92] on div "Invoice" at bounding box center [1245, 91] width 138 height 22
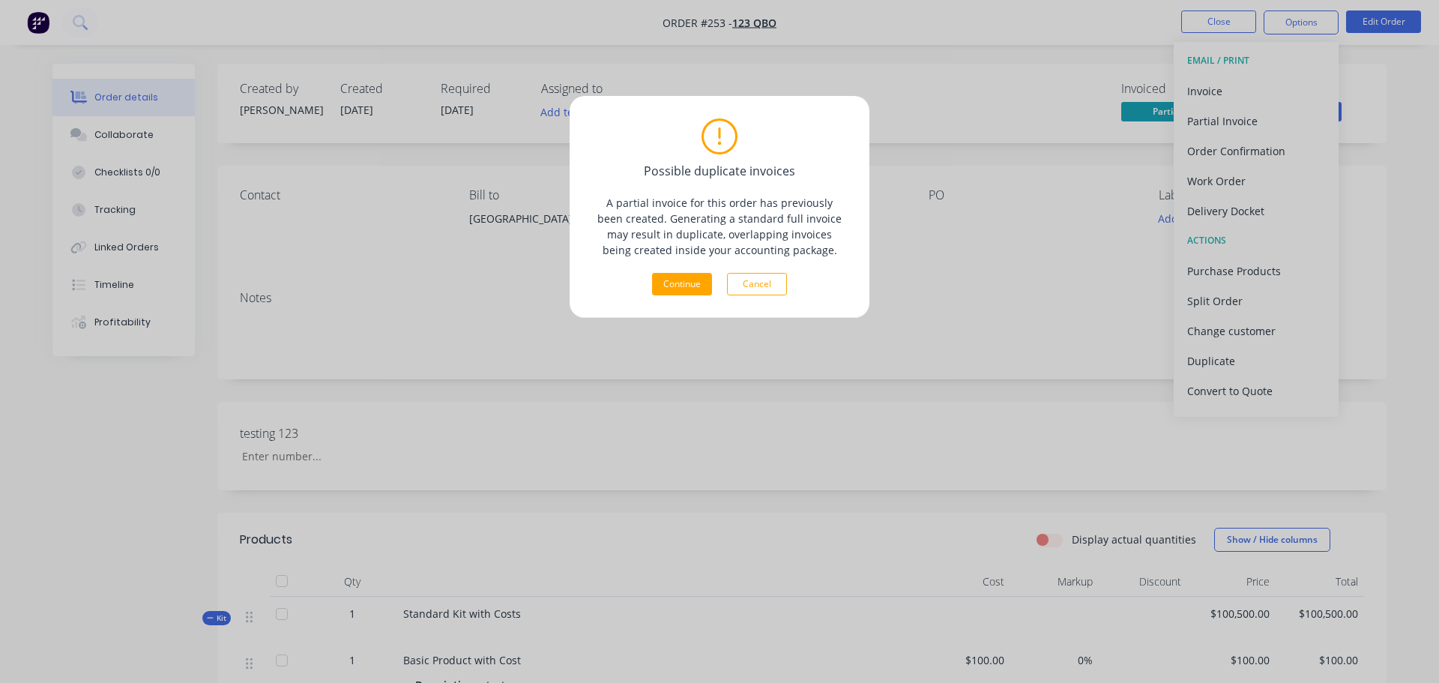
drag, startPoint x: 748, startPoint y: 284, endPoint x: 1040, endPoint y: 207, distance: 301.7
click at [749, 284] on button "Cancel" at bounding box center [757, 284] width 60 height 22
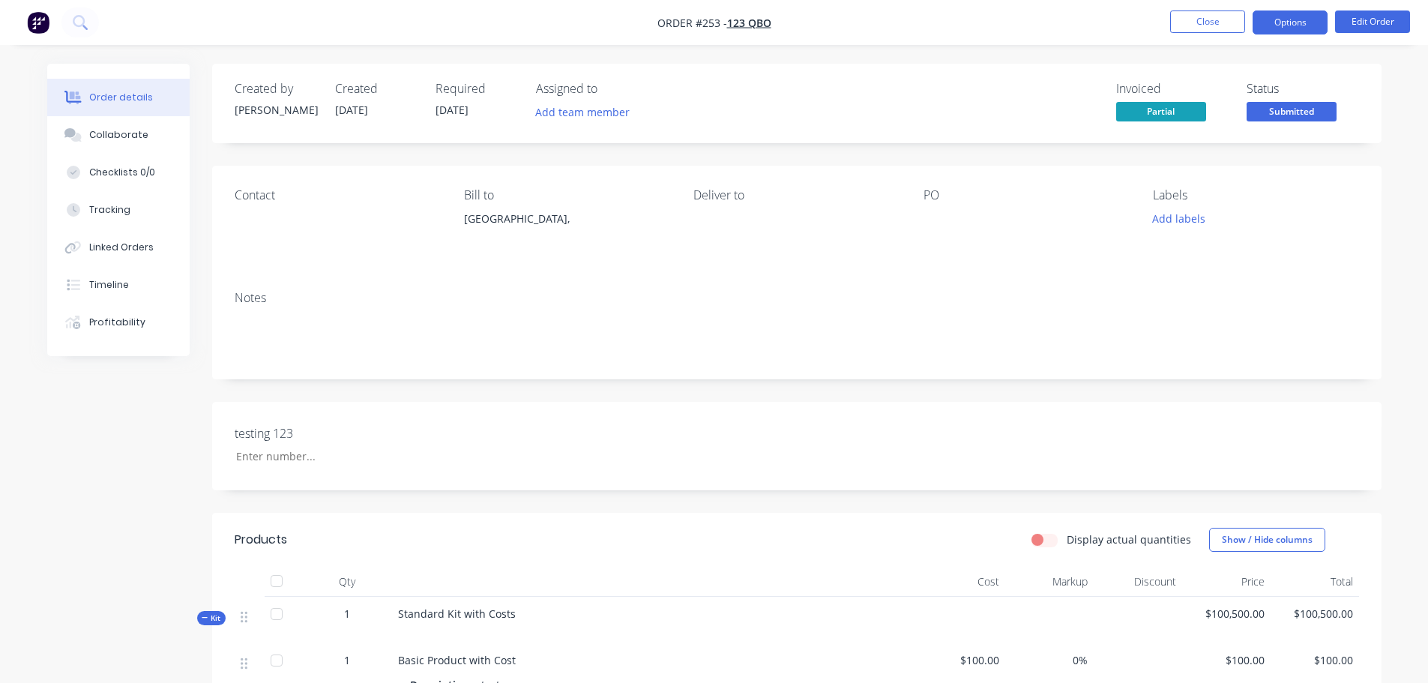
click at [1307, 25] on button "Options" at bounding box center [1290, 22] width 75 height 24
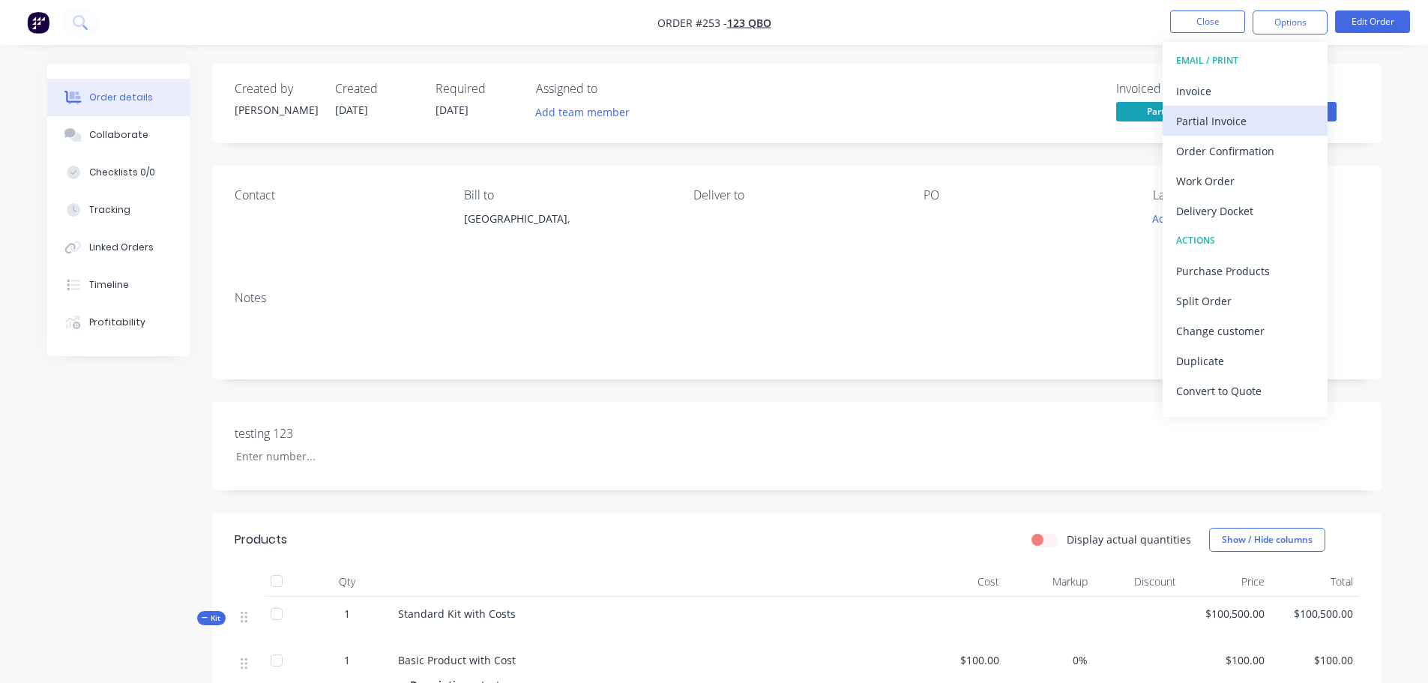
click at [1244, 120] on div "Partial Invoice" at bounding box center [1245, 121] width 138 height 22
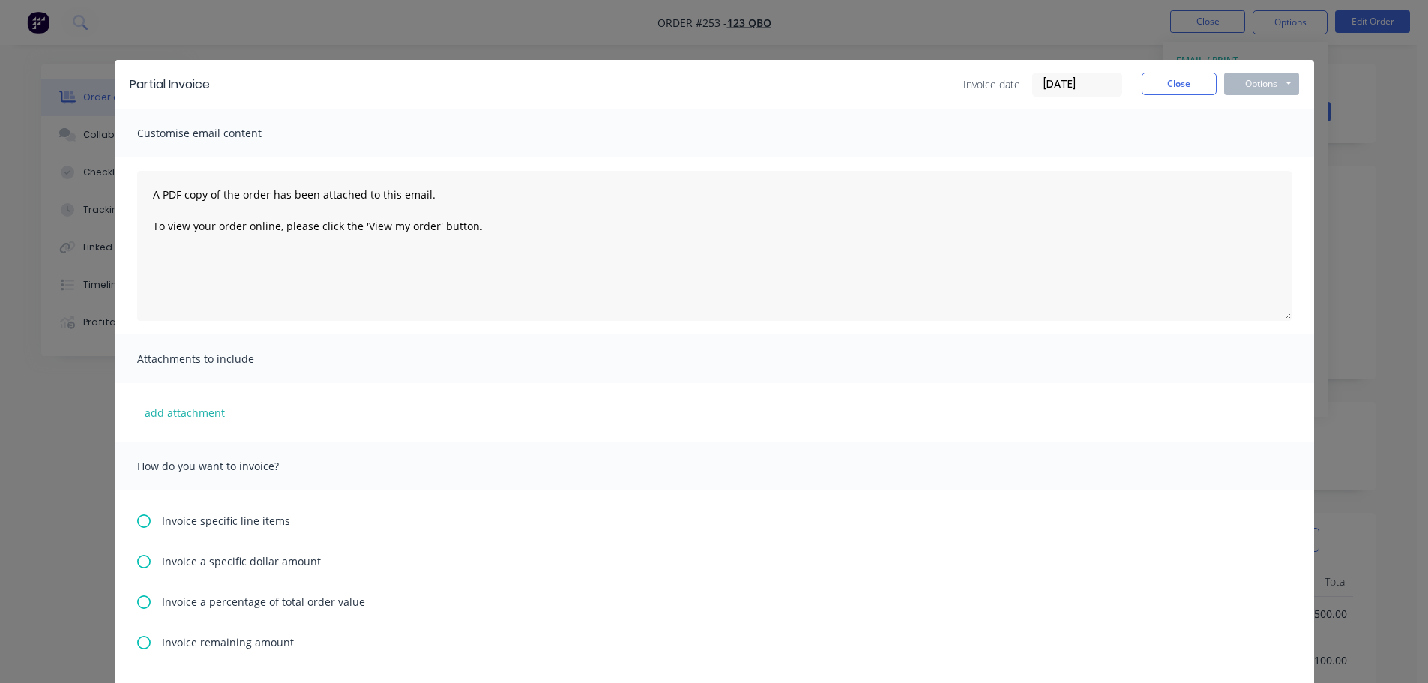
click at [139, 520] on icon at bounding box center [143, 520] width 13 height 13
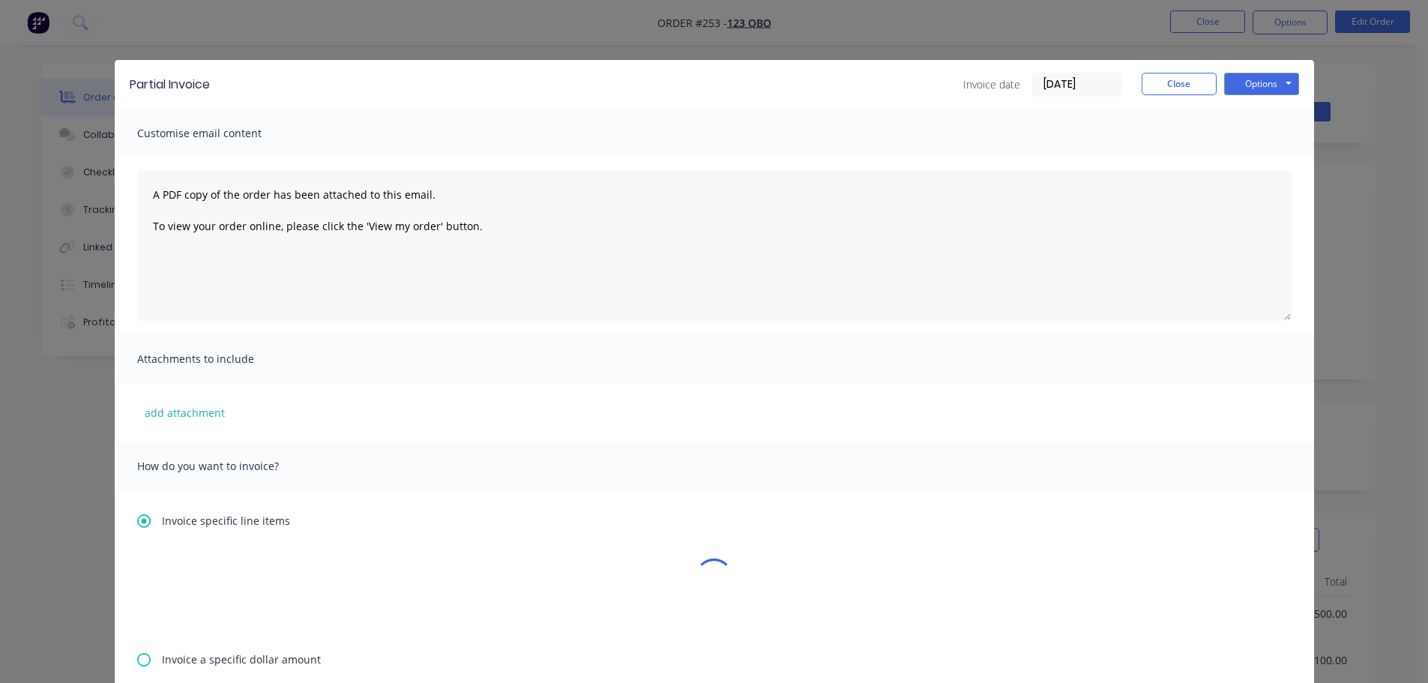
scroll to position [150, 0]
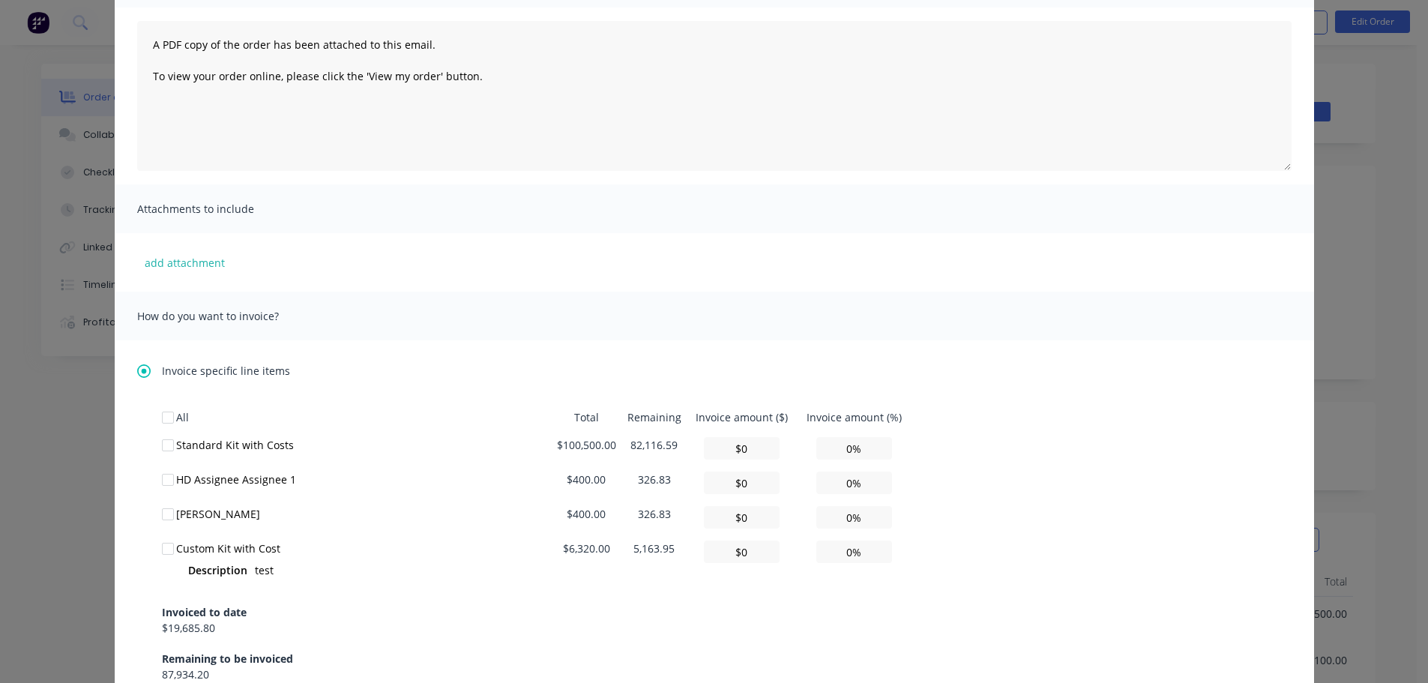
click at [162, 445] on div at bounding box center [168, 445] width 30 height 30
click at [160, 549] on div at bounding box center [168, 549] width 30 height 30
click at [749, 444] on td "$0" at bounding box center [742, 448] width 110 height 34
drag, startPoint x: 760, startPoint y: 448, endPoint x: 681, endPoint y: 439, distance: 80.1
click at [687, 439] on td "$0" at bounding box center [742, 448] width 110 height 34
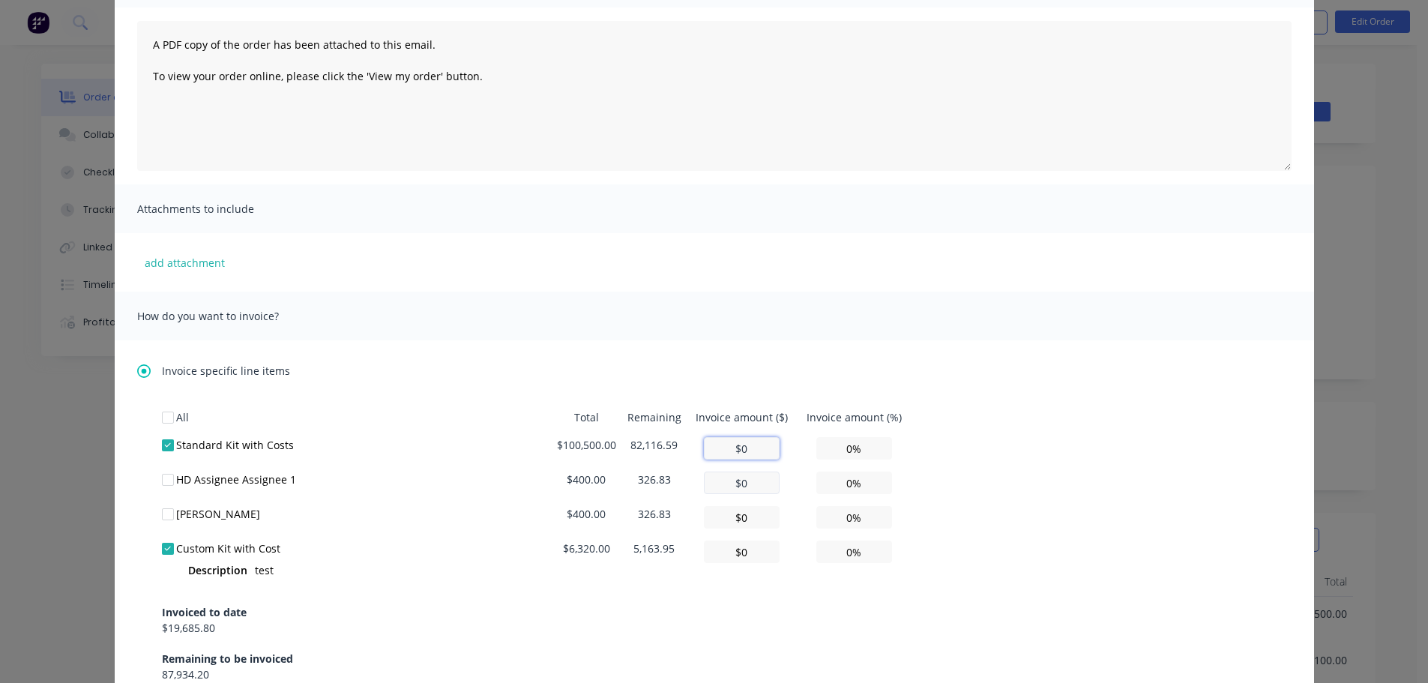
type input "$1"
type input "0.00%"
type input "$10"
type input "0.01%"
type input "$100"
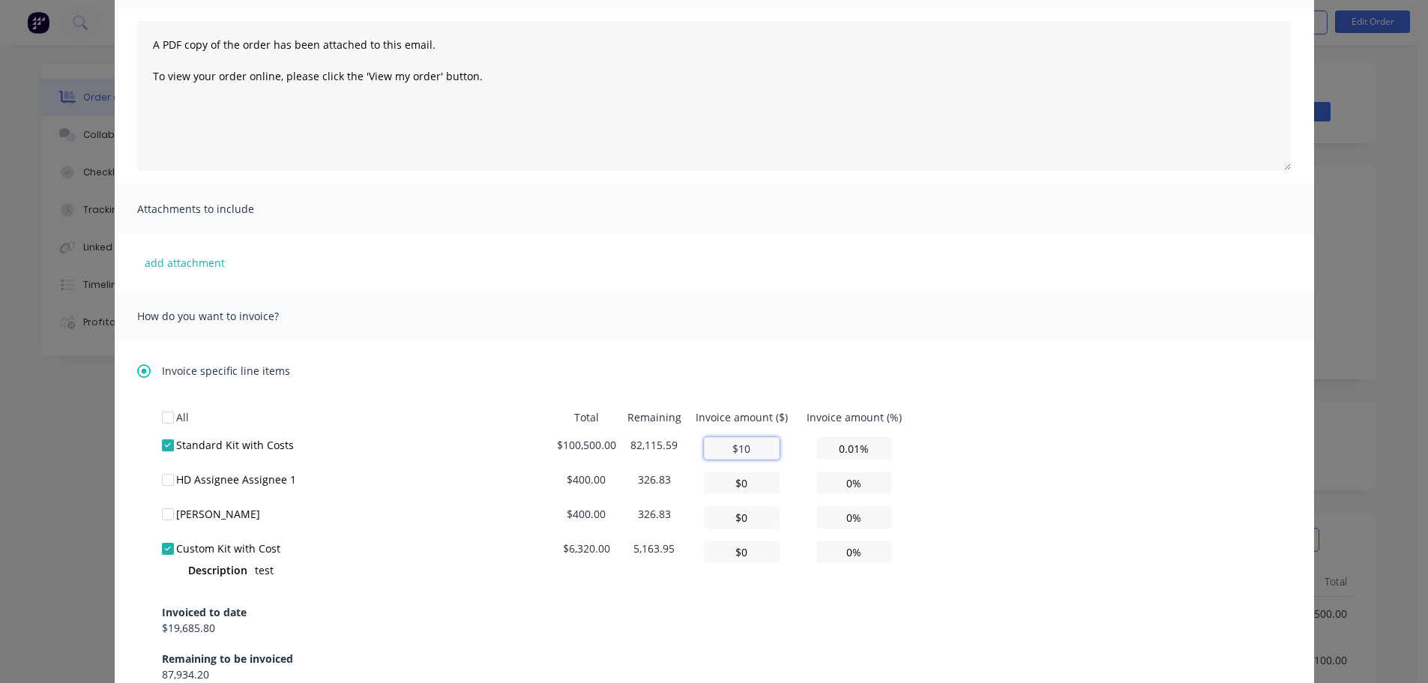
type input "0.10%"
type input "$10"
type input "0.01%"
type input "$100"
type input "0.10%"
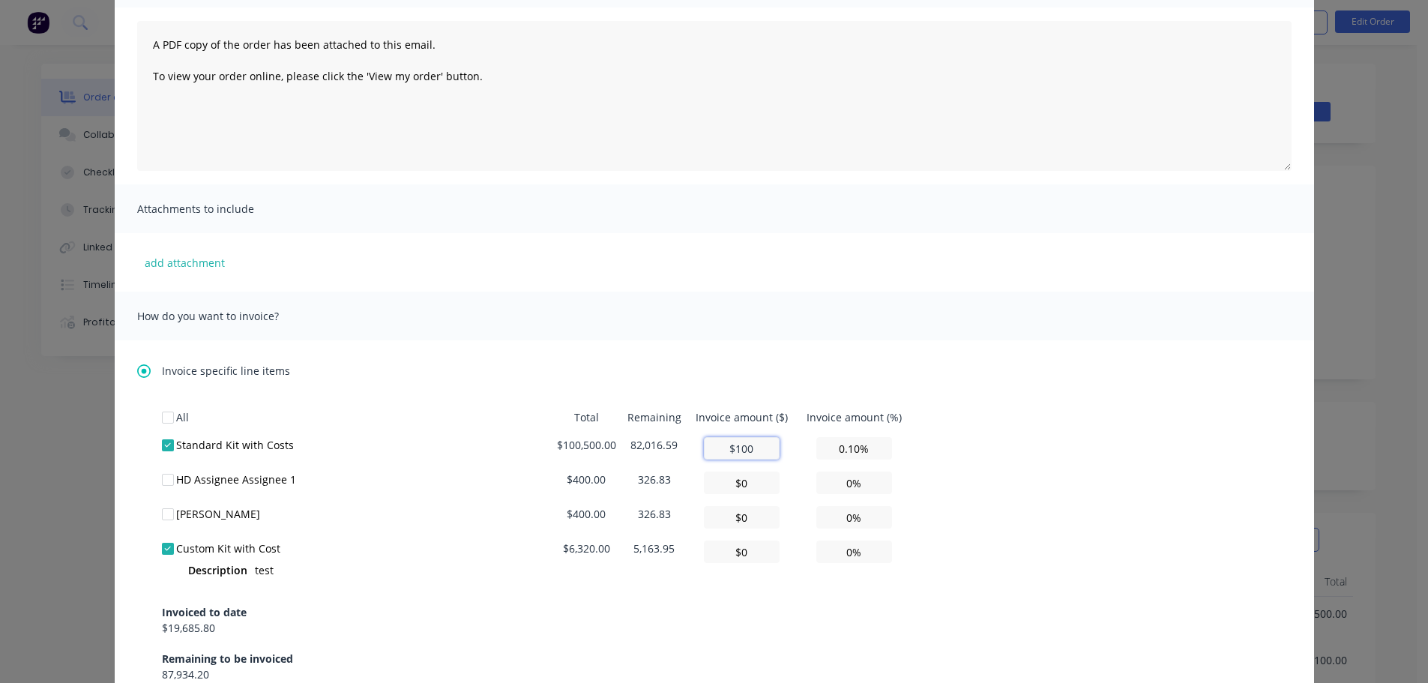
type input "$1,000"
type input "1.00%"
type input "$10,000"
type input "9.95%"
type input "$10,000"
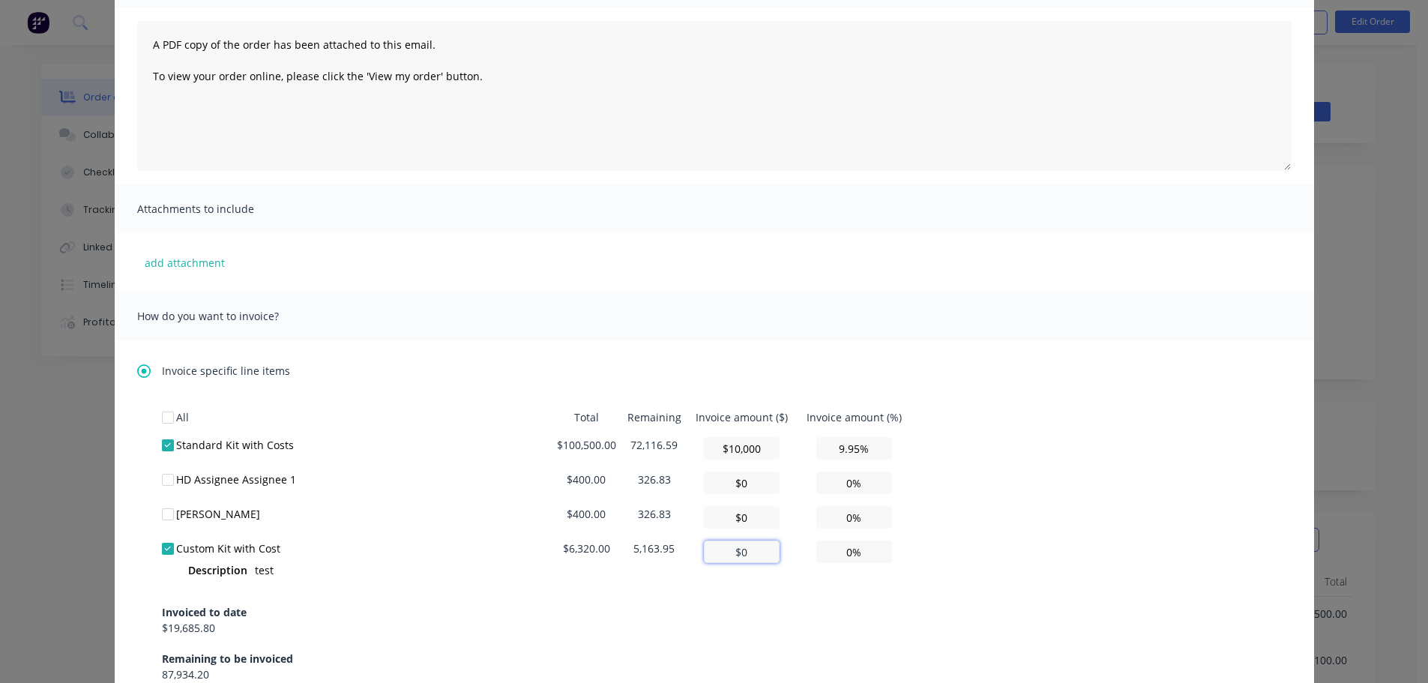
drag, startPoint x: 678, startPoint y: 543, endPoint x: 653, endPoint y: 541, distance: 24.8
click at [653, 541] on tr "Custom Kit with Cost Description test $6,320.00 5,163.95 $0 0%" at bounding box center [537, 561] width 750 height 52
type input "$1"
type input "0.02%"
type input "$10"
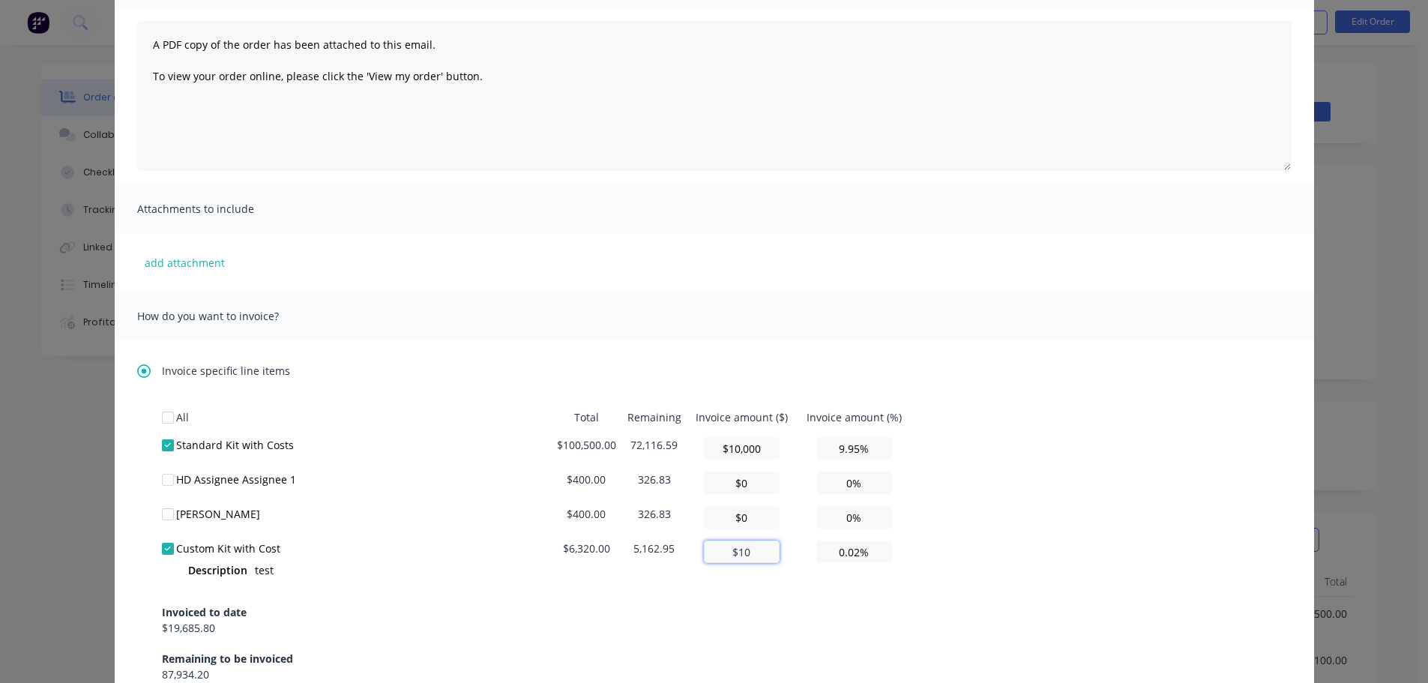
type input "0.16%"
type input "$100"
type input "1.58%"
type input "$1,000"
type input "15.82%"
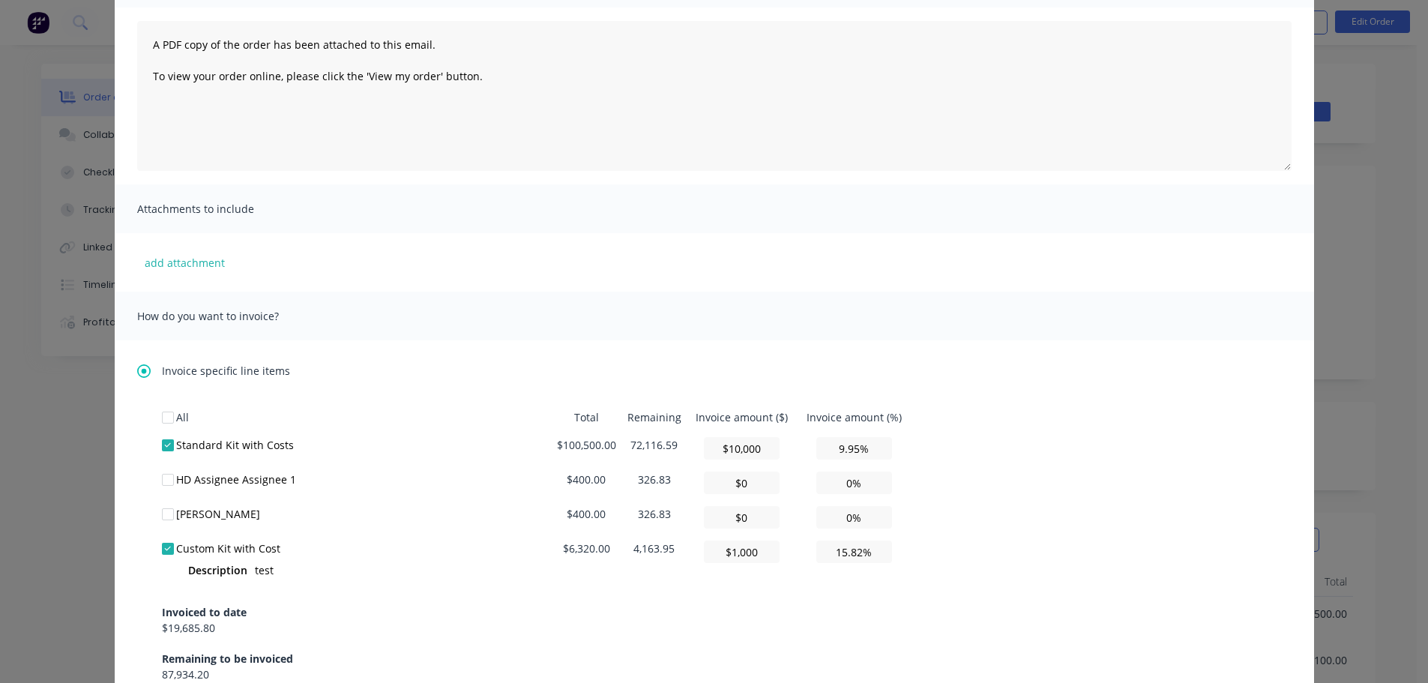
type input "$1,000"
click at [1190, 584] on div "All Total Remaining Invoice amount ($) Invoice amount (%) Standard Kit with Cos…" at bounding box center [714, 542] width 1105 height 279
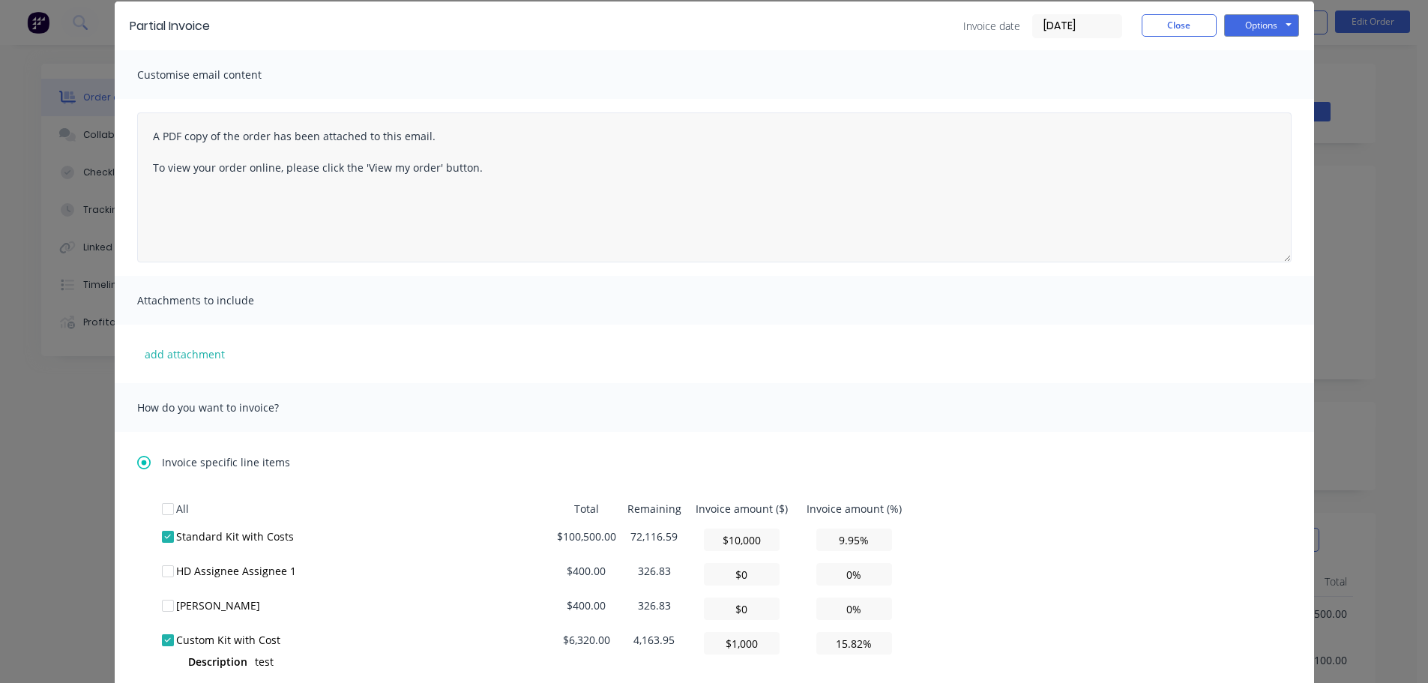
scroll to position [0, 0]
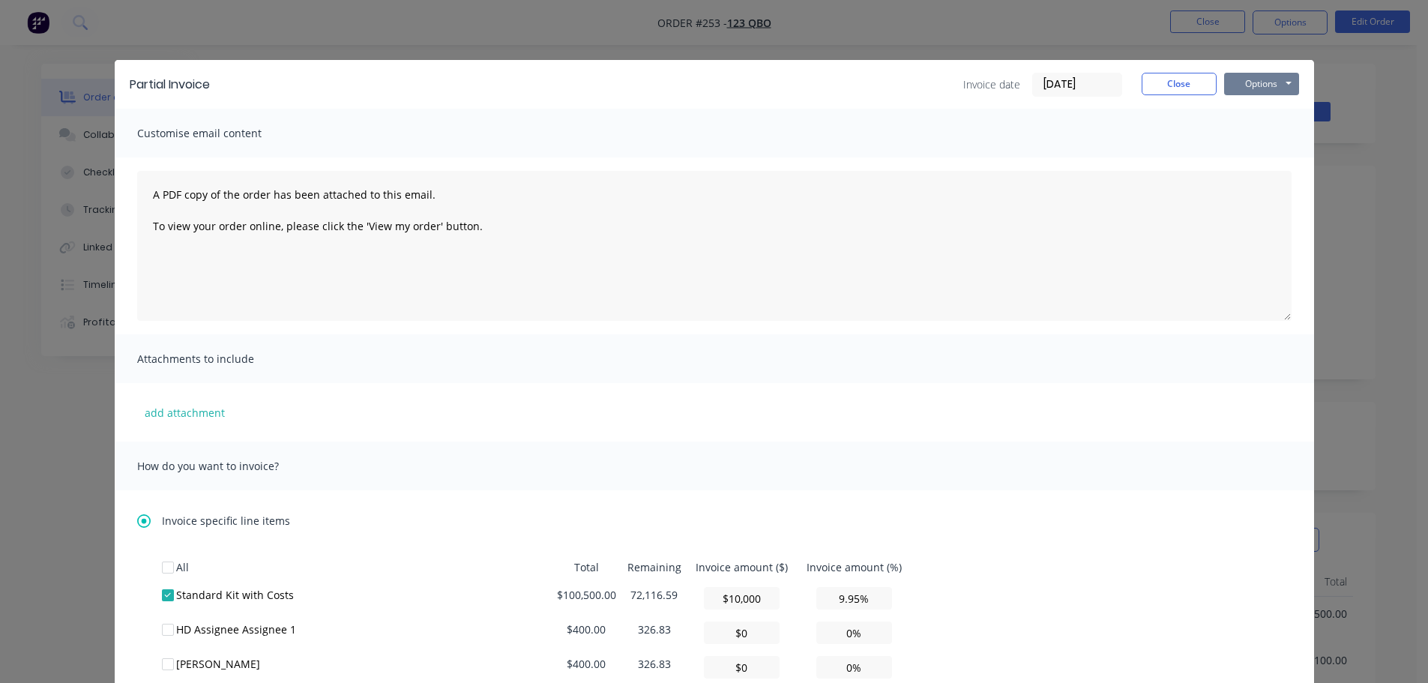
click at [1277, 87] on button "Options" at bounding box center [1261, 84] width 75 height 22
click at [1253, 154] on button "Email" at bounding box center [1272, 160] width 96 height 25
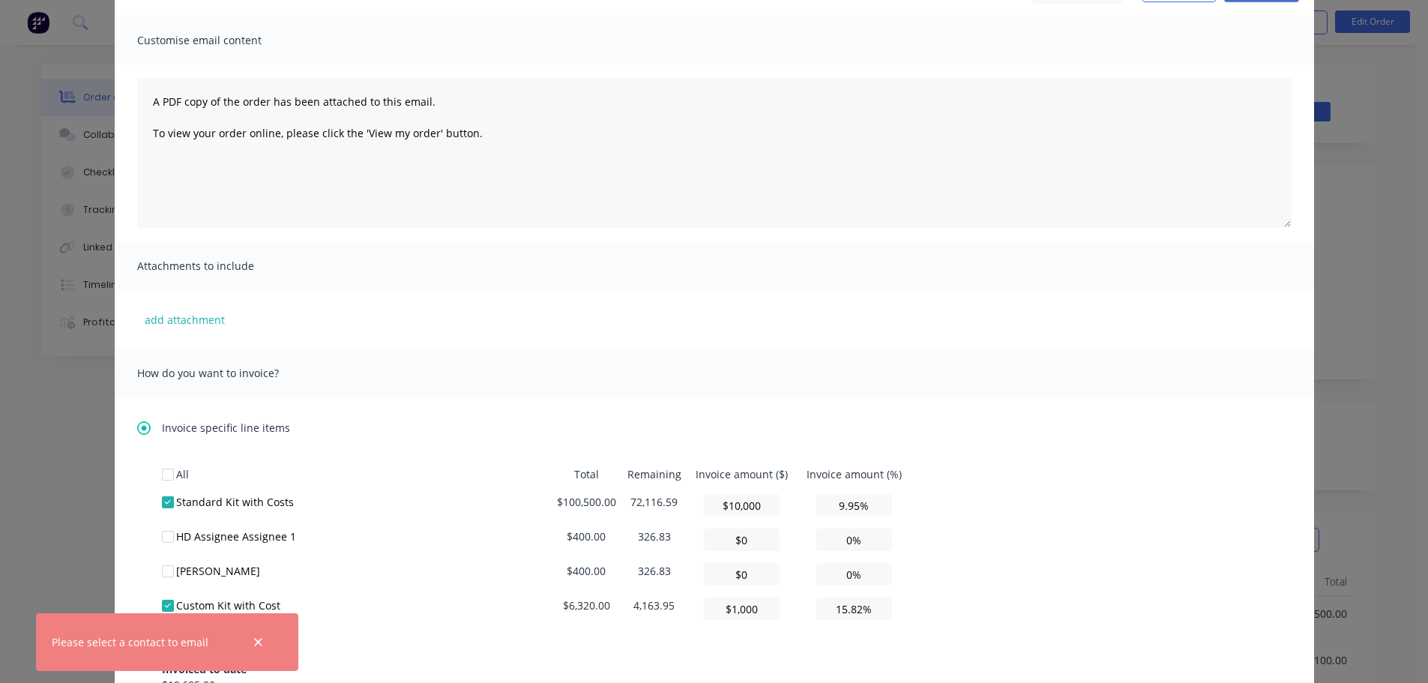
scroll to position [450, 0]
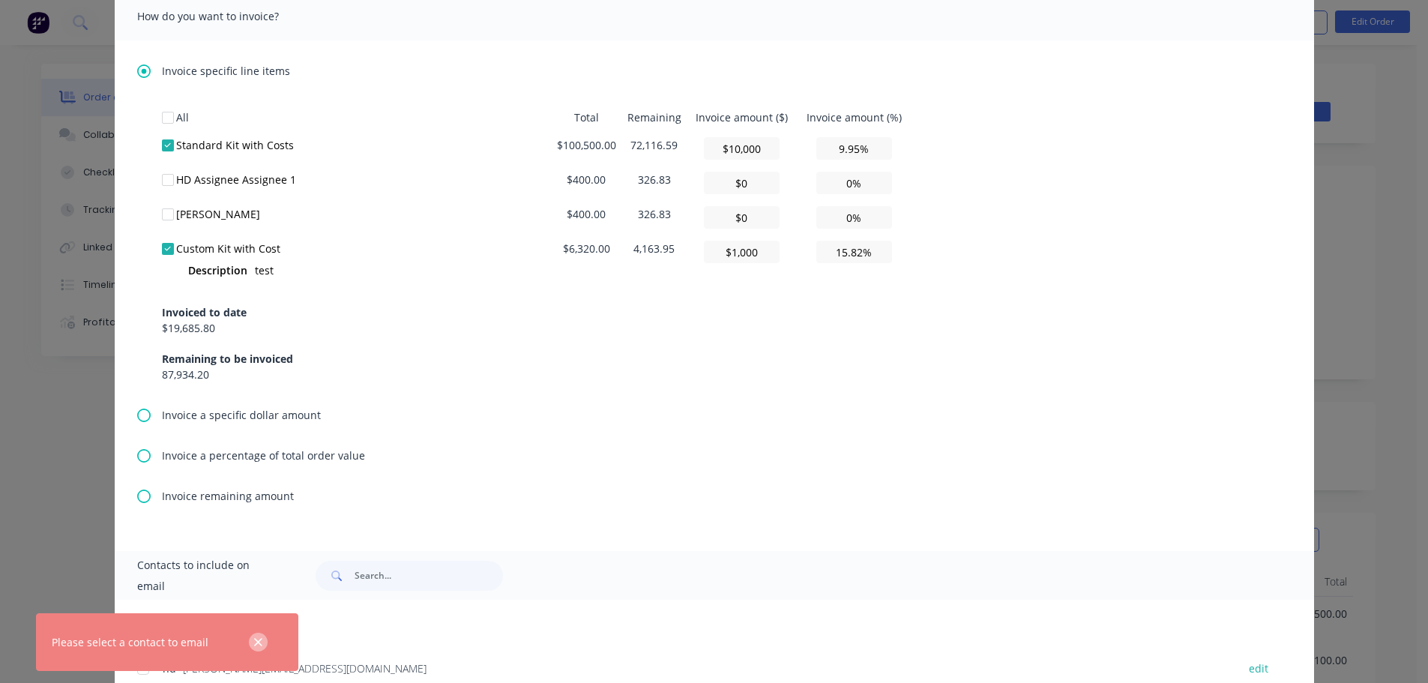
click at [263, 638] on icon "button" at bounding box center [258, 642] width 10 height 13
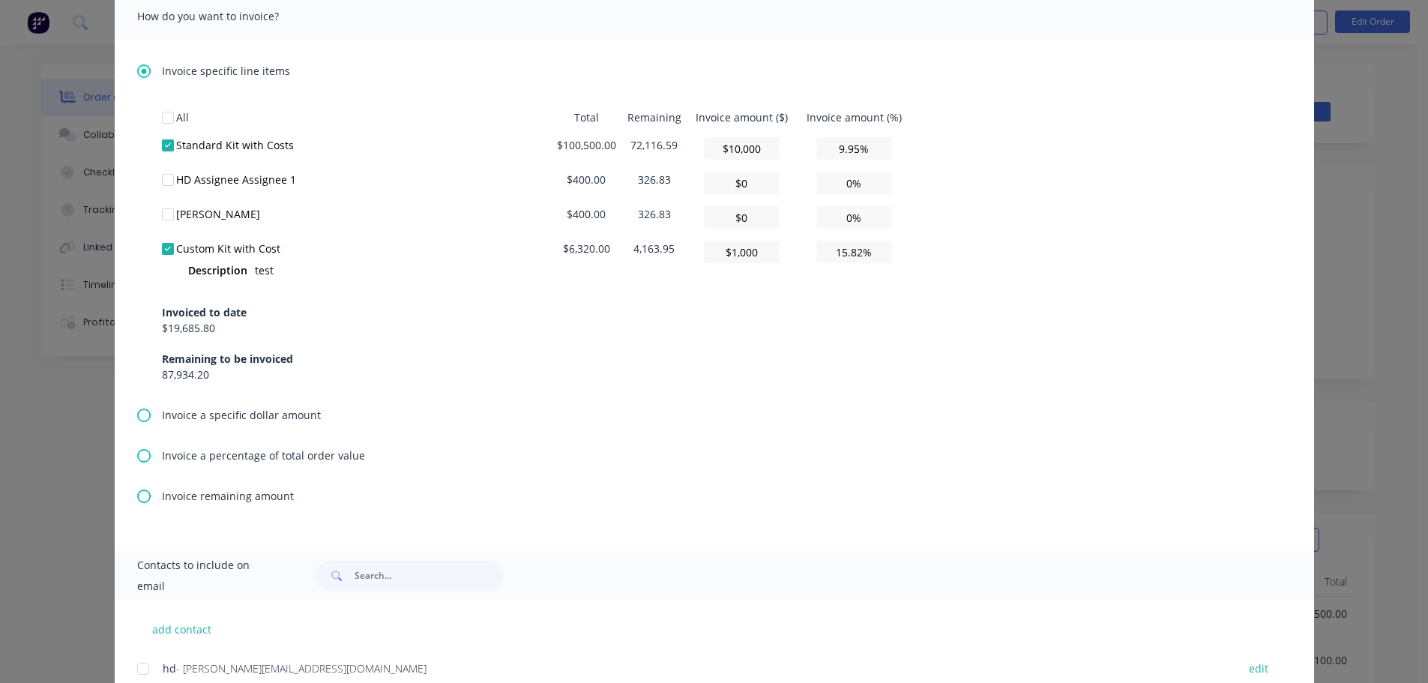
drag, startPoint x: 145, startPoint y: 666, endPoint x: 164, endPoint y: 663, distance: 19.1
click at [147, 665] on div at bounding box center [143, 669] width 30 height 30
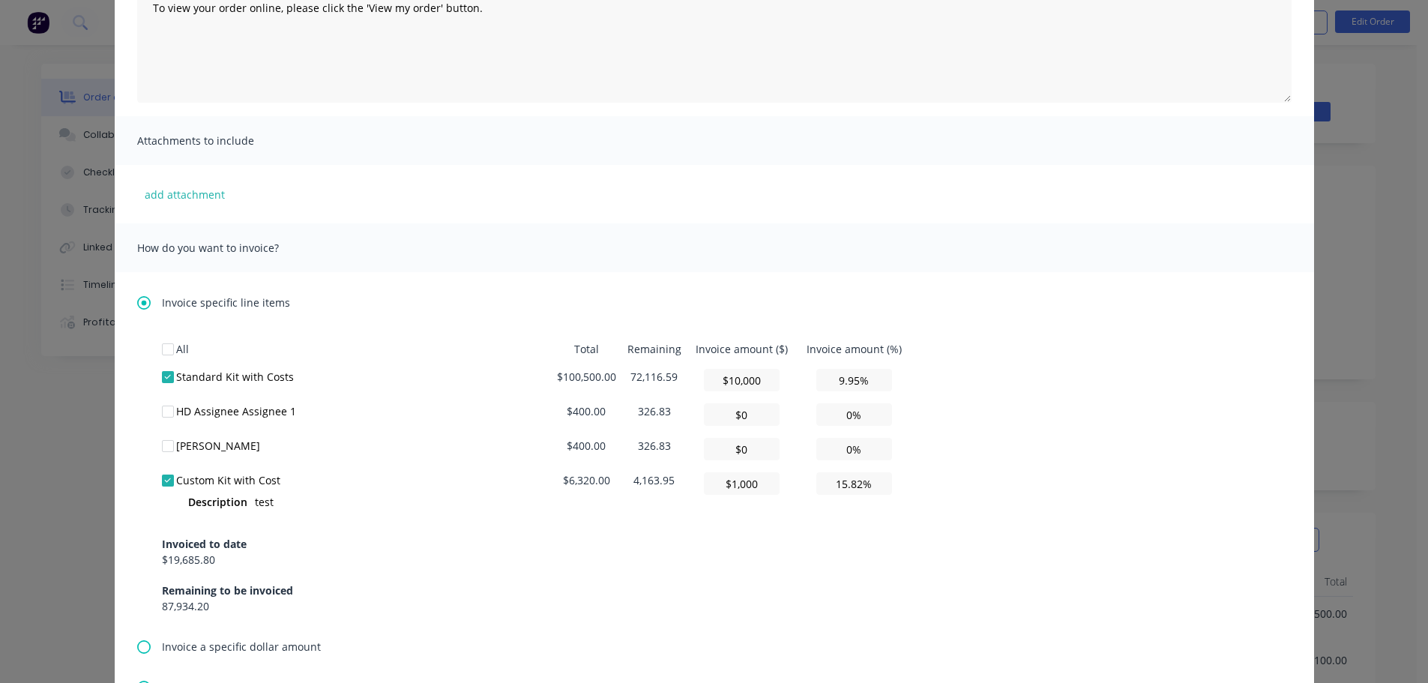
scroll to position [0, 0]
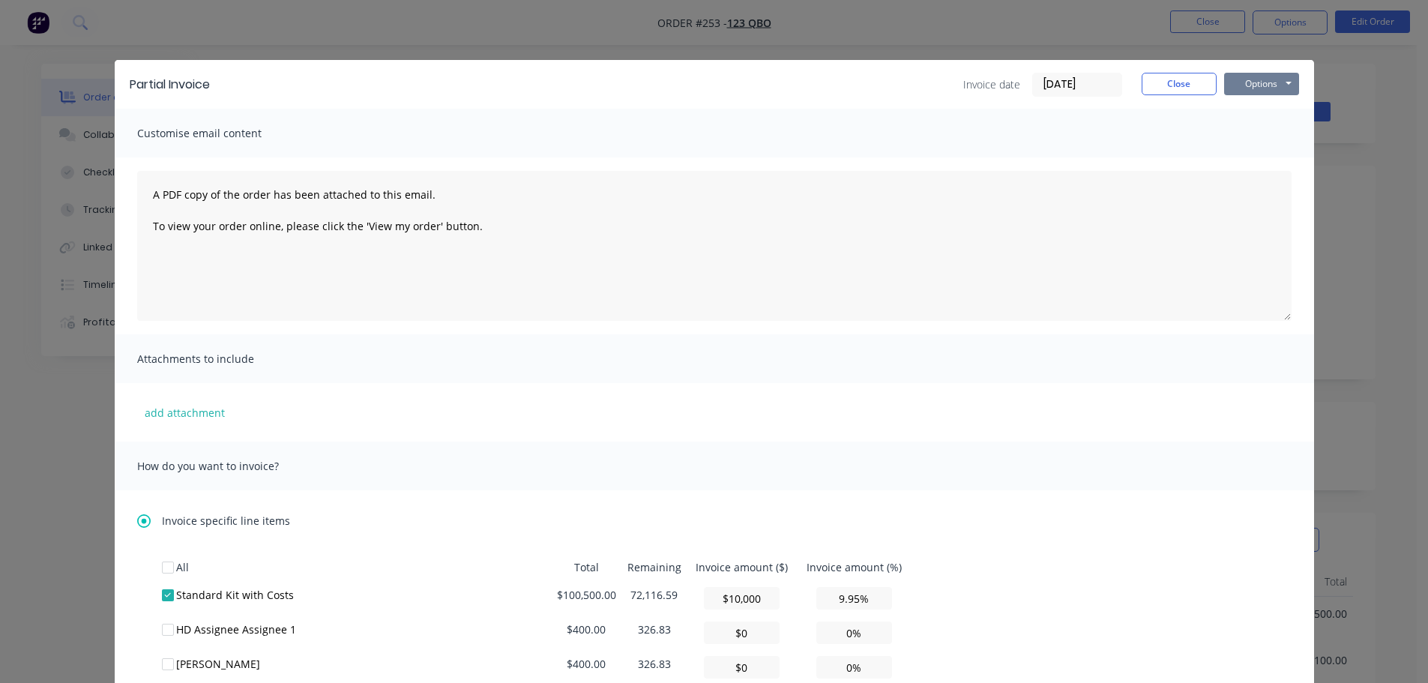
click at [1257, 78] on button "Options" at bounding box center [1261, 84] width 75 height 22
click at [1259, 168] on button "Email" at bounding box center [1272, 160] width 96 height 25
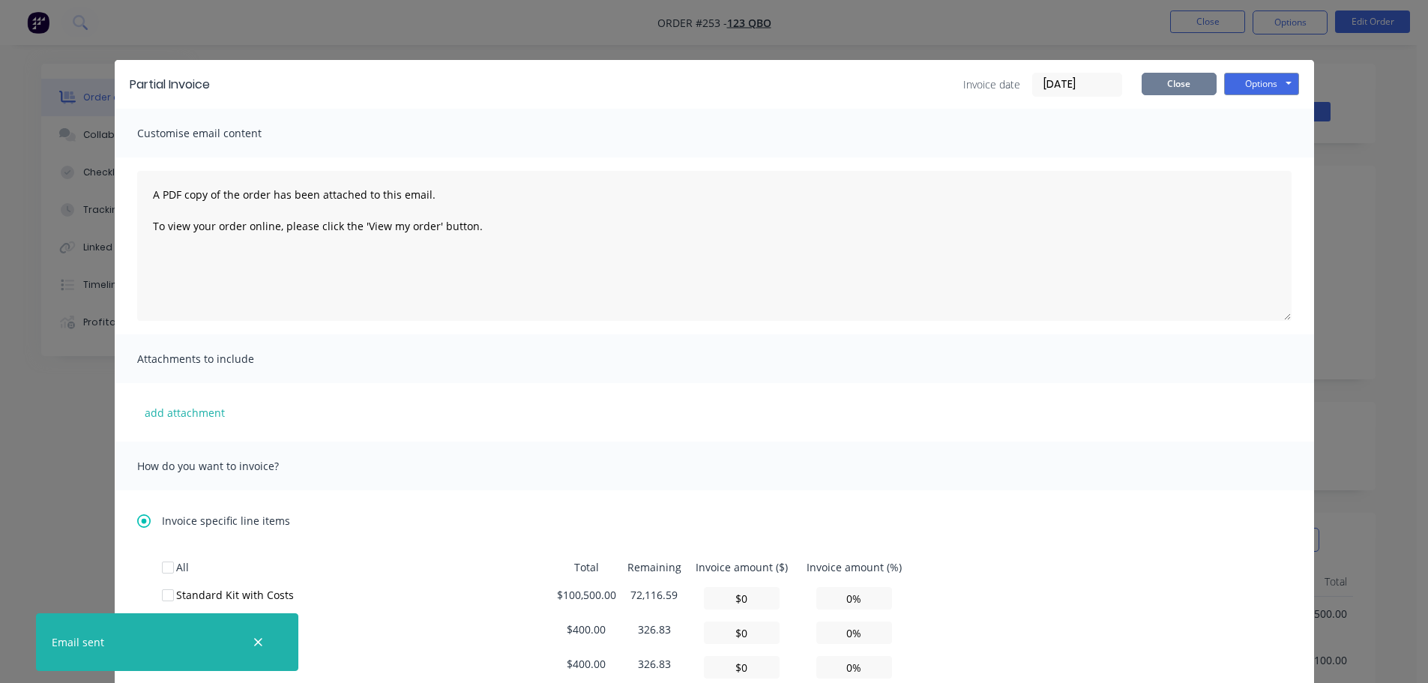
click at [1161, 73] on button "Close" at bounding box center [1179, 84] width 75 height 22
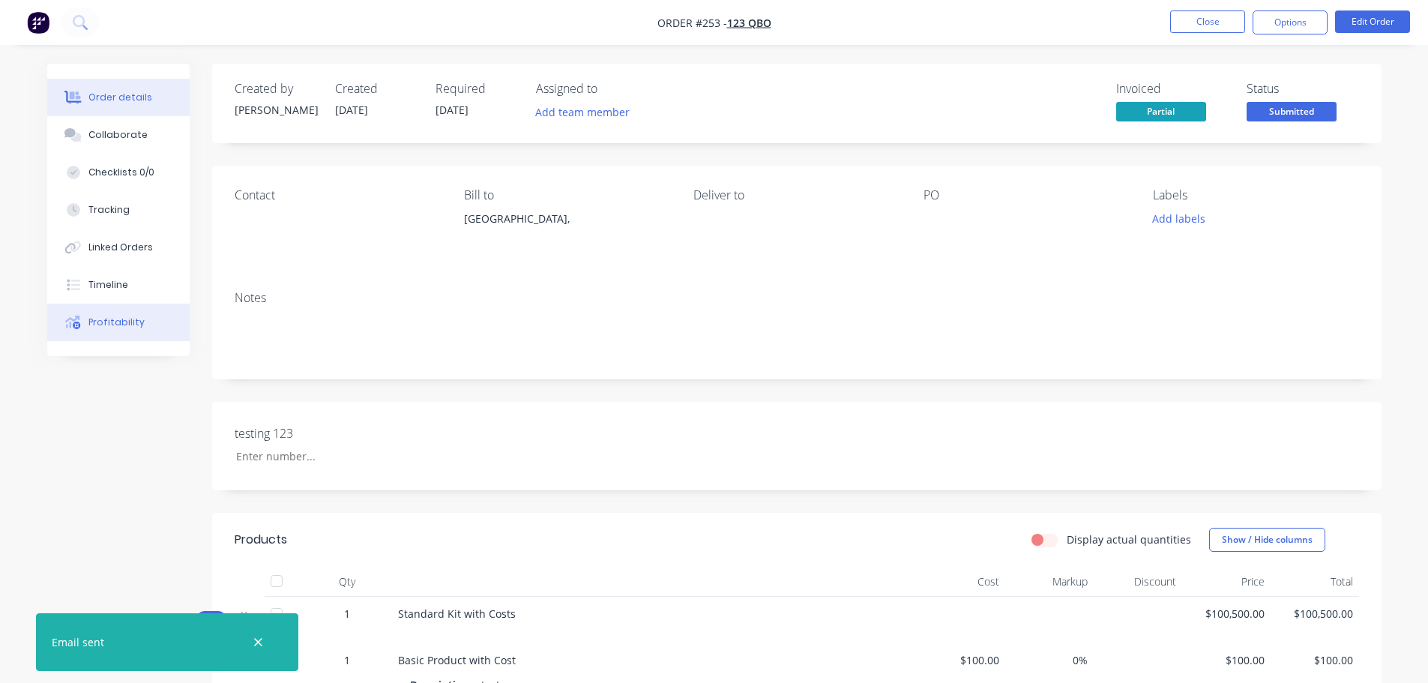
click at [114, 322] on div "Profitability" at bounding box center [116, 322] width 56 height 13
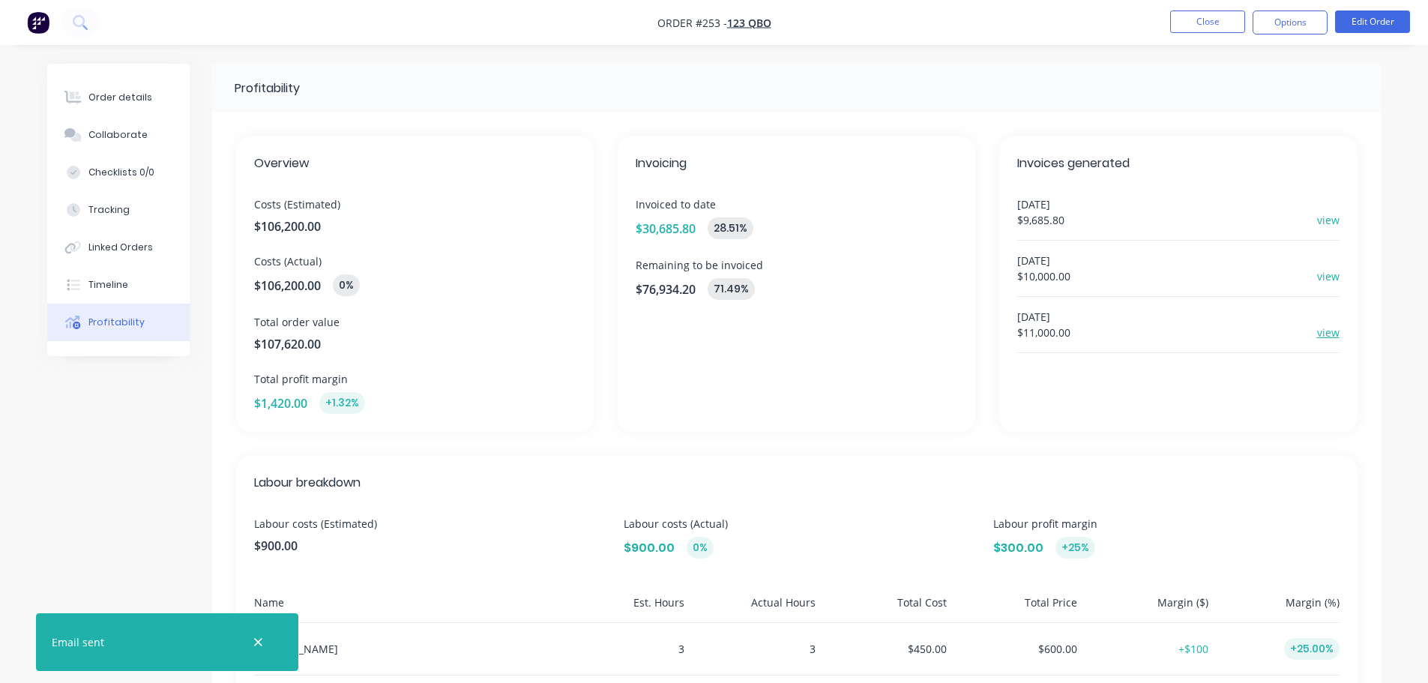
click at [1328, 334] on link "view" at bounding box center [1328, 333] width 22 height 16
click at [152, 103] on button "Order details" at bounding box center [118, 97] width 142 height 37
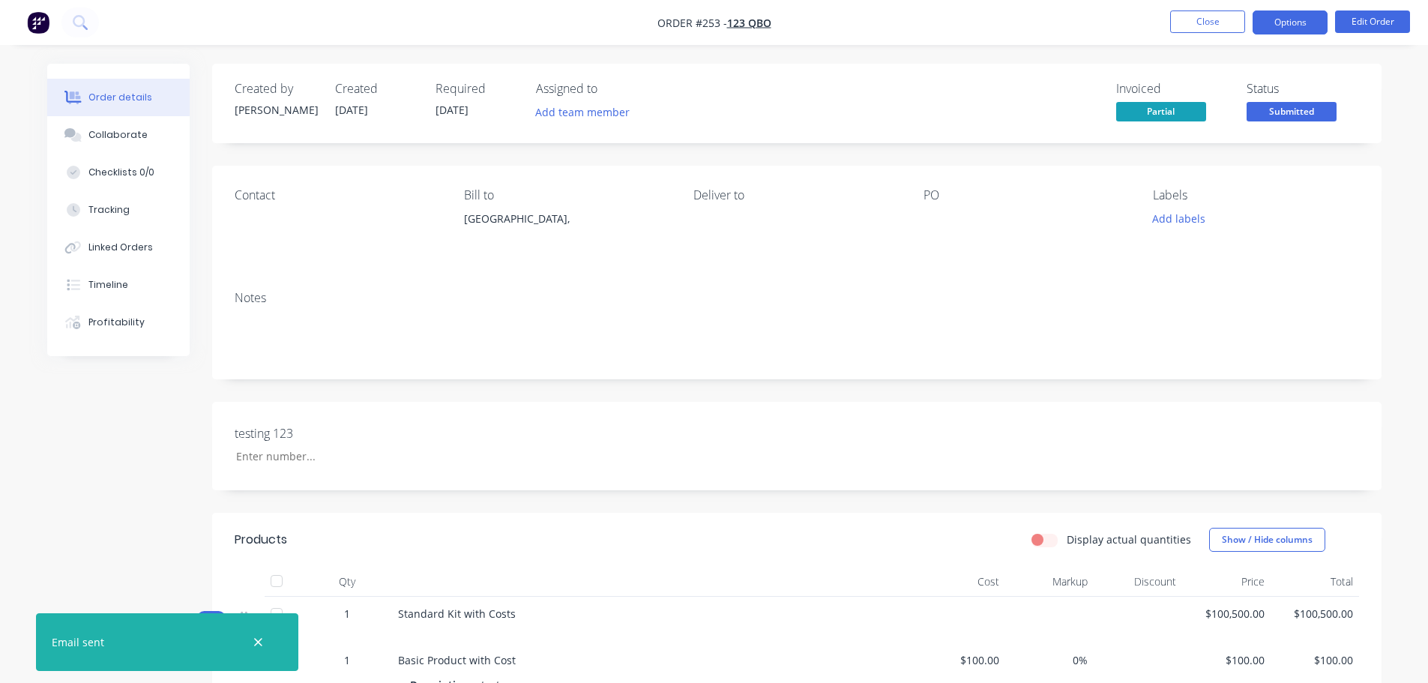
click at [1298, 23] on button "Options" at bounding box center [1290, 22] width 75 height 24
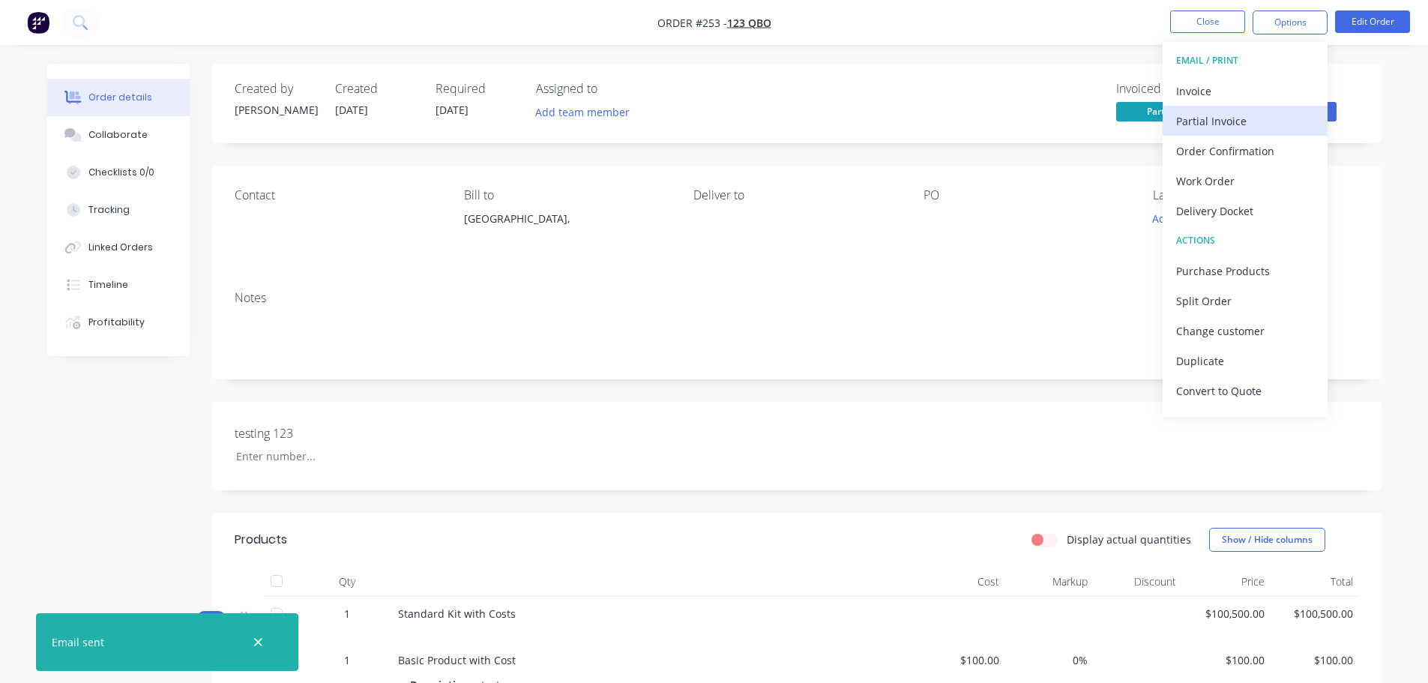
click at [1247, 115] on div "Partial Invoice" at bounding box center [1245, 121] width 138 height 22
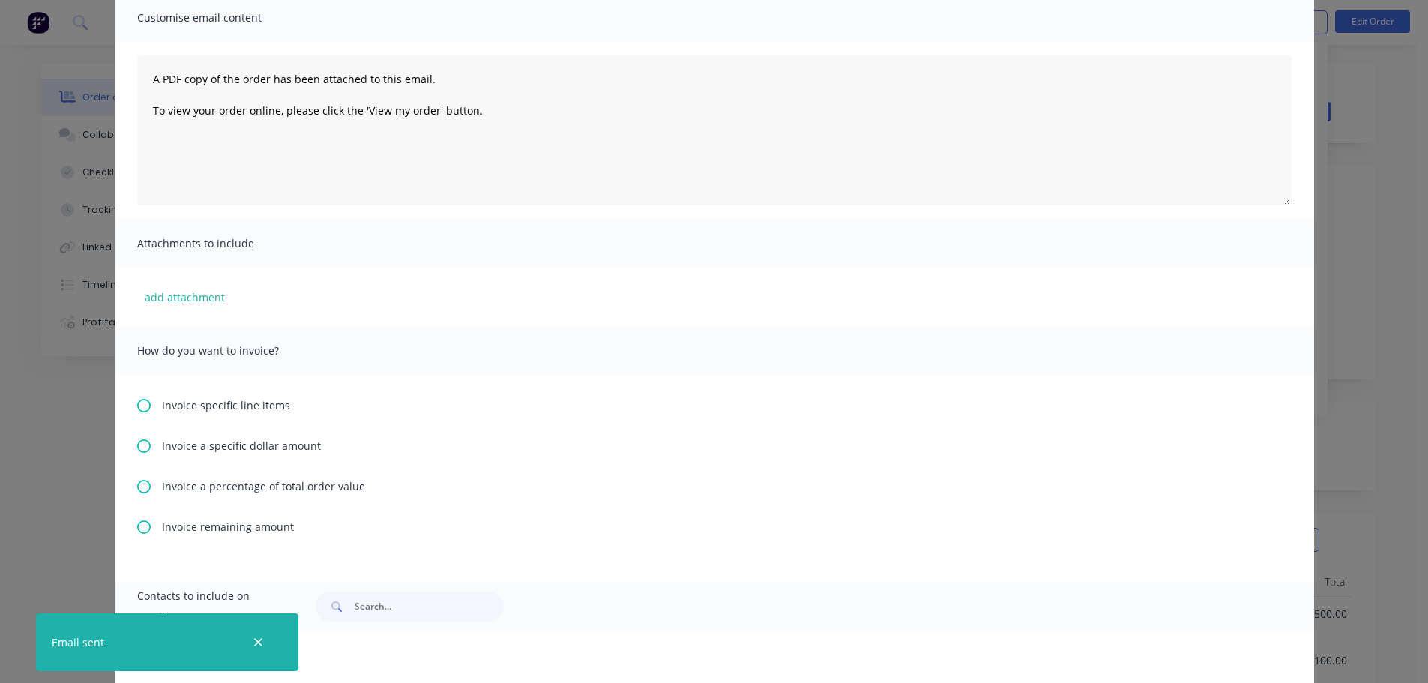
scroll to position [199, 0]
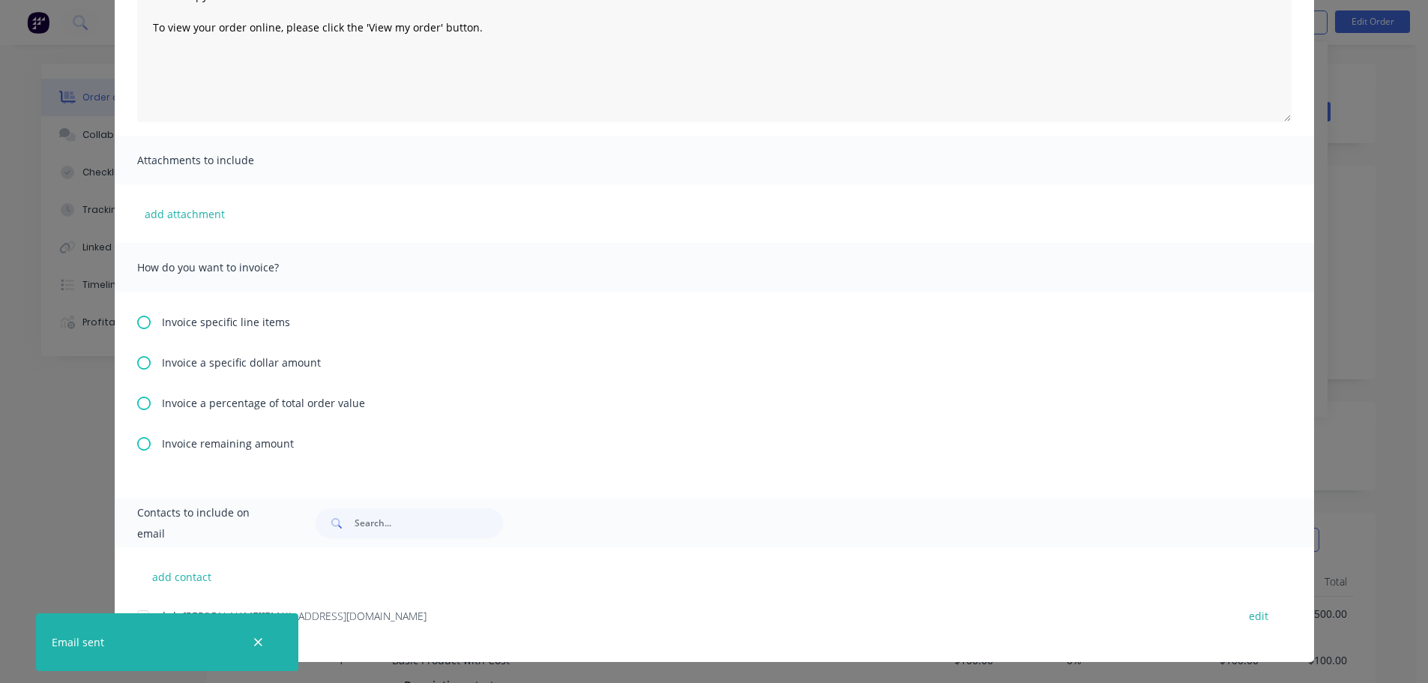
click at [139, 438] on icon at bounding box center [143, 443] width 13 height 13
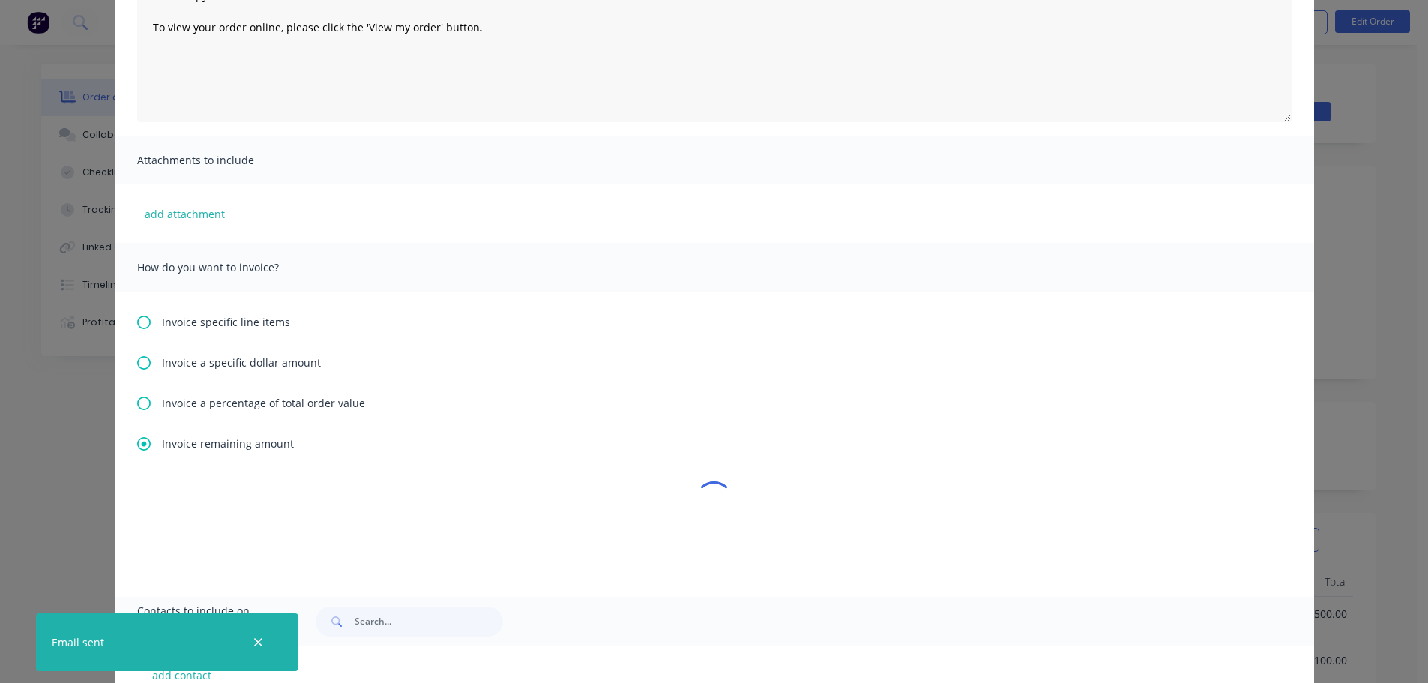
scroll to position [0, 0]
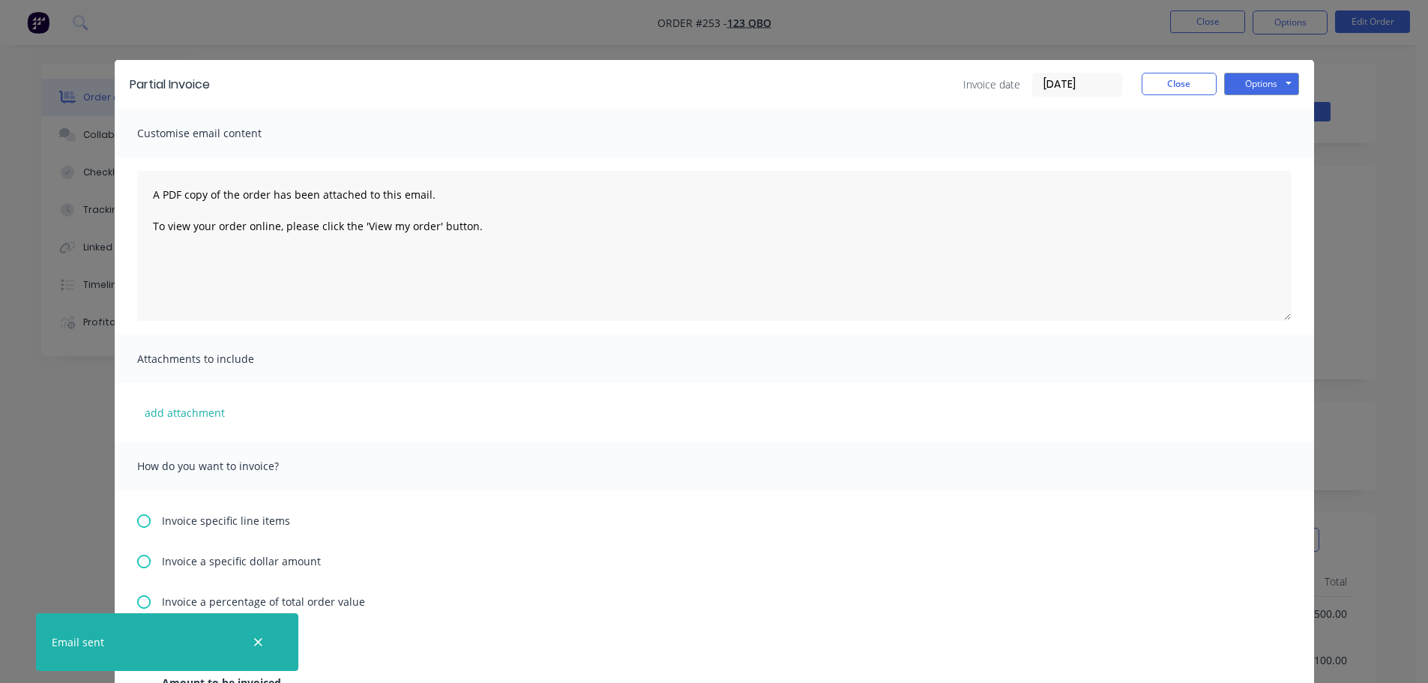
click at [258, 642] on icon "button" at bounding box center [258, 642] width 8 height 8
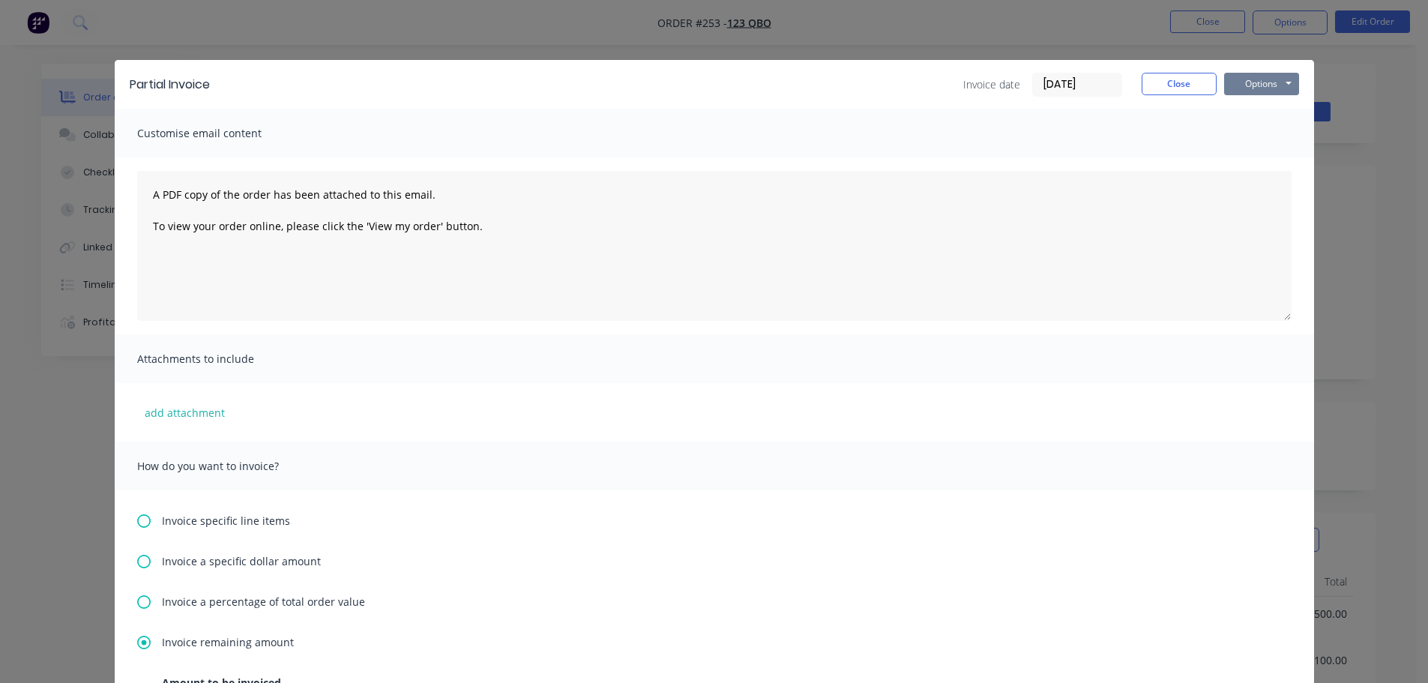
click at [1269, 86] on button "Options" at bounding box center [1261, 84] width 75 height 22
click at [1265, 134] on button "Print" at bounding box center [1272, 135] width 96 height 25
click at [1199, 85] on button "Close" at bounding box center [1179, 84] width 75 height 22
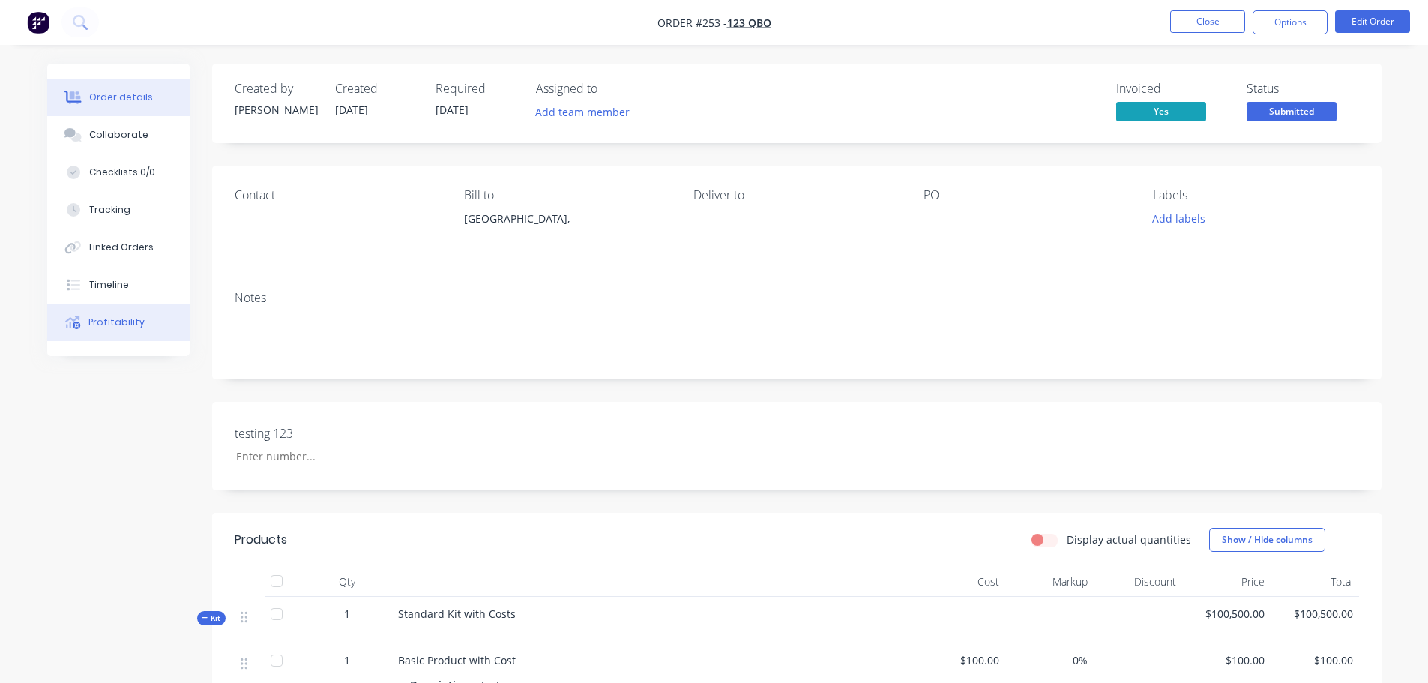
click at [113, 320] on div "Profitability" at bounding box center [116, 322] width 56 height 13
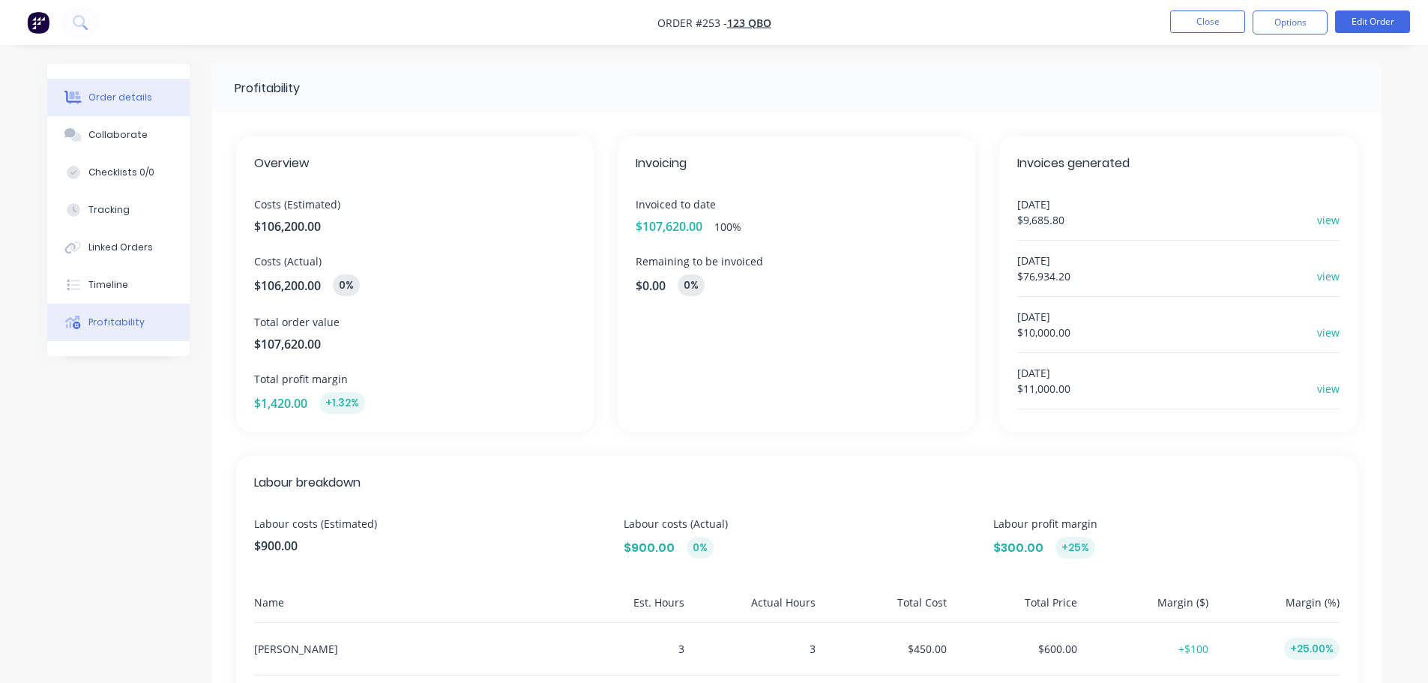
click at [129, 95] on div "Order details" at bounding box center [120, 97] width 64 height 13
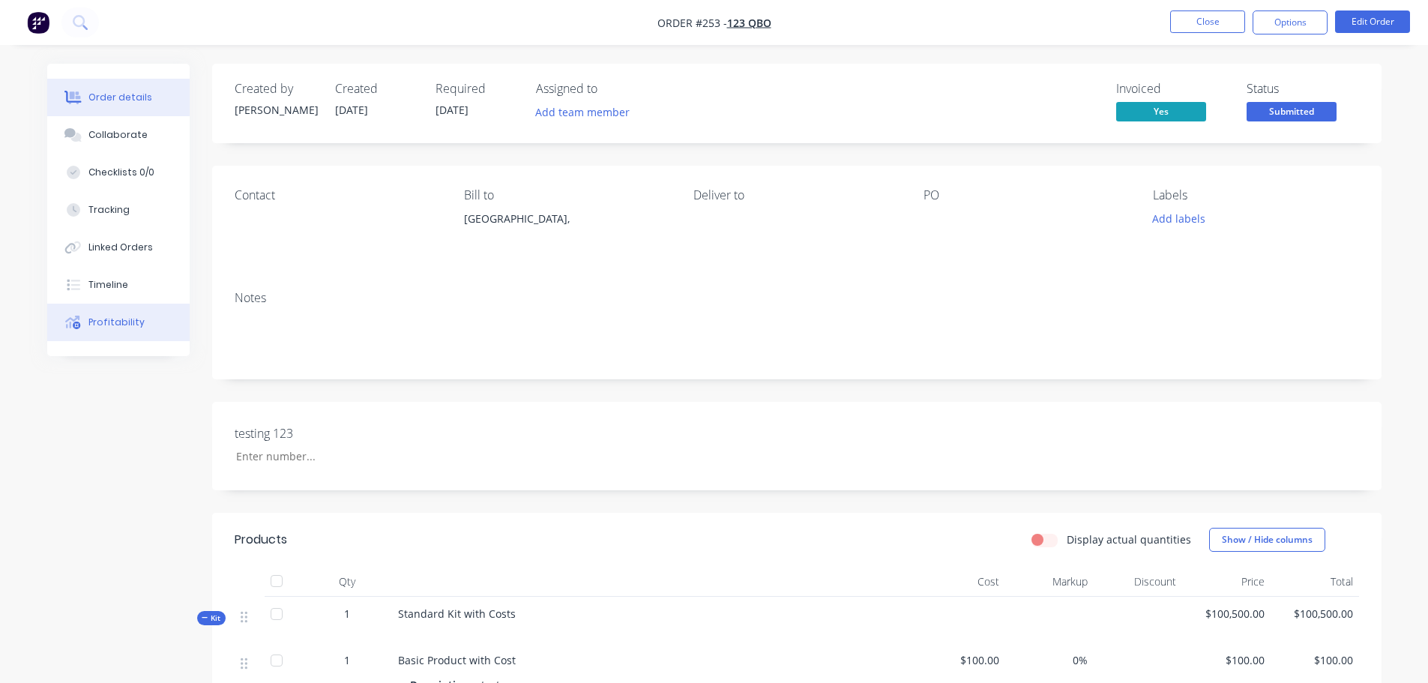
click at [121, 319] on div "Profitability" at bounding box center [116, 322] width 56 height 13
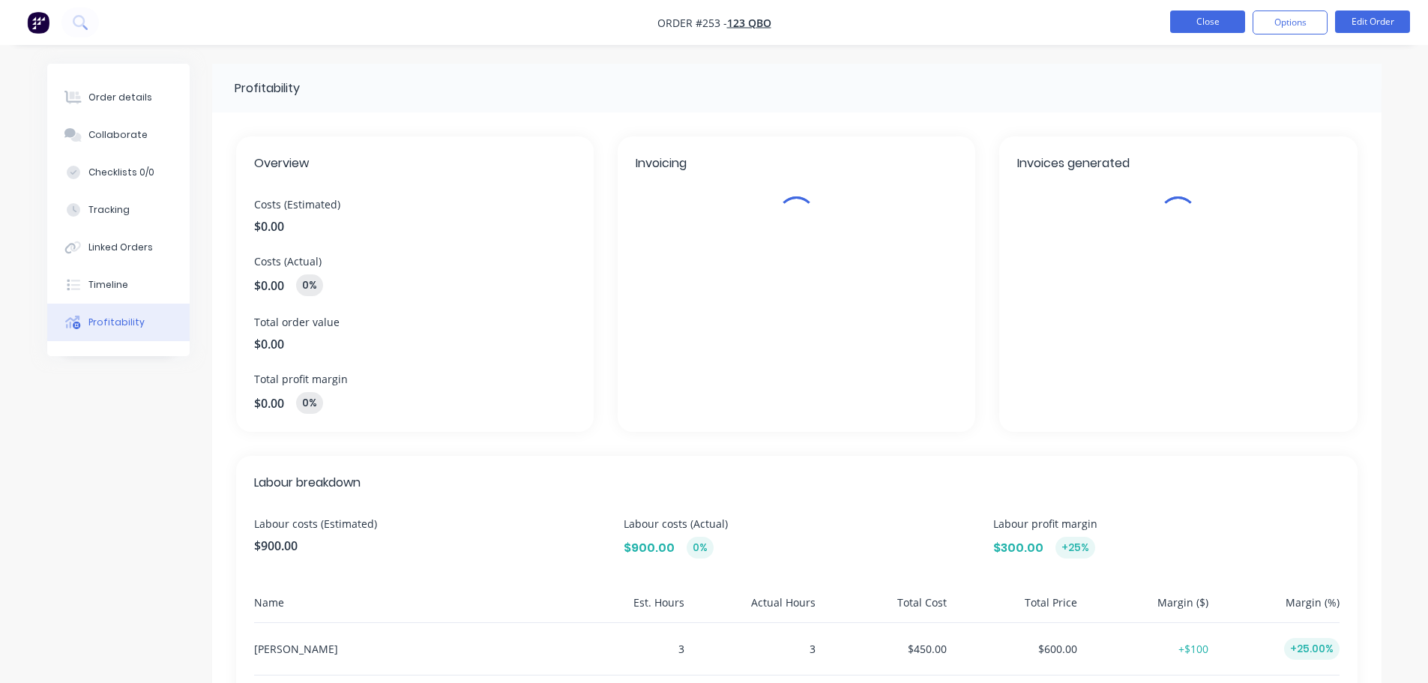
click at [1235, 16] on button "Close" at bounding box center [1207, 21] width 75 height 22
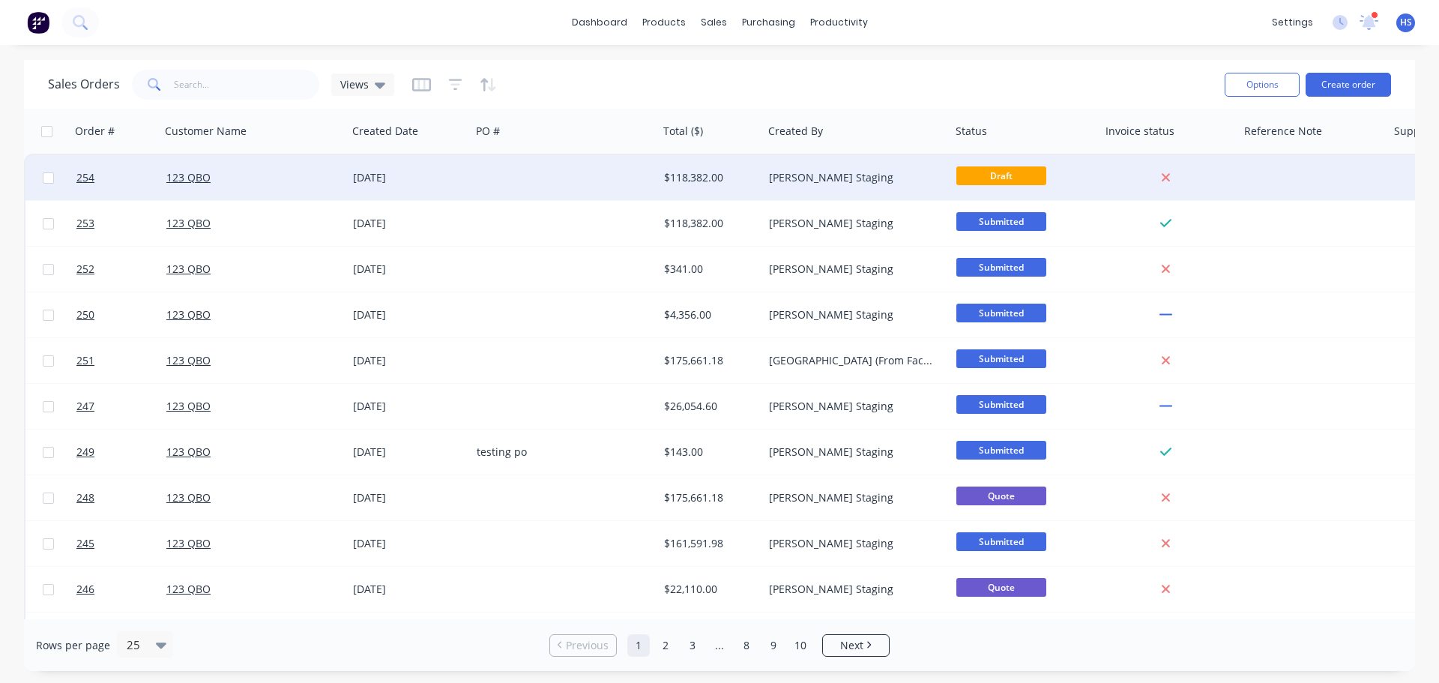
click at [490, 190] on div at bounding box center [564, 177] width 187 height 45
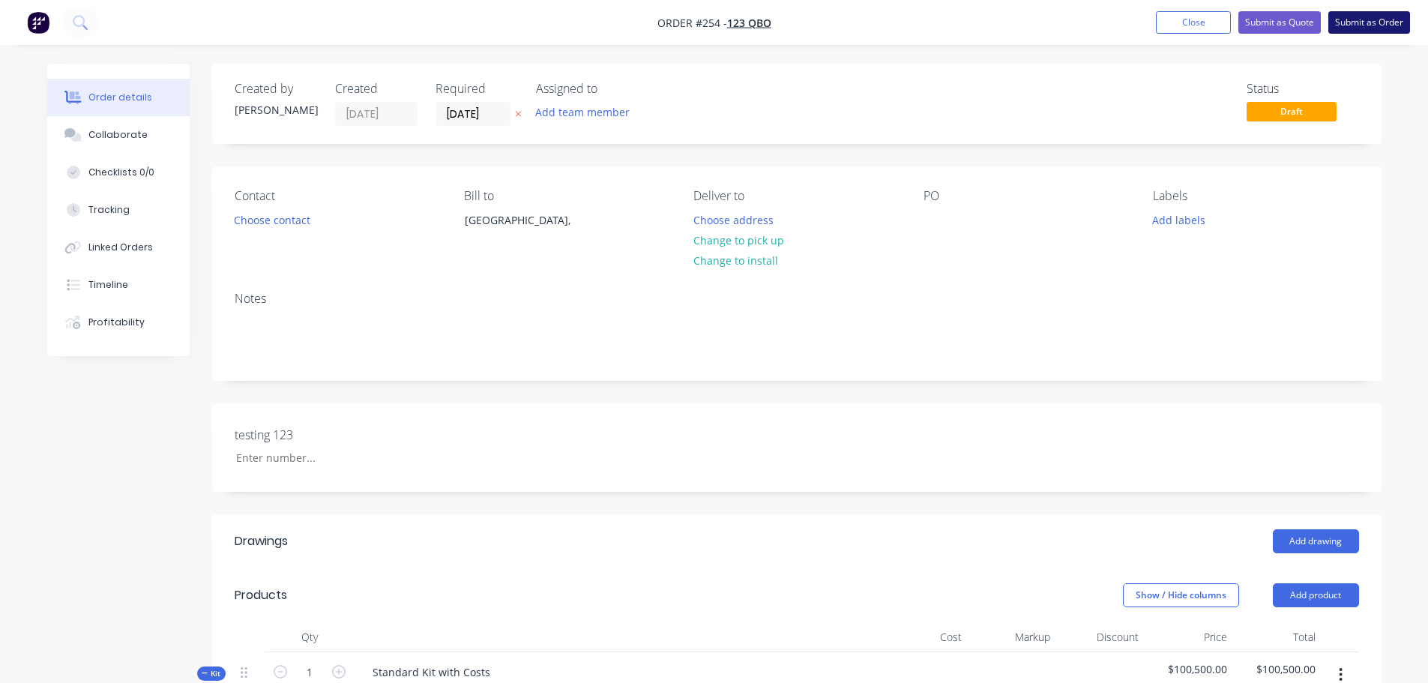
click at [1389, 13] on button "Submit as Order" at bounding box center [1369, 22] width 82 height 22
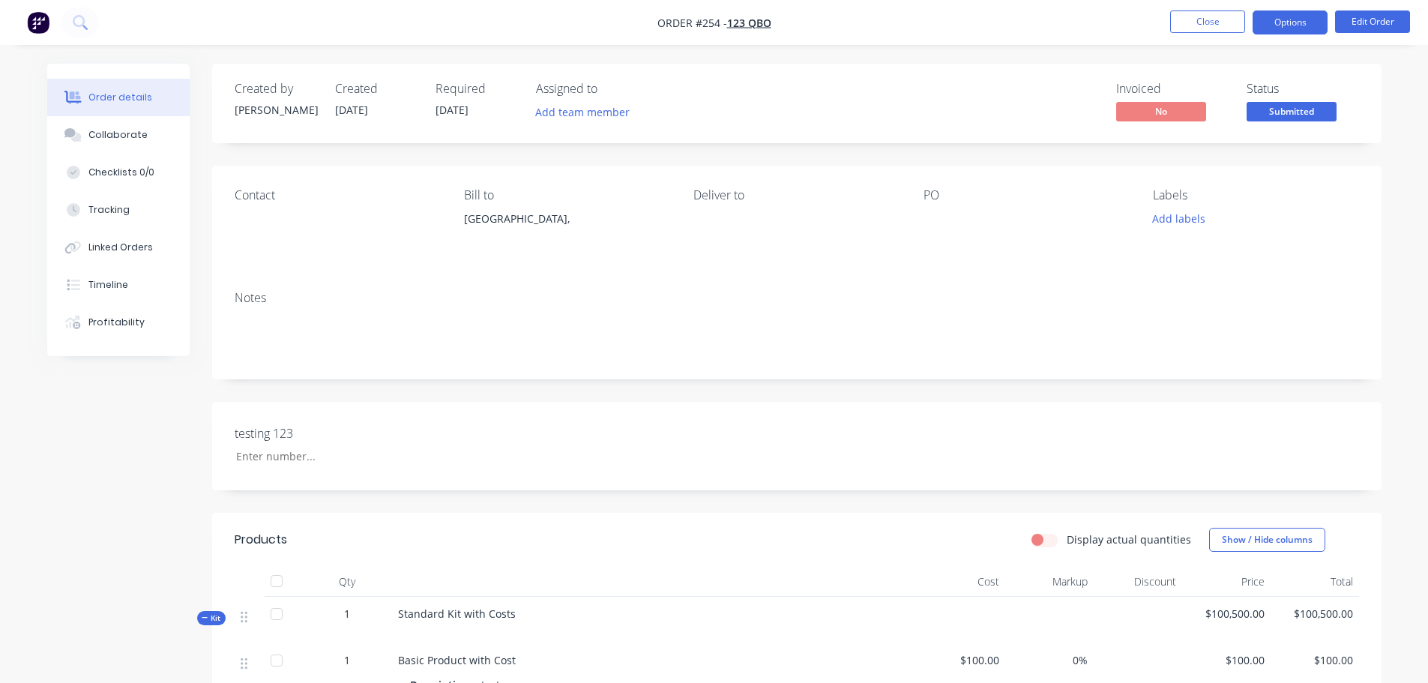
click at [1313, 29] on button "Options" at bounding box center [1290, 22] width 75 height 24
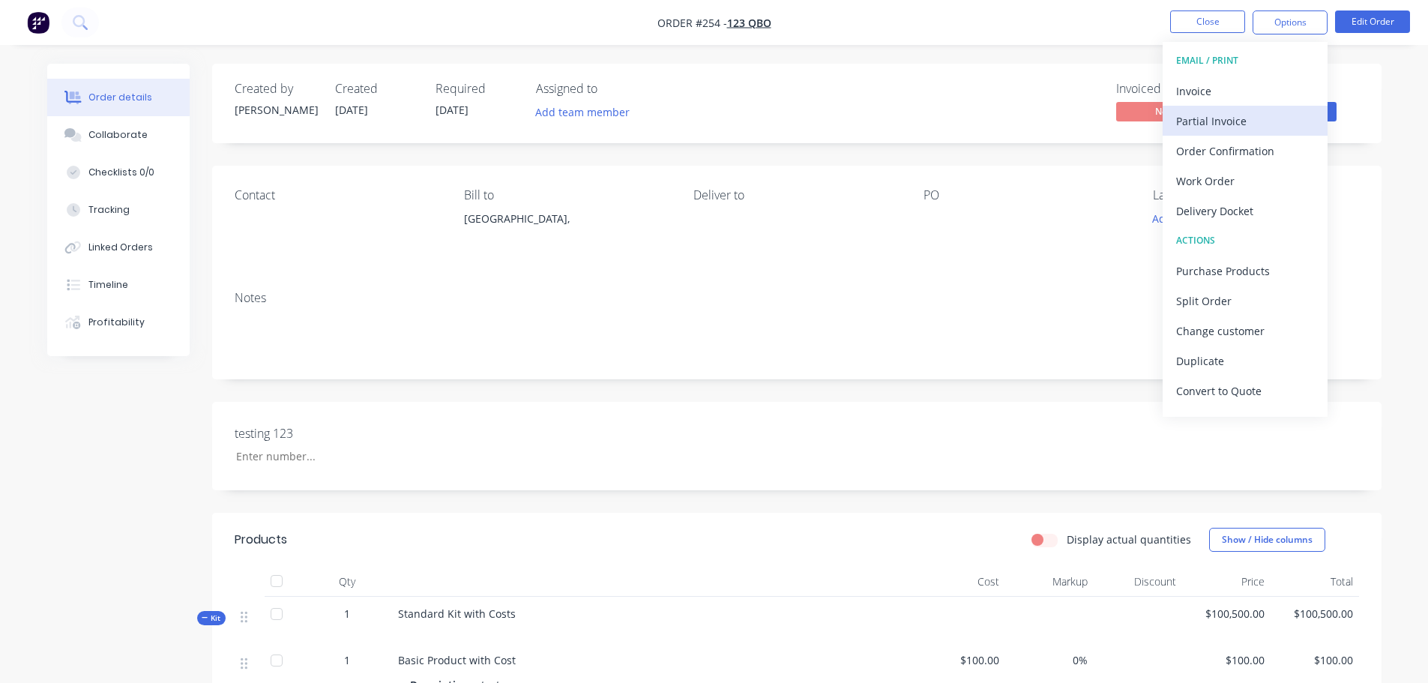
click at [1238, 124] on div "Partial Invoice" at bounding box center [1245, 121] width 138 height 22
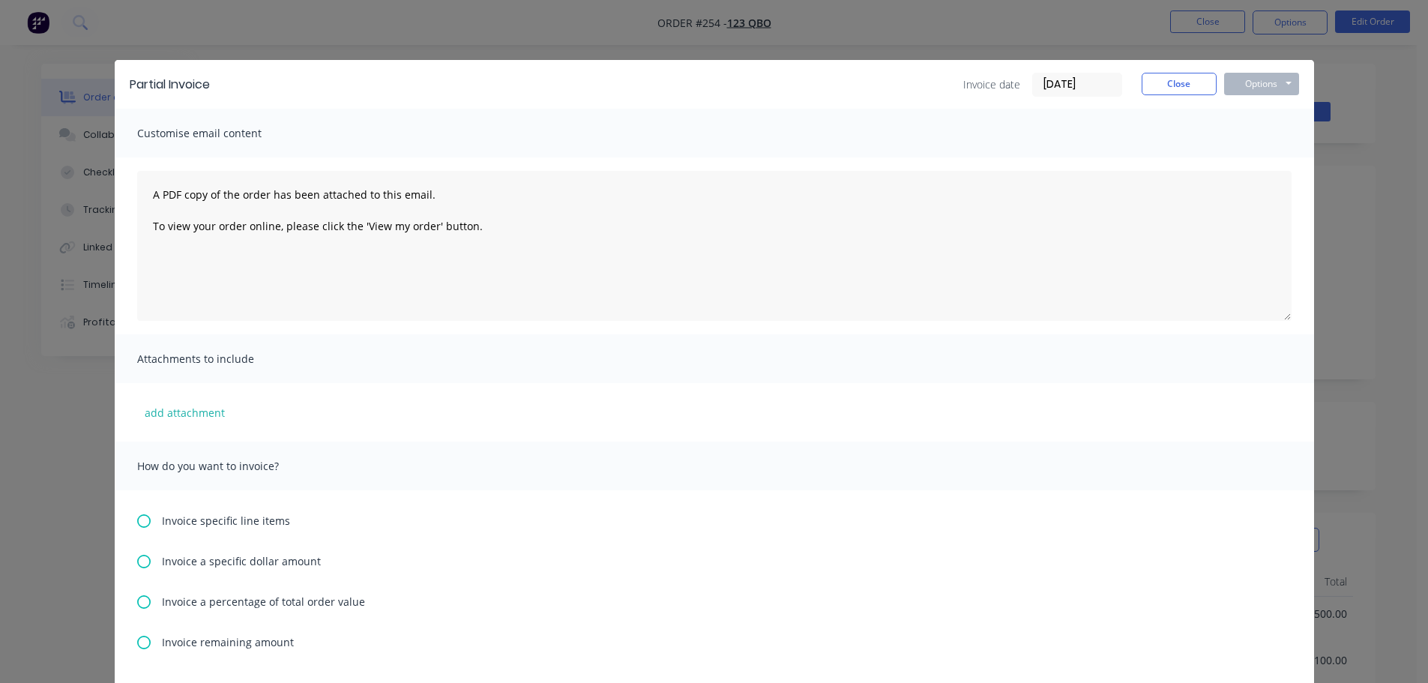
click at [145, 639] on div "Invoice remaining amount" at bounding box center [714, 642] width 1154 height 16
click at [1274, 84] on button "Options" at bounding box center [1261, 84] width 75 height 22
click at [1271, 107] on button "Preview" at bounding box center [1272, 110] width 96 height 25
click at [1167, 79] on button "Close" at bounding box center [1179, 84] width 75 height 22
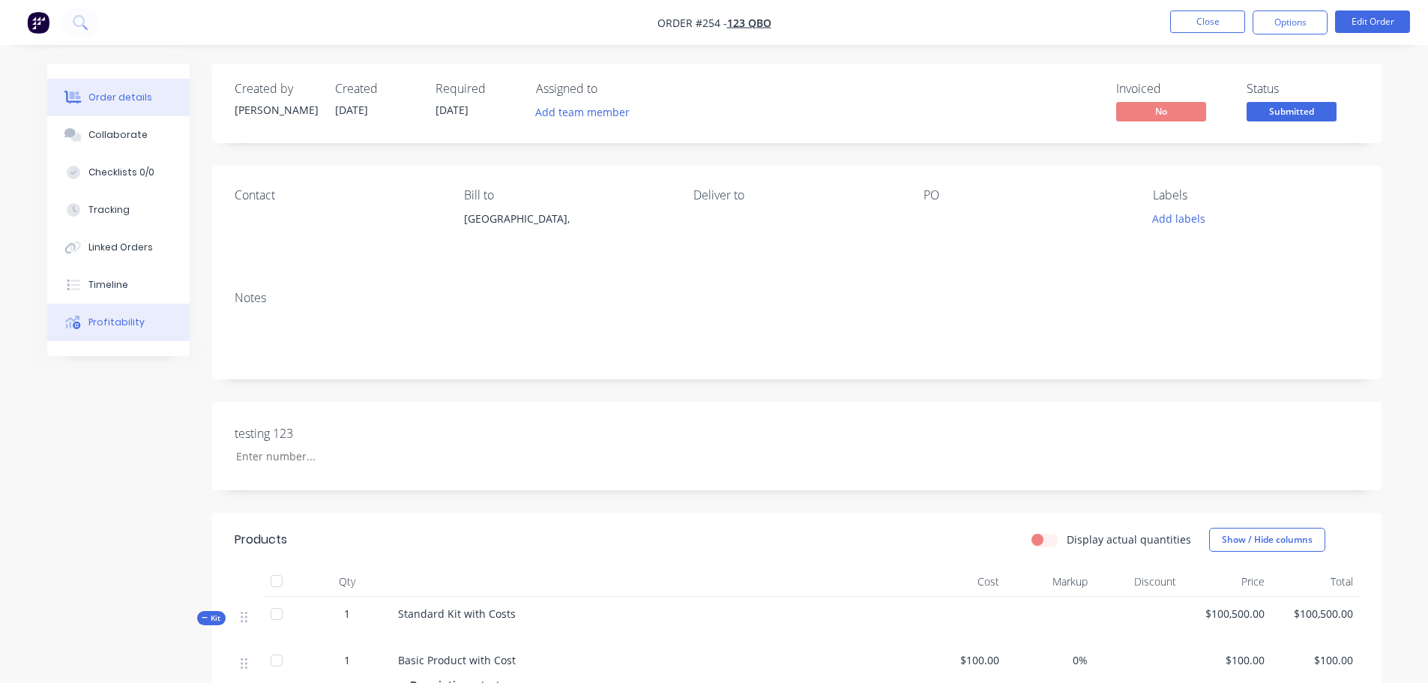
click at [141, 318] on button "Profitability" at bounding box center [118, 322] width 142 height 37
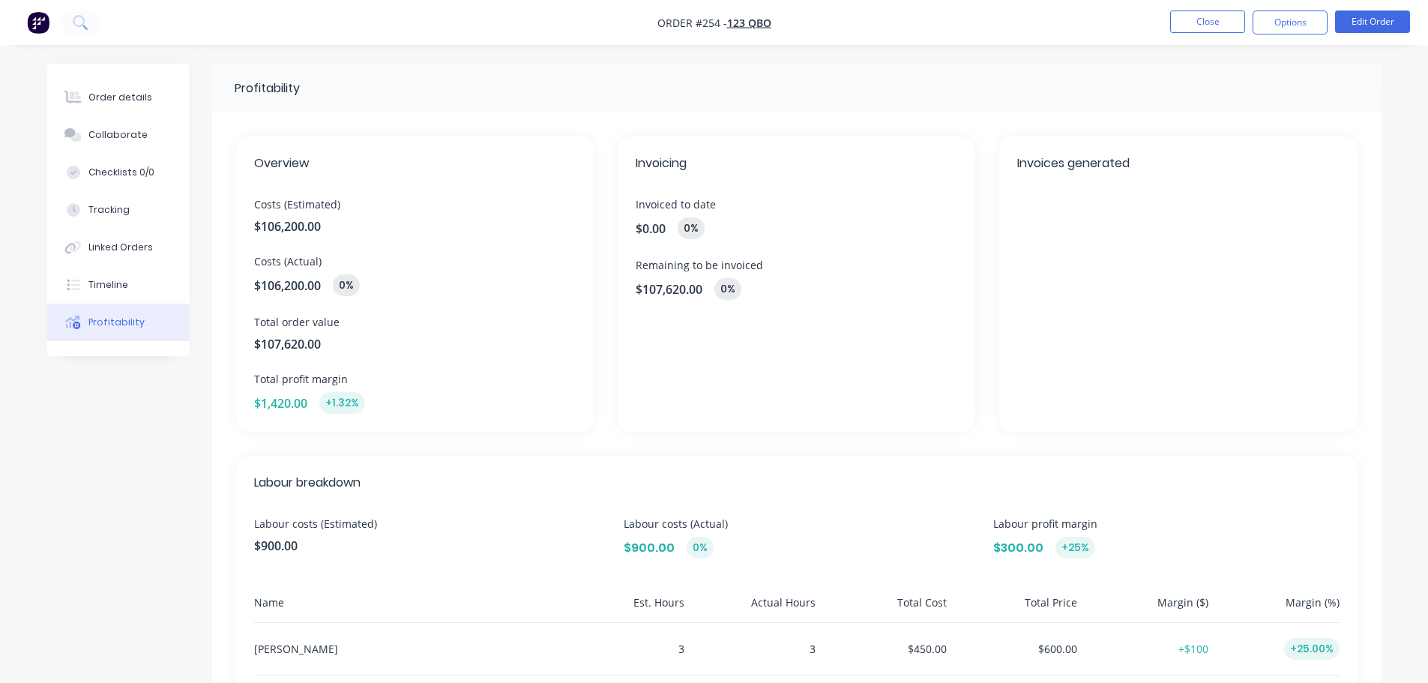
drag, startPoint x: 141, startPoint y: 100, endPoint x: 1006, endPoint y: 0, distance: 870.8
click at [140, 100] on div "Order details" at bounding box center [120, 97] width 64 height 13
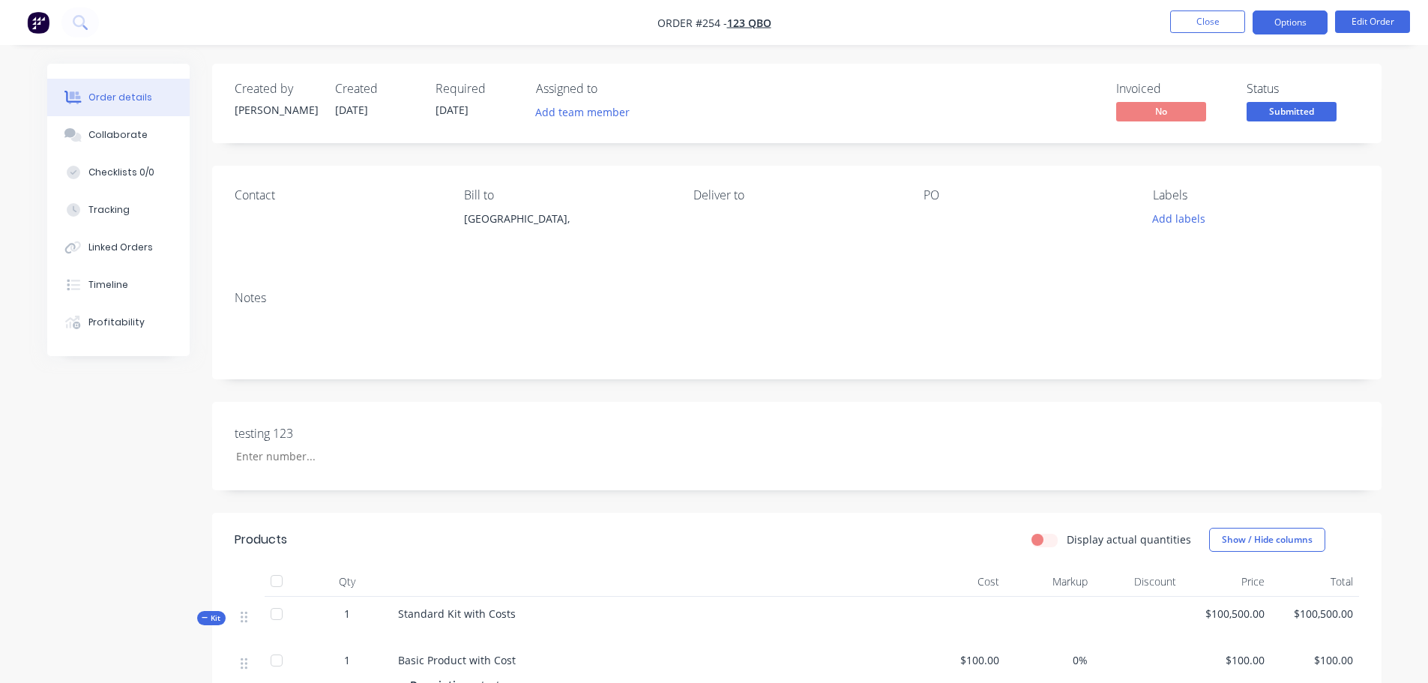
click at [1304, 22] on button "Options" at bounding box center [1290, 22] width 75 height 24
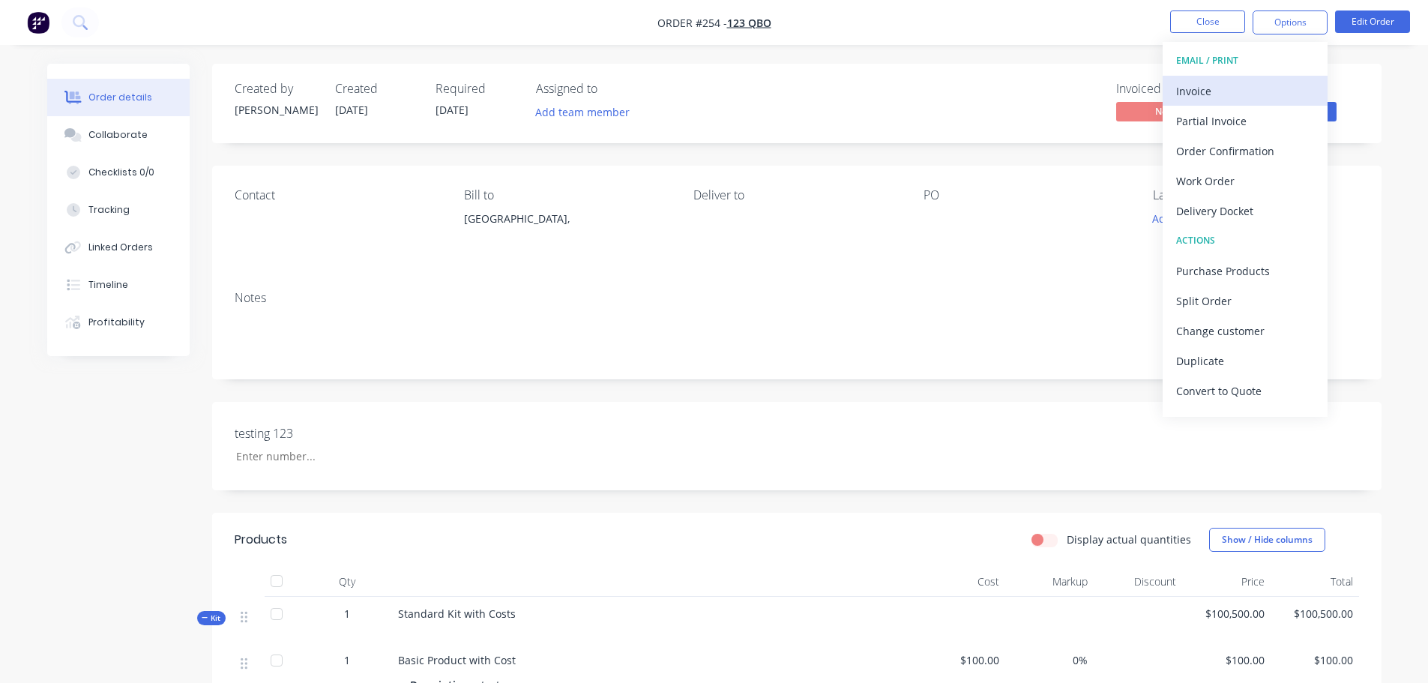
click at [1236, 82] on div "Invoice" at bounding box center [1245, 91] width 138 height 22
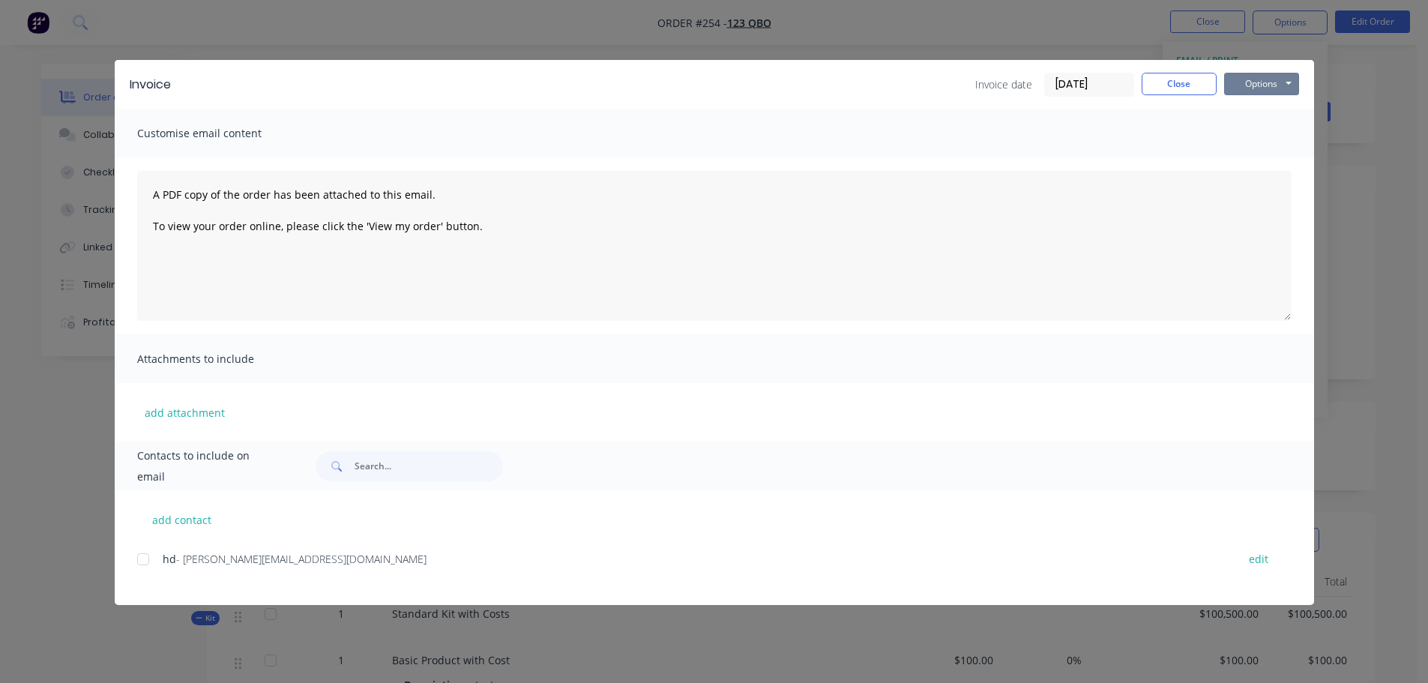
drag, startPoint x: 1268, startPoint y: 79, endPoint x: 1258, endPoint y: 97, distance: 21.1
click at [1265, 80] on button "Options" at bounding box center [1261, 84] width 75 height 22
click at [1265, 135] on button "Print" at bounding box center [1272, 135] width 96 height 25
click at [1185, 99] on div "Invoice Invoice date 27/08/25 Close Options Preview Print Email" at bounding box center [714, 84] width 1199 height 49
click at [1183, 85] on button "Close" at bounding box center [1179, 84] width 75 height 22
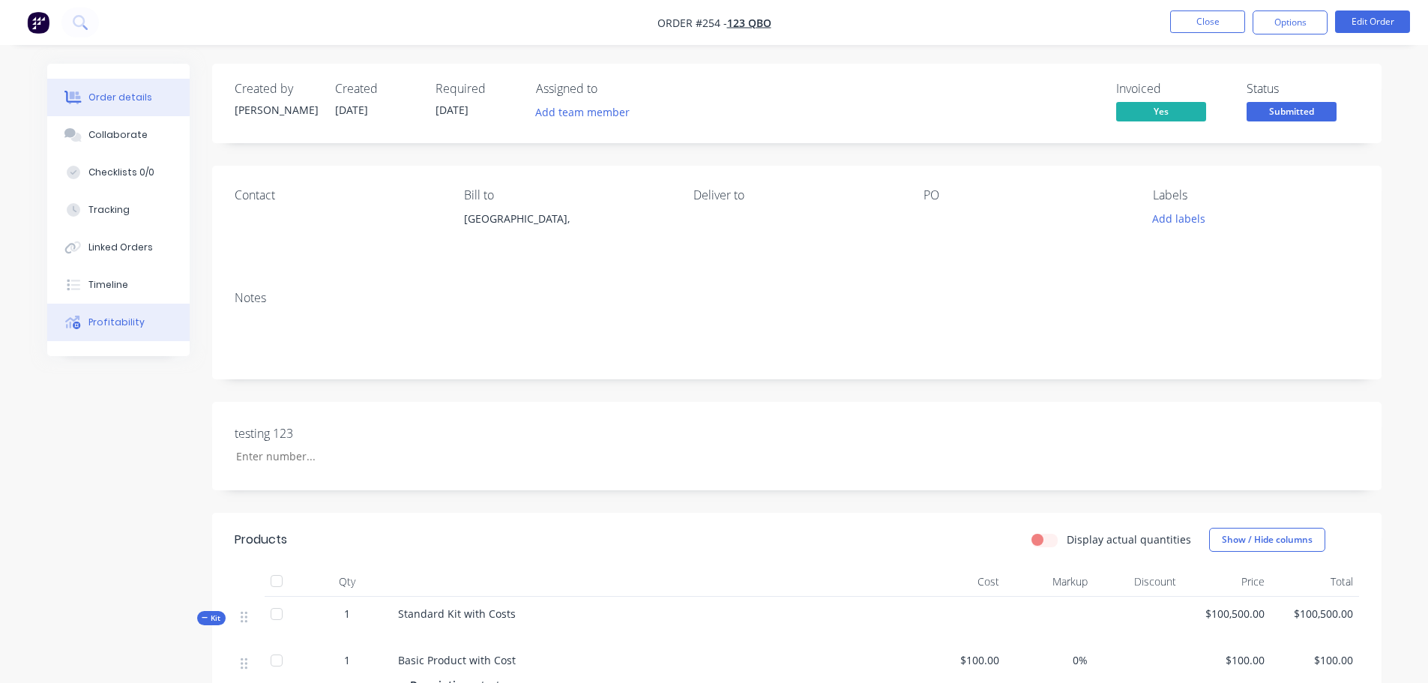
click at [137, 308] on button "Profitability" at bounding box center [118, 322] width 142 height 37
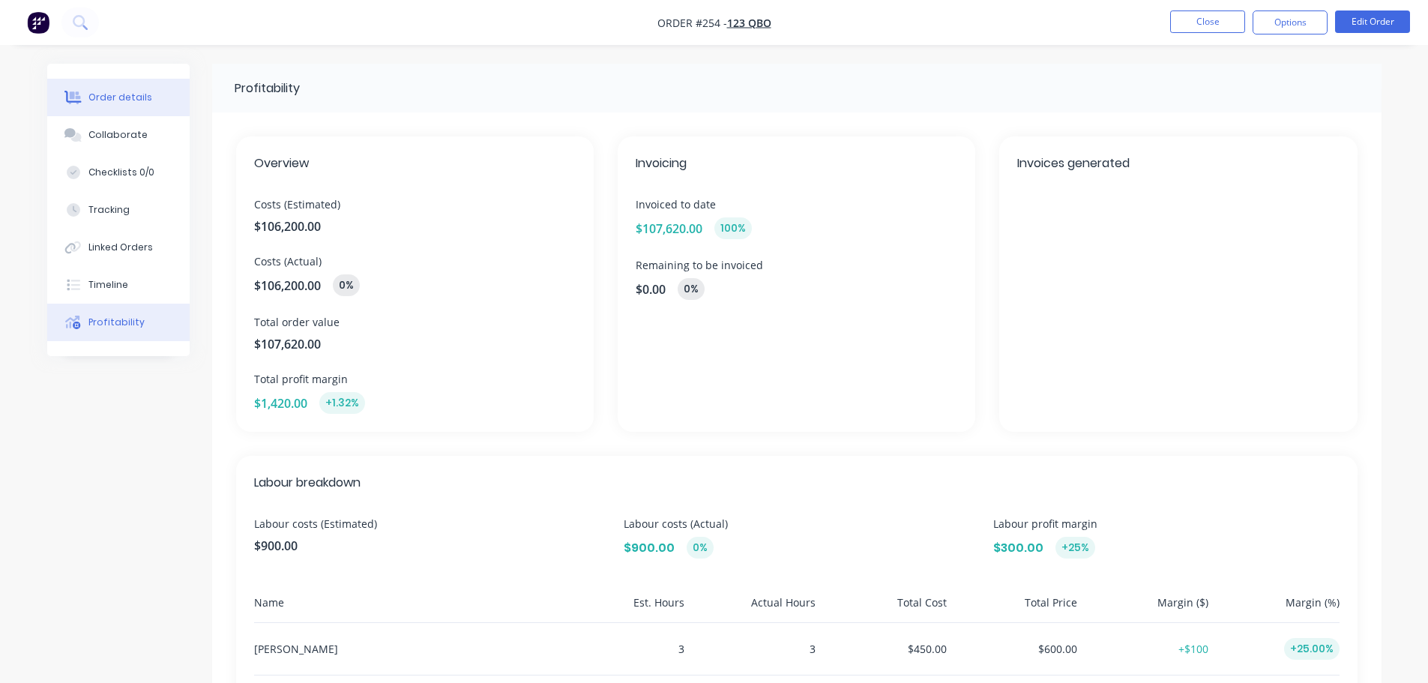
click at [133, 93] on div "Order details" at bounding box center [120, 97] width 64 height 13
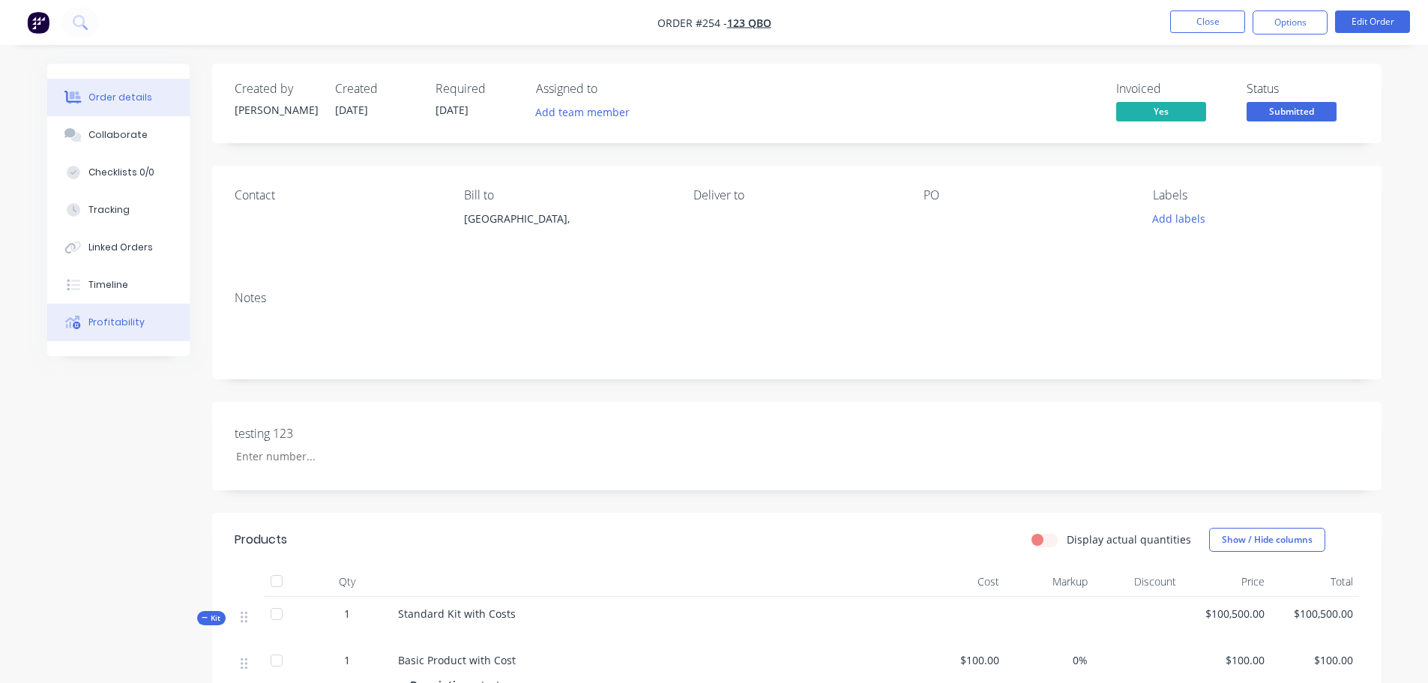
click at [145, 326] on button "Profitability" at bounding box center [118, 322] width 142 height 37
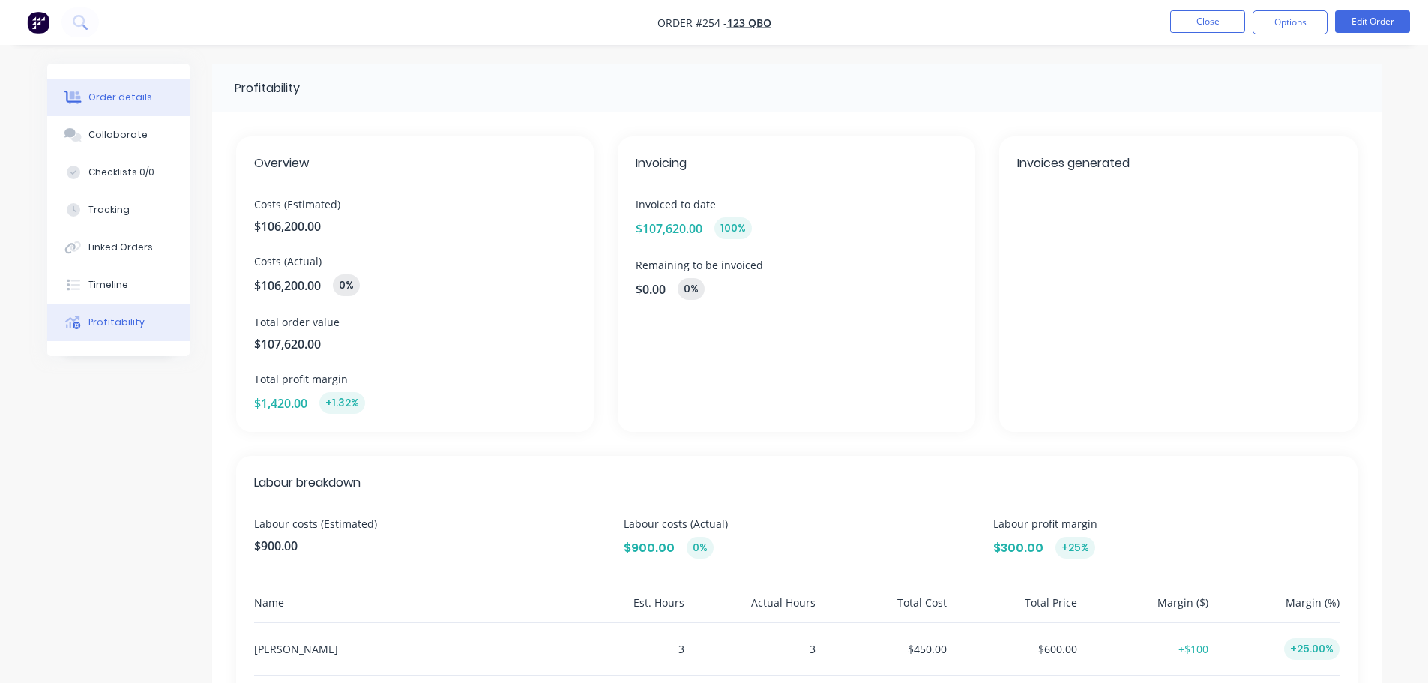
click at [118, 99] on div "Order details" at bounding box center [120, 97] width 64 height 13
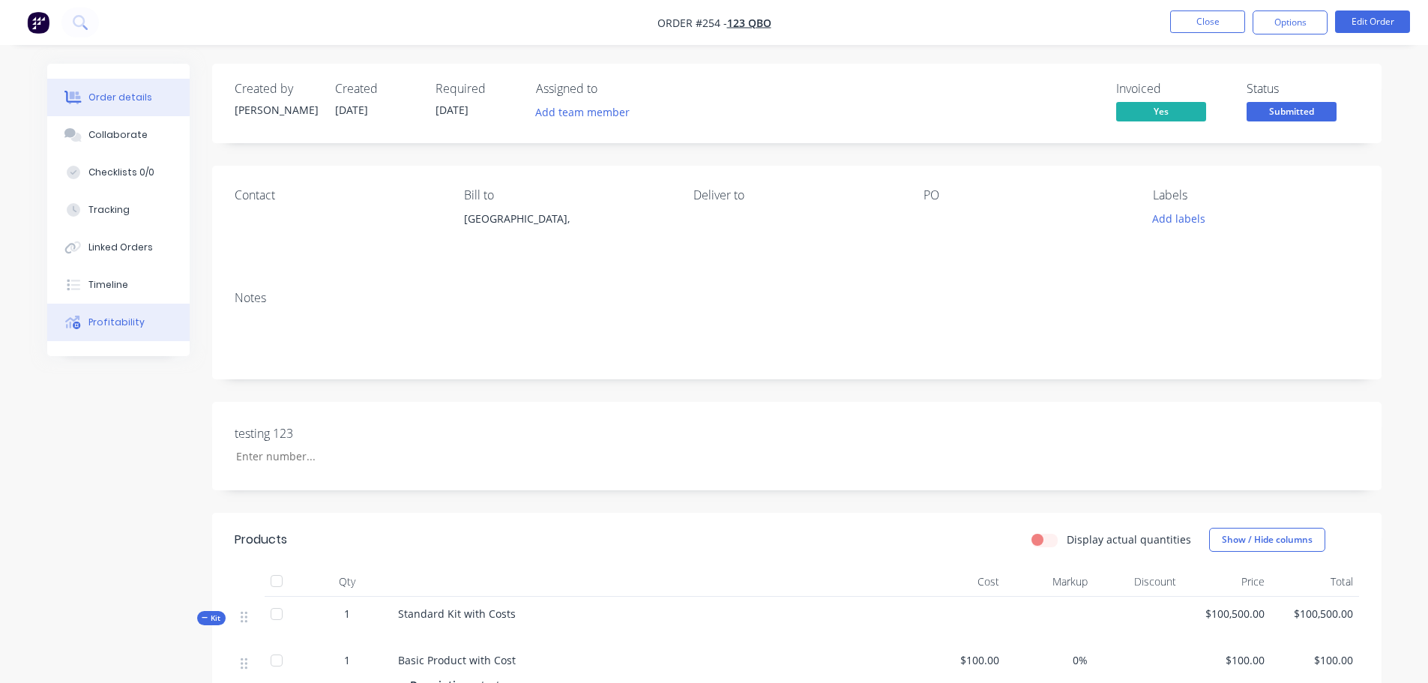
click at [137, 322] on div "Profitability" at bounding box center [116, 322] width 56 height 13
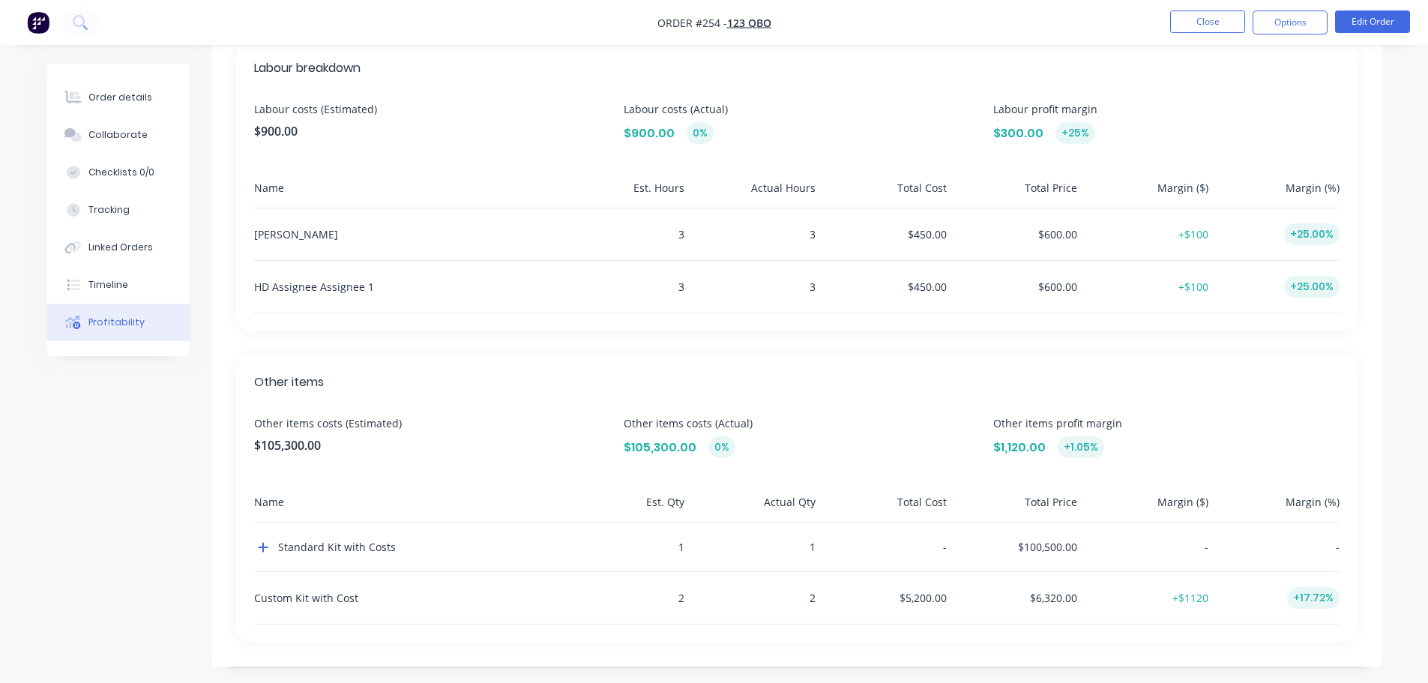
scroll to position [422, 0]
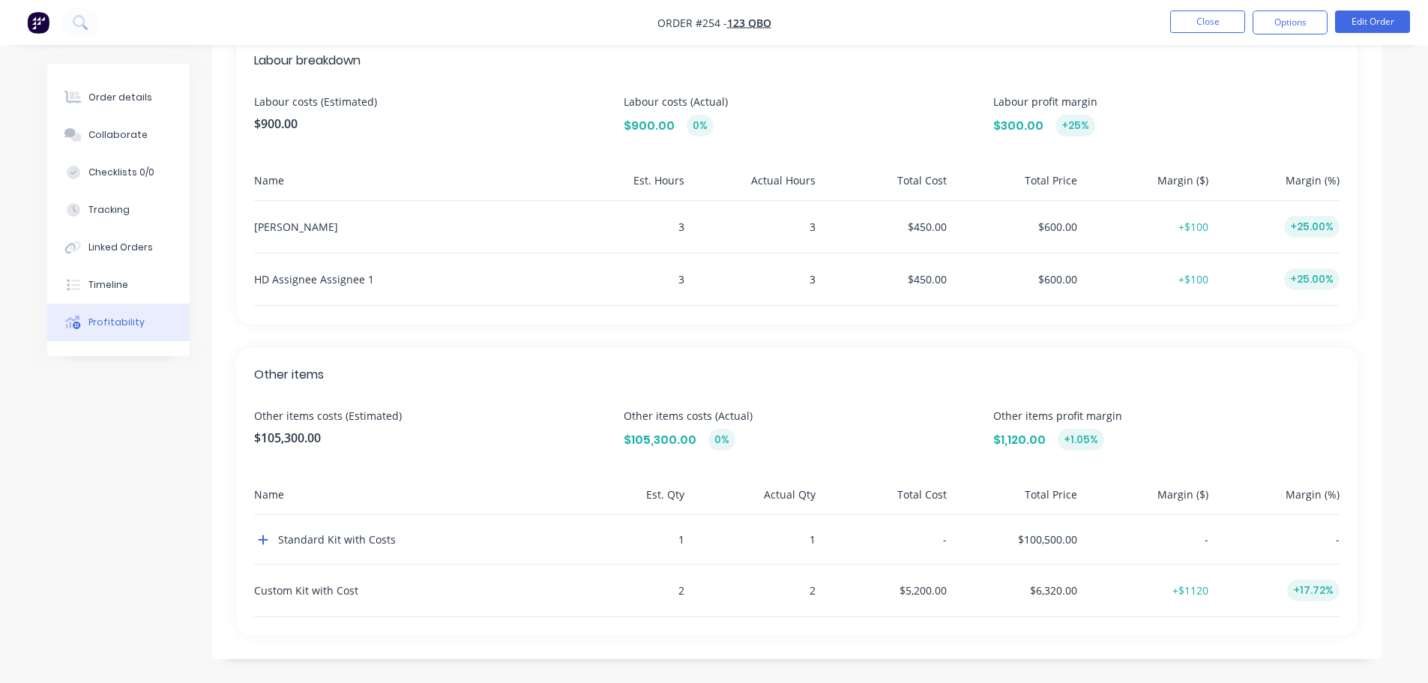
click at [130, 85] on button "Order details" at bounding box center [118, 97] width 142 height 37
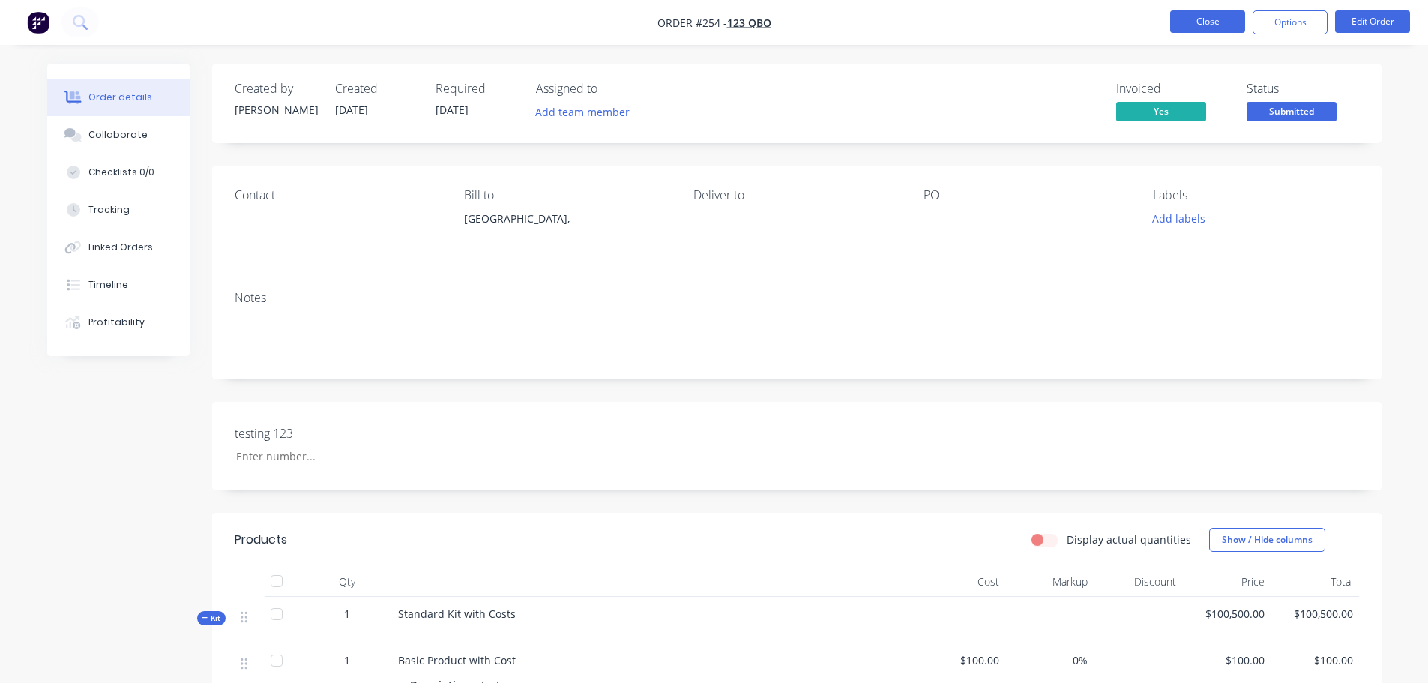
click at [1200, 28] on button "Close" at bounding box center [1207, 21] width 75 height 22
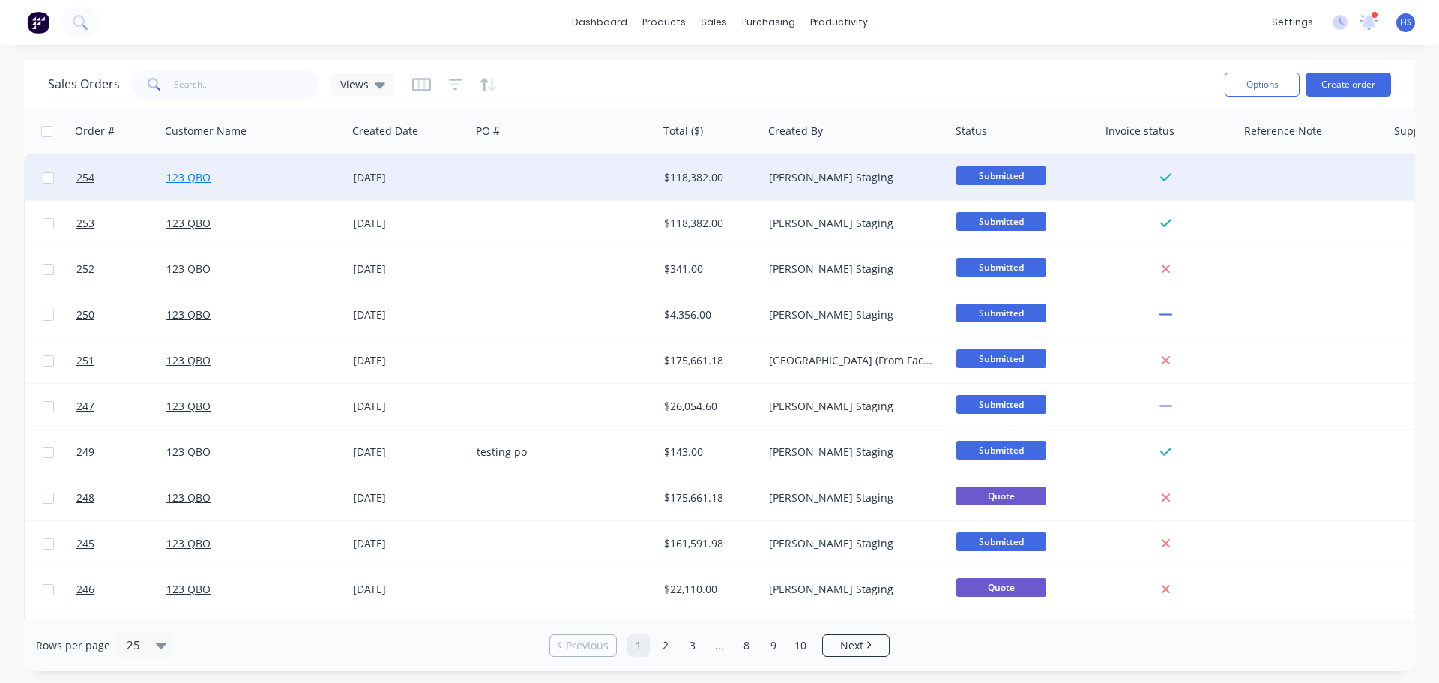
click at [191, 176] on link "123 QBO" at bounding box center [188, 177] width 44 height 14
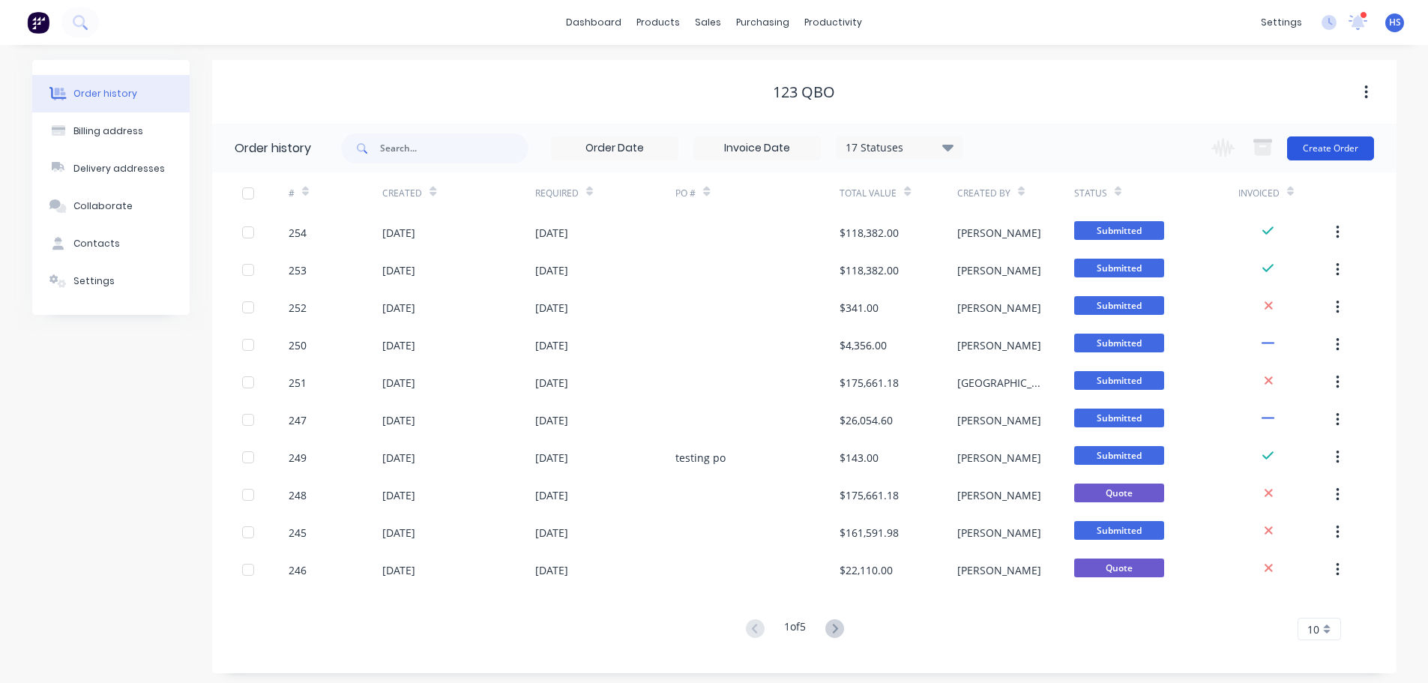
click at [1358, 149] on button "Create Order" at bounding box center [1330, 148] width 87 height 24
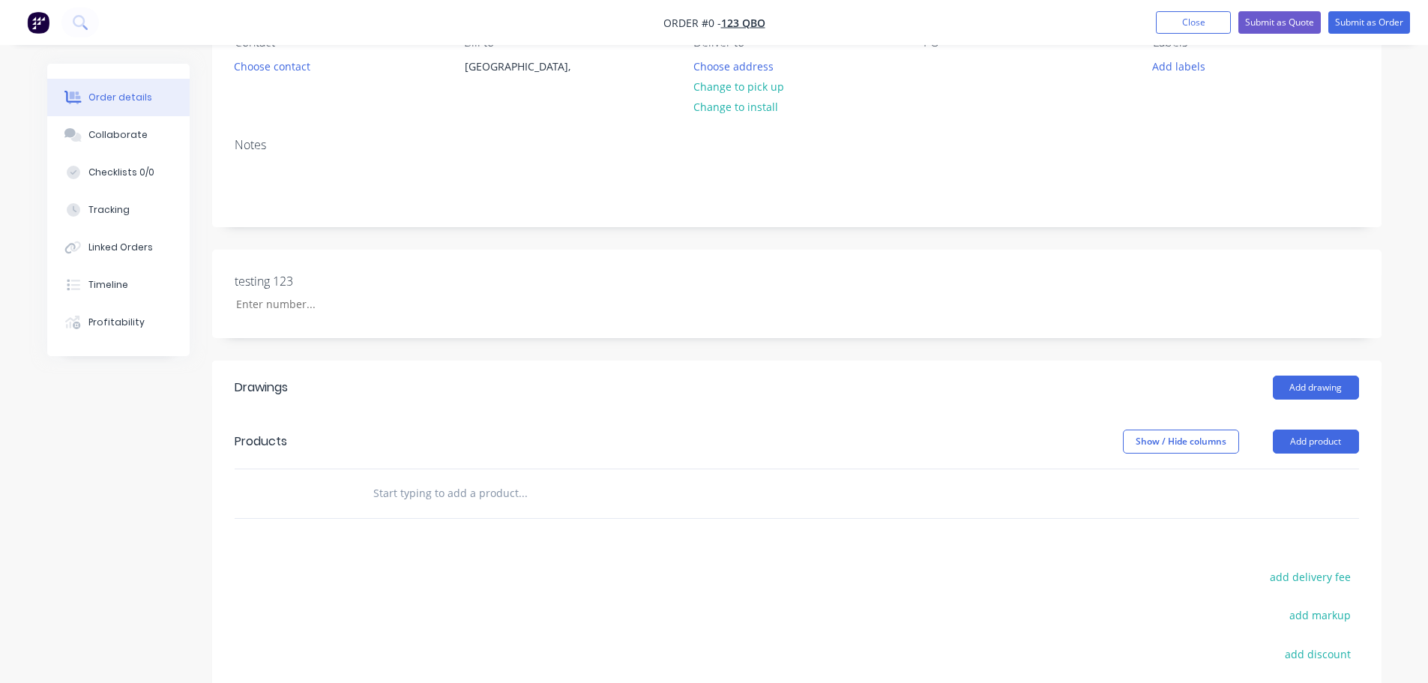
scroll to position [372, 0]
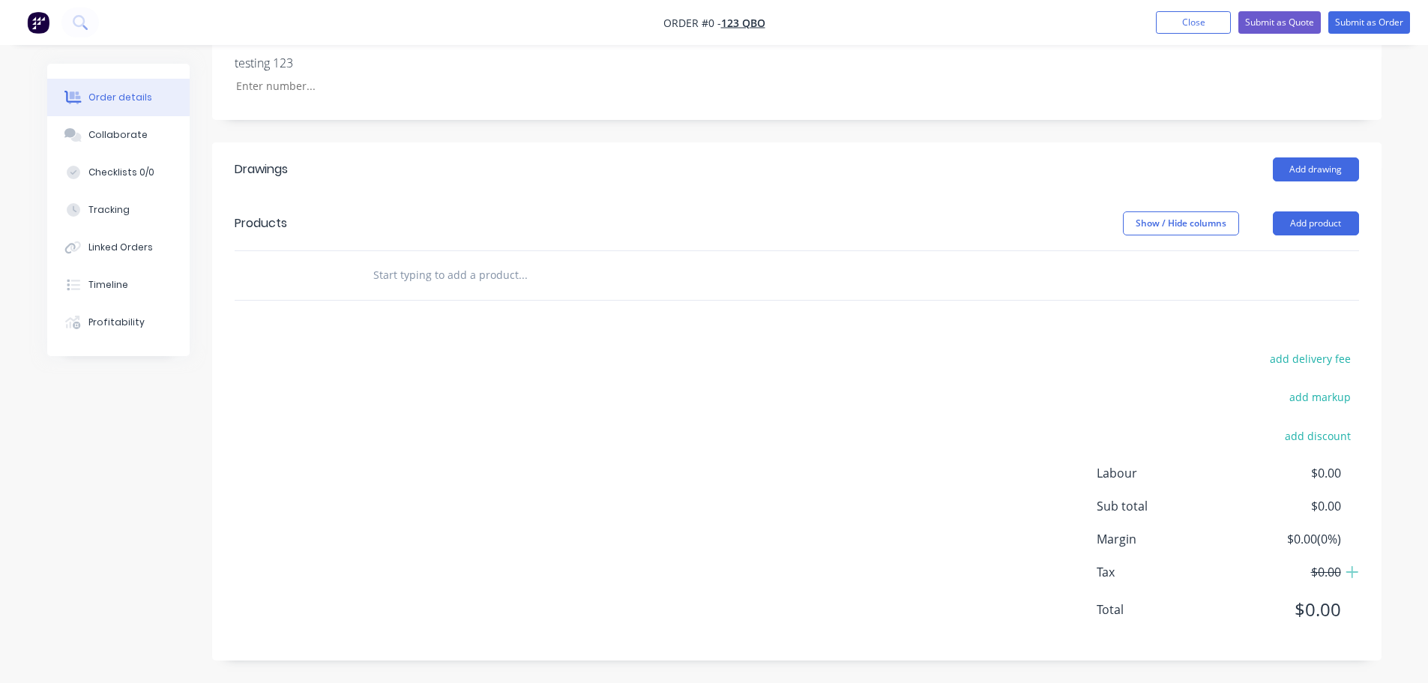
click at [1327, 216] on button "Add product" at bounding box center [1316, 223] width 86 height 24
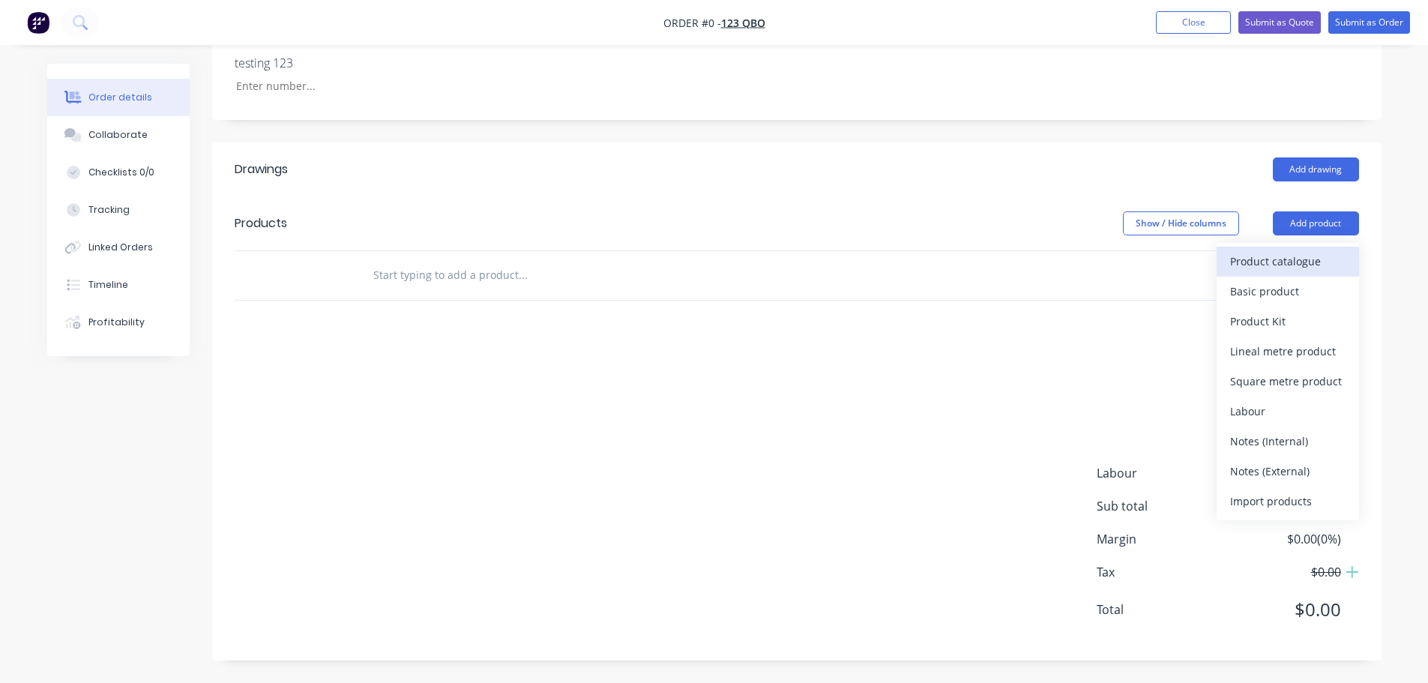
click at [1299, 253] on div "Product catalogue" at bounding box center [1287, 261] width 115 height 22
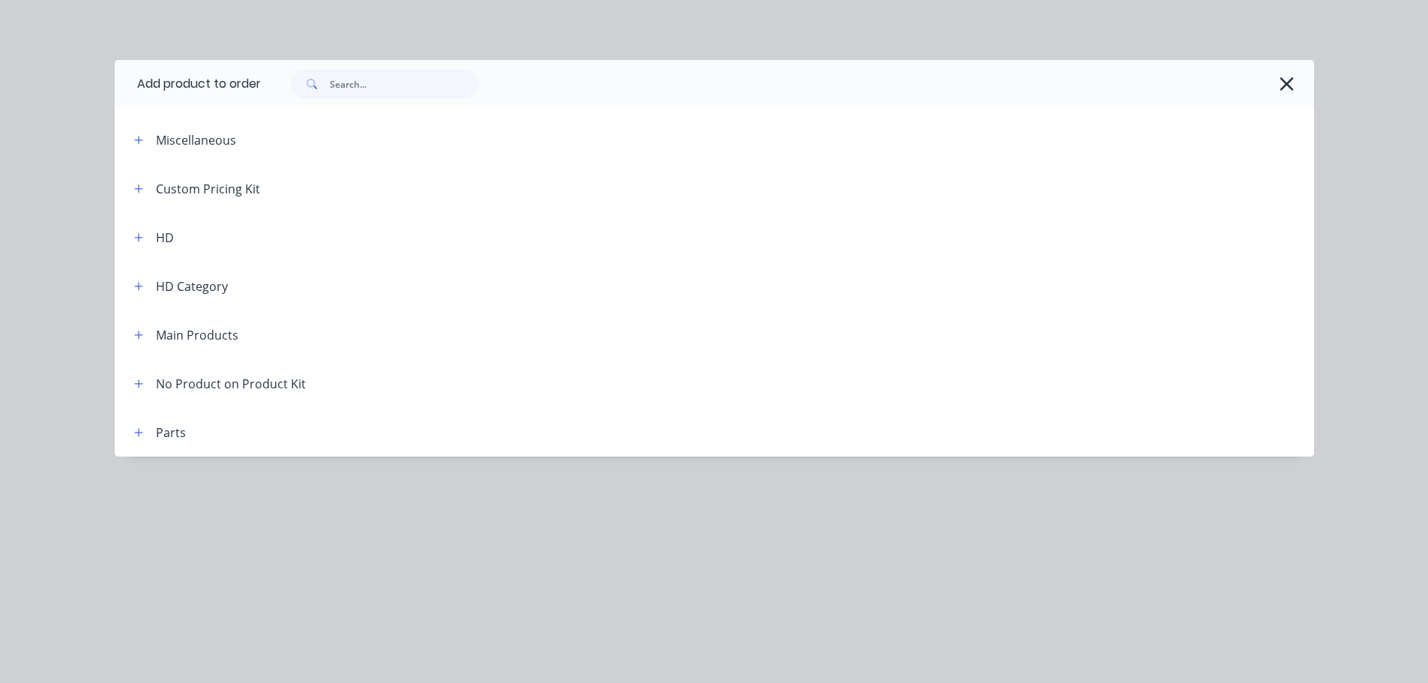
click at [142, 330] on icon "button" at bounding box center [138, 335] width 9 height 10
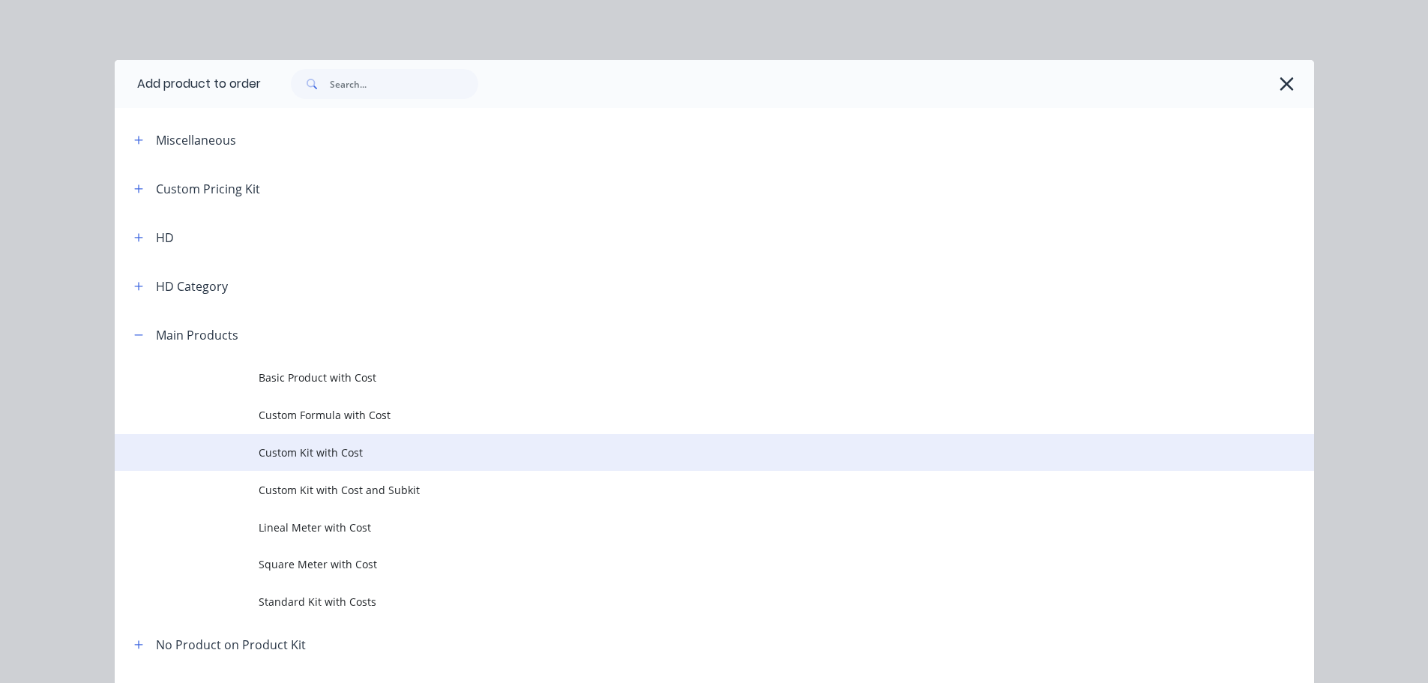
click at [397, 449] on span "Custom Kit with Cost" at bounding box center [681, 453] width 844 height 16
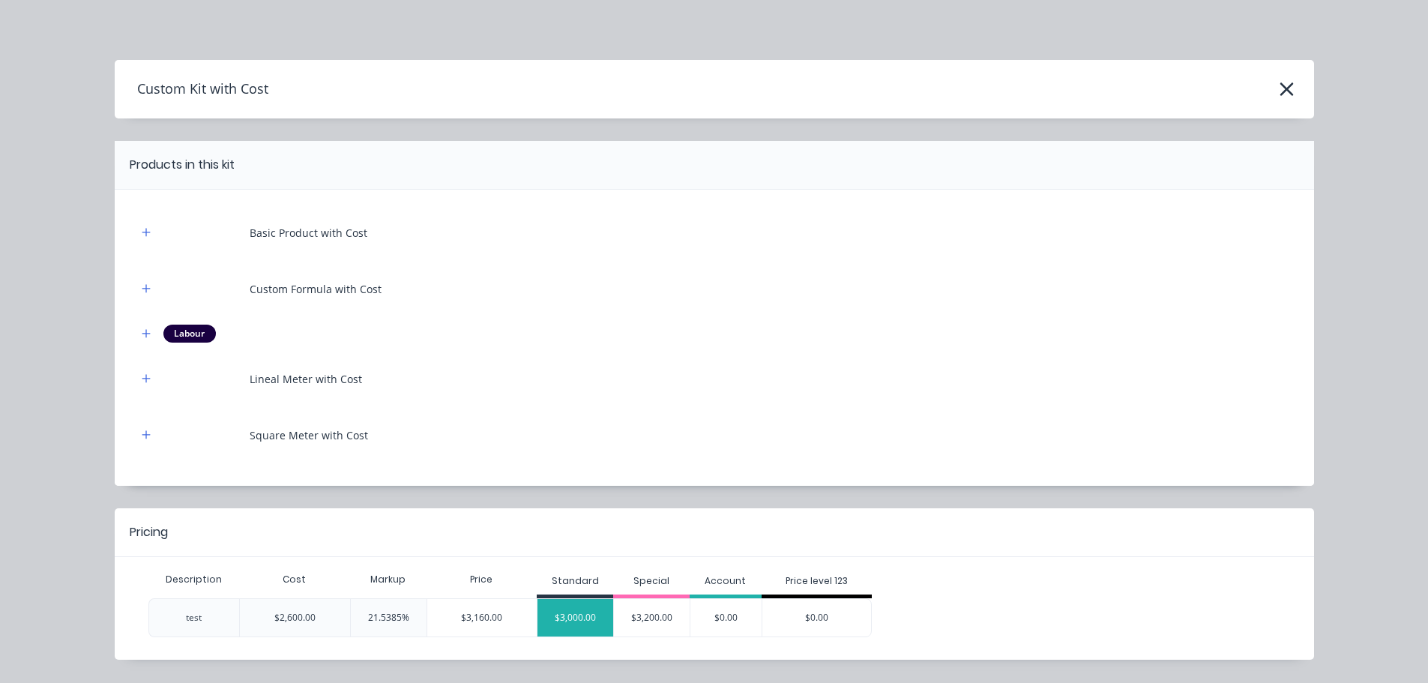
click at [561, 617] on div "$3,000.00" at bounding box center [575, 617] width 76 height 37
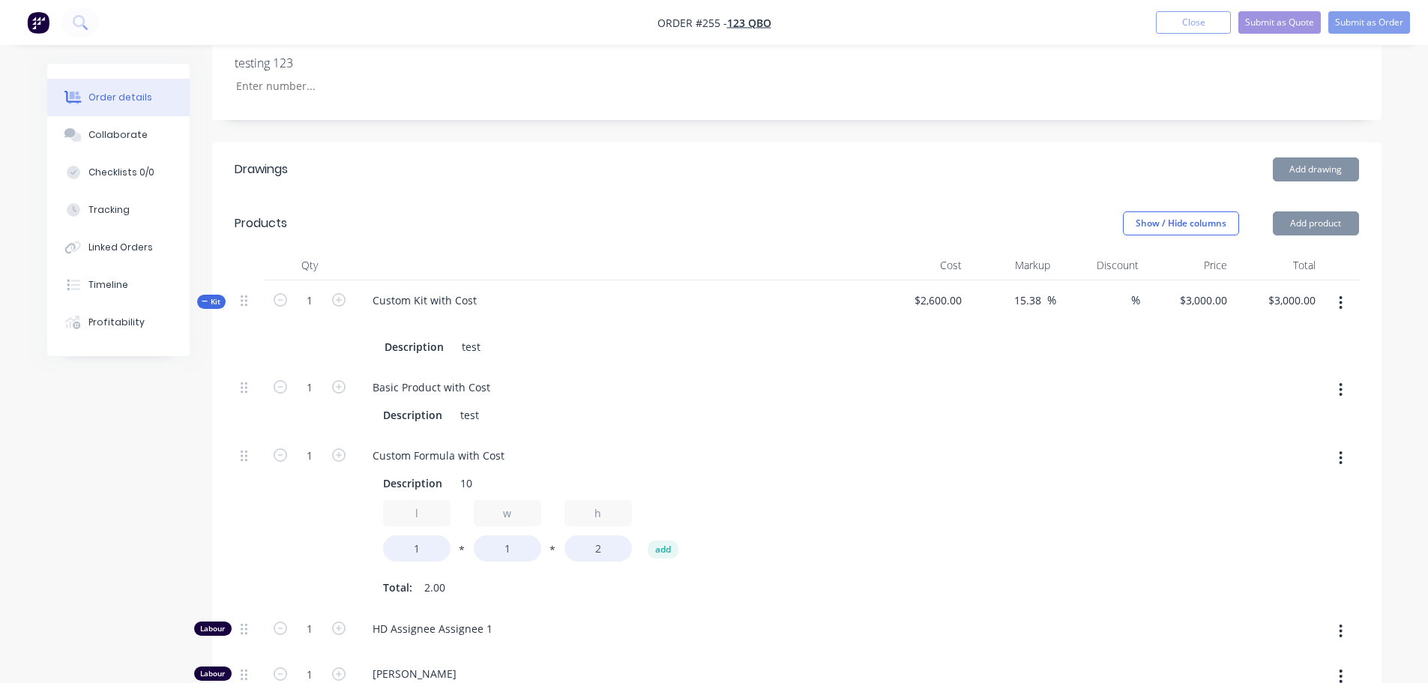
click at [1340, 304] on icon "button" at bounding box center [1341, 303] width 4 height 16
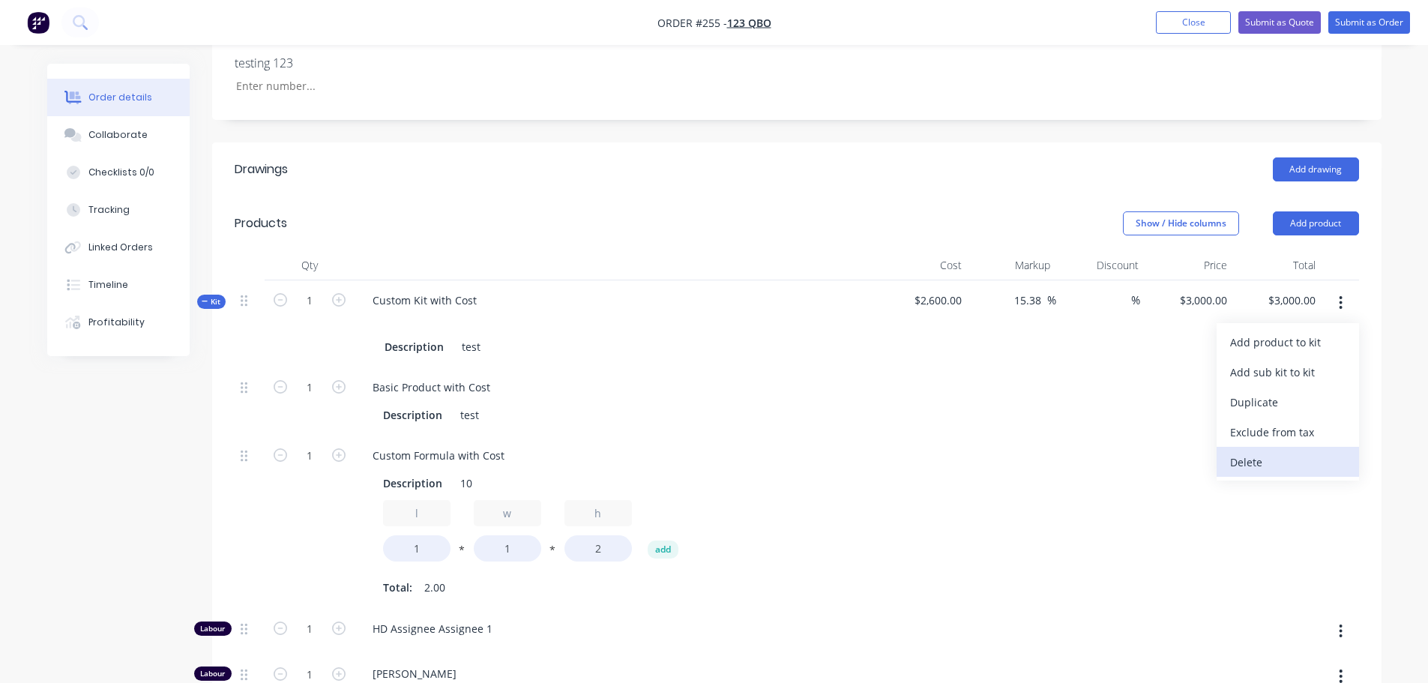
click at [1259, 457] on div "Delete" at bounding box center [1287, 462] width 115 height 22
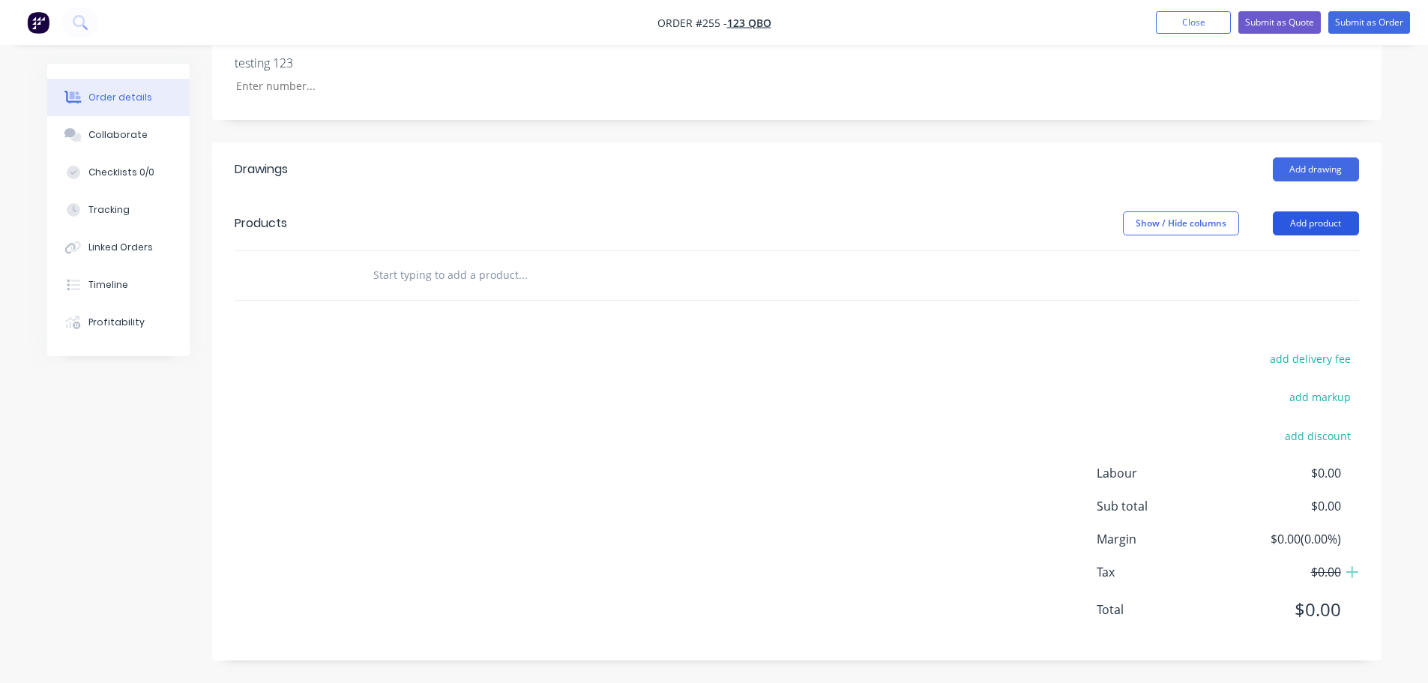
click at [1331, 231] on button "Add product" at bounding box center [1316, 223] width 86 height 24
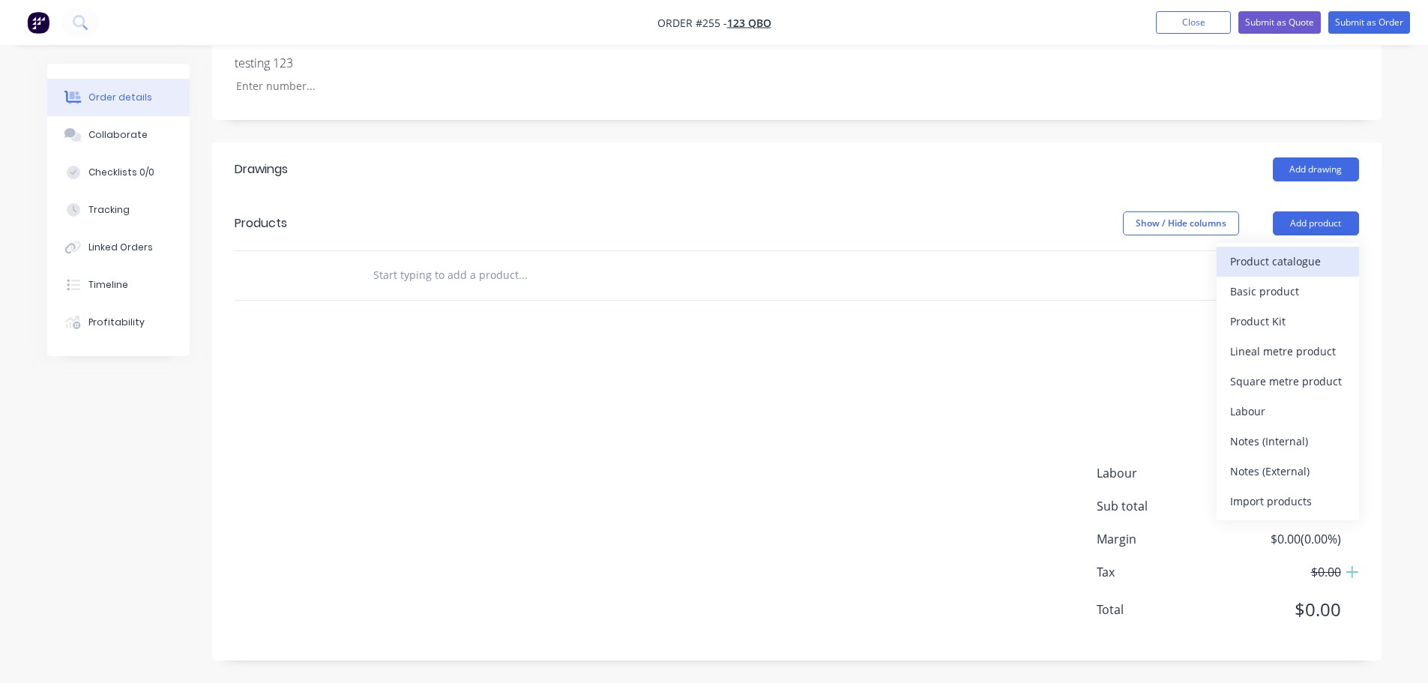
click at [1279, 273] on button "Product catalogue" at bounding box center [1288, 262] width 142 height 30
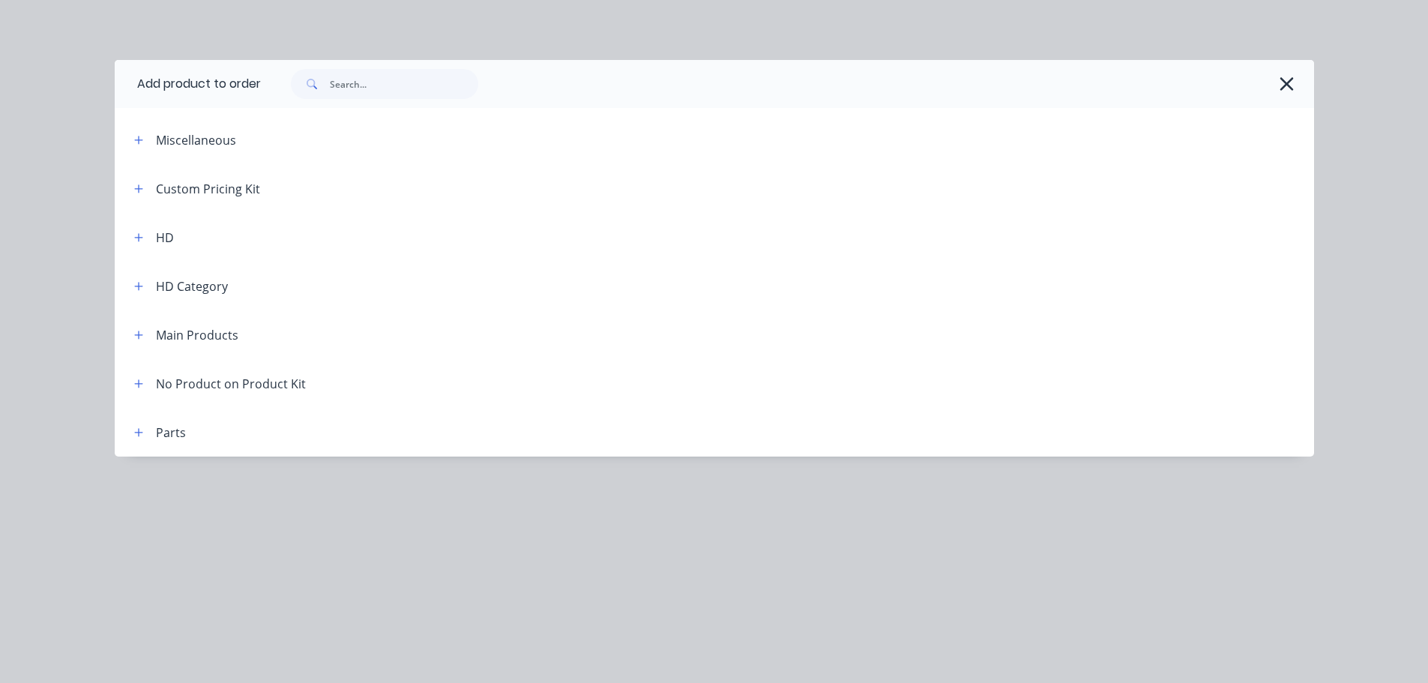
click at [146, 328] on span at bounding box center [139, 334] width 19 height 19
drag, startPoint x: 146, startPoint y: 328, endPoint x: 140, endPoint y: 335, distance: 9.6
click at [143, 331] on span at bounding box center [139, 334] width 19 height 19
click at [140, 335] on icon "button" at bounding box center [138, 335] width 8 height 8
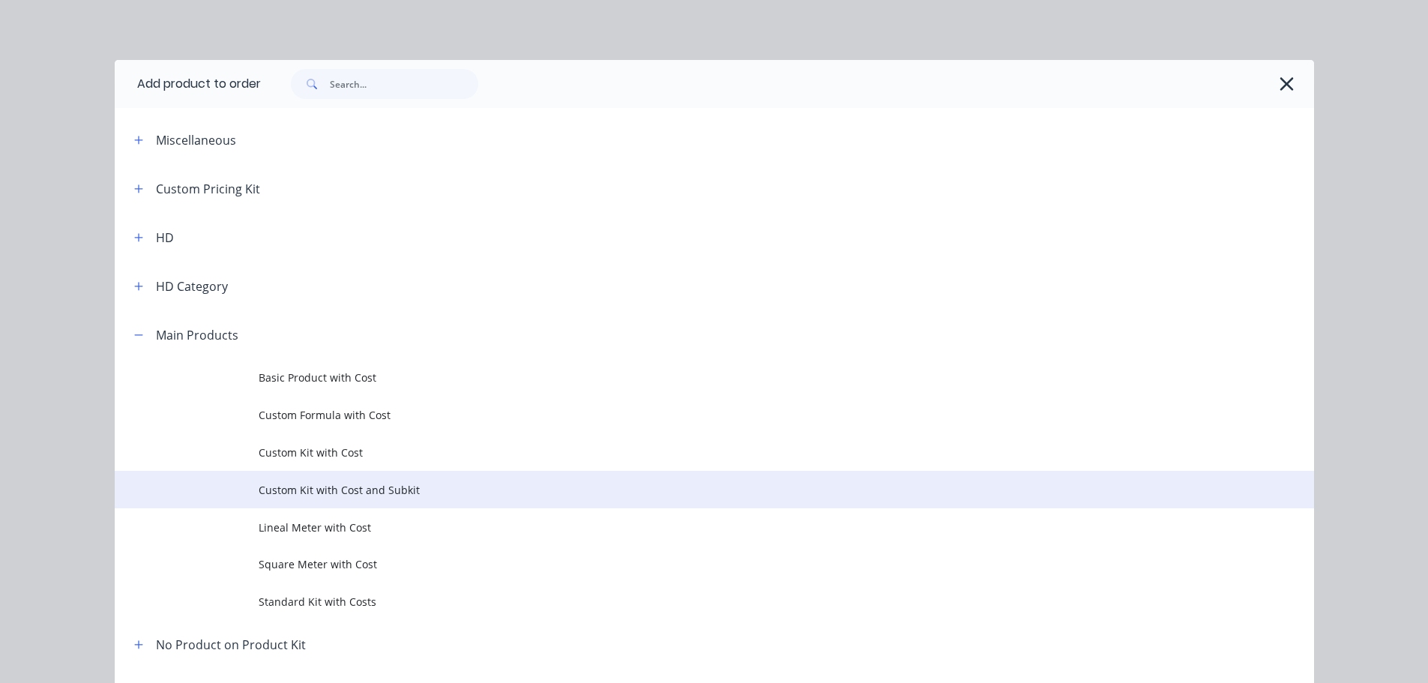
click at [301, 496] on span "Custom Kit with Cost and Subkit" at bounding box center [681, 490] width 844 height 16
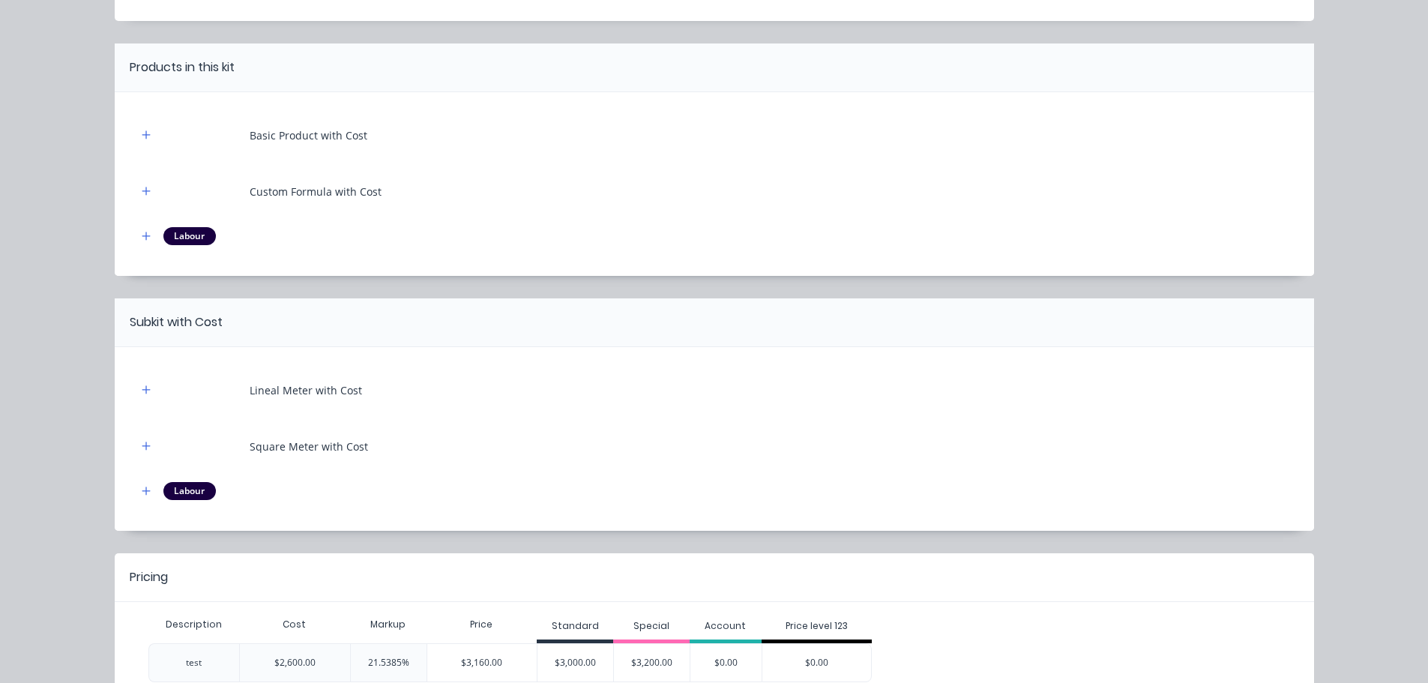
scroll to position [185, 0]
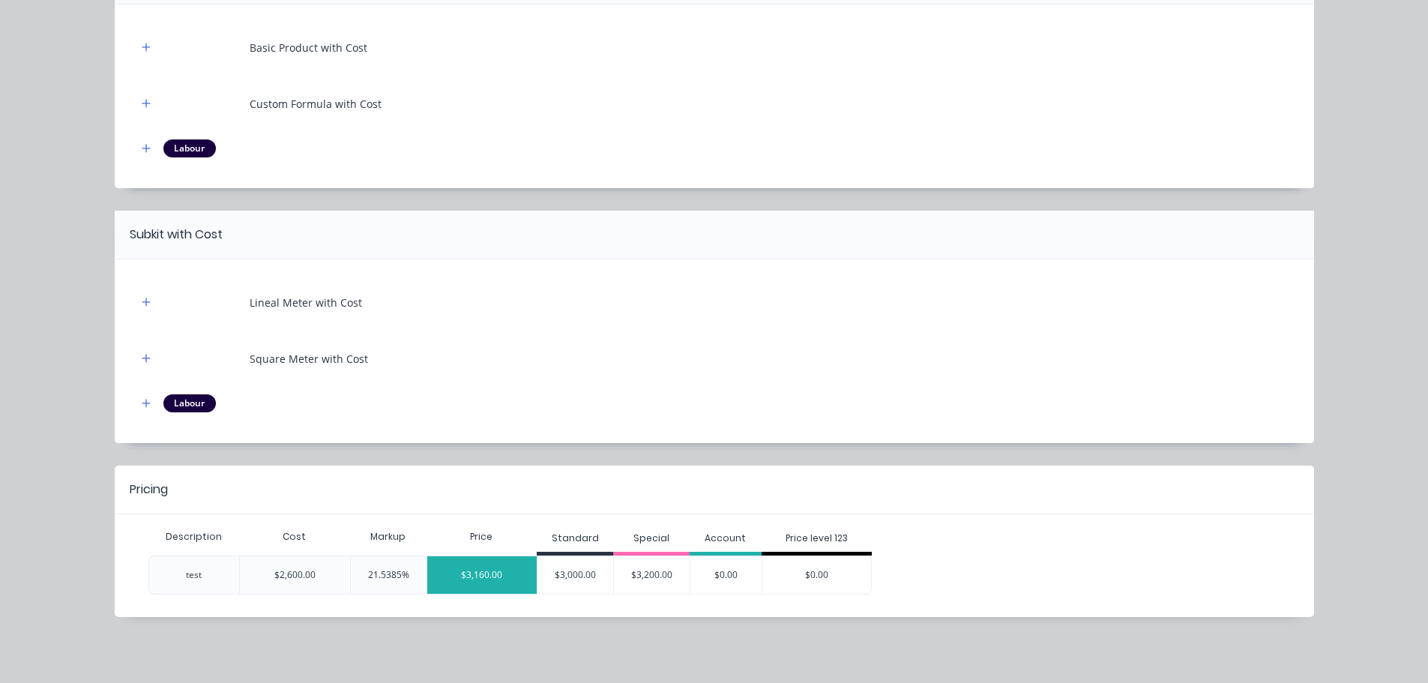
click at [472, 582] on div "$3,160.00" at bounding box center [482, 574] width 110 height 37
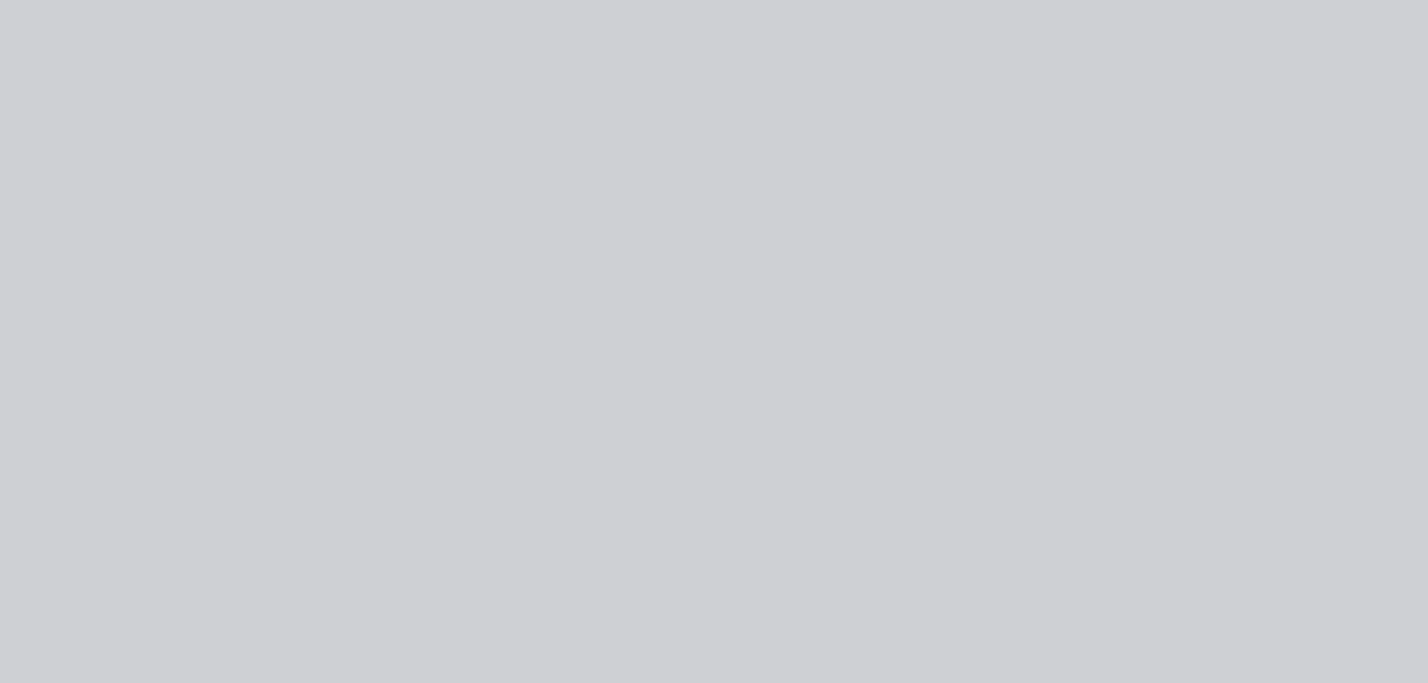
scroll to position [0, 0]
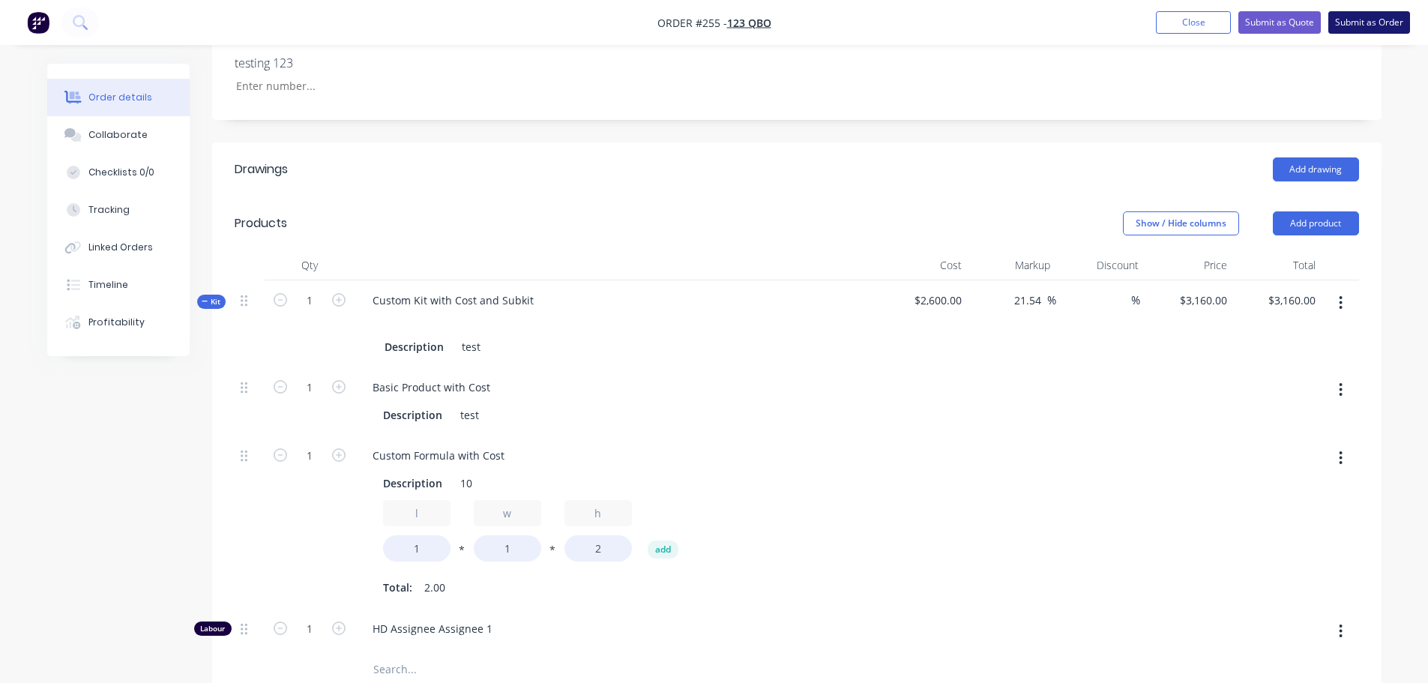
click at [1363, 22] on button "Submit as Order" at bounding box center [1369, 22] width 82 height 22
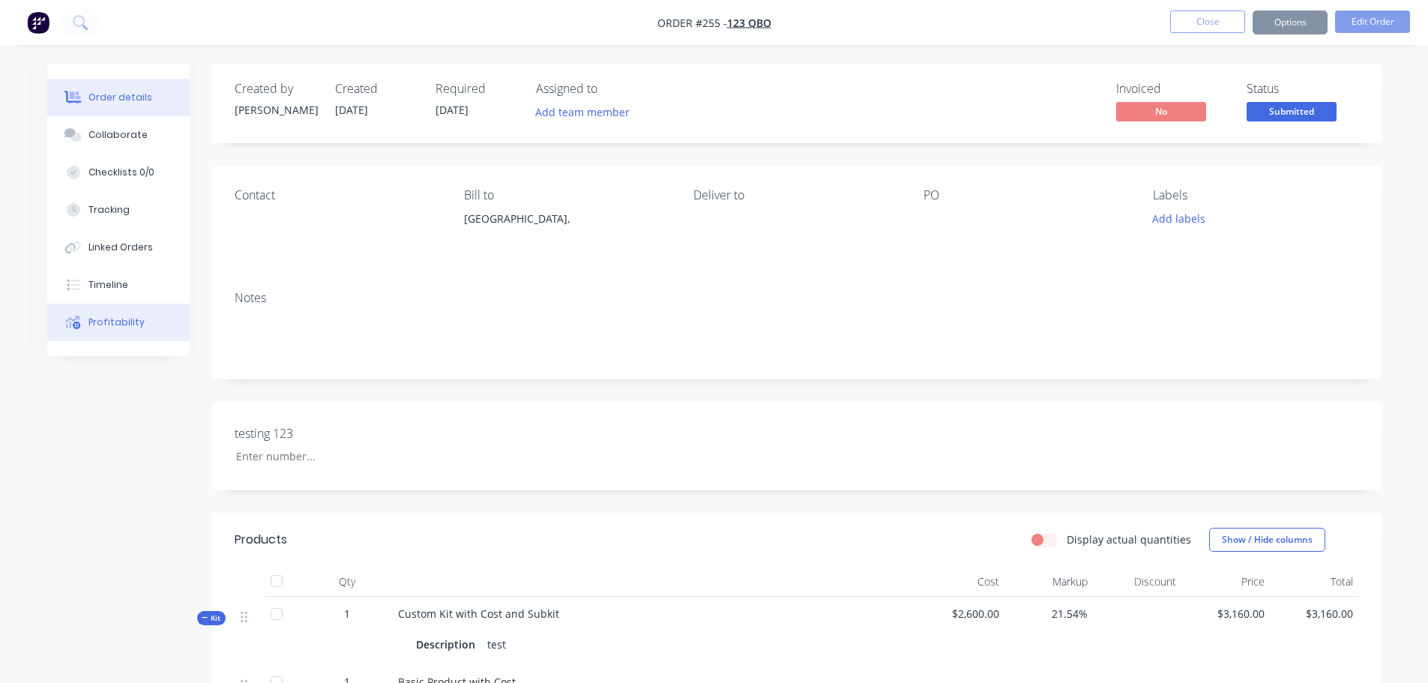
click at [104, 323] on div "Profitability" at bounding box center [116, 322] width 56 height 13
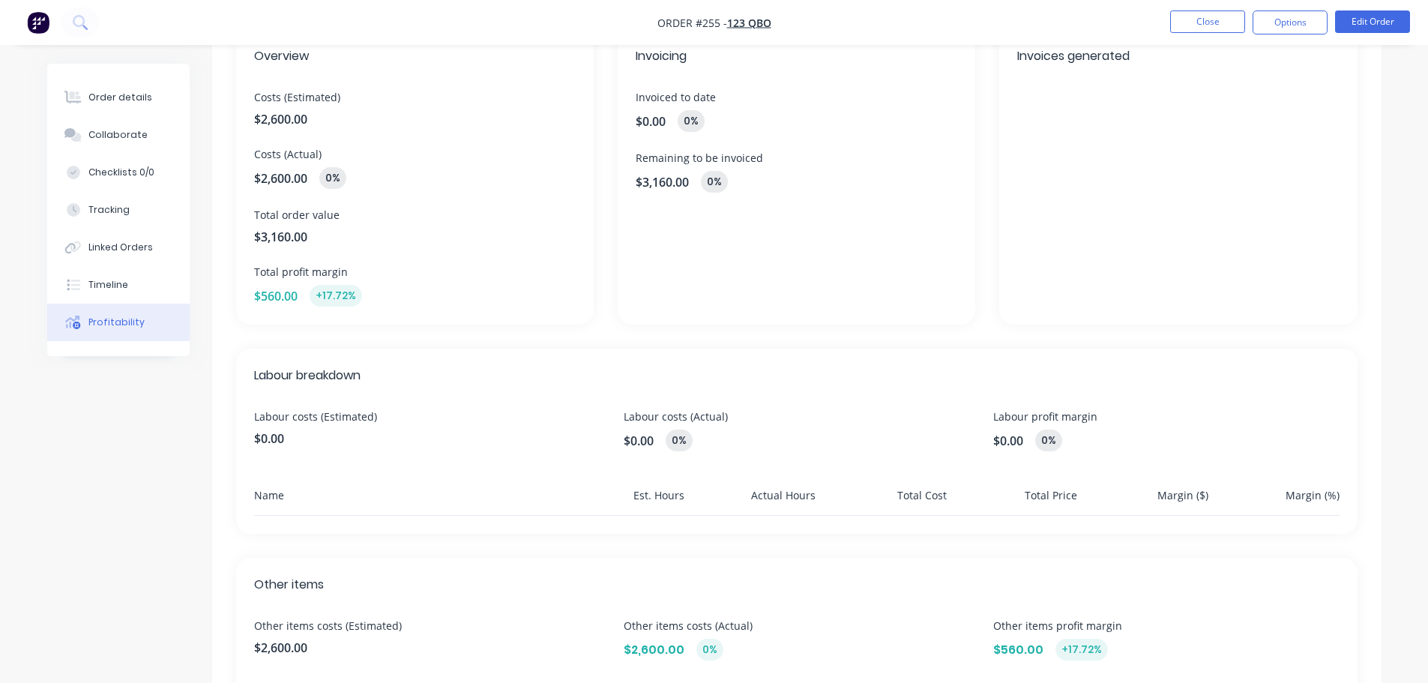
scroll to position [225, 0]
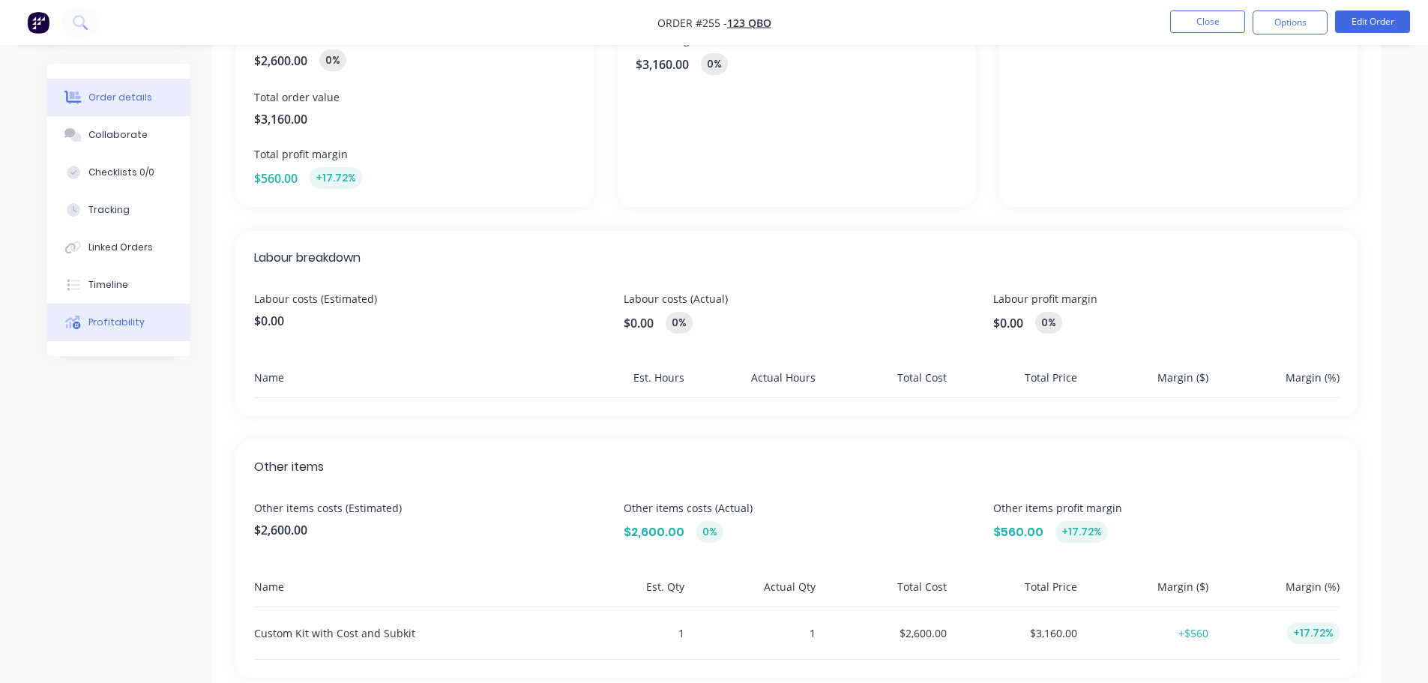
click at [142, 95] on div "Order details" at bounding box center [120, 97] width 64 height 13
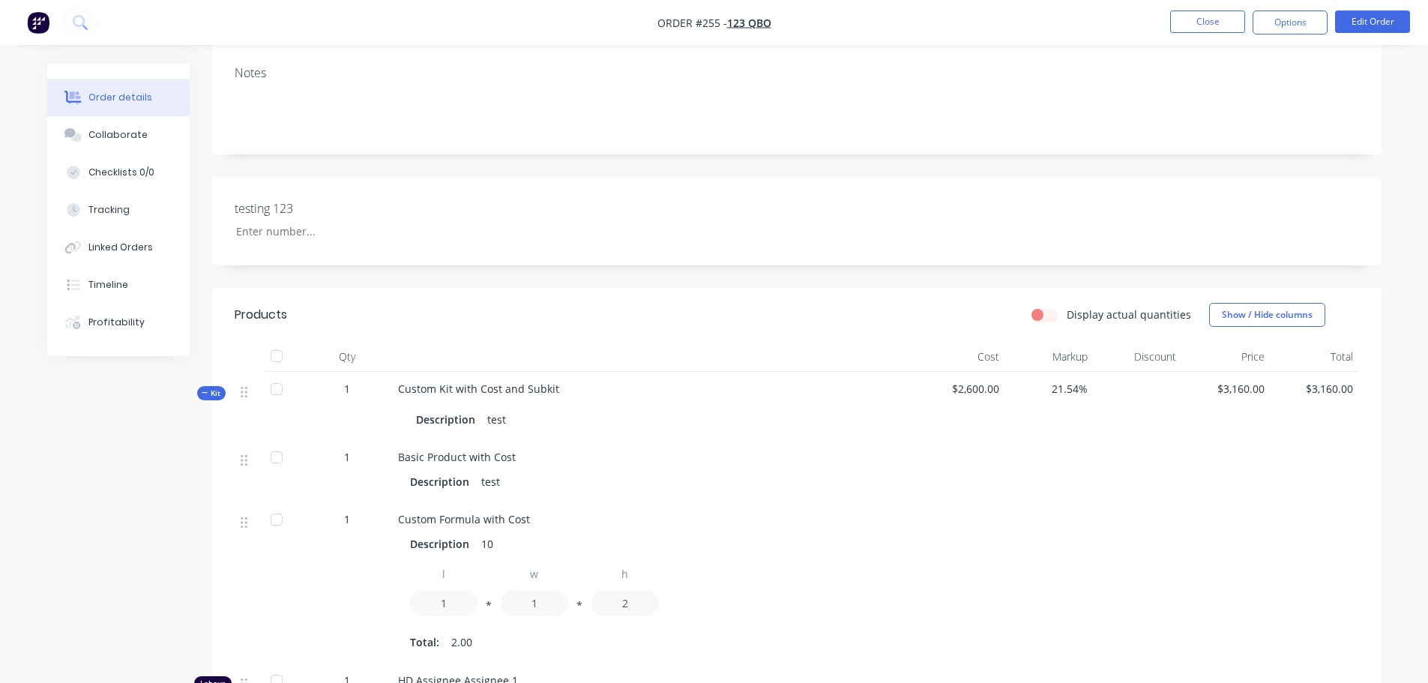
click at [1067, 319] on label "Display actual quantities" at bounding box center [1129, 315] width 124 height 16
click at [1044, 319] on input "Display actual quantities" at bounding box center [1038, 314] width 12 height 14
checkbox input "true"
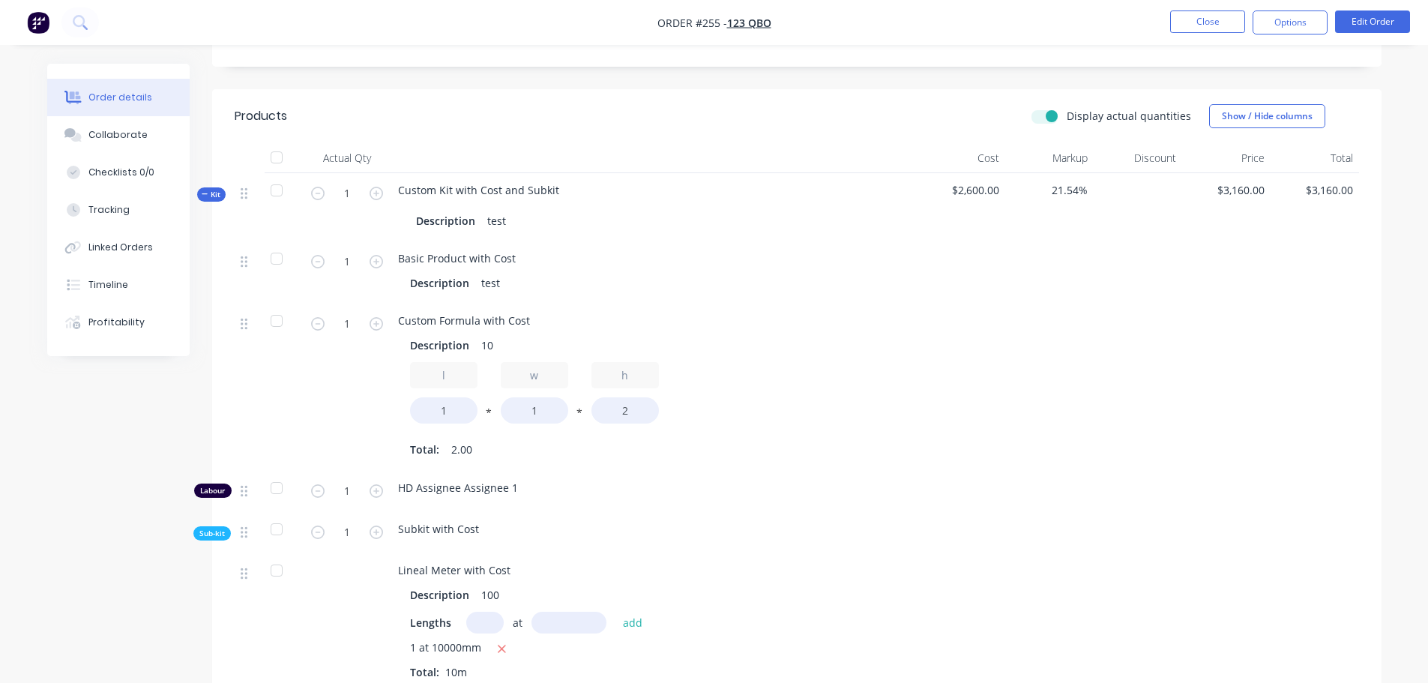
scroll to position [525, 0]
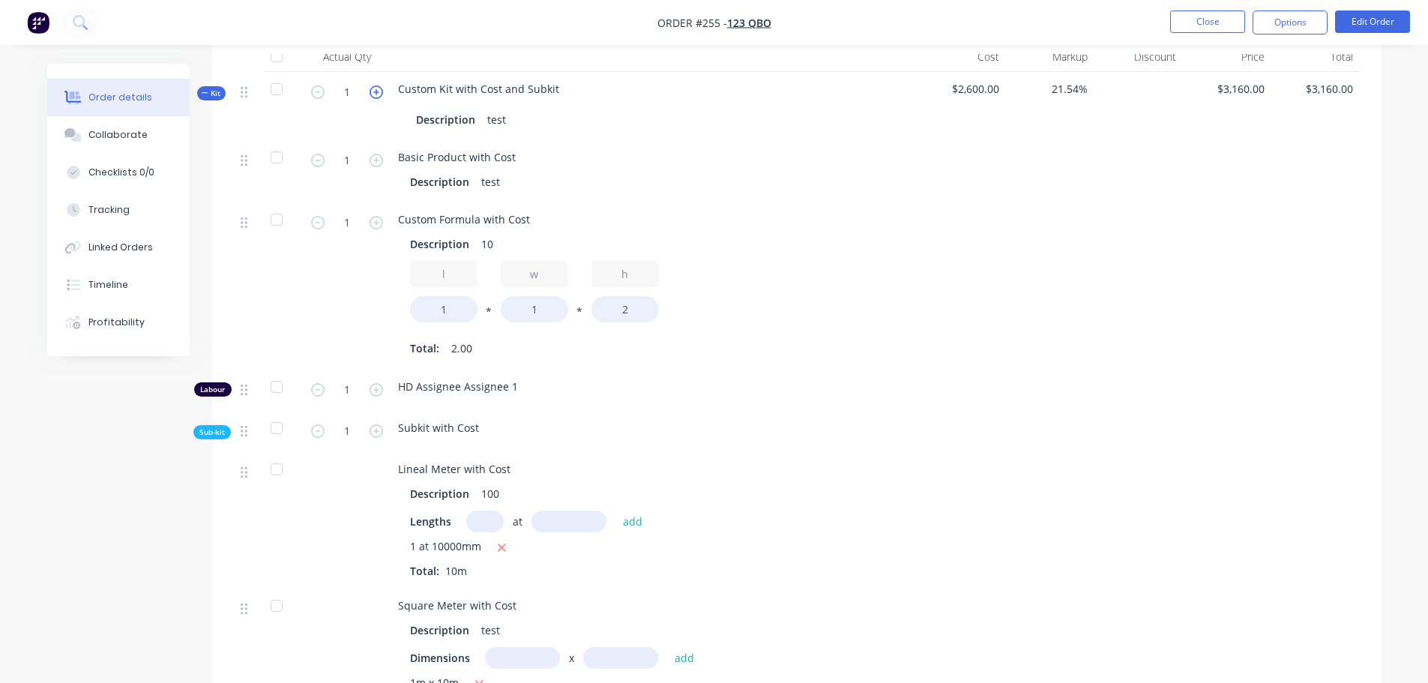
click at [376, 95] on icon "button" at bounding box center [376, 91] width 13 height 13
type input "2"
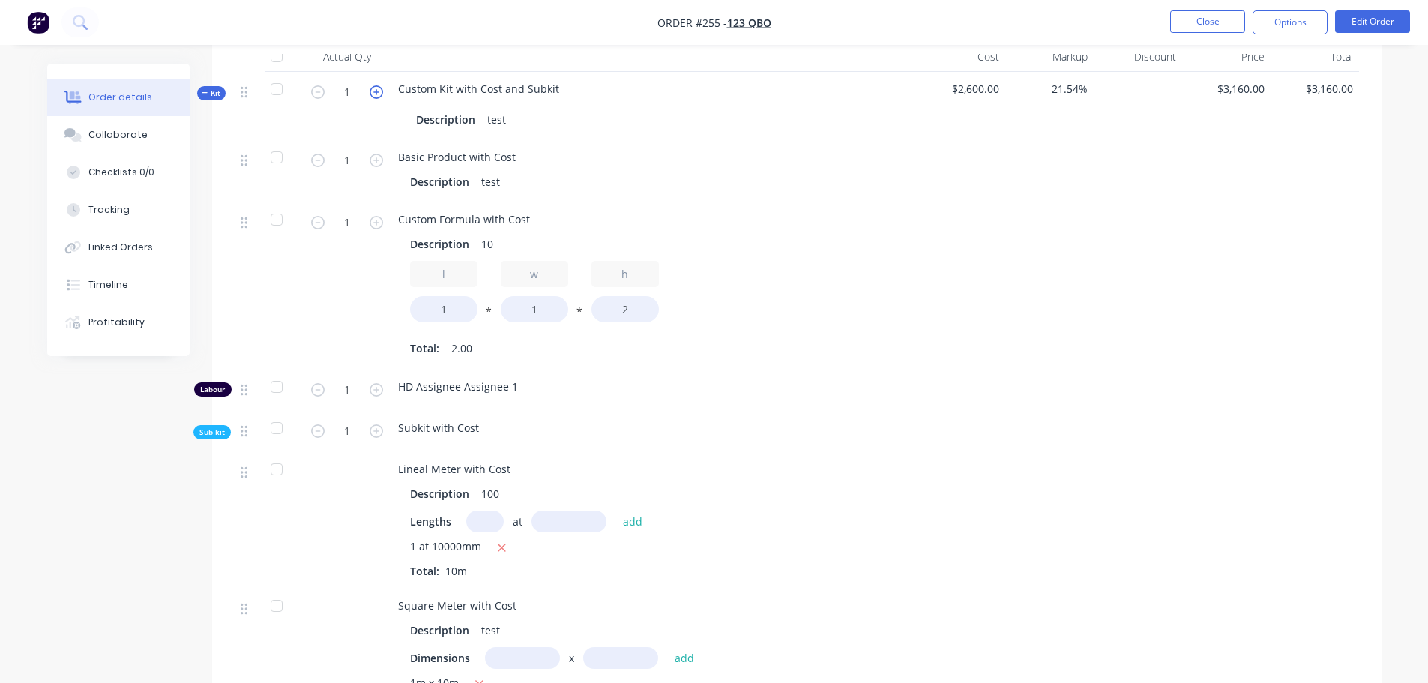
type input "2"
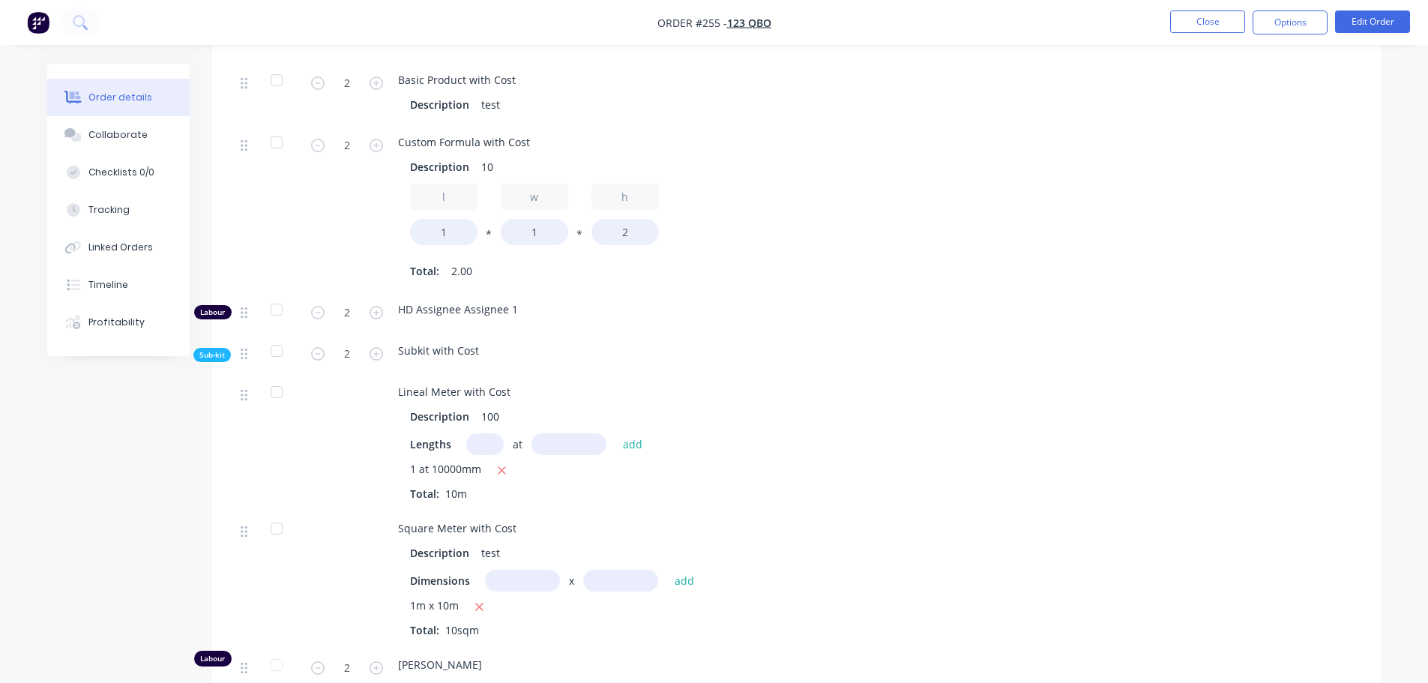
scroll to position [375, 0]
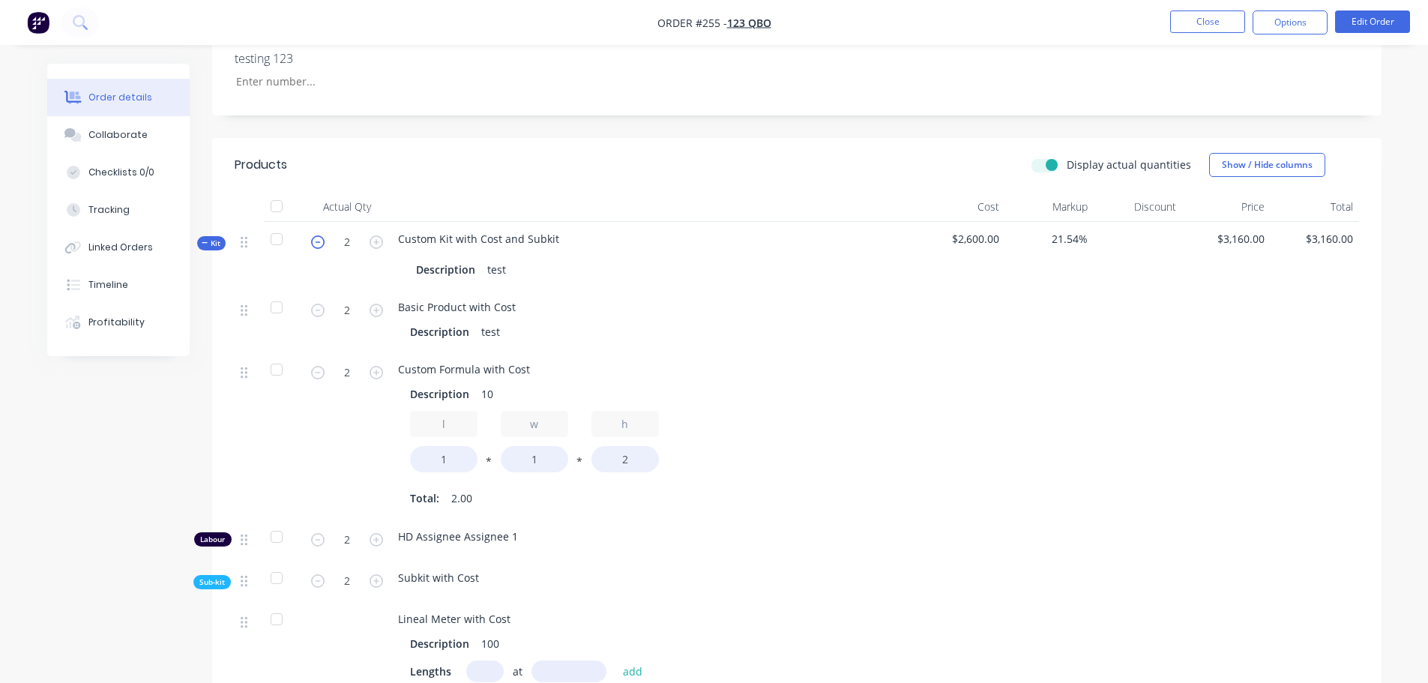
click at [321, 241] on icon "button" at bounding box center [317, 241] width 13 height 13
type input "1"
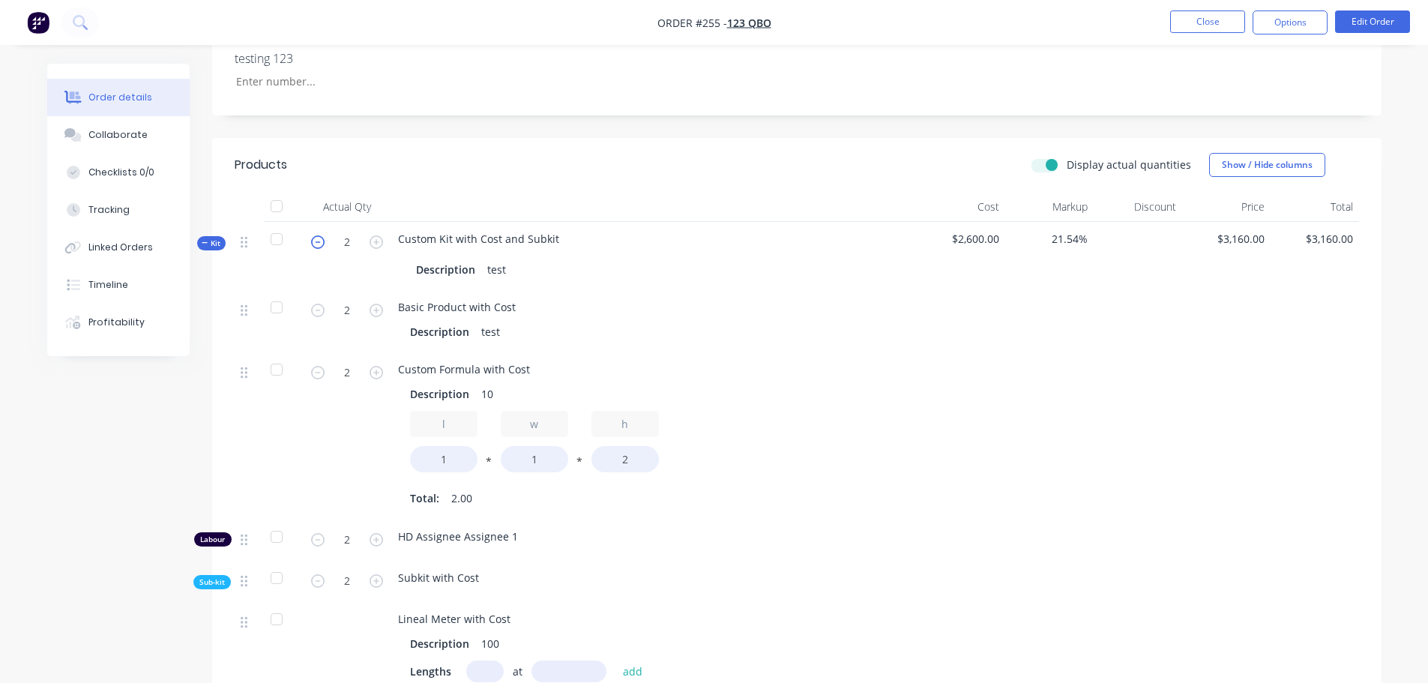
type input "1"
click at [1067, 163] on label "Display actual quantities" at bounding box center [1129, 165] width 124 height 16
click at [1044, 163] on input "Display actual quantities" at bounding box center [1038, 164] width 12 height 14
checkbox input "false"
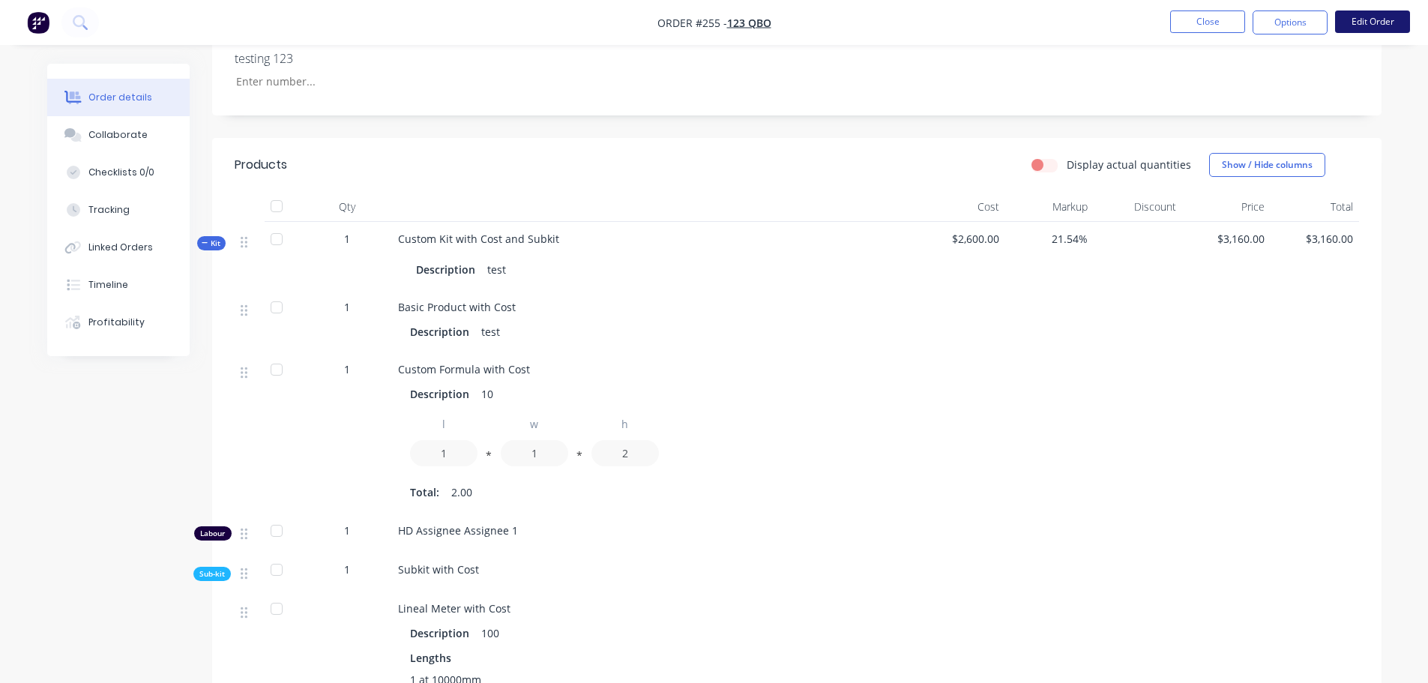
click at [1388, 28] on button "Edit Order" at bounding box center [1372, 21] width 75 height 22
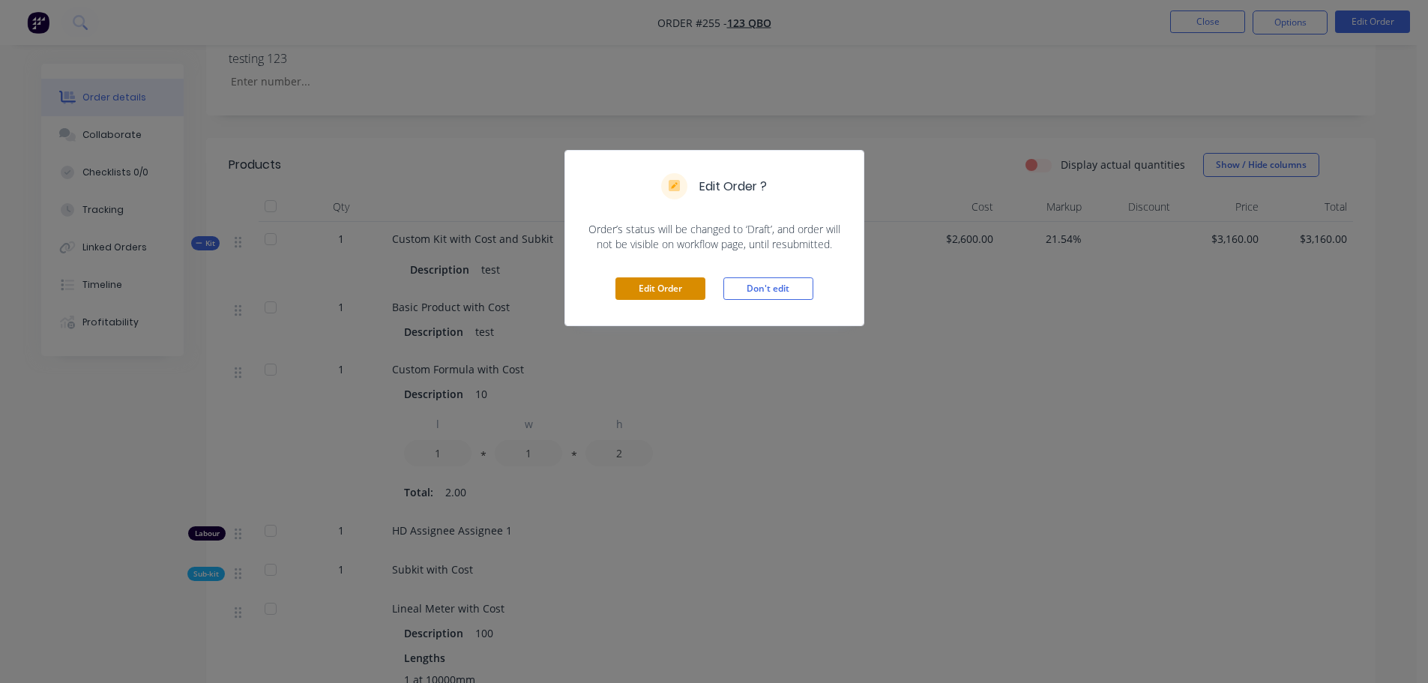
drag, startPoint x: 676, startPoint y: 293, endPoint x: 664, endPoint y: 294, distance: 12.0
click at [675, 293] on button "Edit Order" at bounding box center [660, 288] width 90 height 22
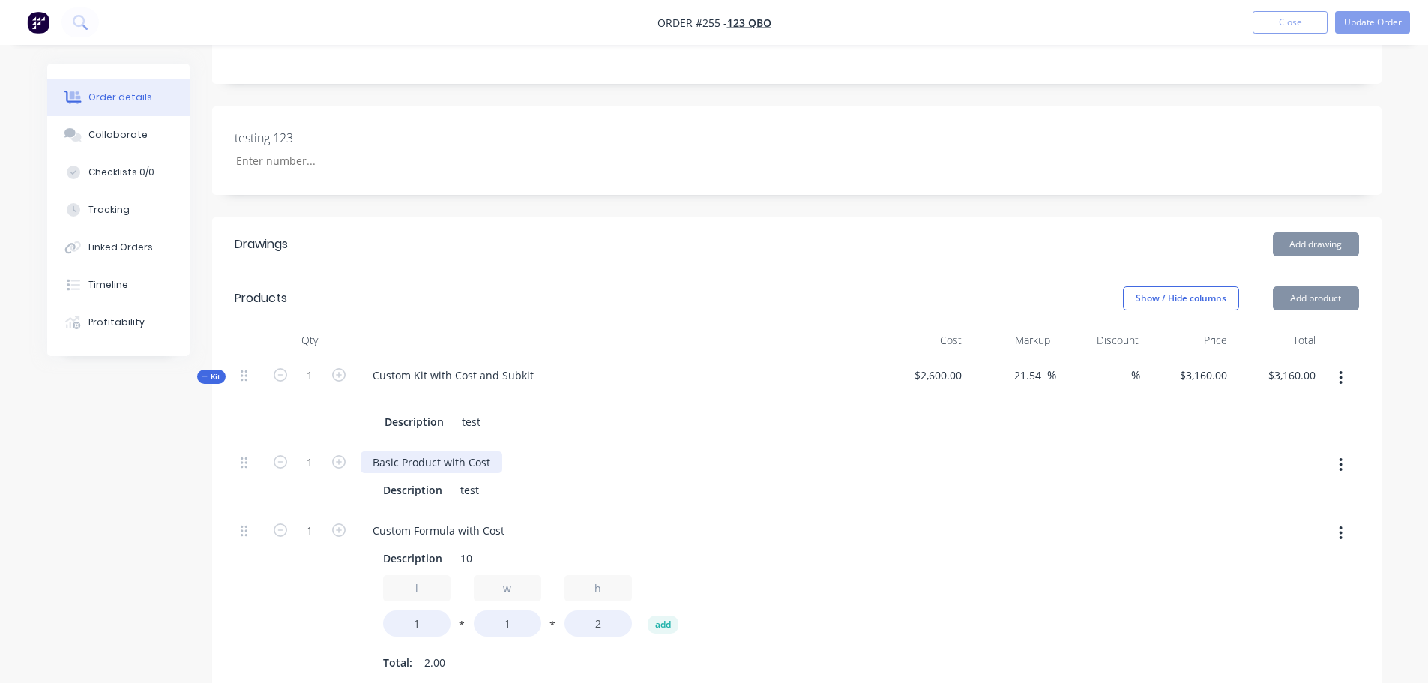
scroll to position [450, 0]
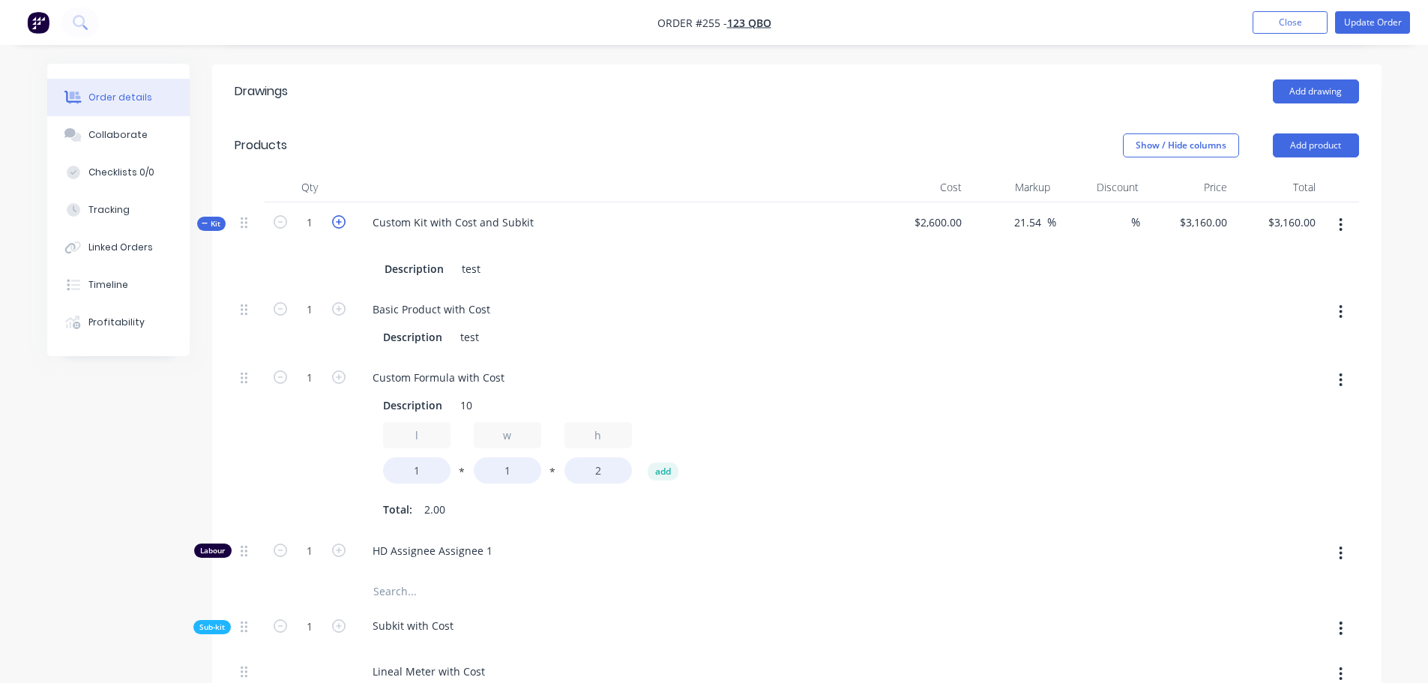
click at [339, 224] on icon "button" at bounding box center [338, 221] width 13 height 13
type input "2"
type input "$6,320.00"
type input "2"
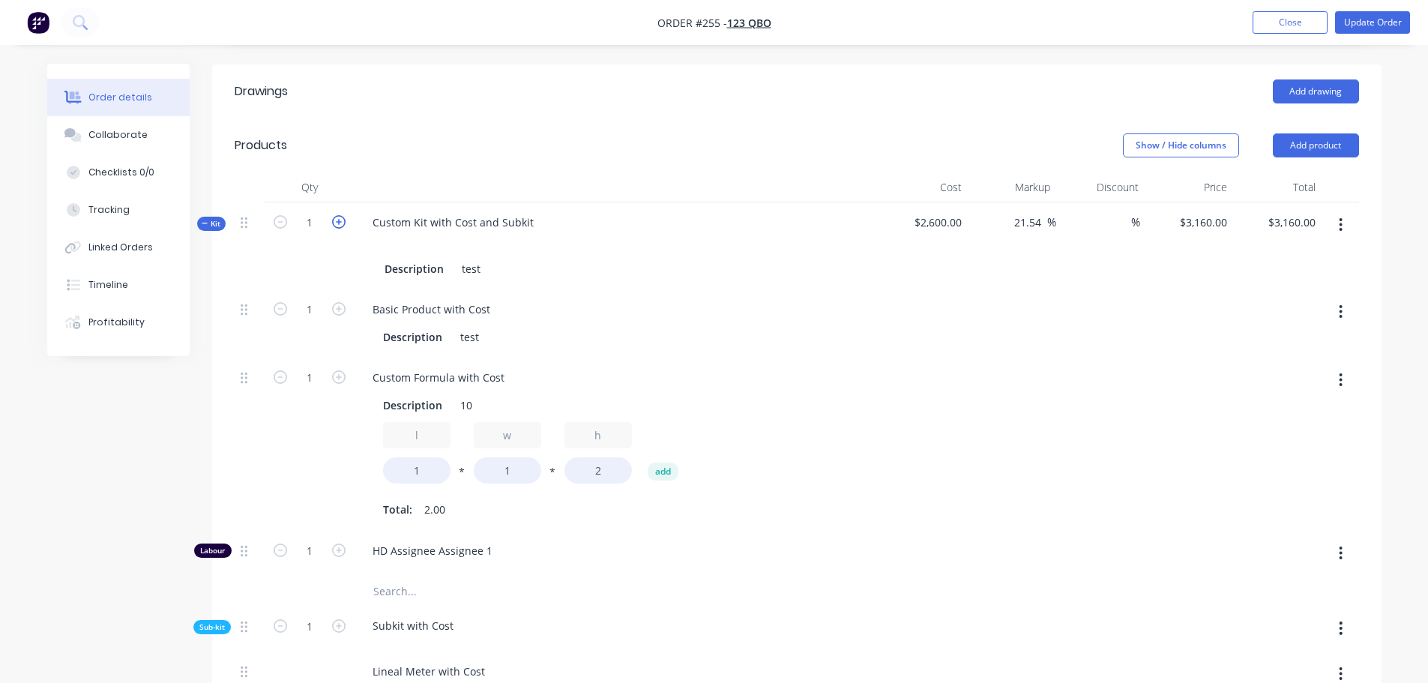
type input "2"
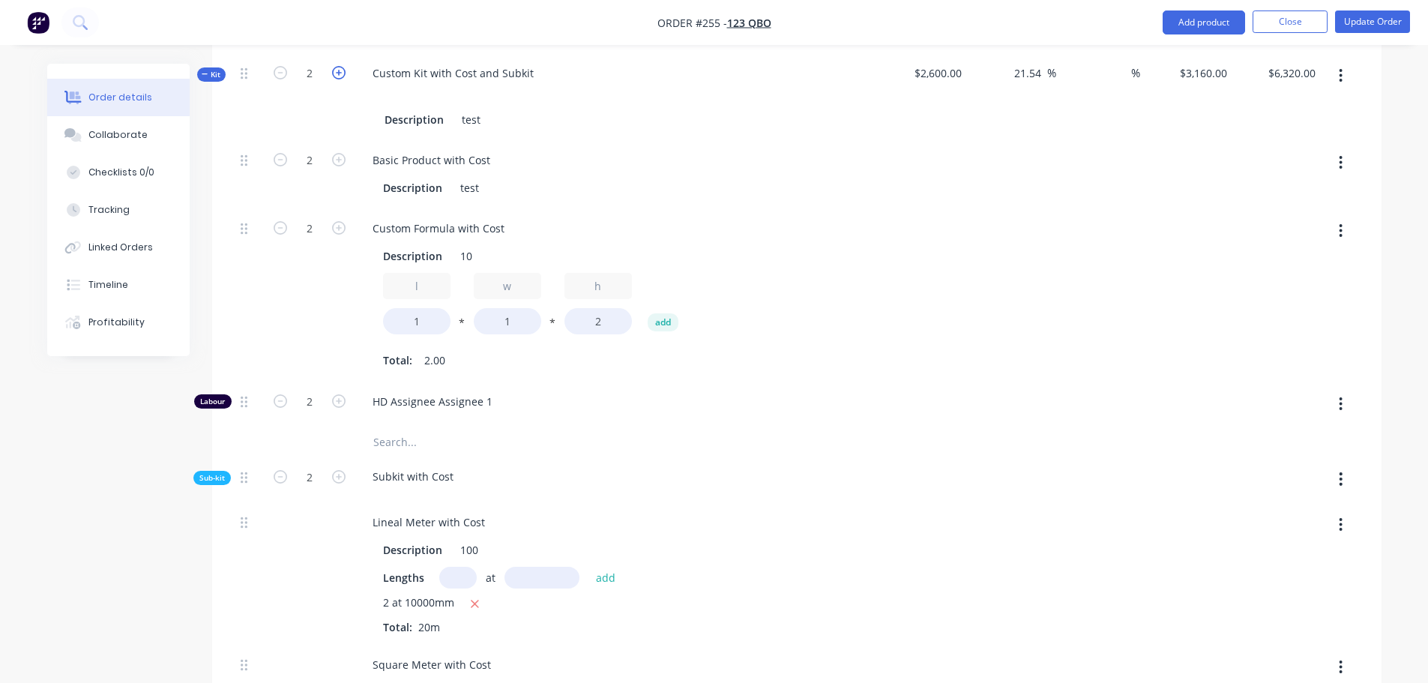
scroll to position [600, 0]
click at [337, 67] on icon "button" at bounding box center [338, 71] width 13 height 13
type input "3"
type input "$9,480.00"
type input "3"
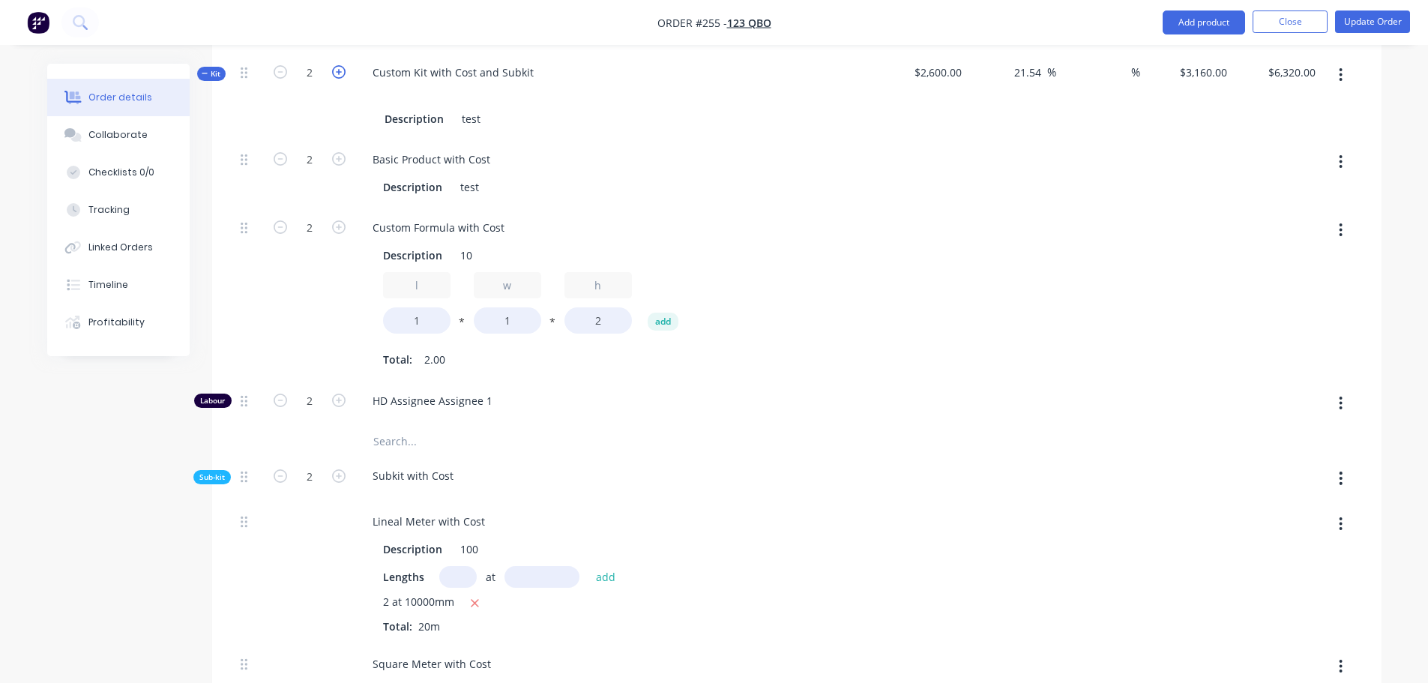
type input "3"
click at [279, 67] on icon "button" at bounding box center [280, 71] width 13 height 13
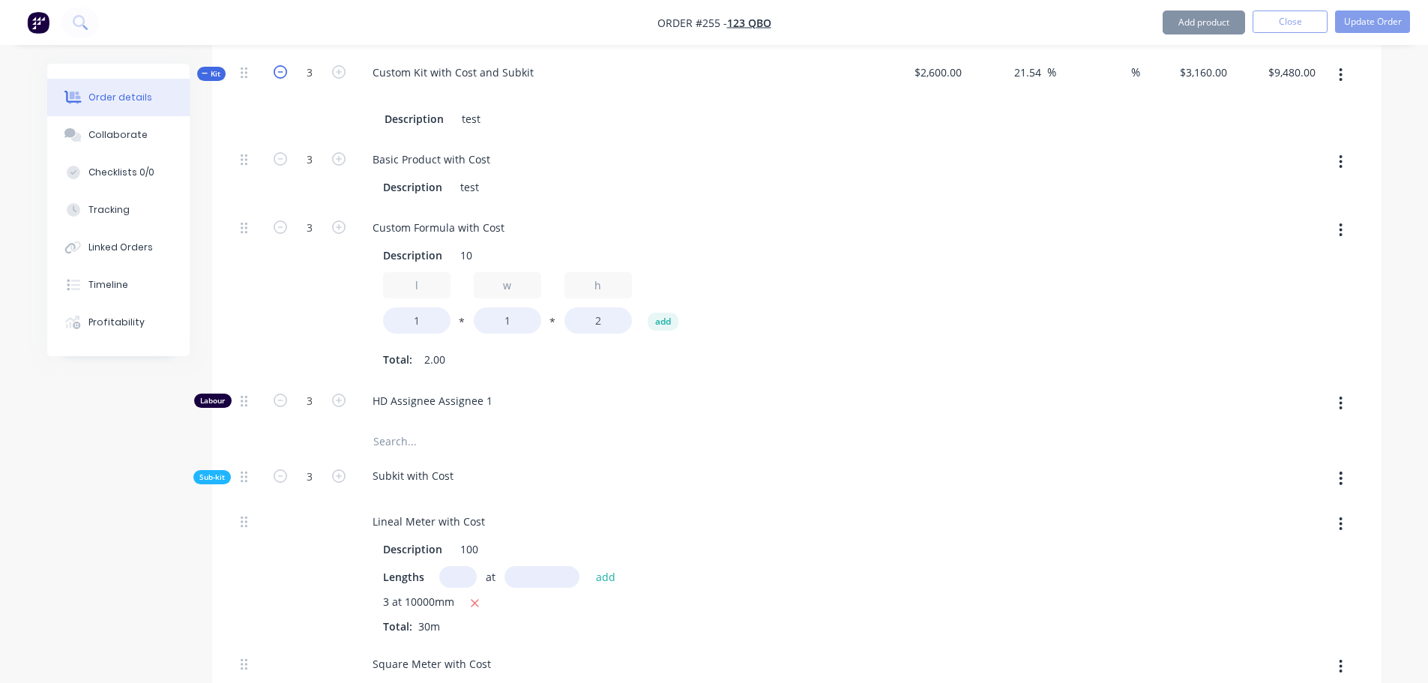
type input "2"
type input "$6,320.00"
type input "2"
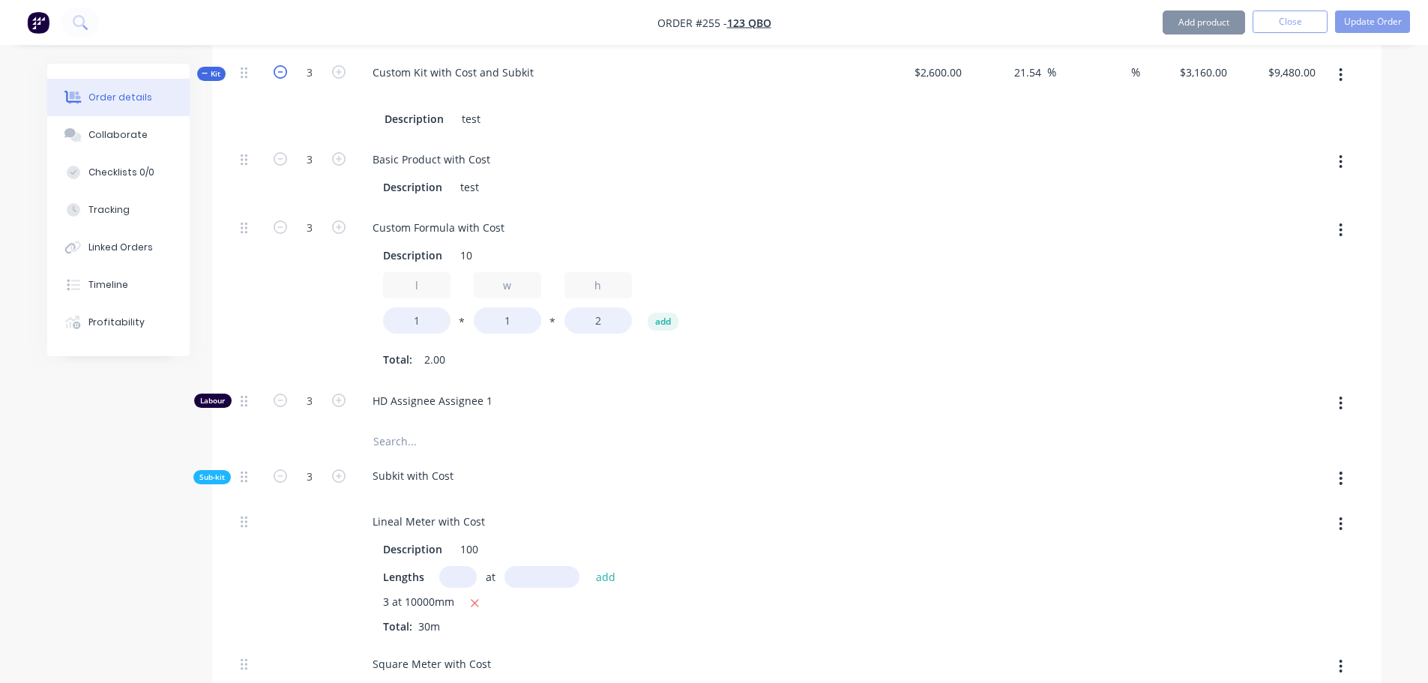
type input "2"
click at [279, 67] on icon "button" at bounding box center [280, 71] width 13 height 13
type input "1"
type input "$3,160.00"
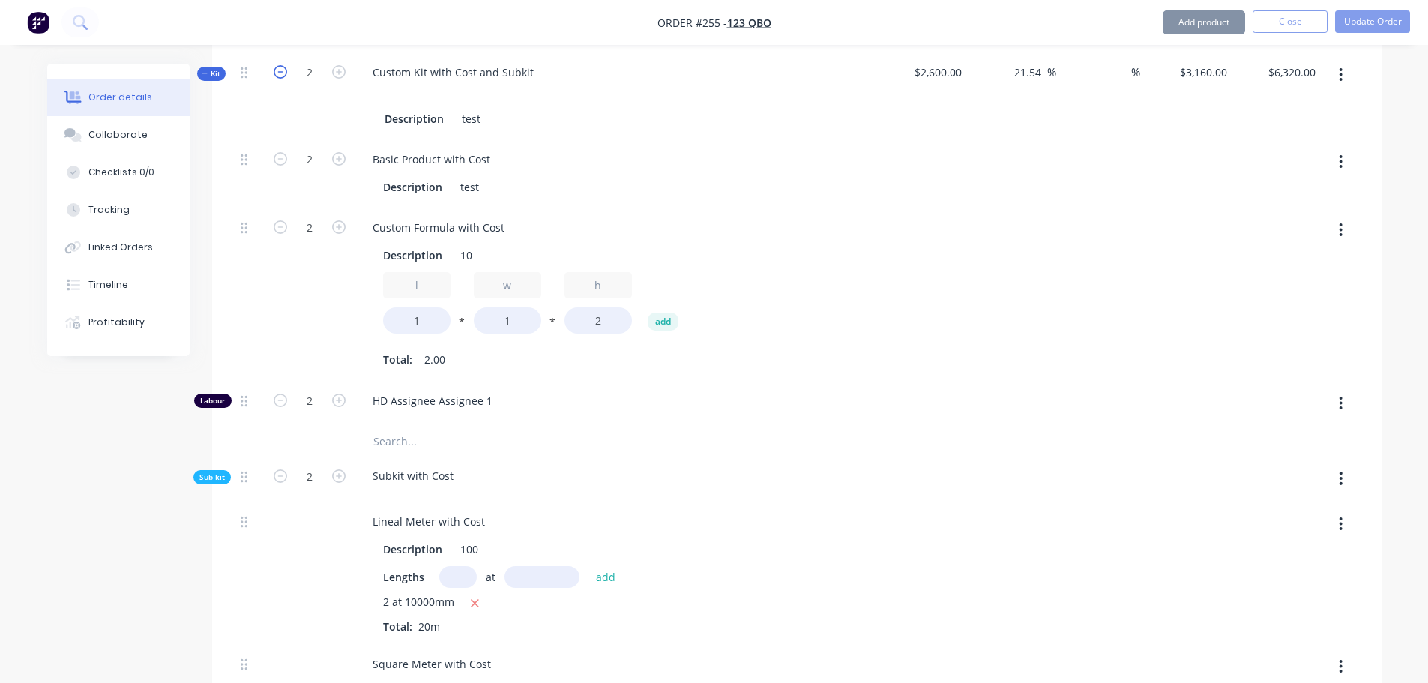
type input "1"
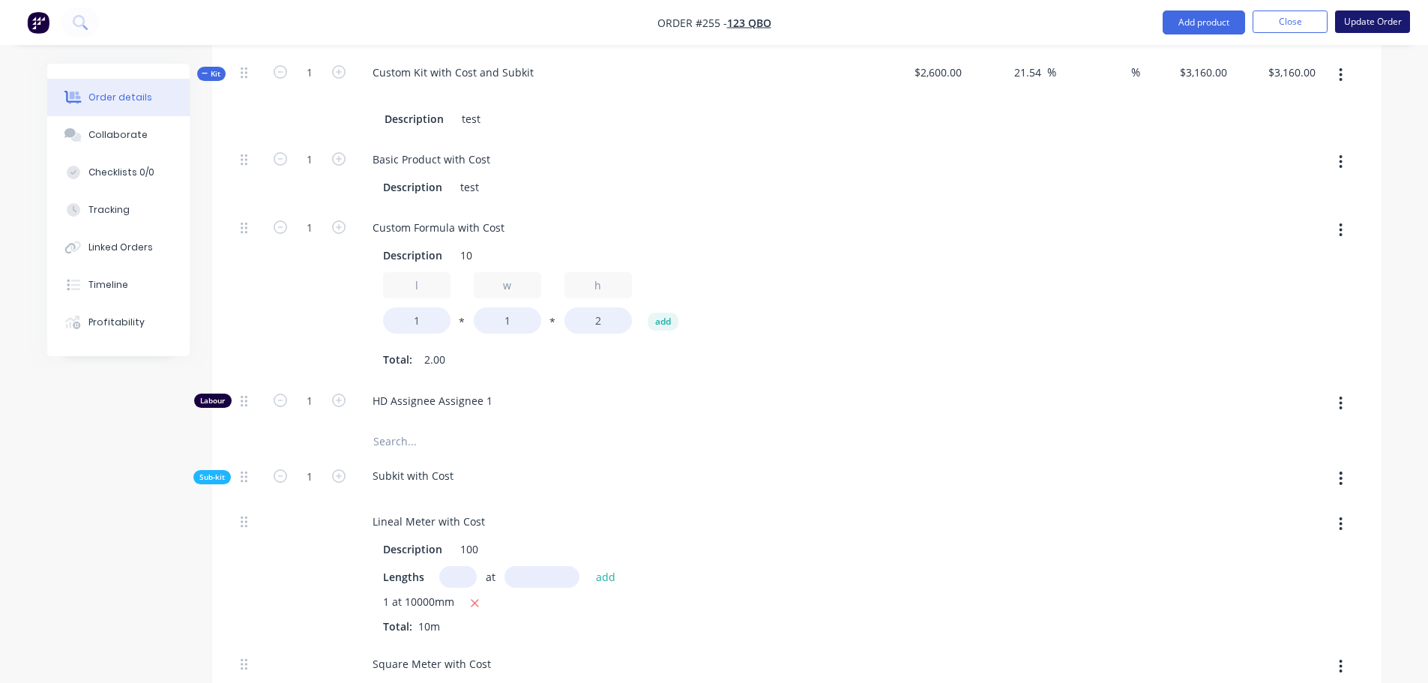
click at [1366, 21] on button "Update Order" at bounding box center [1372, 21] width 75 height 22
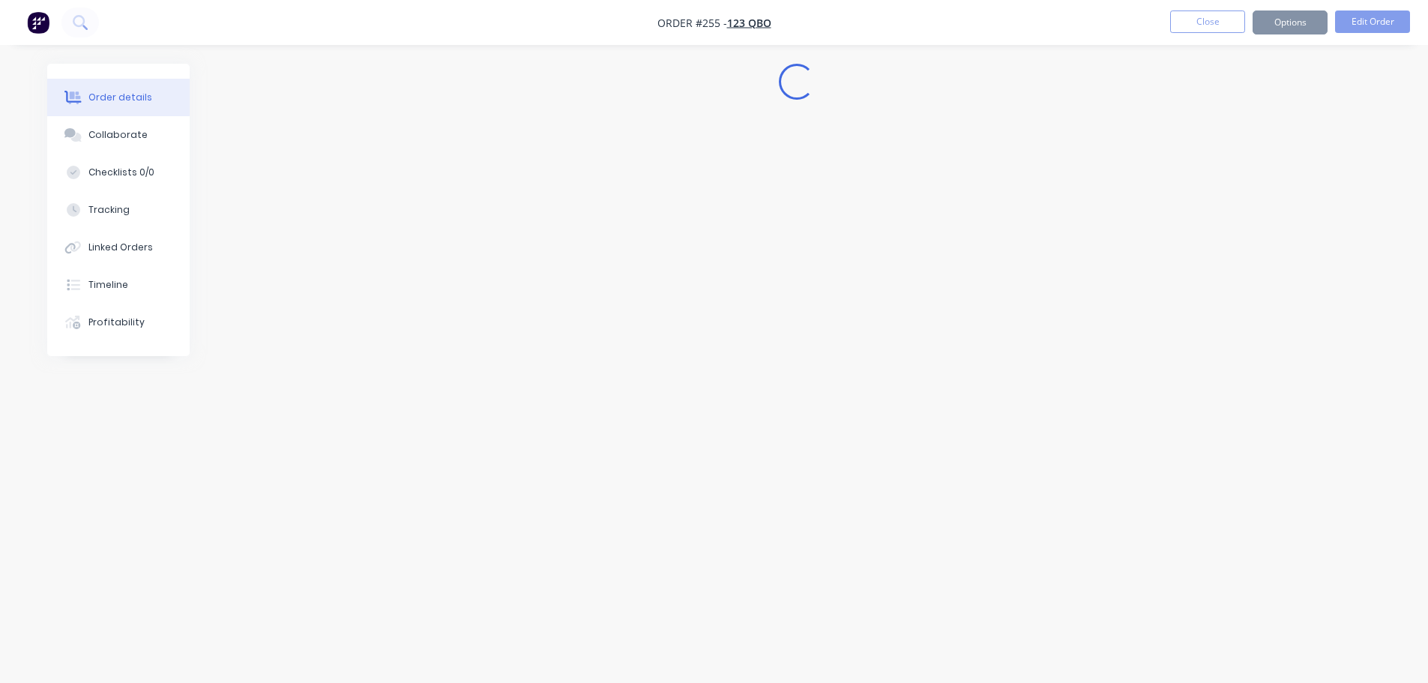
scroll to position [0, 0]
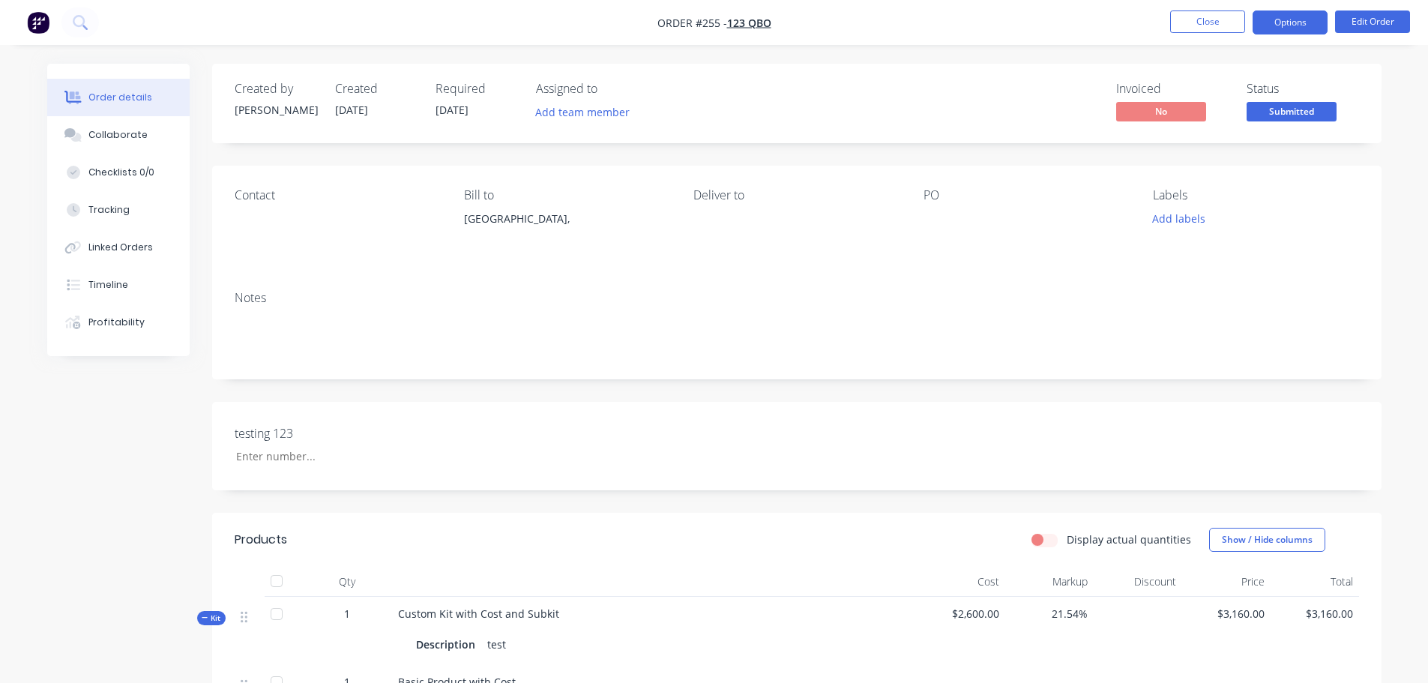
click at [1283, 26] on button "Options" at bounding box center [1290, 22] width 75 height 24
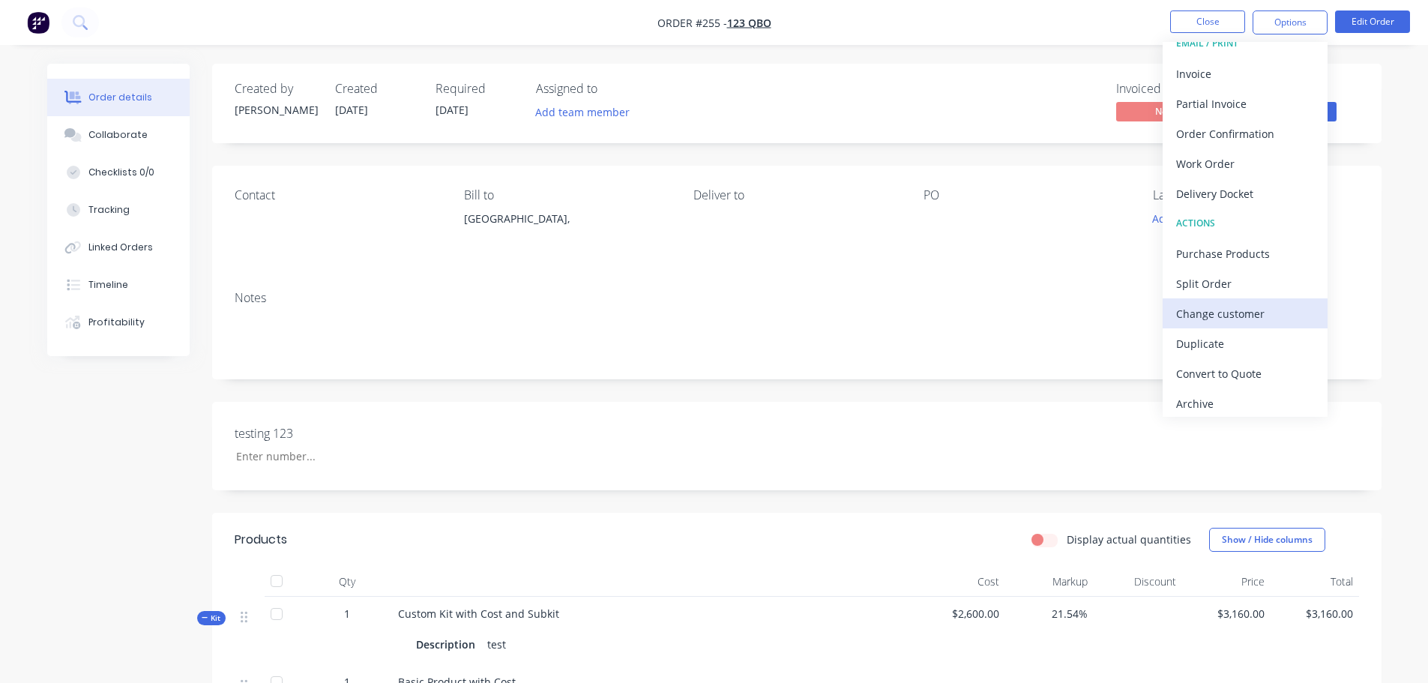
scroll to position [22, 0]
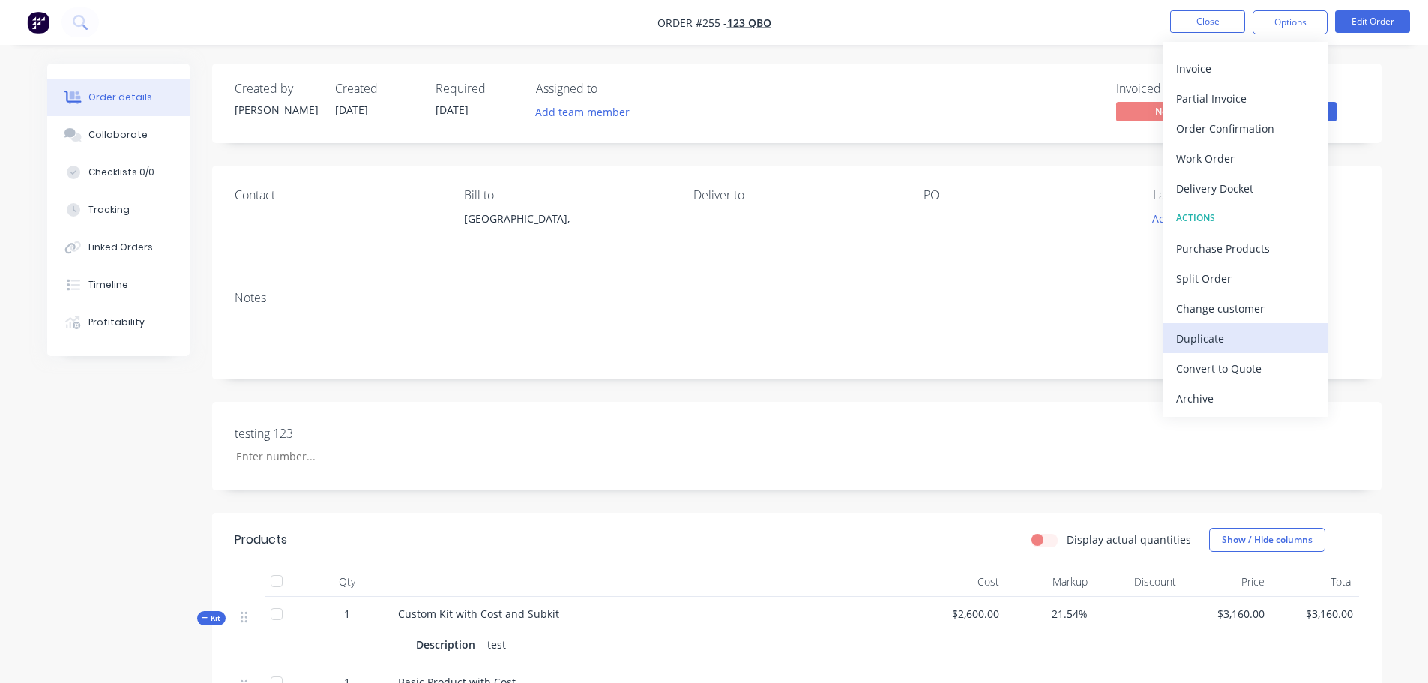
click at [1200, 331] on div "Duplicate" at bounding box center [1245, 339] width 138 height 22
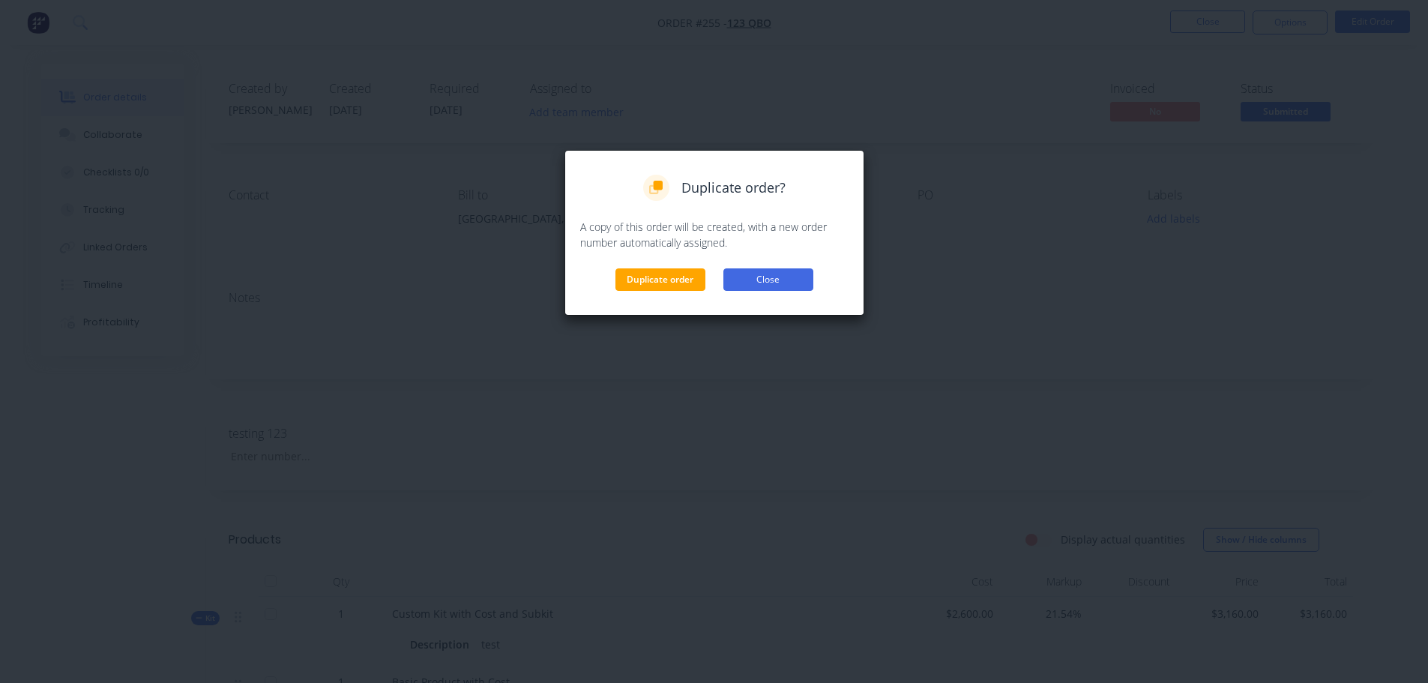
click at [754, 280] on button "Close" at bounding box center [768, 279] width 90 height 22
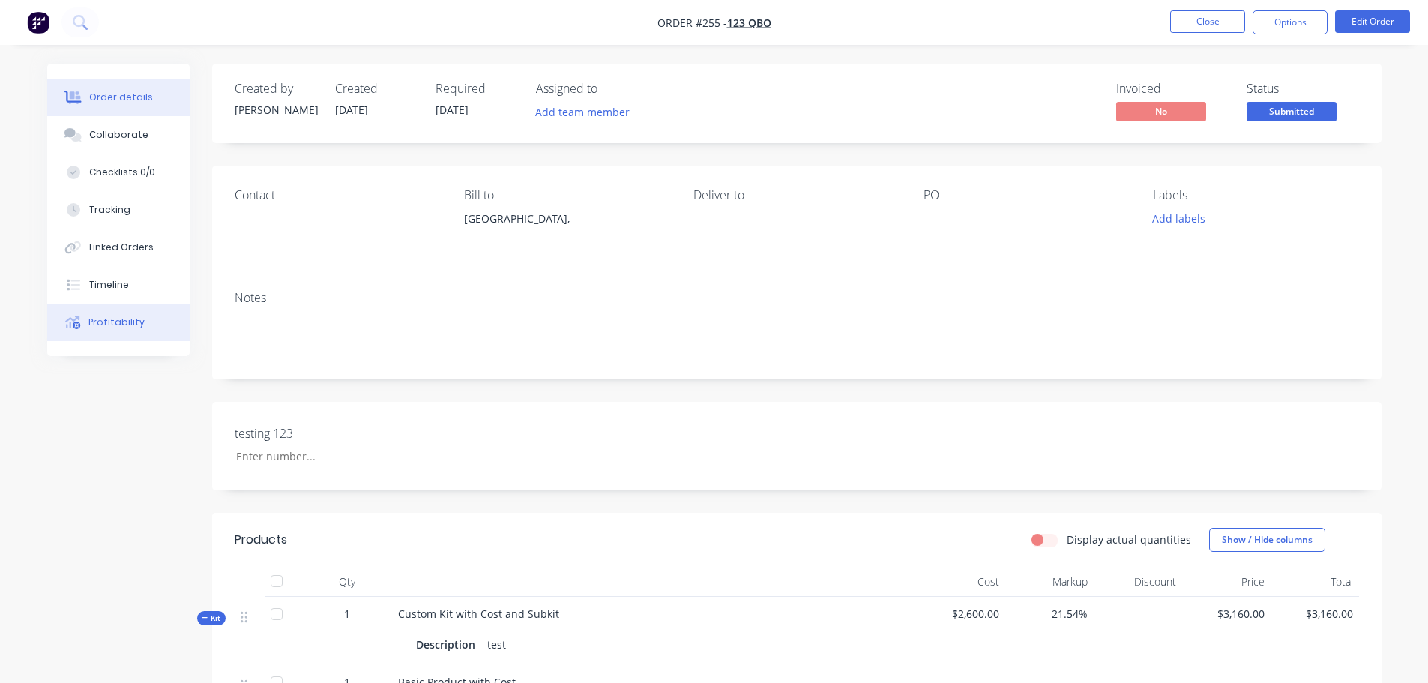
click at [145, 321] on button "Profitability" at bounding box center [118, 322] width 142 height 37
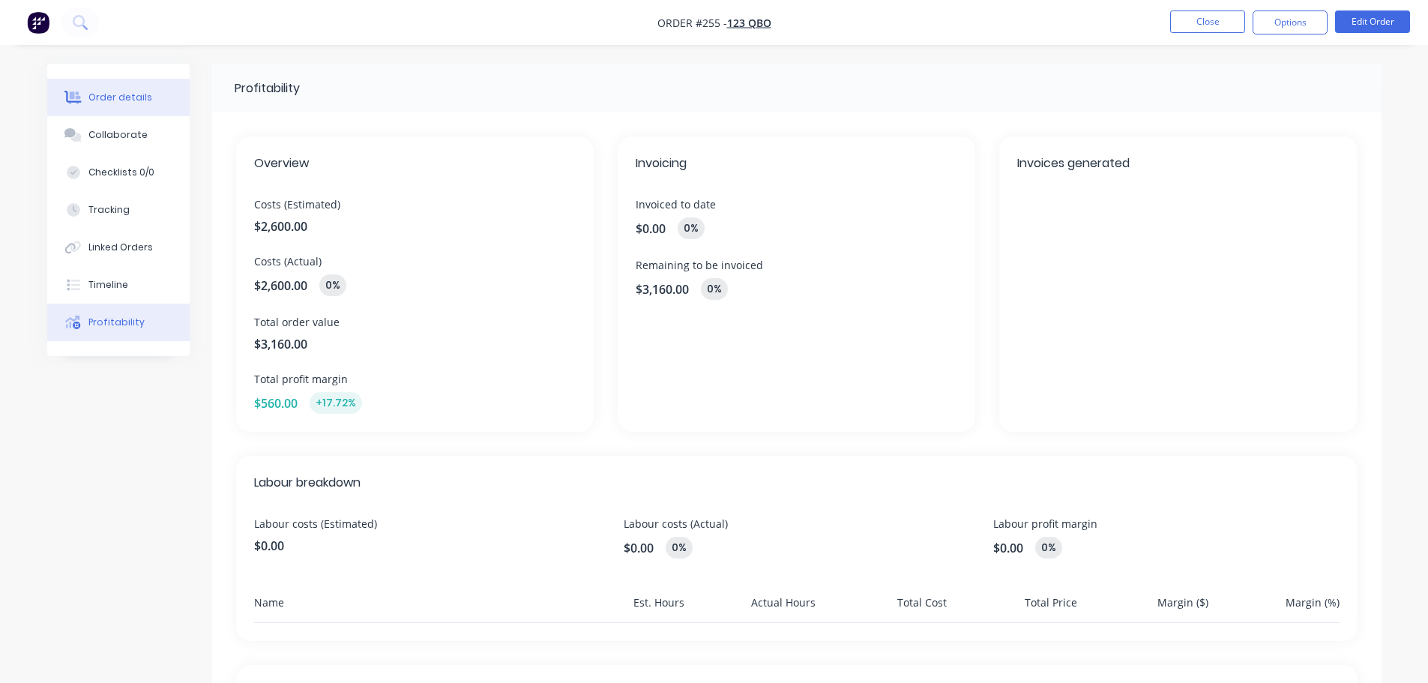
click at [149, 95] on button "Order details" at bounding box center [118, 97] width 142 height 37
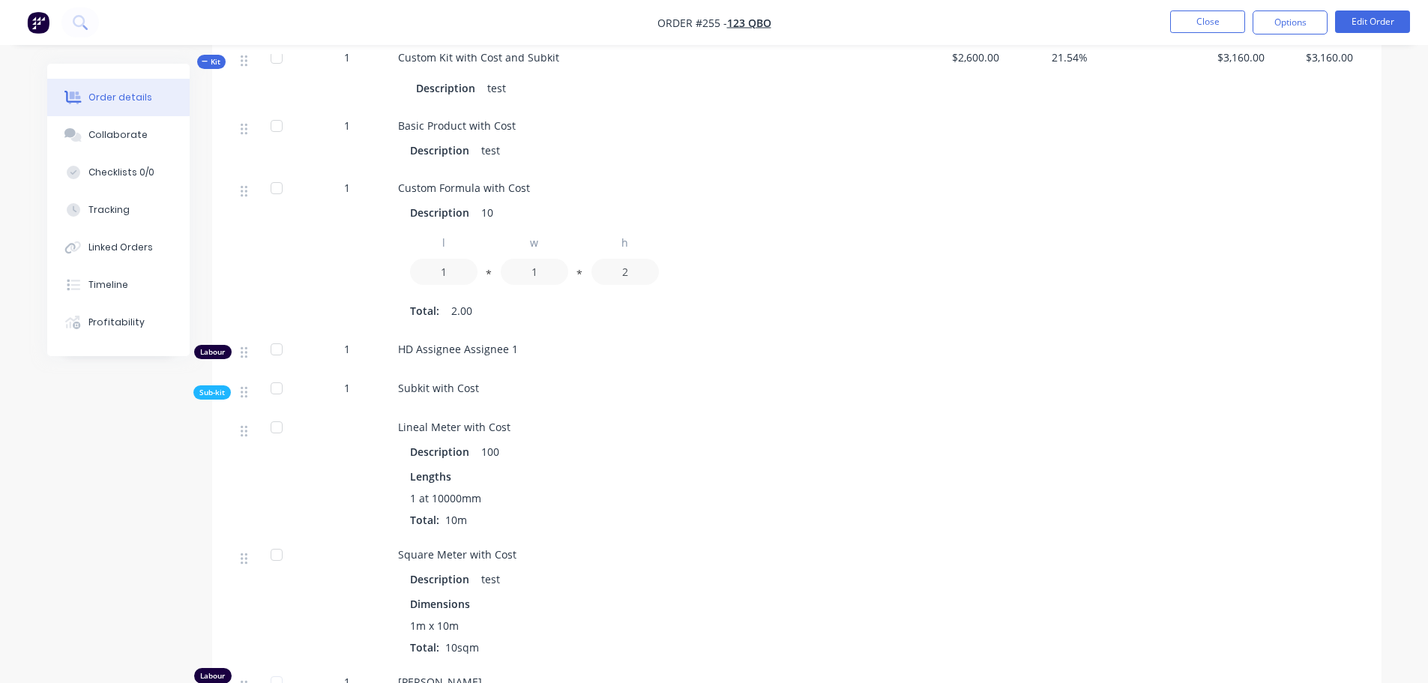
scroll to position [675, 0]
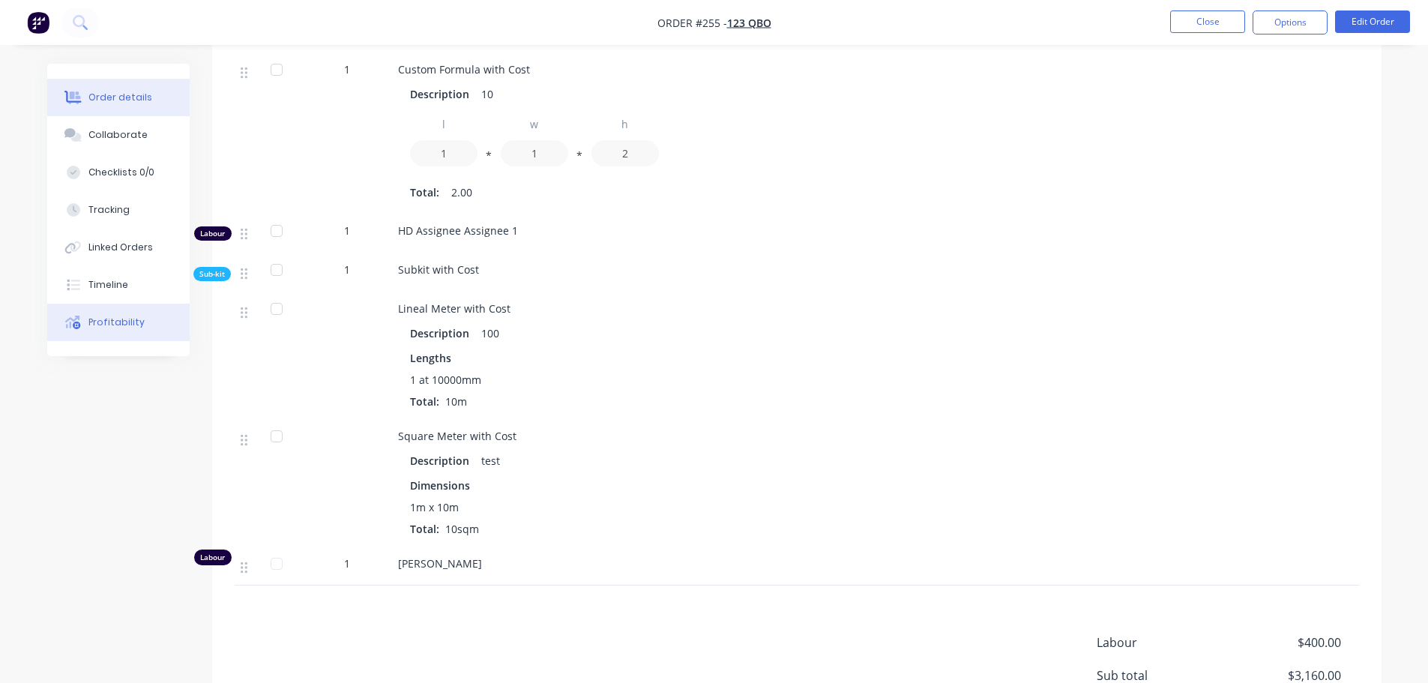
click at [109, 338] on button "Profitability" at bounding box center [118, 322] width 142 height 37
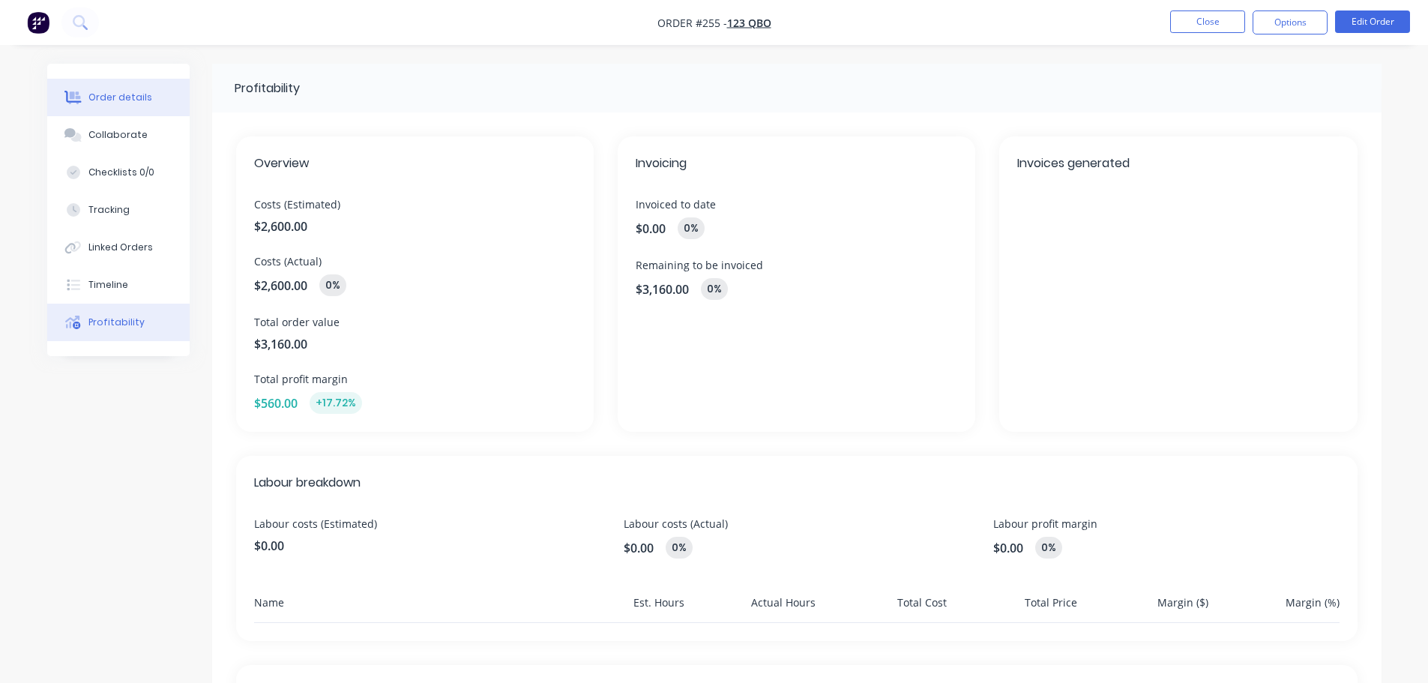
click at [139, 106] on button "Order details" at bounding box center [118, 97] width 142 height 37
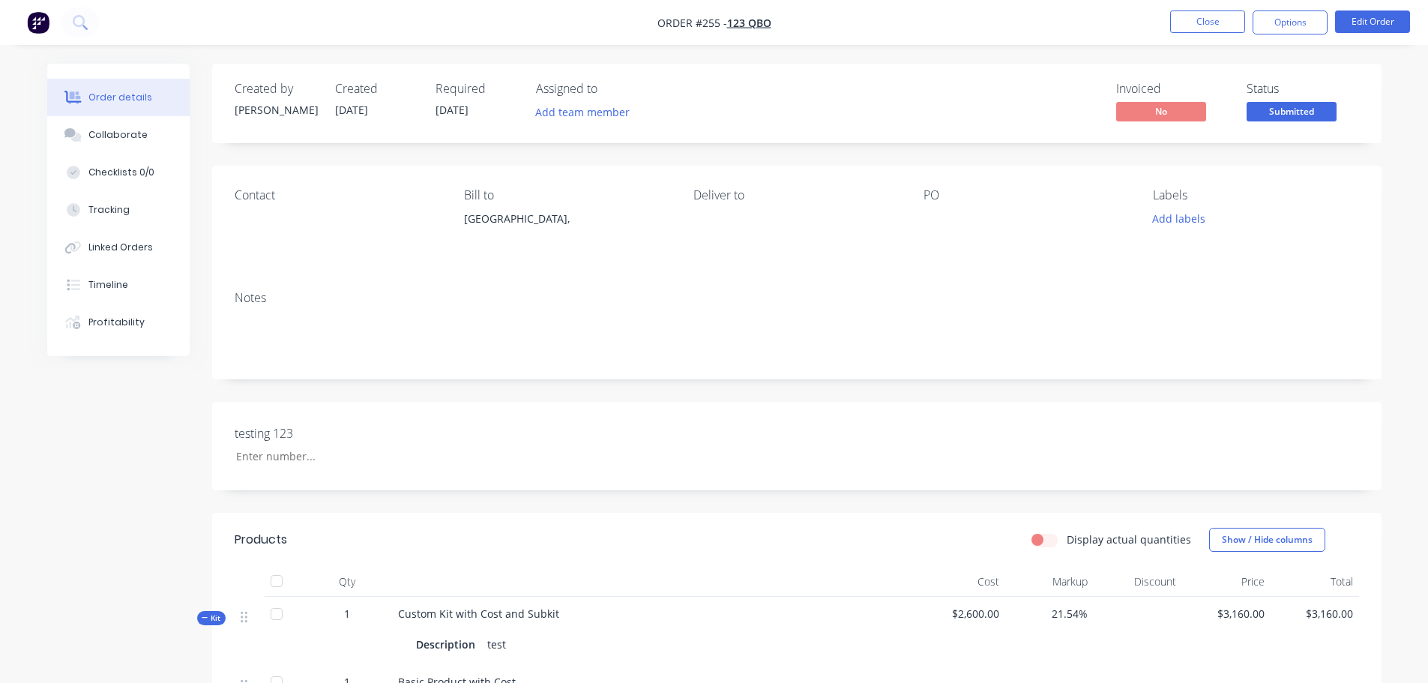
click at [1067, 540] on label "Display actual quantities" at bounding box center [1129, 540] width 124 height 16
click at [1040, 540] on input "Display actual quantities" at bounding box center [1038, 539] width 12 height 14
checkbox input "true"
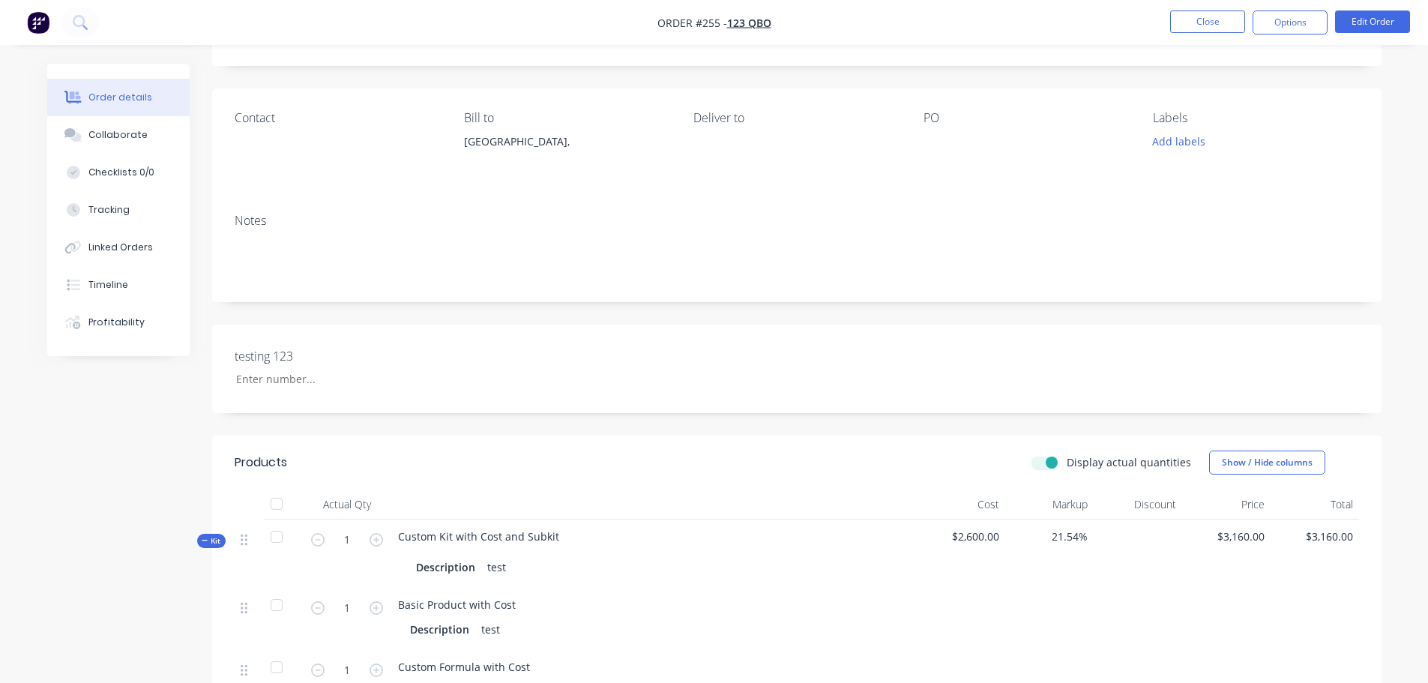
scroll to position [150, 0]
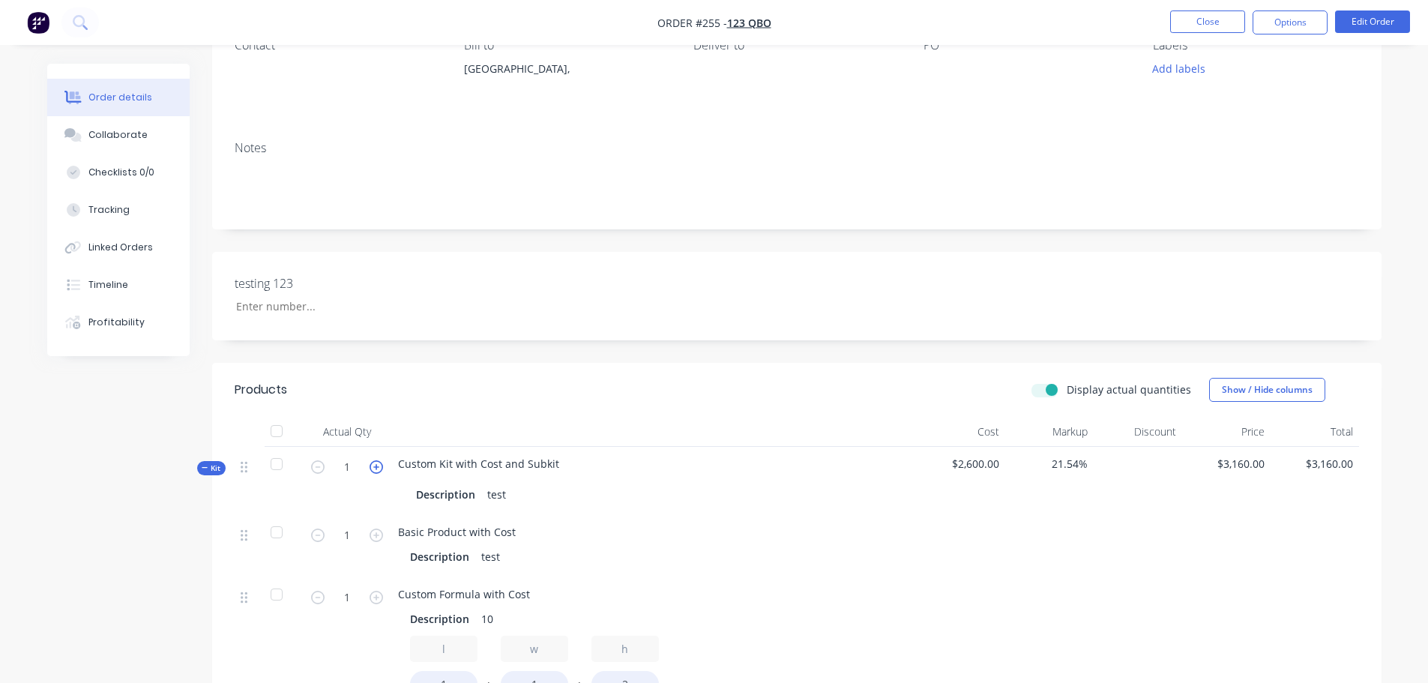
click at [372, 464] on icon "button" at bounding box center [376, 466] width 13 height 13
type input "2"
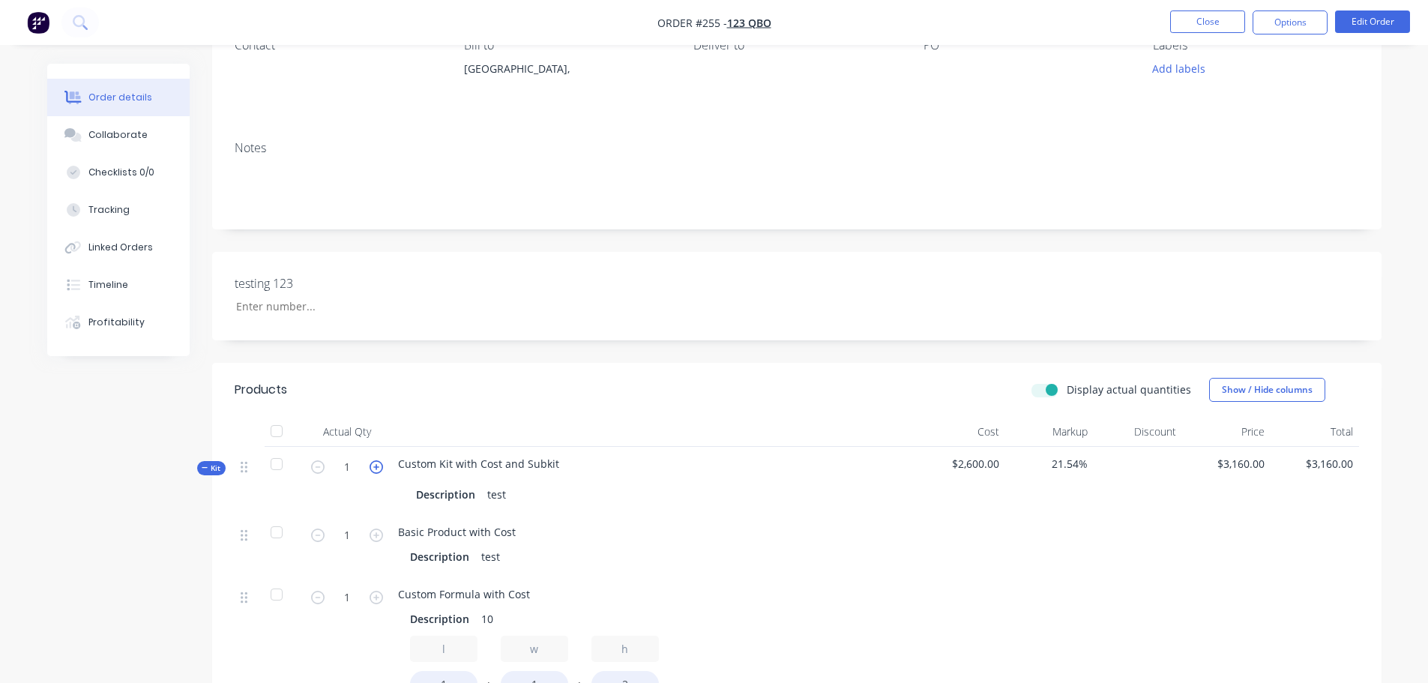
type input "2"
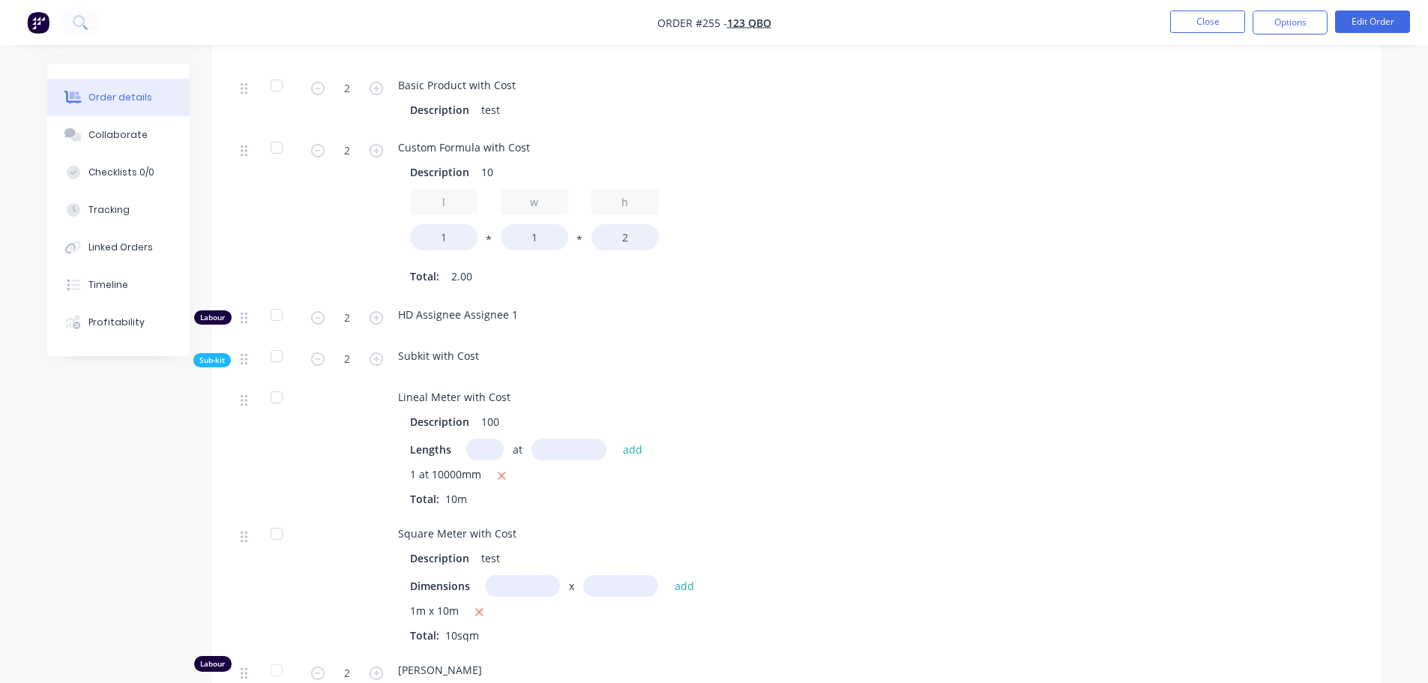
scroll to position [600, 0]
click at [480, 448] on input "text" at bounding box center [484, 447] width 37 height 22
type input "1"
click at [577, 449] on input "text" at bounding box center [569, 447] width 75 height 22
type input "10000"
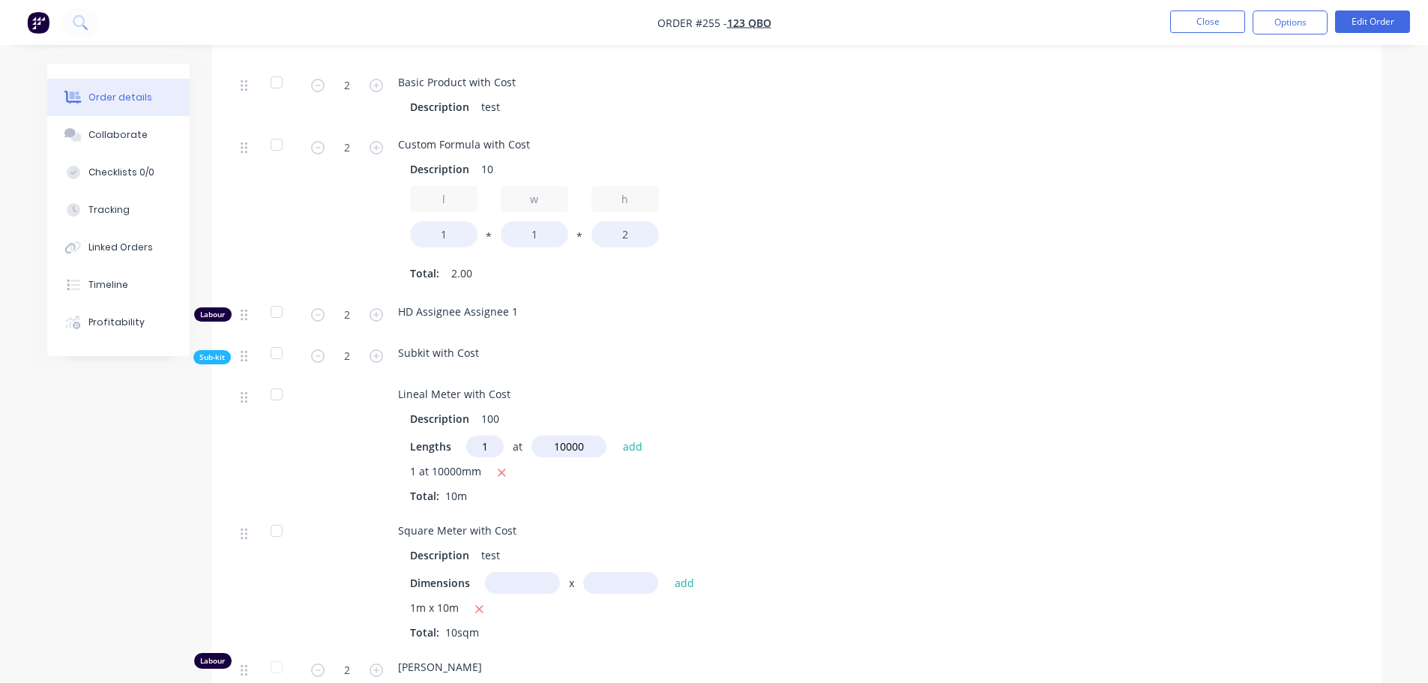
click at [615, 436] on button "add" at bounding box center [632, 446] width 35 height 20
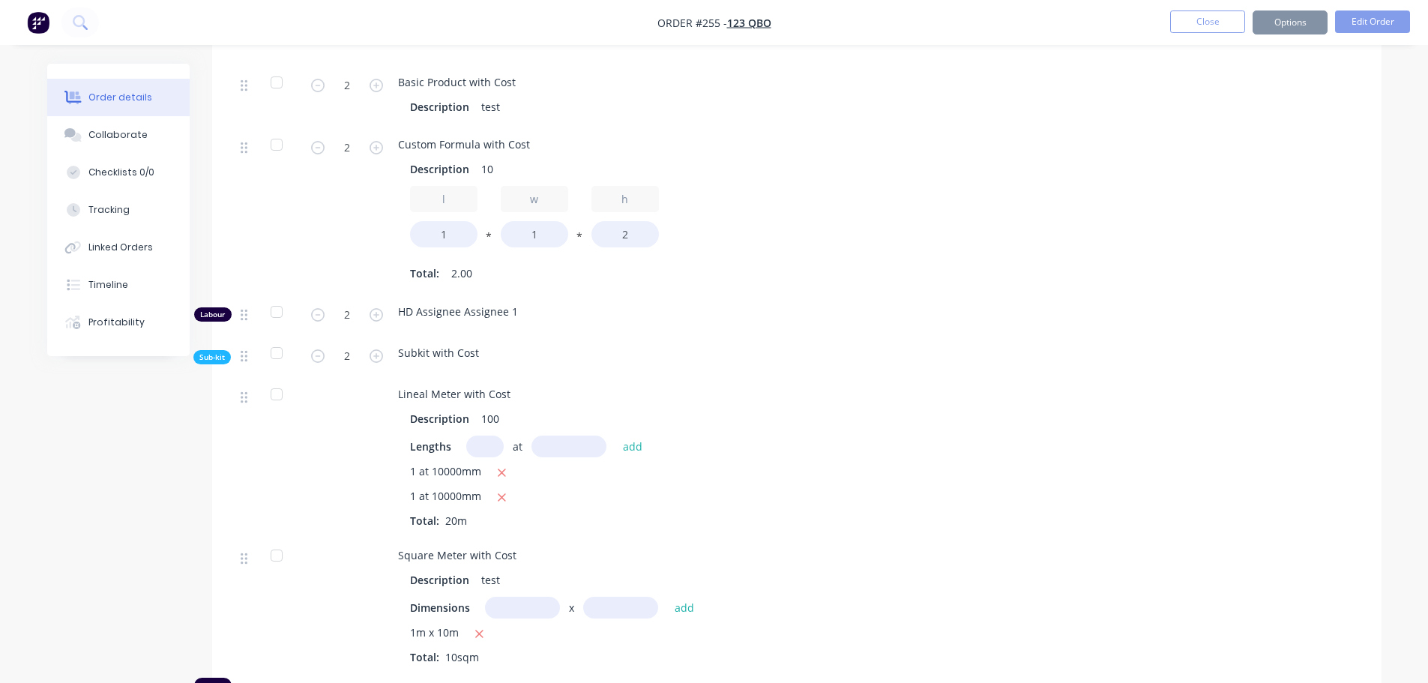
click at [532, 604] on input "text" at bounding box center [522, 608] width 75 height 22
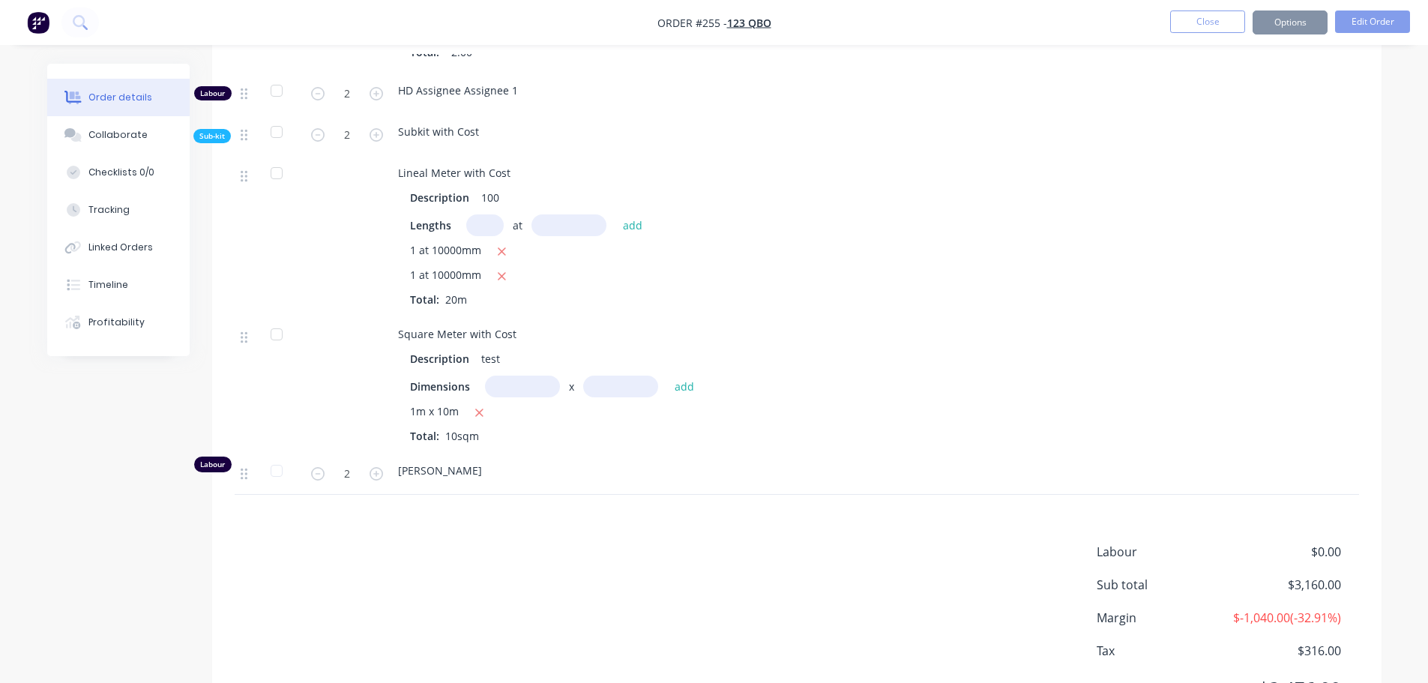
scroll to position [825, 0]
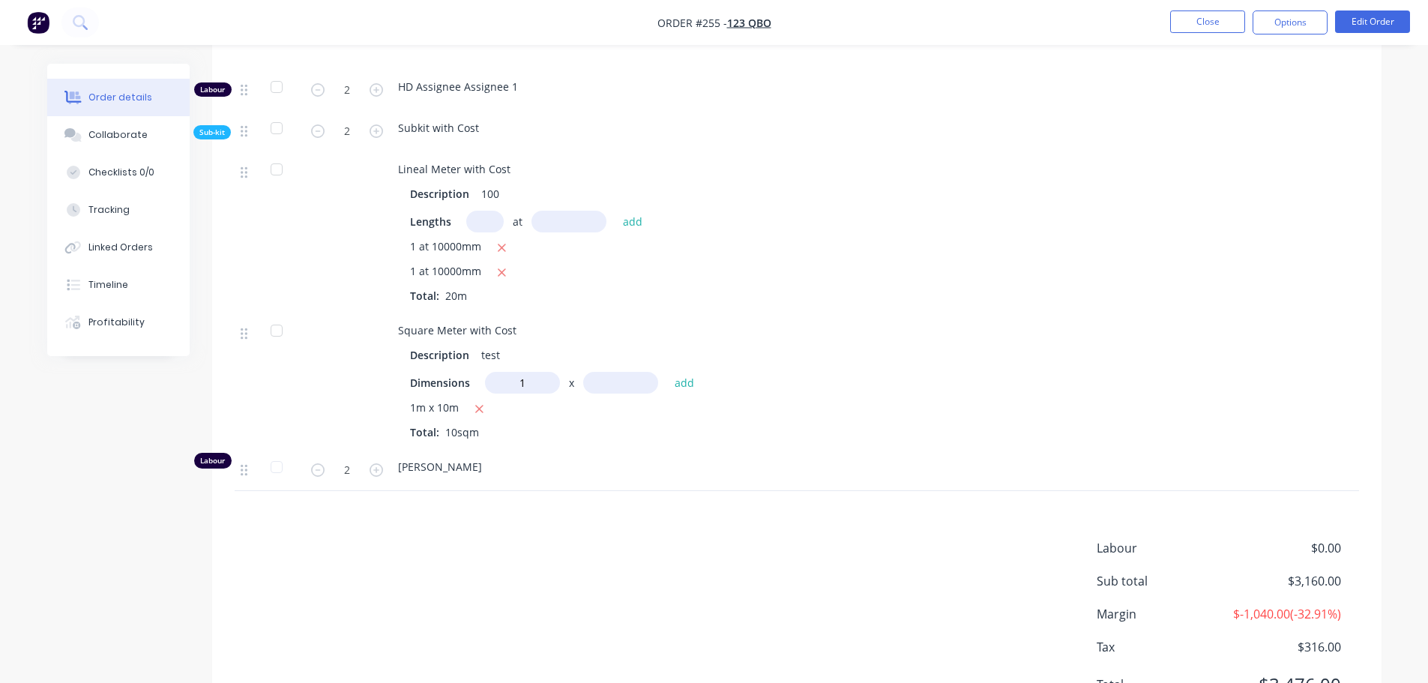
type input "1m"
click at [622, 380] on input "text" at bounding box center [620, 383] width 75 height 22
type input "10"
click at [667, 373] on button "add" at bounding box center [684, 383] width 35 height 20
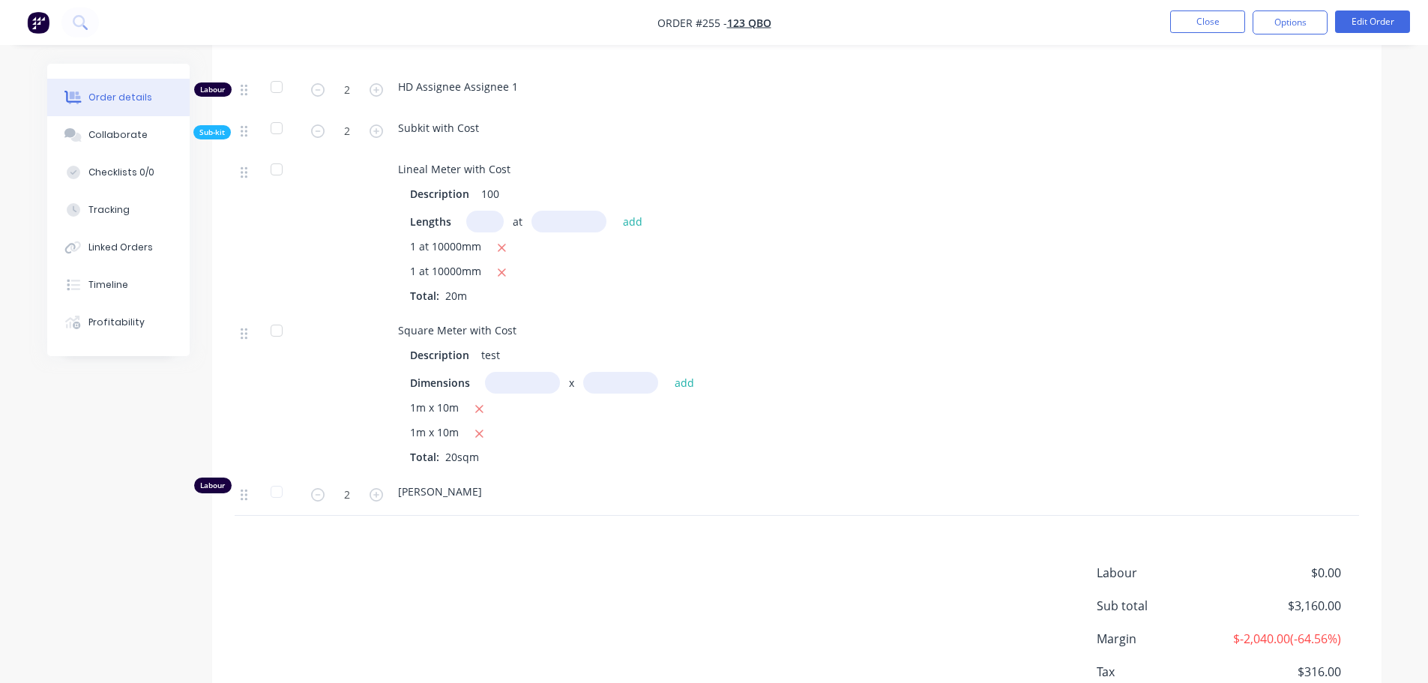
drag, startPoint x: 837, startPoint y: 351, endPoint x: 705, endPoint y: 343, distance: 132.9
click at [840, 348] on div "Description test" at bounding box center [654, 355] width 489 height 22
click at [156, 322] on button "Profitability" at bounding box center [118, 322] width 142 height 37
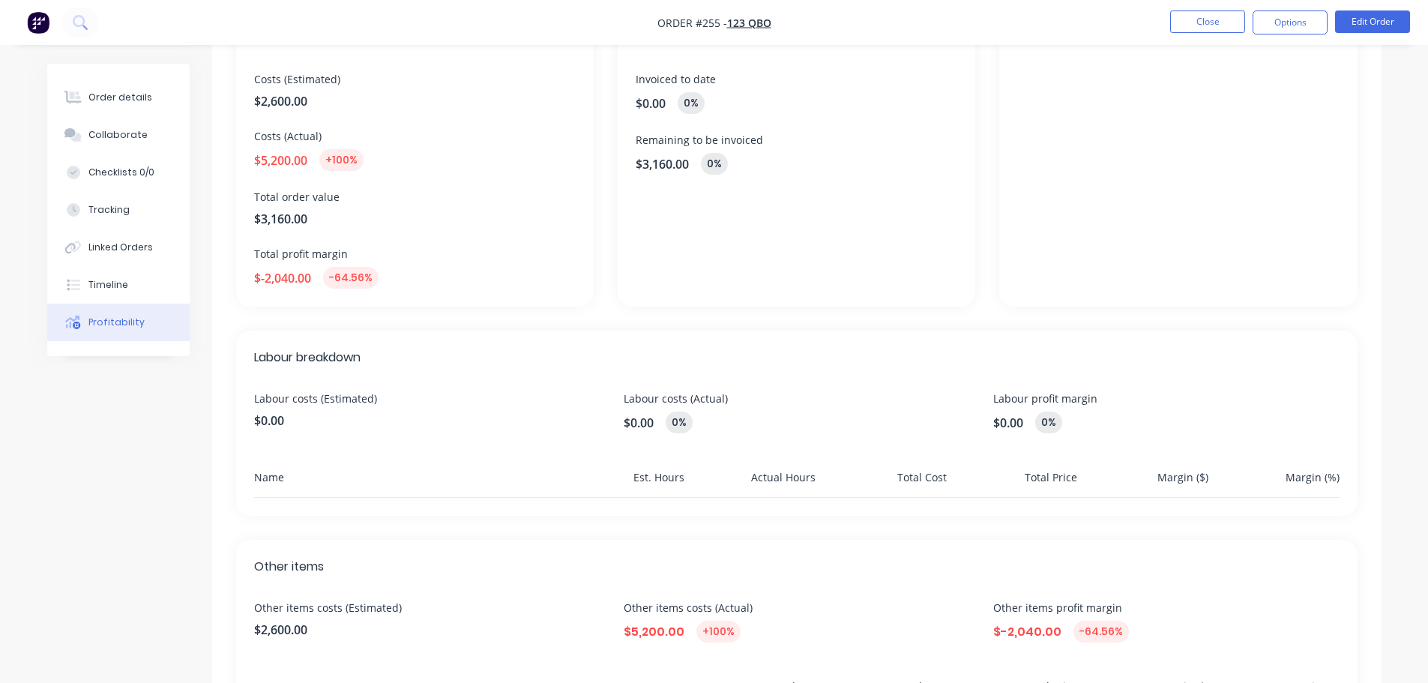
scroll to position [268, 0]
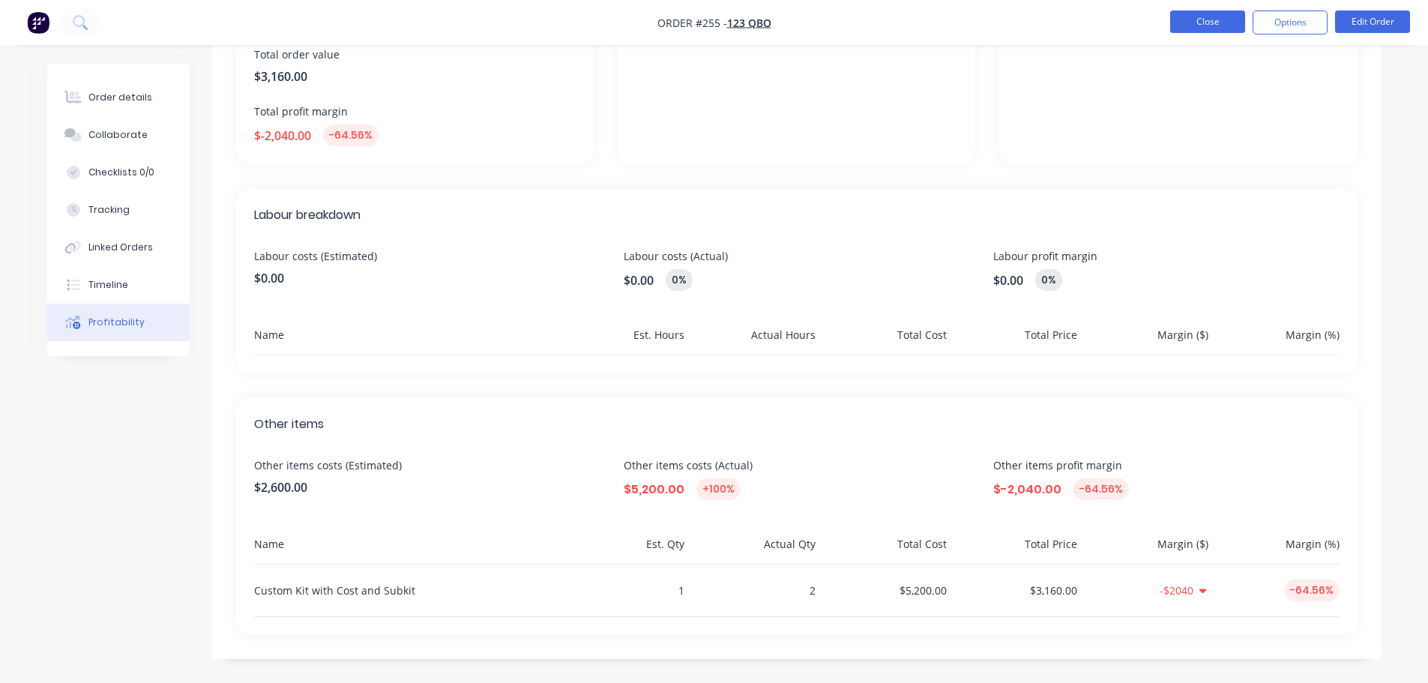
click at [1193, 28] on button "Close" at bounding box center [1207, 21] width 75 height 22
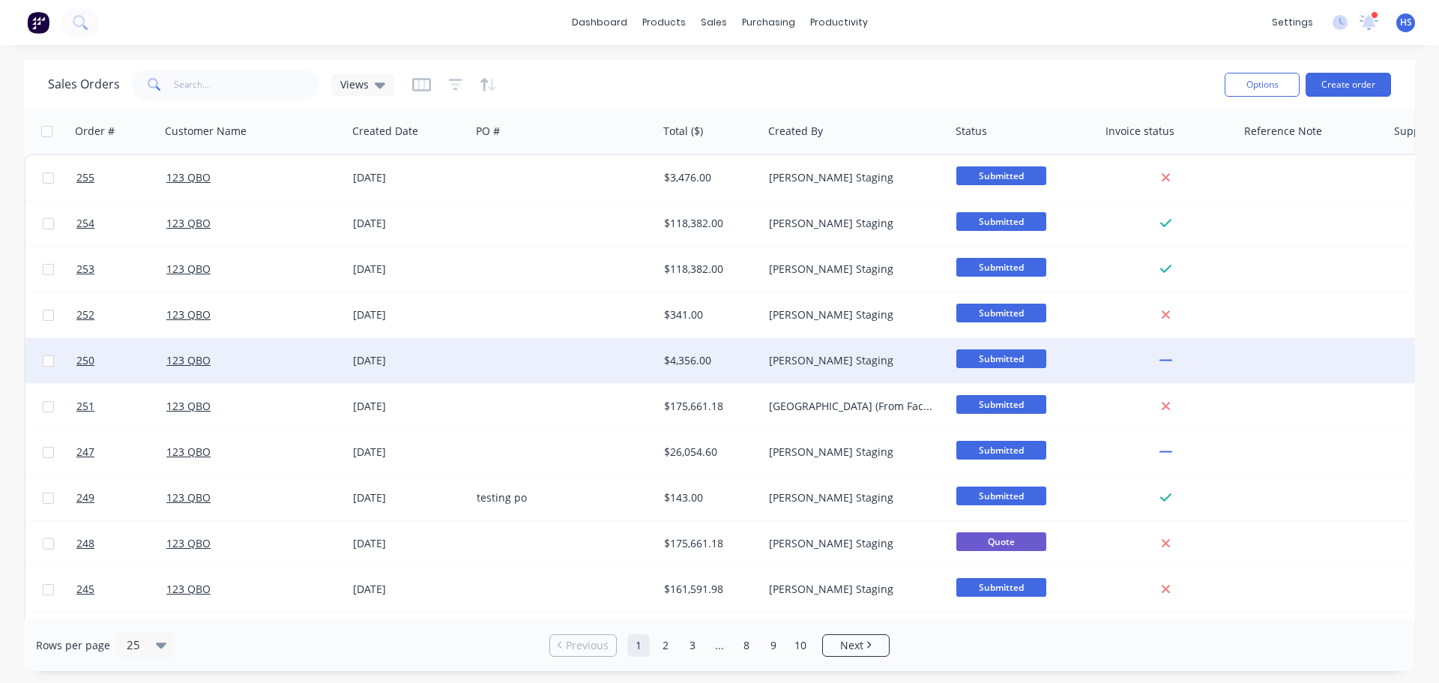
click at [479, 361] on div at bounding box center [564, 360] width 187 height 45
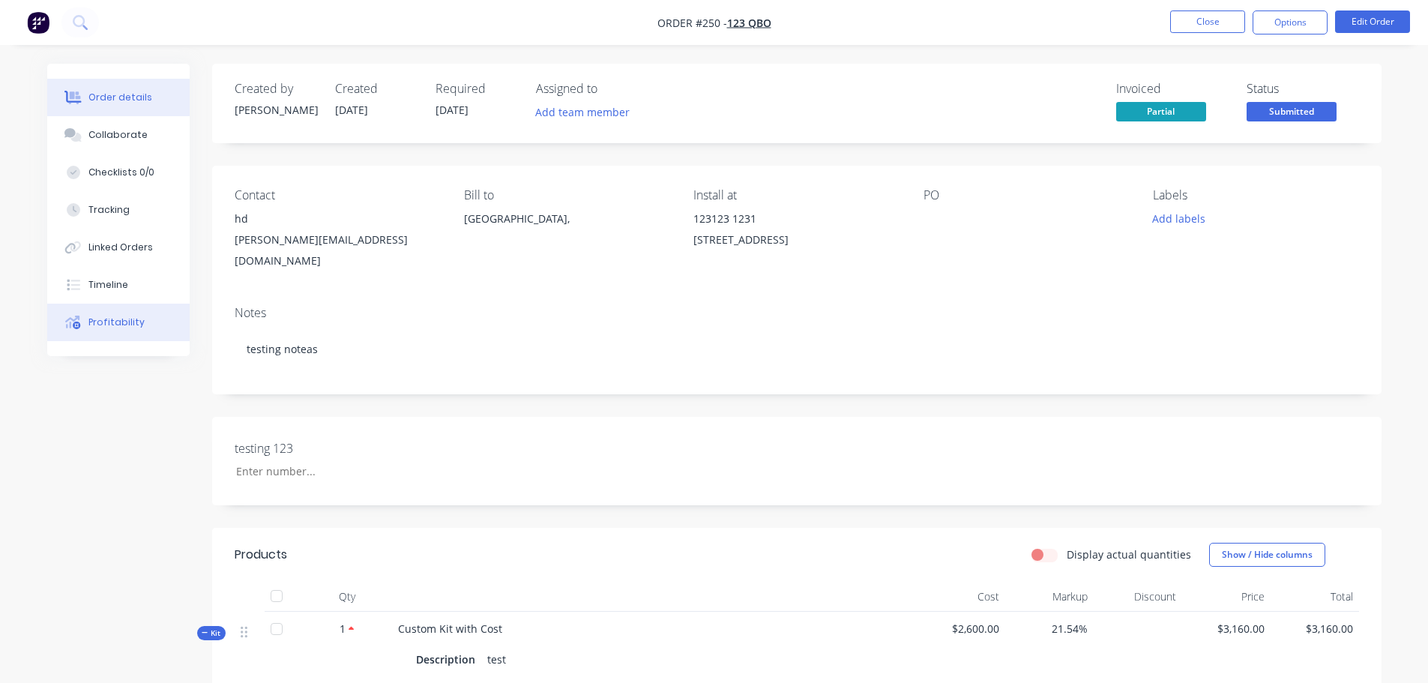
click at [137, 319] on div "Profitability" at bounding box center [116, 322] width 56 height 13
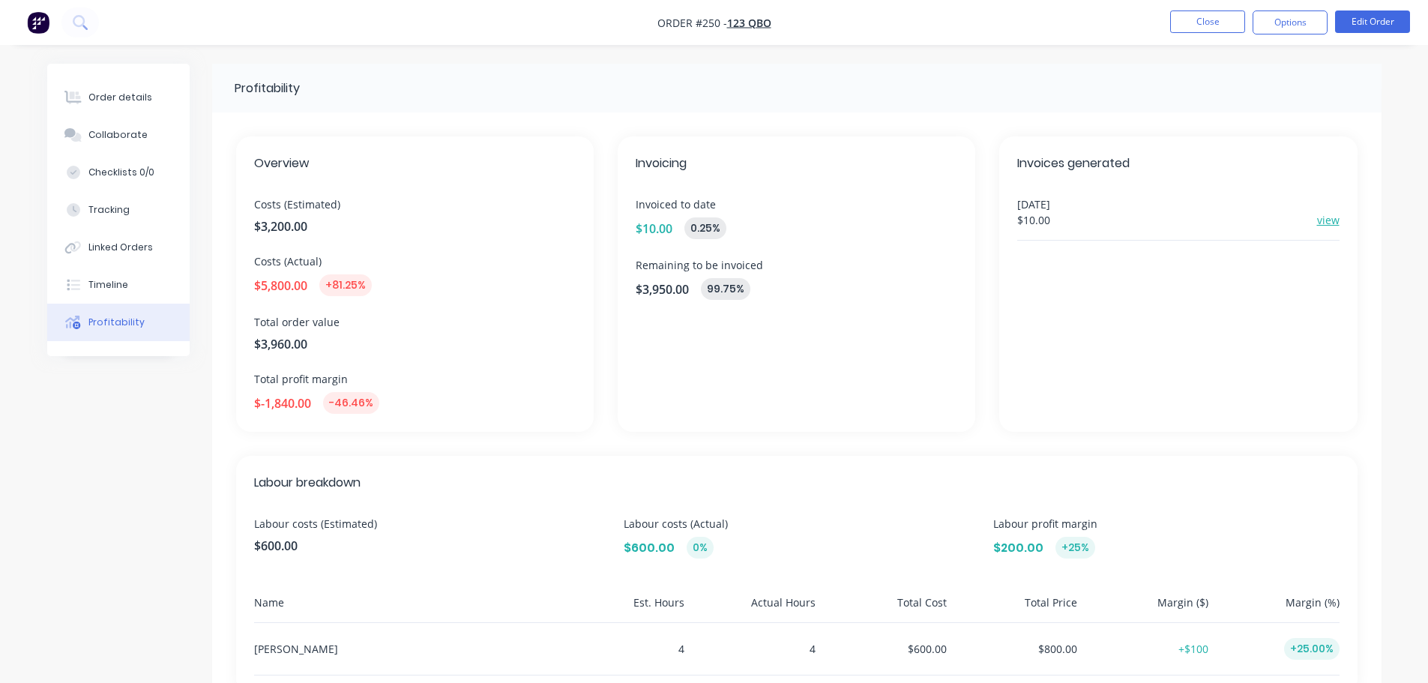
click at [1331, 222] on link "view" at bounding box center [1328, 220] width 22 height 16
click at [1213, 16] on button "Close" at bounding box center [1207, 21] width 75 height 22
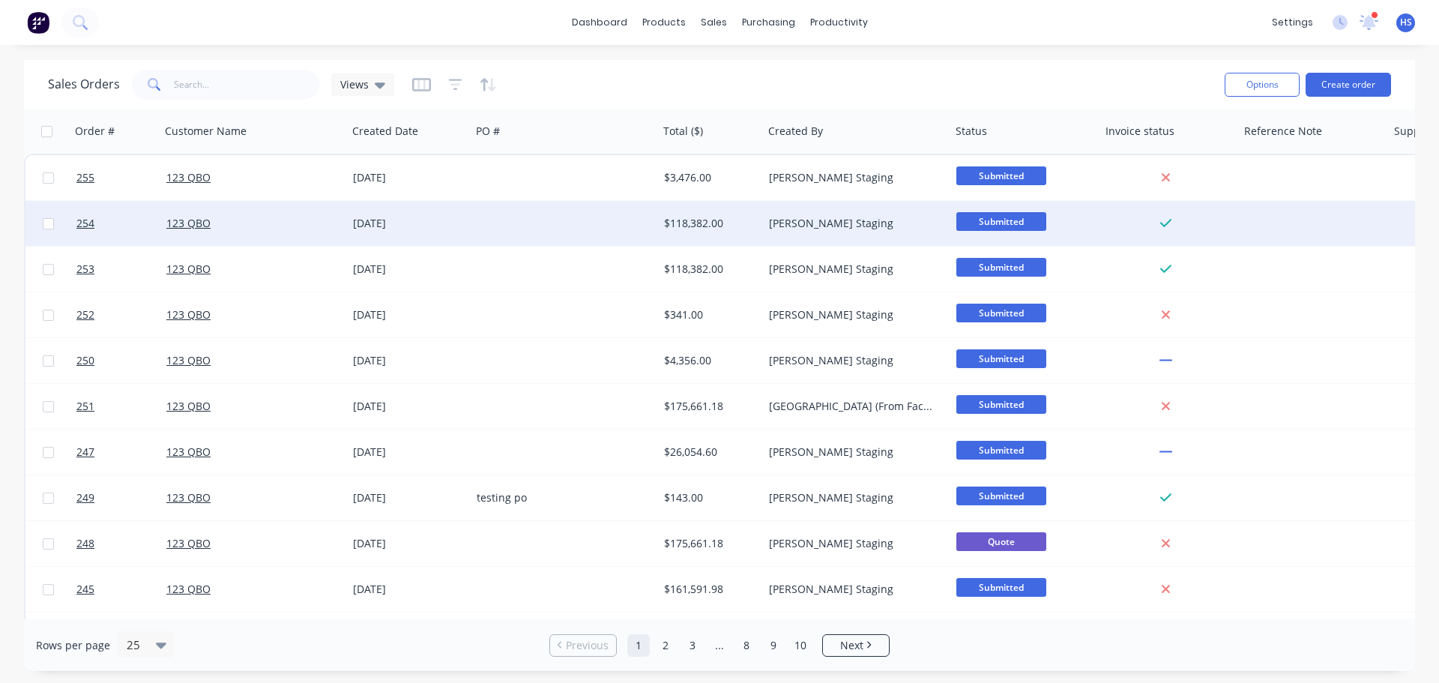
click at [241, 211] on div "123 QBO" at bounding box center [253, 223] width 187 height 45
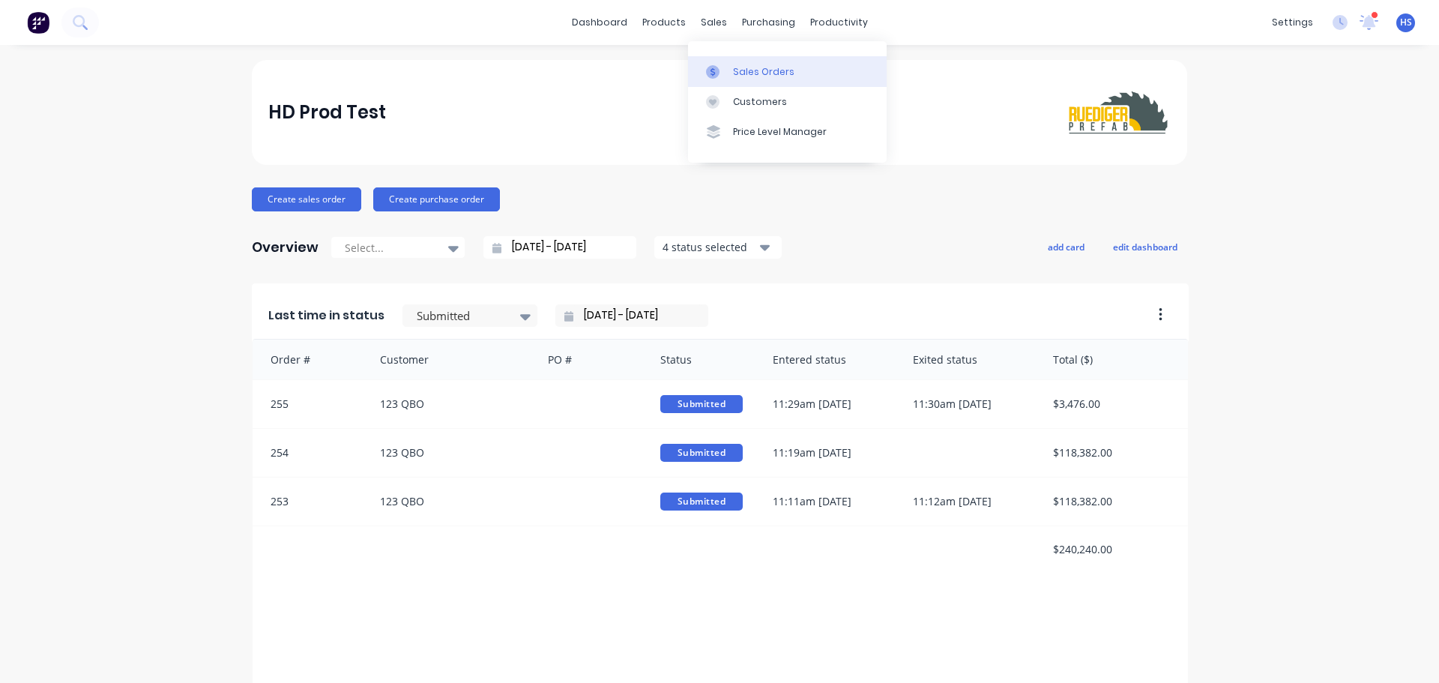
click at [759, 70] on div "Sales Orders" at bounding box center [763, 71] width 61 height 13
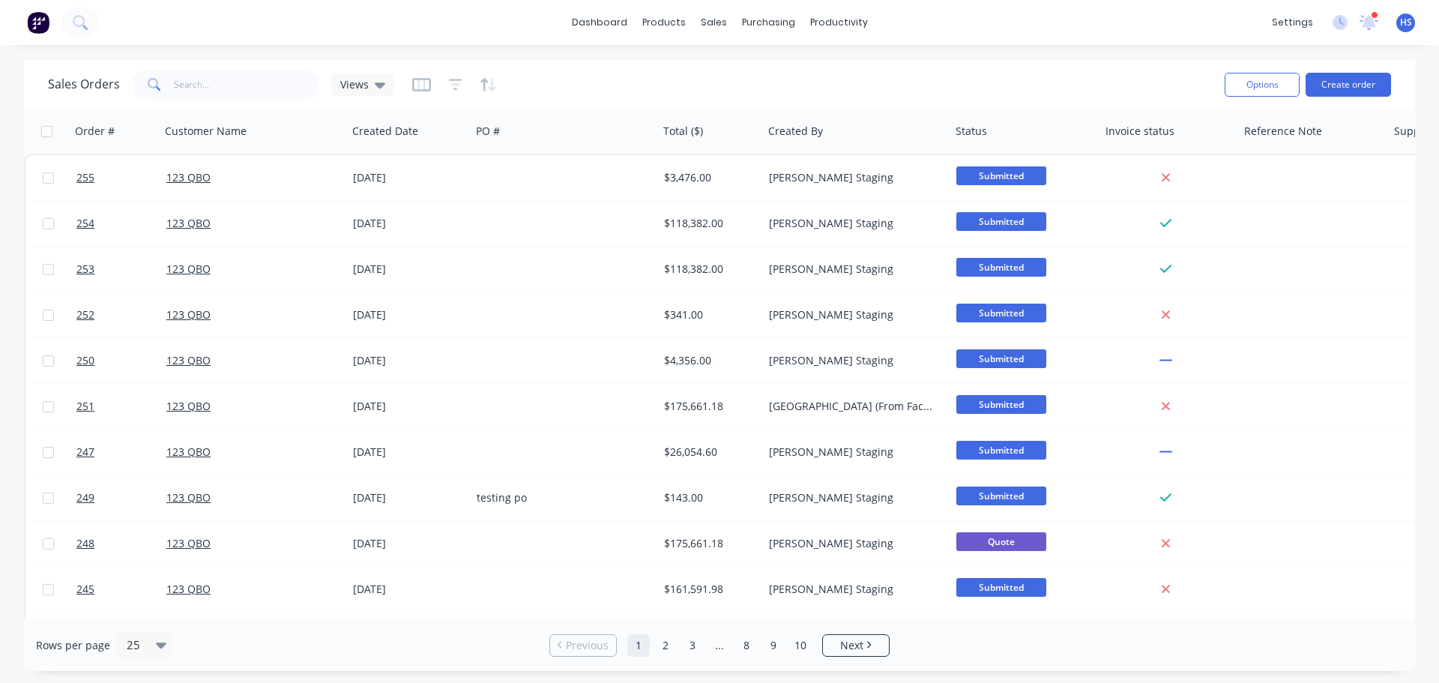
click at [598, 46] on div "dashboard products sales purchasing productivity dashboard products Product Cat…" at bounding box center [719, 341] width 1439 height 683
